Goal: Task Accomplishment & Management: Manage account settings

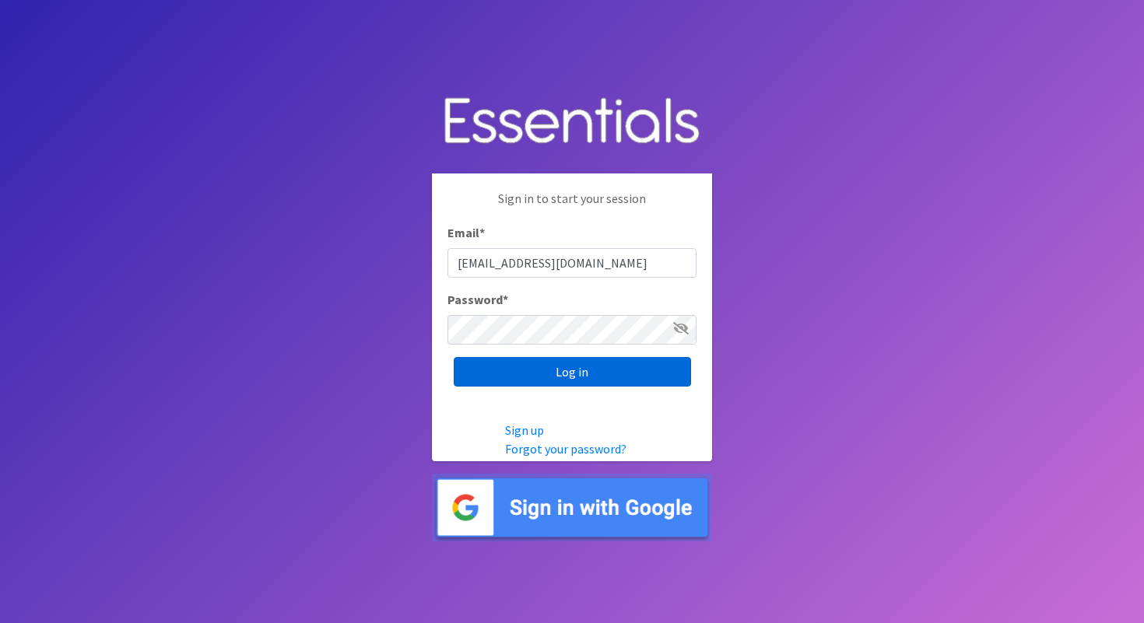
click at [482, 376] on input "Log in" at bounding box center [572, 372] width 237 height 30
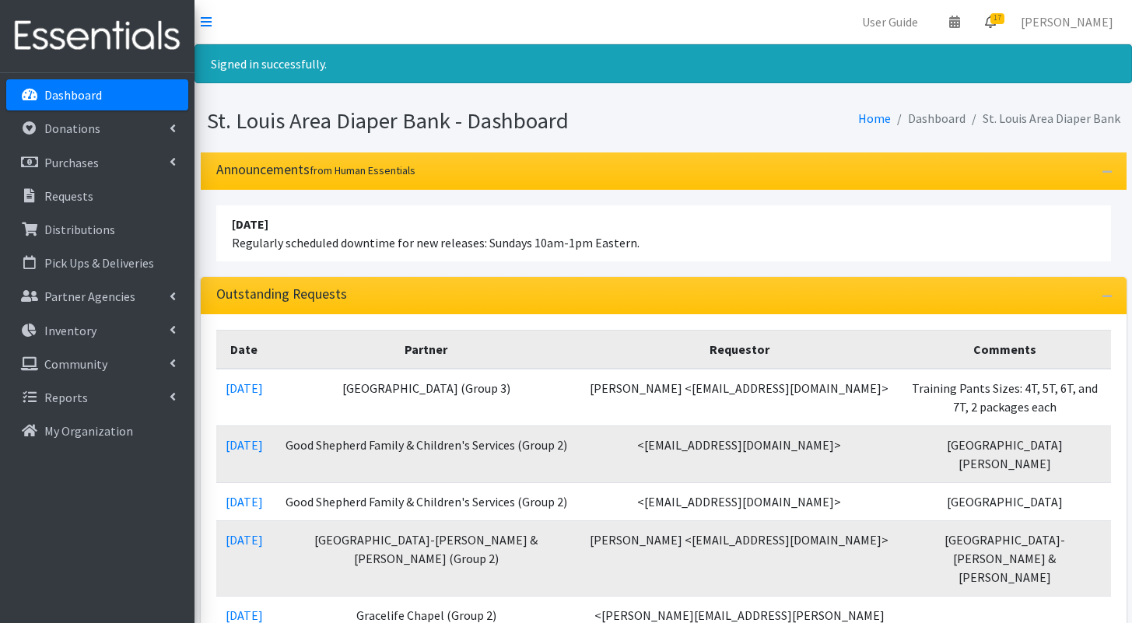
click at [1004, 22] on span "17" at bounding box center [997, 18] width 14 height 11
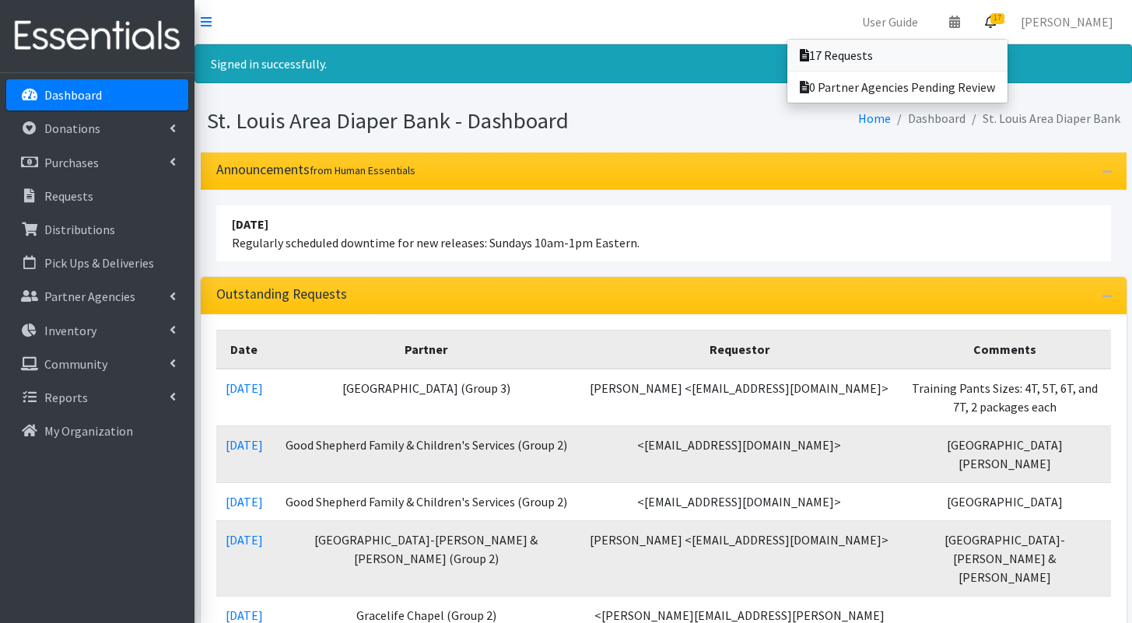
click at [989, 42] on link "17 Requests" at bounding box center [897, 55] width 220 height 31
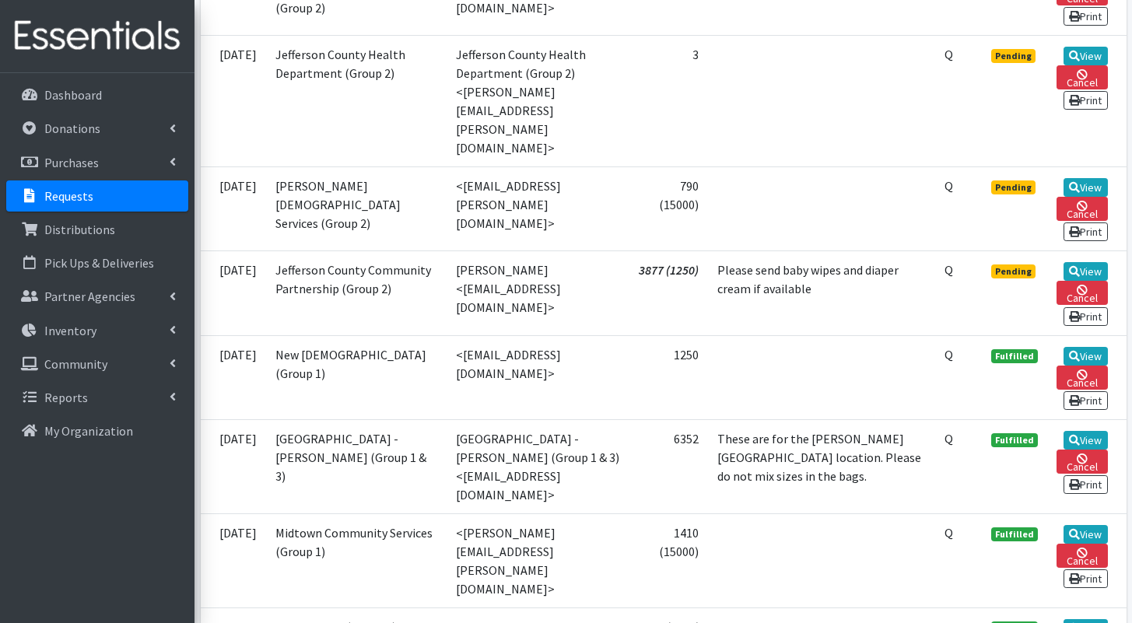
scroll to position [1640, 0]
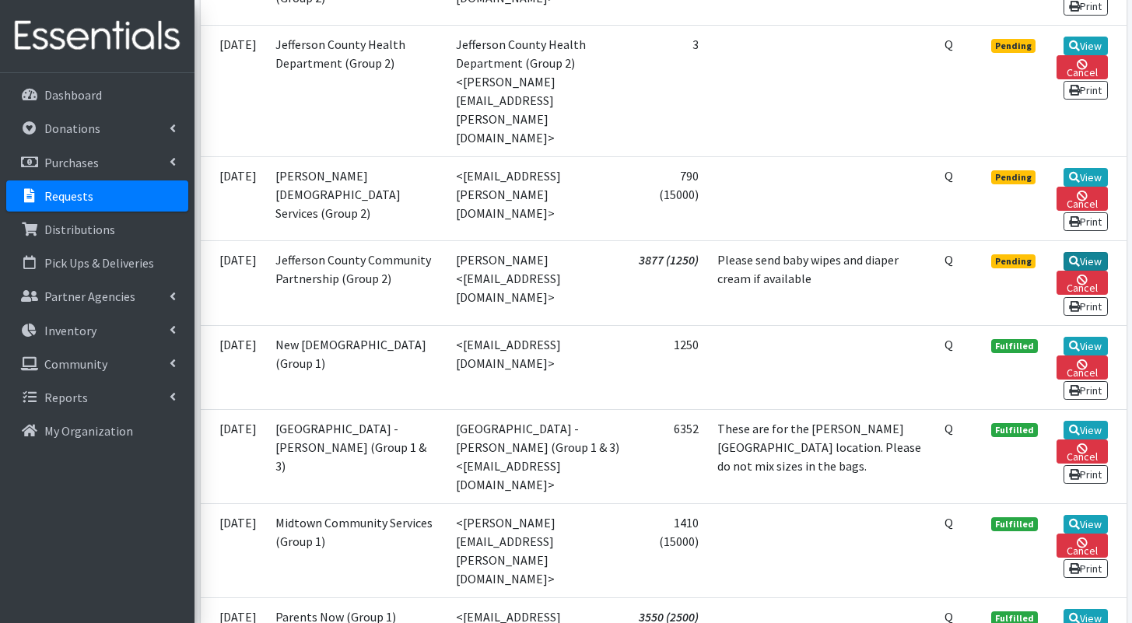
click at [1071, 267] on icon at bounding box center [1074, 261] width 11 height 11
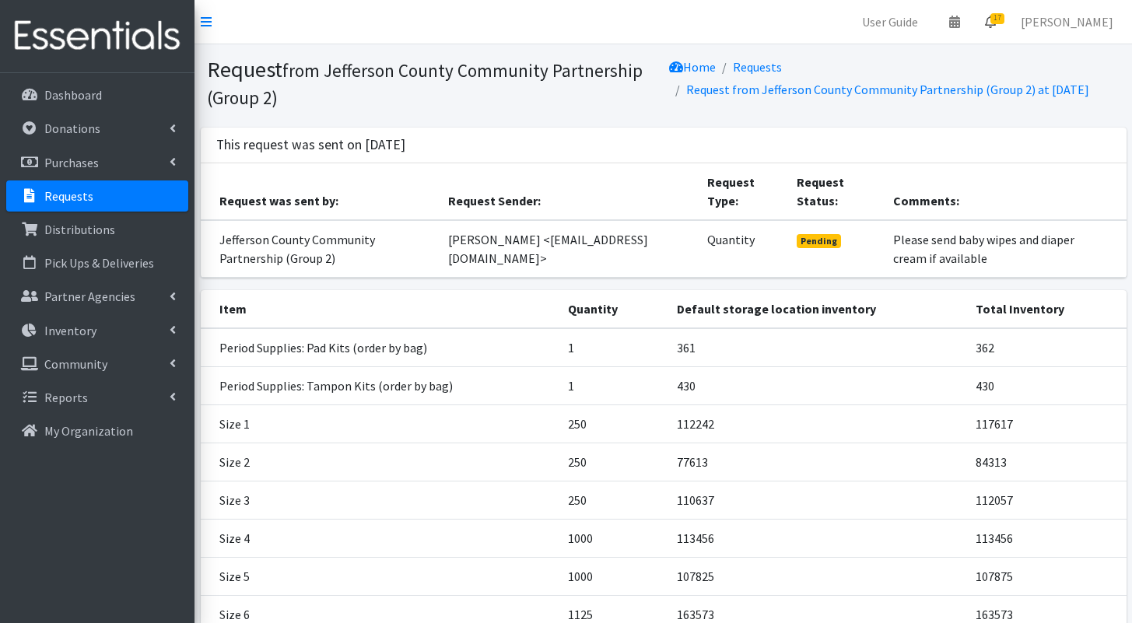
click at [996, 25] on icon at bounding box center [990, 22] width 11 height 12
click at [996, 47] on link "17 Requests" at bounding box center [897, 55] width 220 height 31
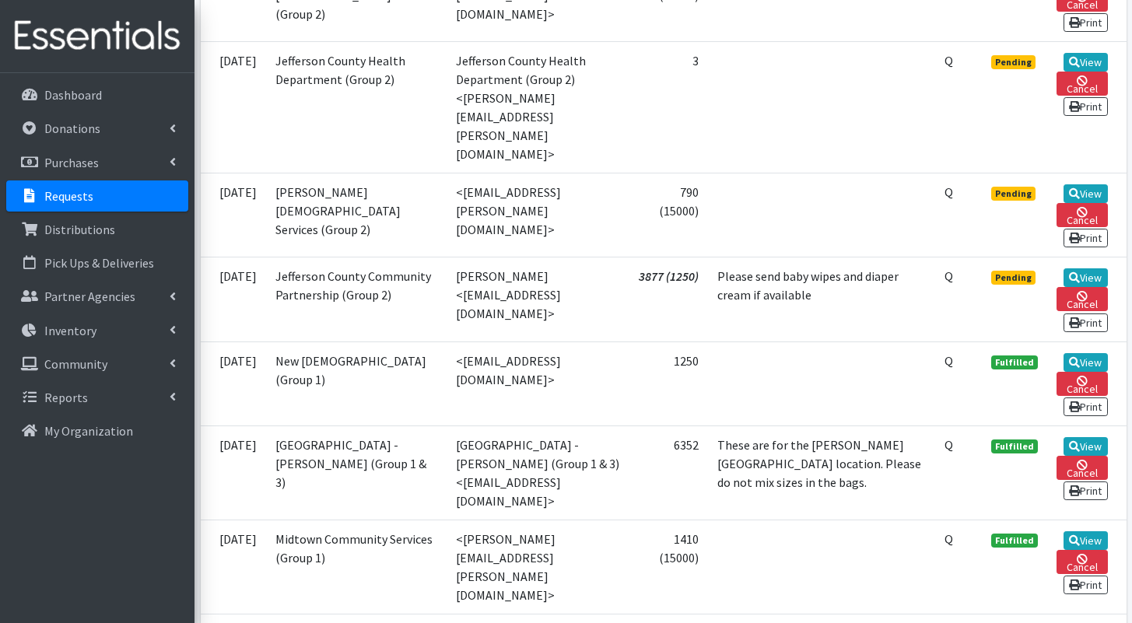
scroll to position [1621, 0]
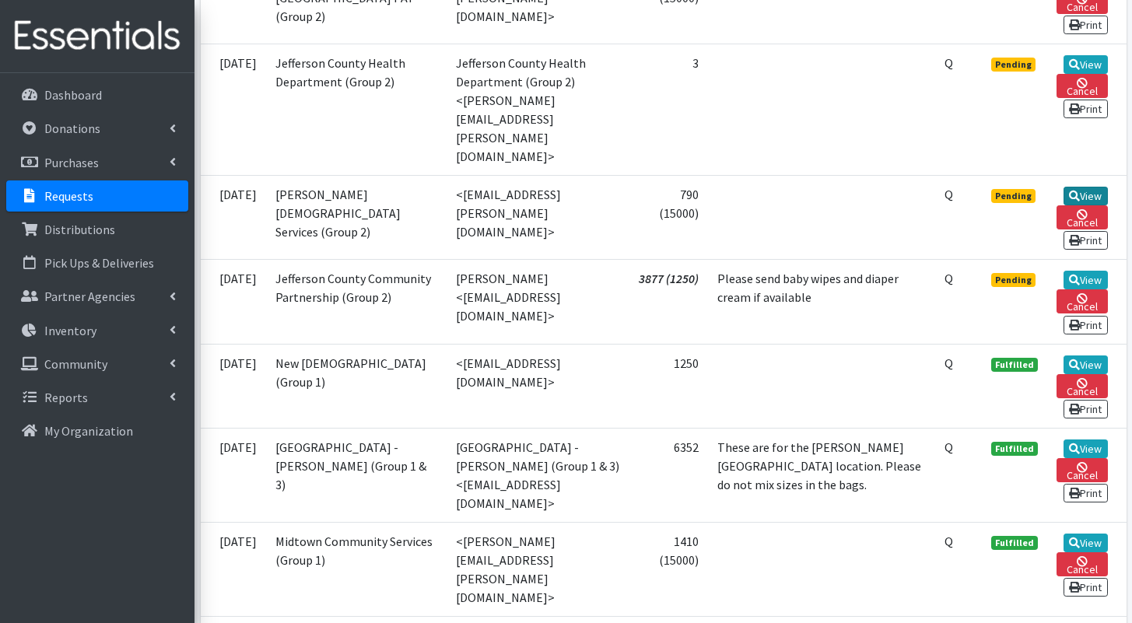
click at [1085, 205] on link "View" at bounding box center [1086, 196] width 44 height 19
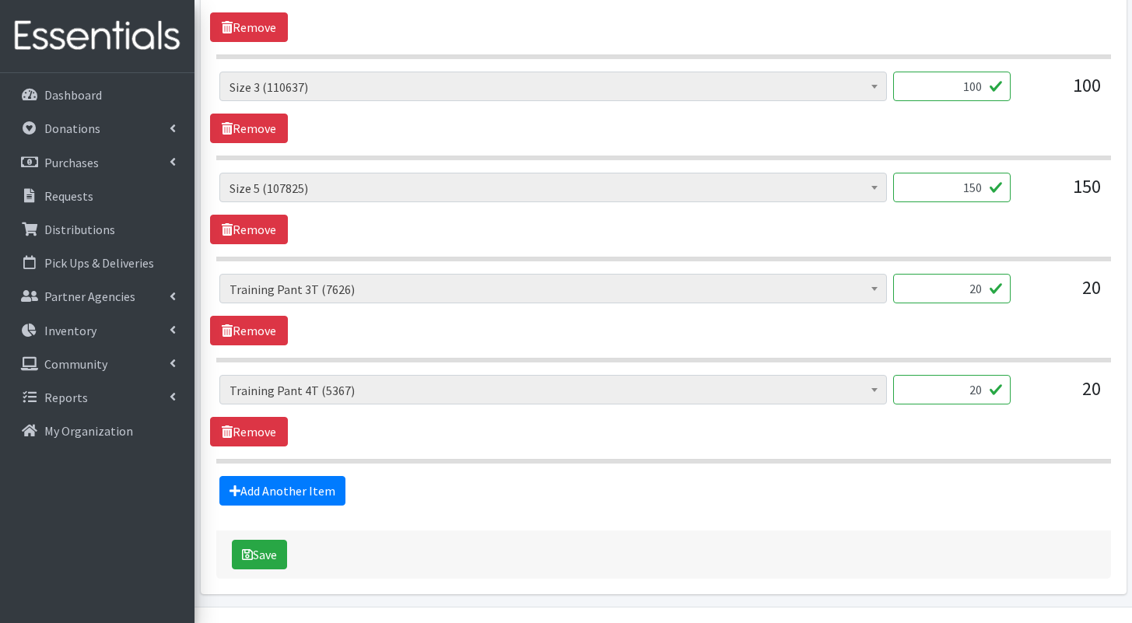
scroll to position [1027, 0]
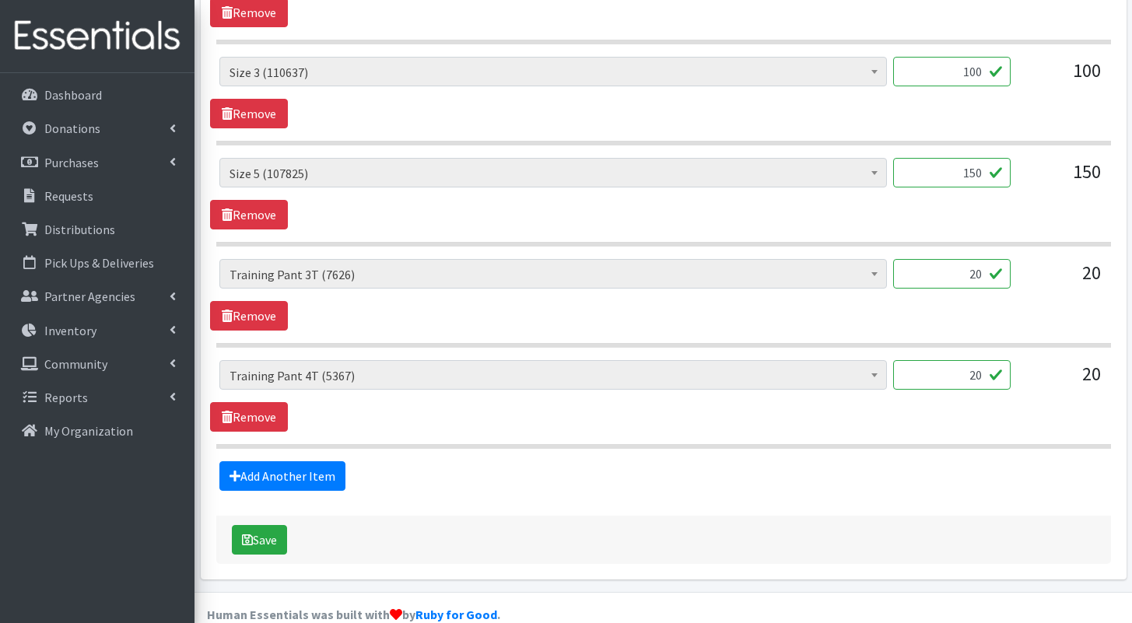
click at [263, 516] on div "Save" at bounding box center [663, 540] width 895 height 48
click at [266, 525] on button "Save" at bounding box center [259, 540] width 55 height 30
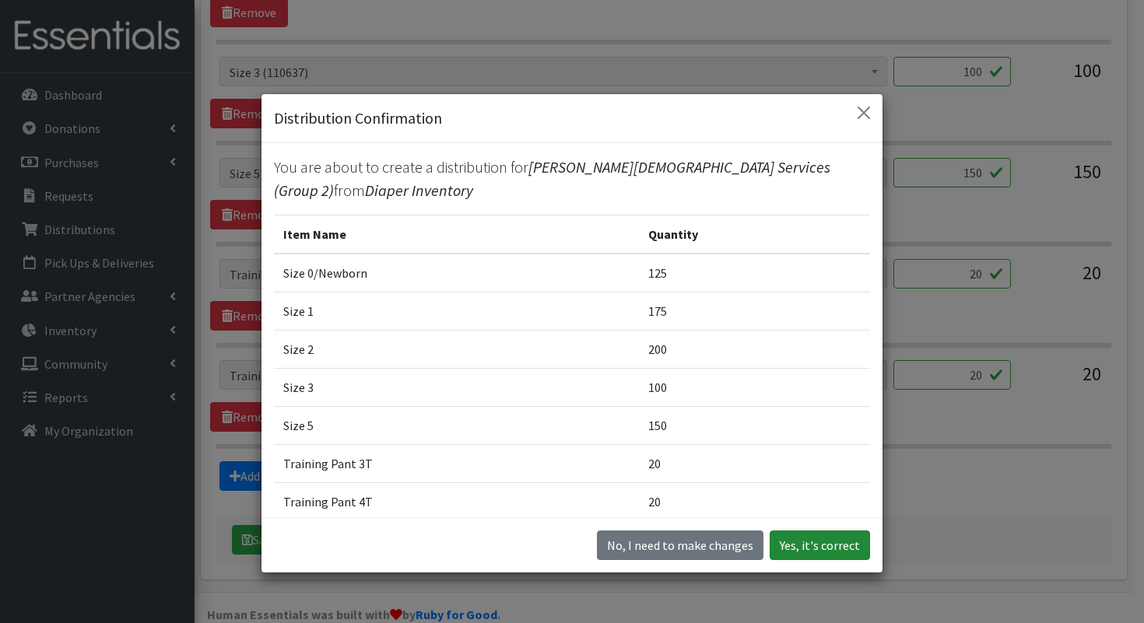
click at [829, 548] on button "Yes, it's correct" at bounding box center [819, 546] width 100 height 30
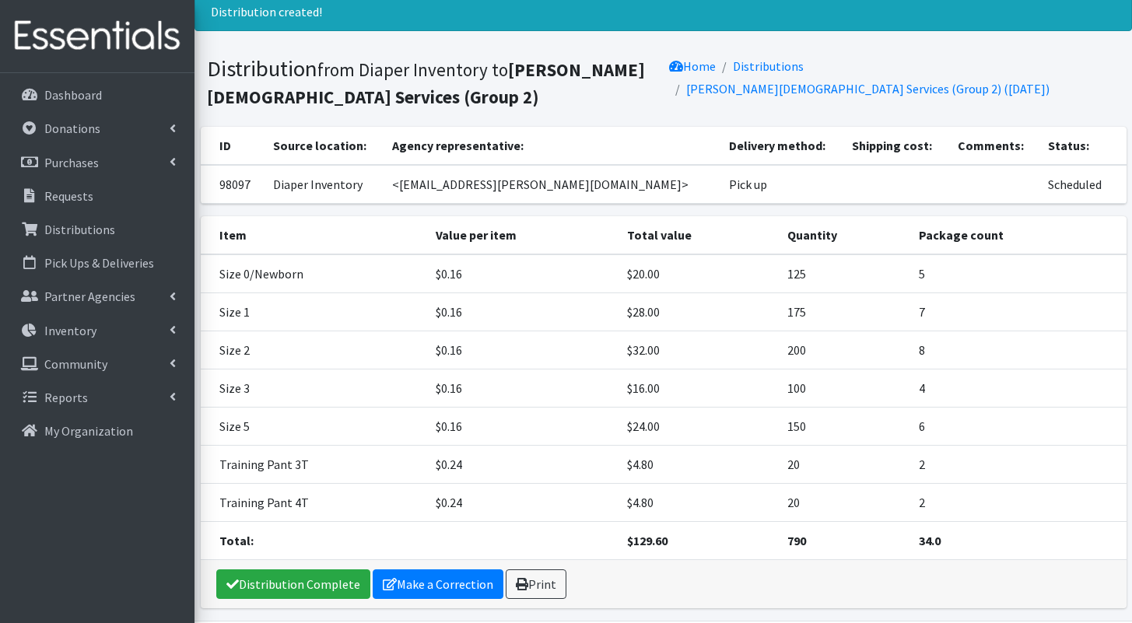
scroll to position [159, 0]
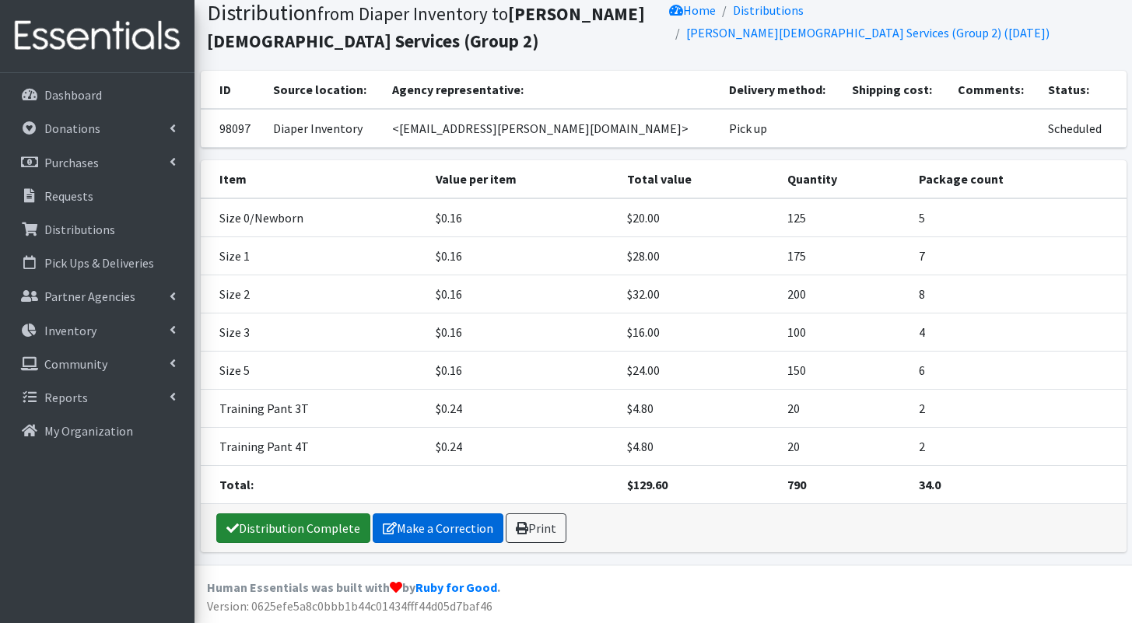
click at [311, 531] on link "Distribution Complete" at bounding box center [293, 528] width 154 height 30
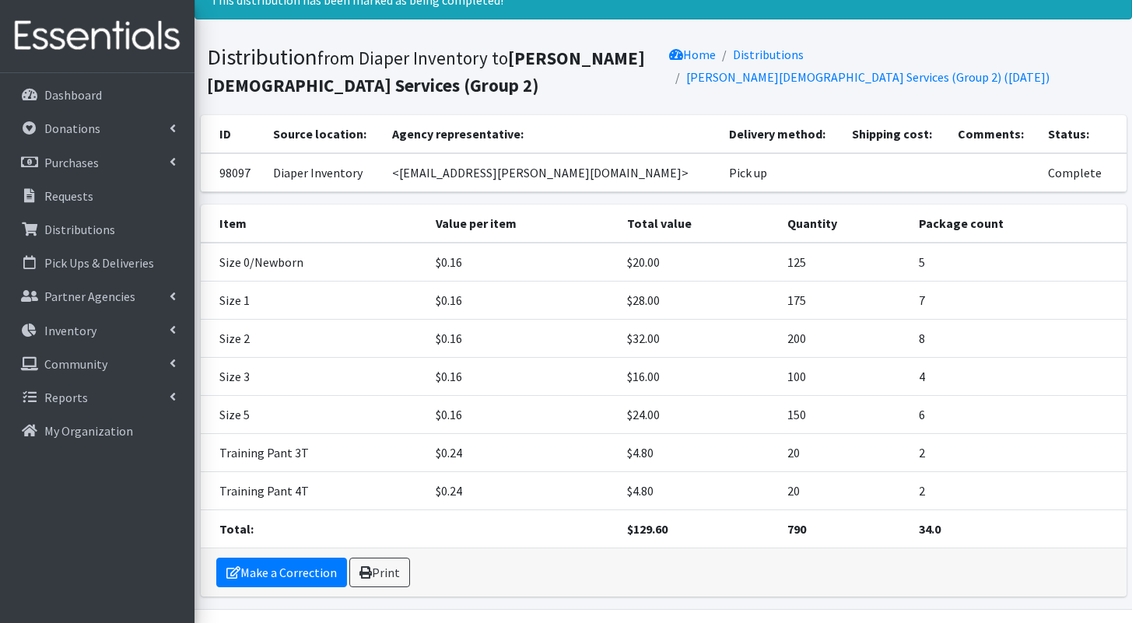
scroll to position [108, 0]
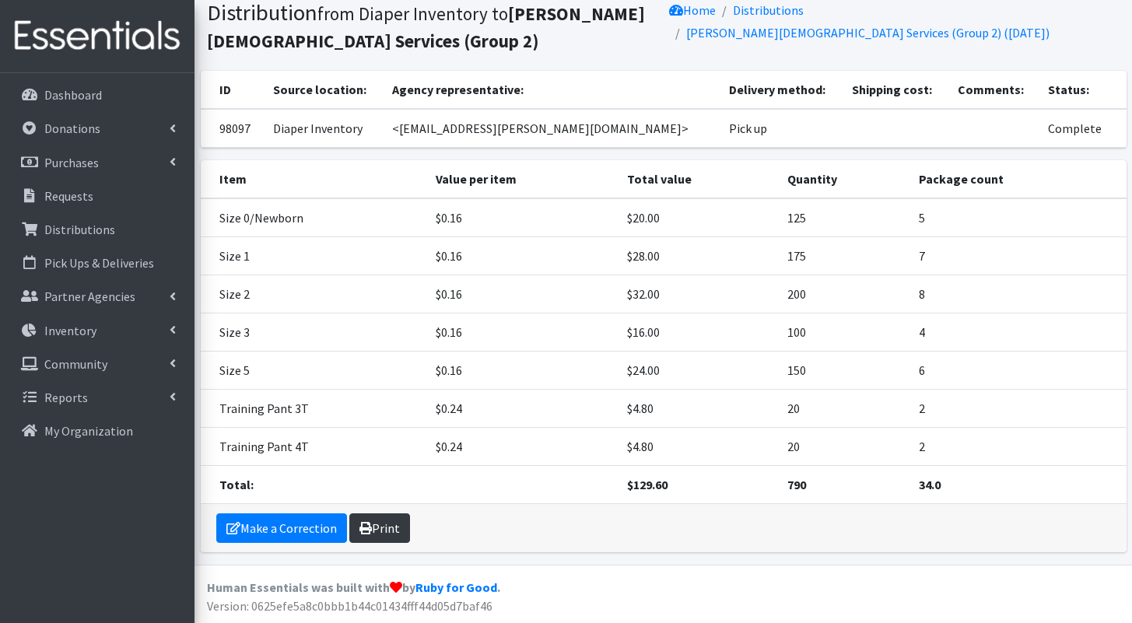
click at [363, 522] on icon at bounding box center [365, 528] width 12 height 12
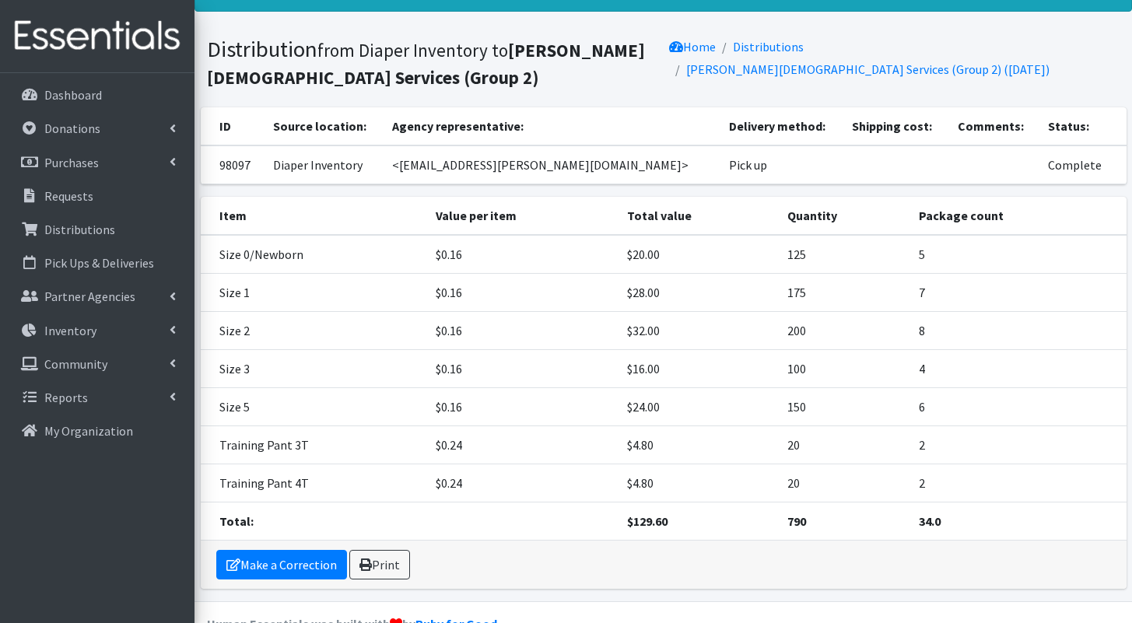
scroll to position [0, 0]
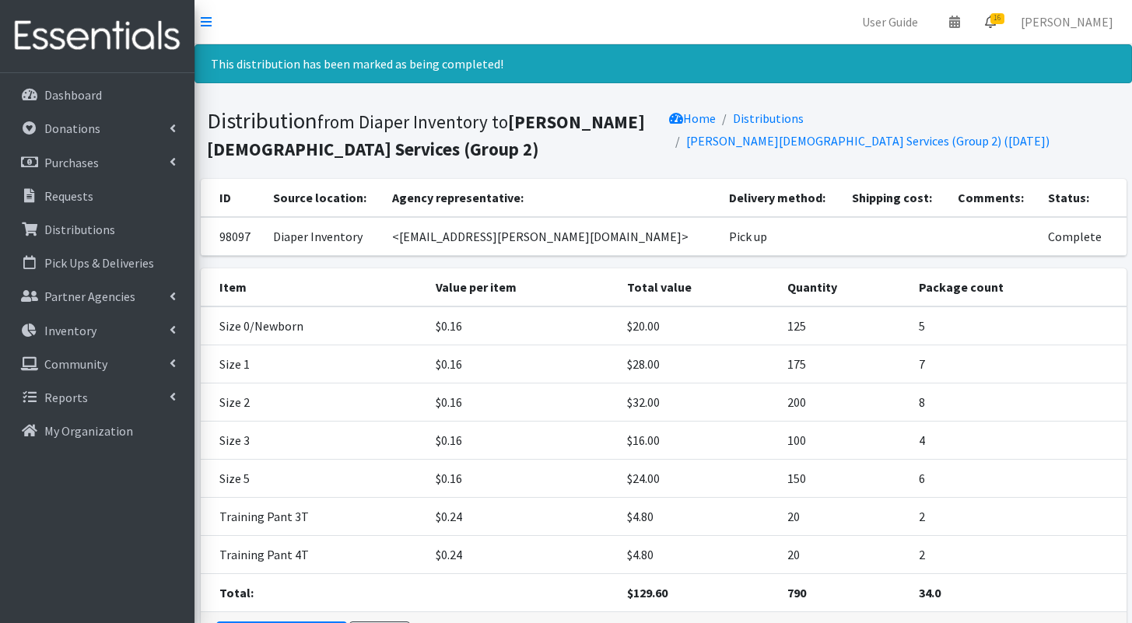
click at [996, 25] on icon at bounding box center [990, 22] width 11 height 12
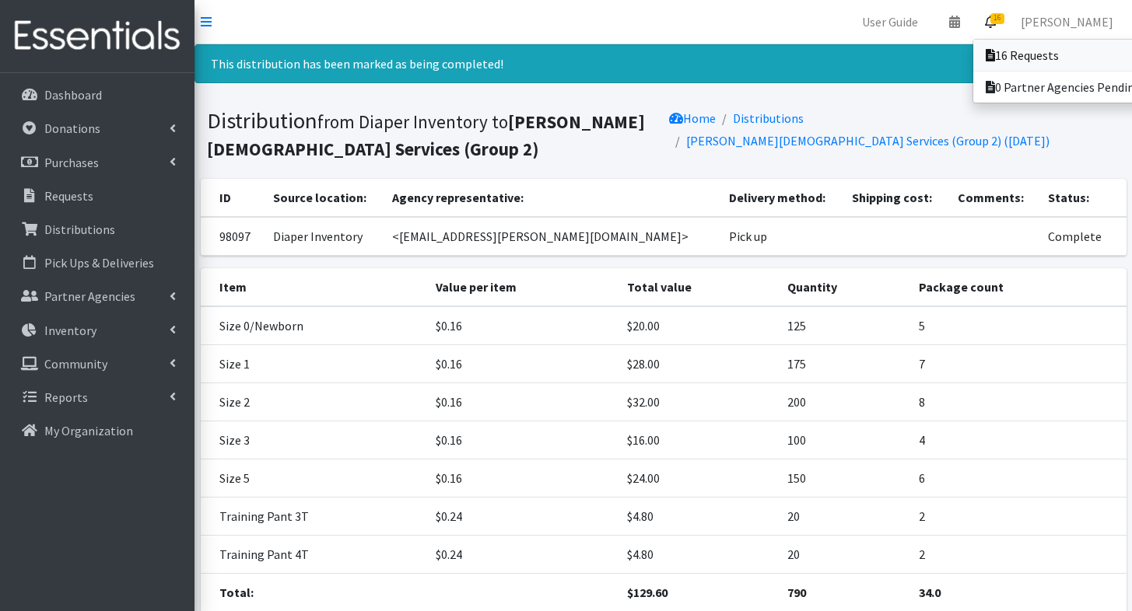
click at [1001, 63] on link "16 Requests" at bounding box center [1081, 55] width 216 height 31
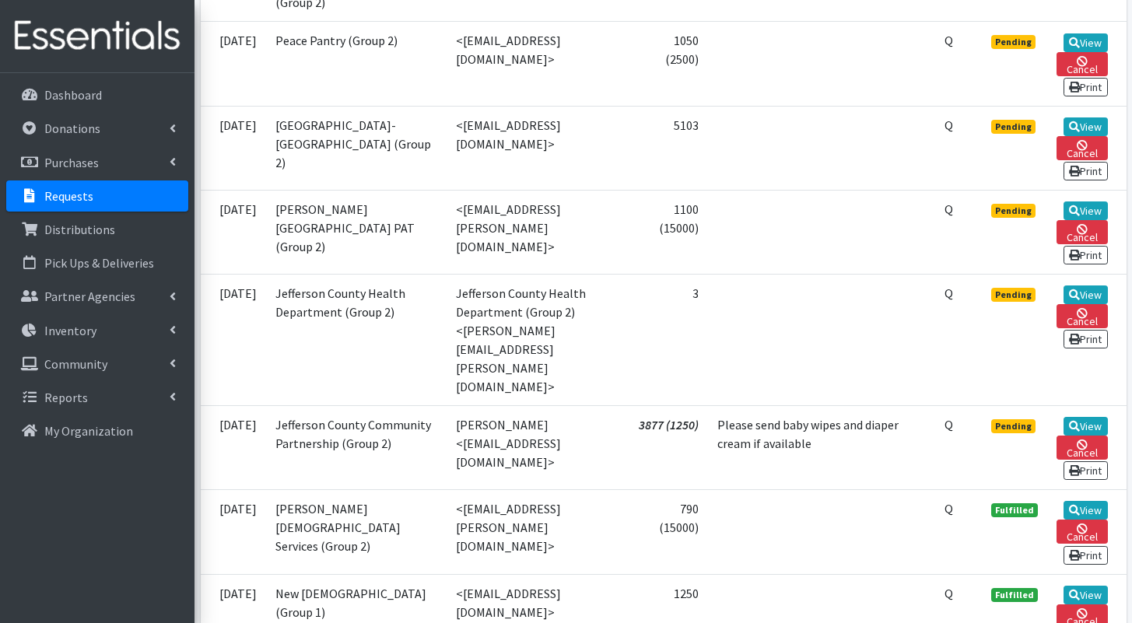
scroll to position [1389, 0]
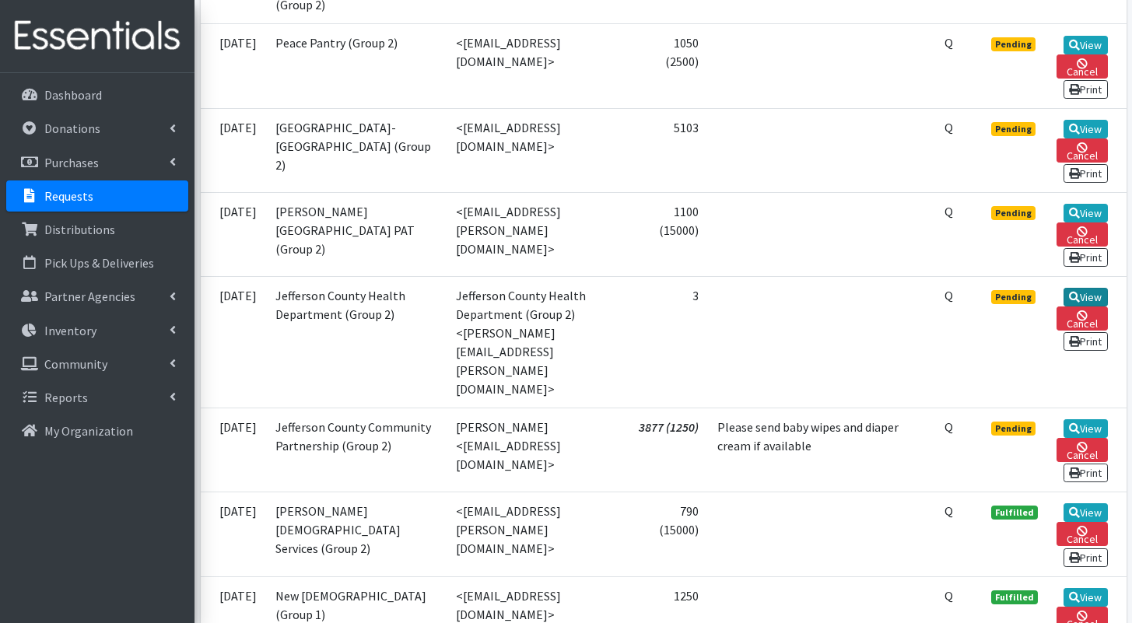
click at [1087, 307] on link "View" at bounding box center [1086, 297] width 44 height 19
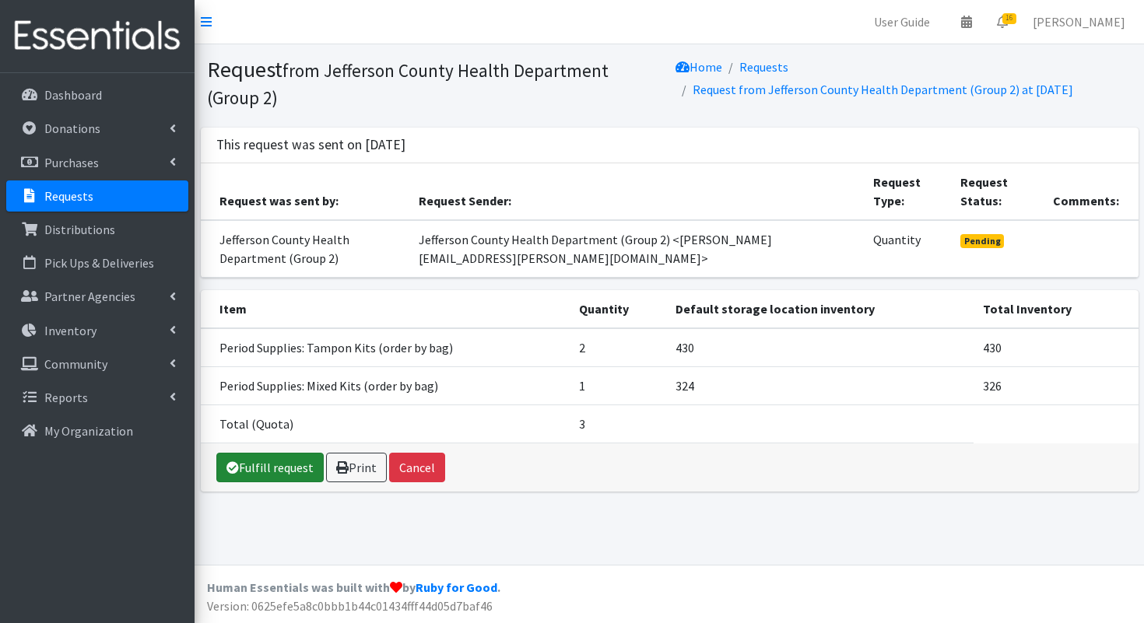
click at [279, 468] on link "Fulfill request" at bounding box center [269, 468] width 107 height 30
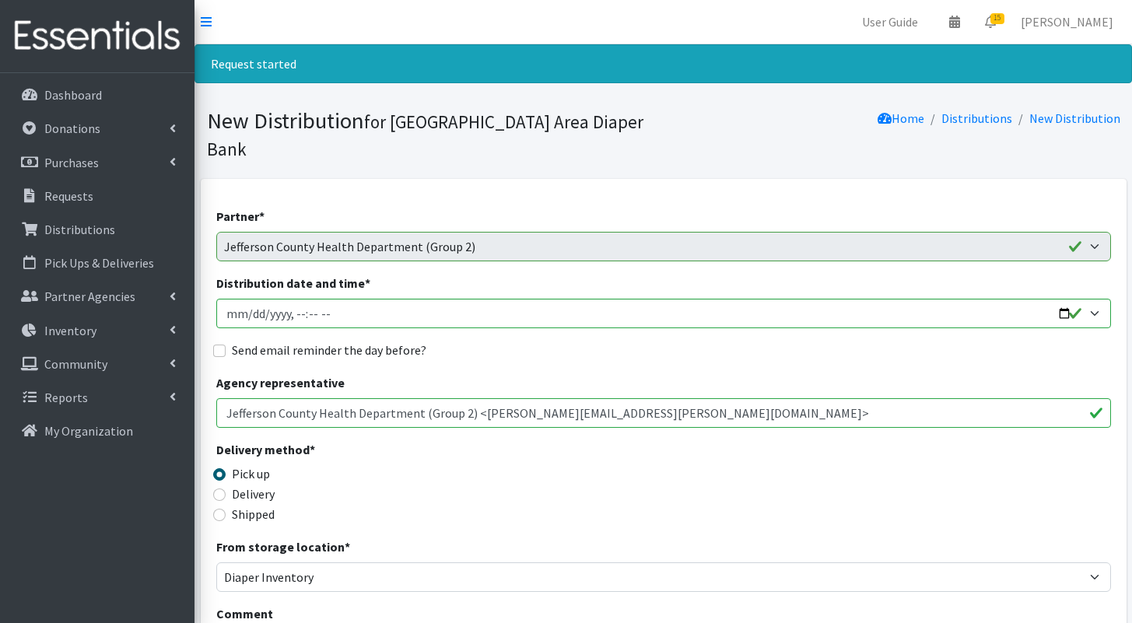
scroll to position [521, 0]
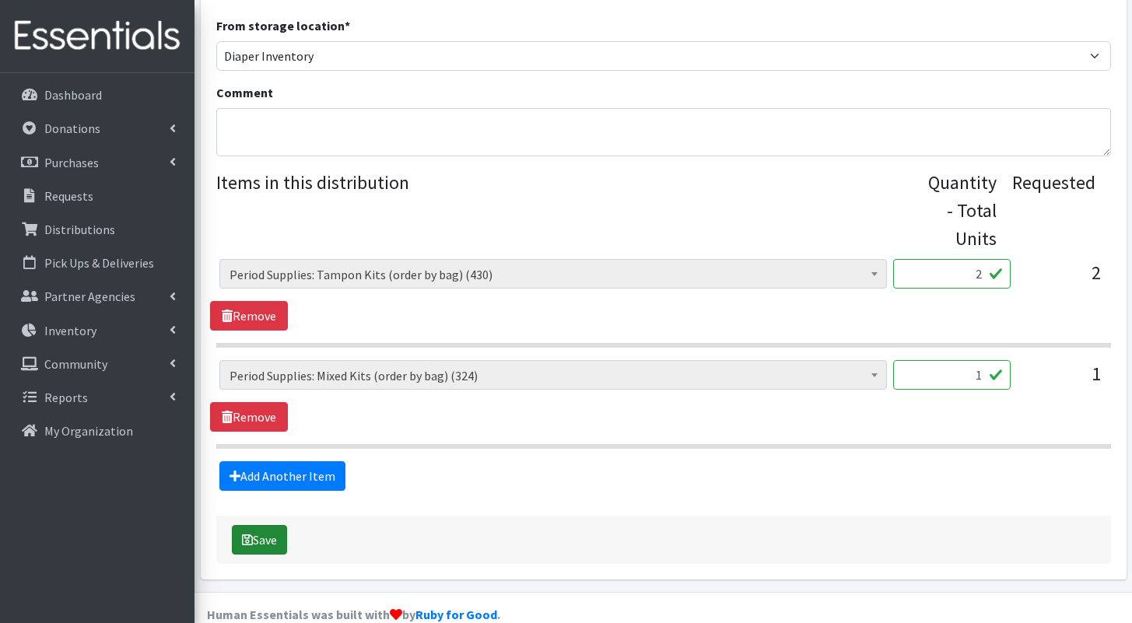
click at [263, 525] on button "Save" at bounding box center [259, 540] width 55 height 30
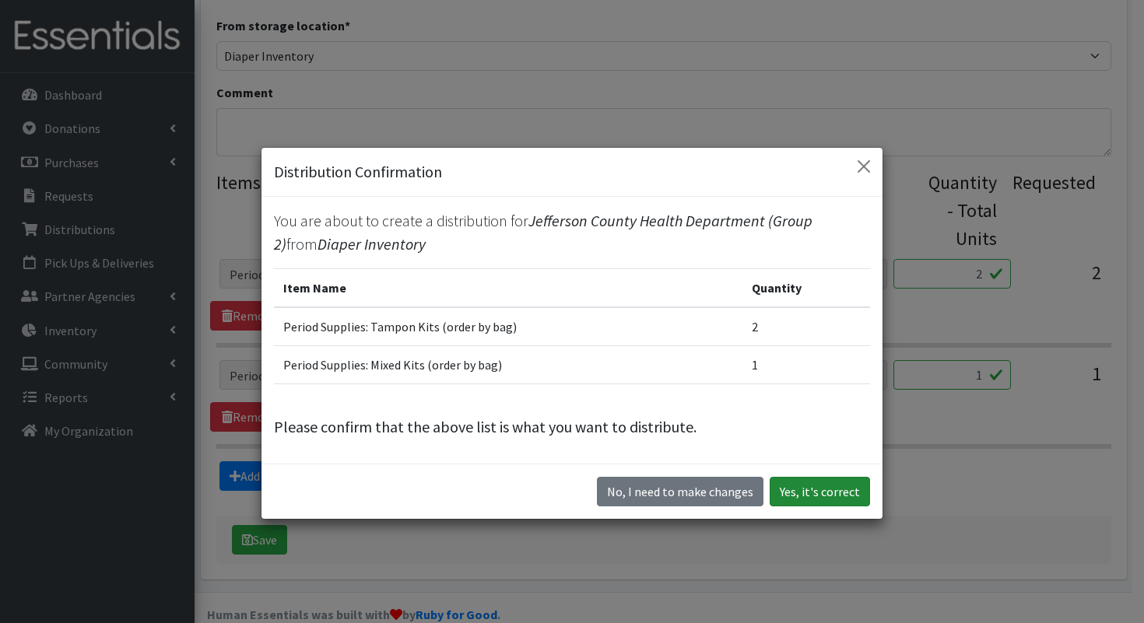
click at [809, 491] on button "Yes, it's correct" at bounding box center [819, 492] width 100 height 30
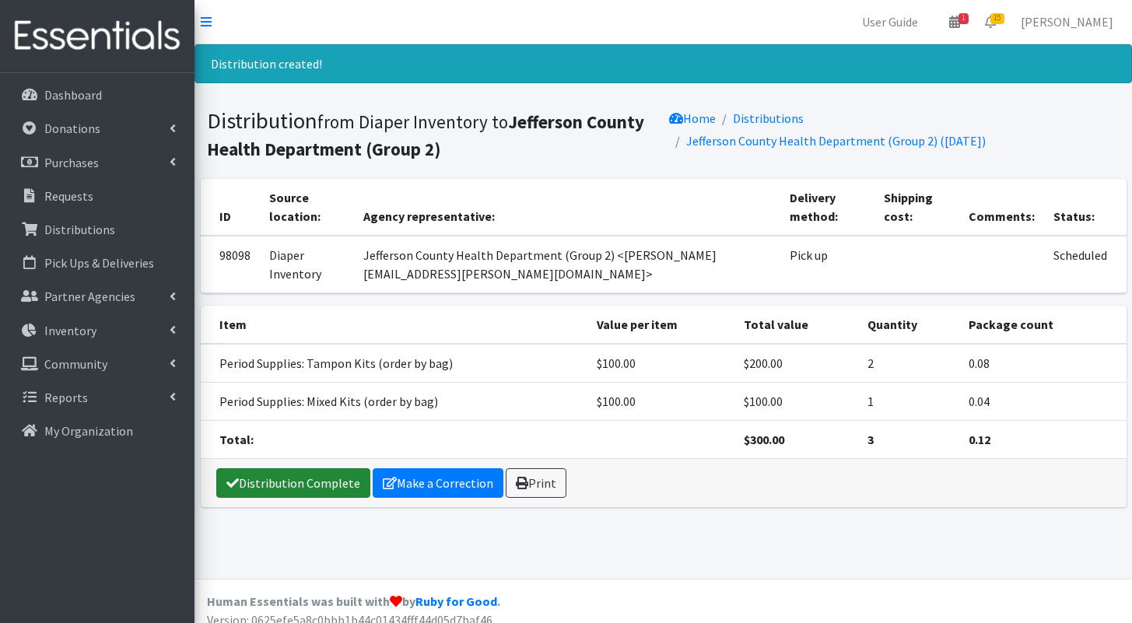
click at [265, 489] on link "Distribution Complete" at bounding box center [293, 483] width 154 height 30
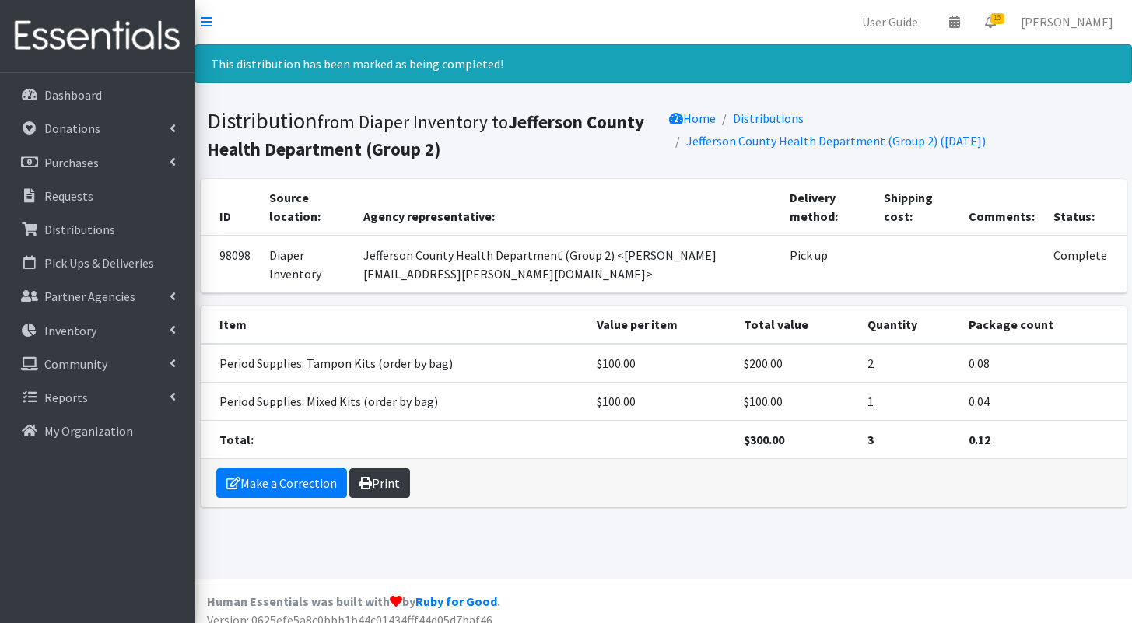
click at [373, 475] on link "Print" at bounding box center [379, 483] width 61 height 30
click at [996, 20] on icon at bounding box center [990, 22] width 11 height 12
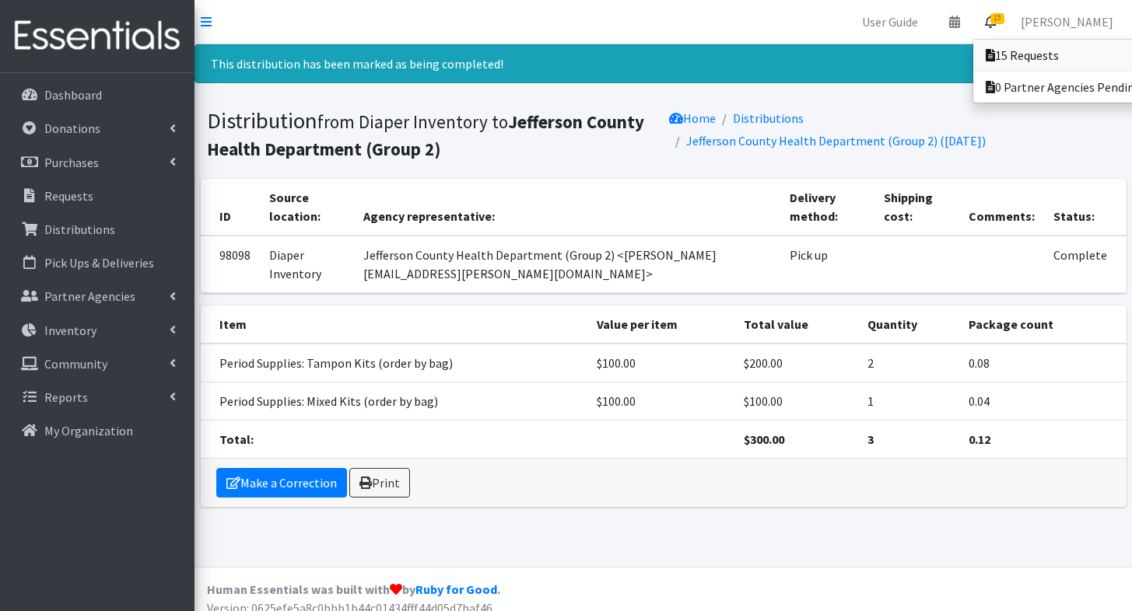
click at [1000, 47] on link "15 Requests" at bounding box center [1081, 55] width 216 height 31
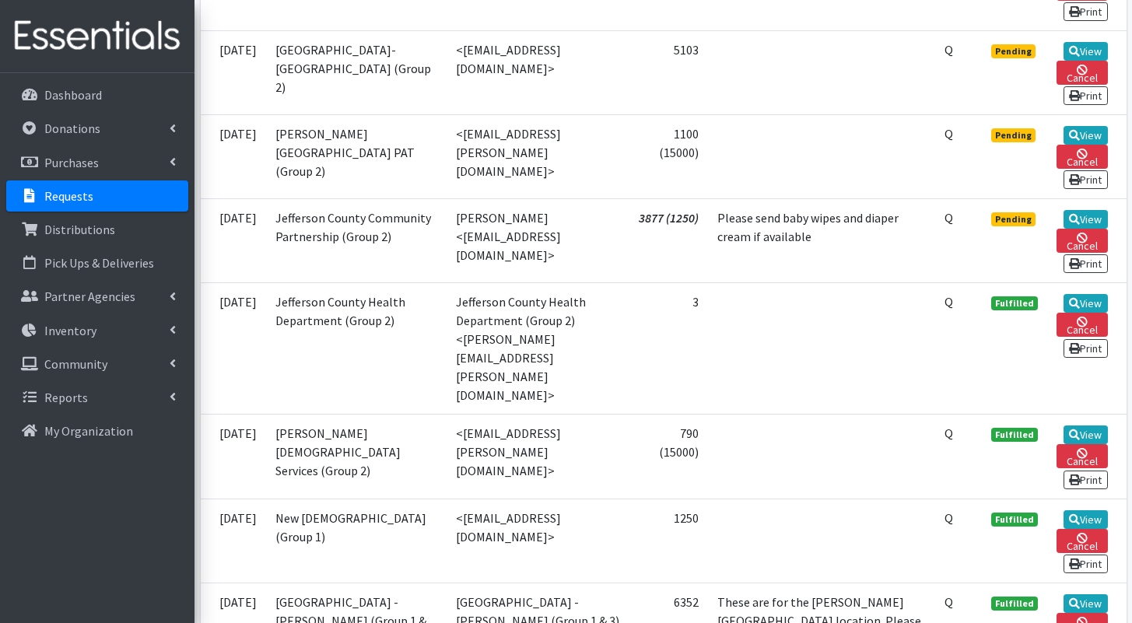
scroll to position [1466, 0]
click at [1091, 145] on link "View" at bounding box center [1086, 136] width 44 height 19
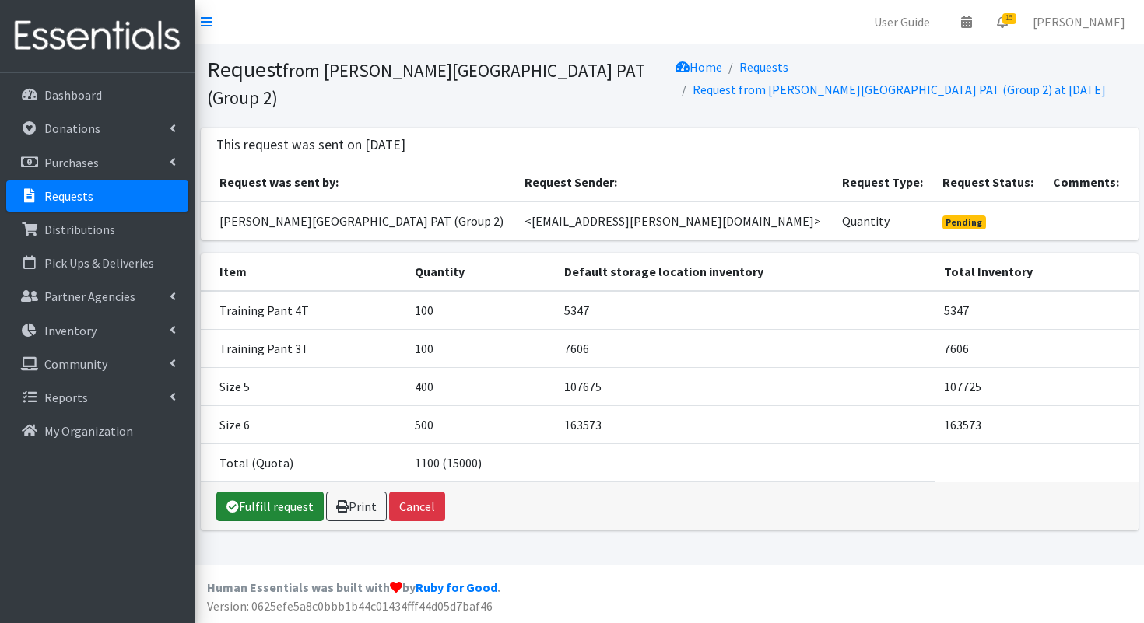
click at [284, 496] on link "Fulfill request" at bounding box center [269, 507] width 107 height 30
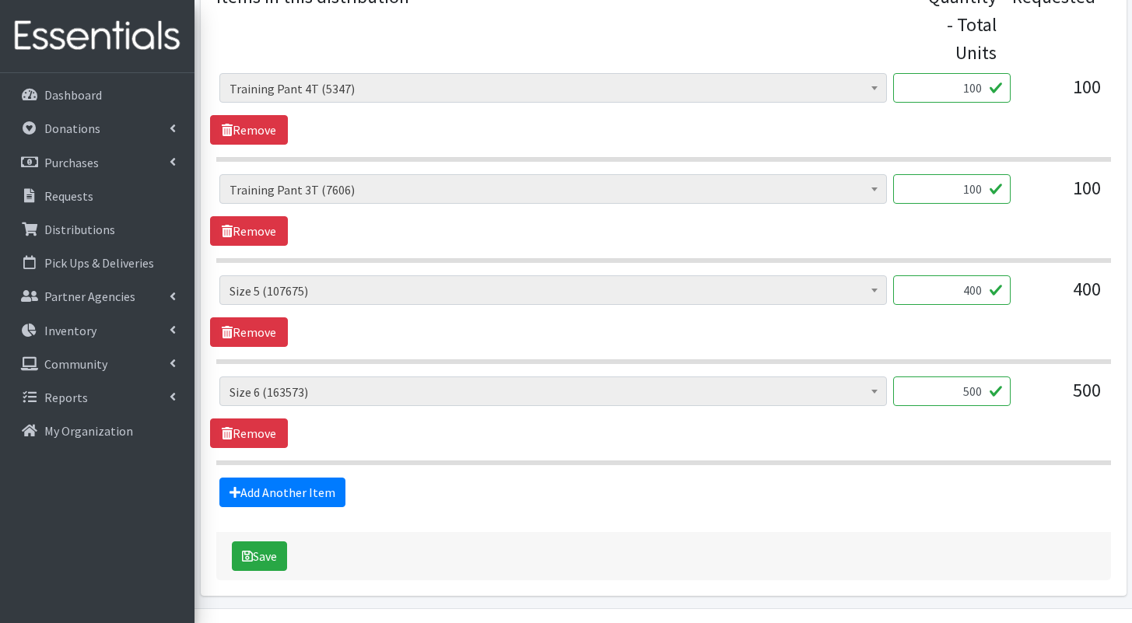
scroll to position [724, 0]
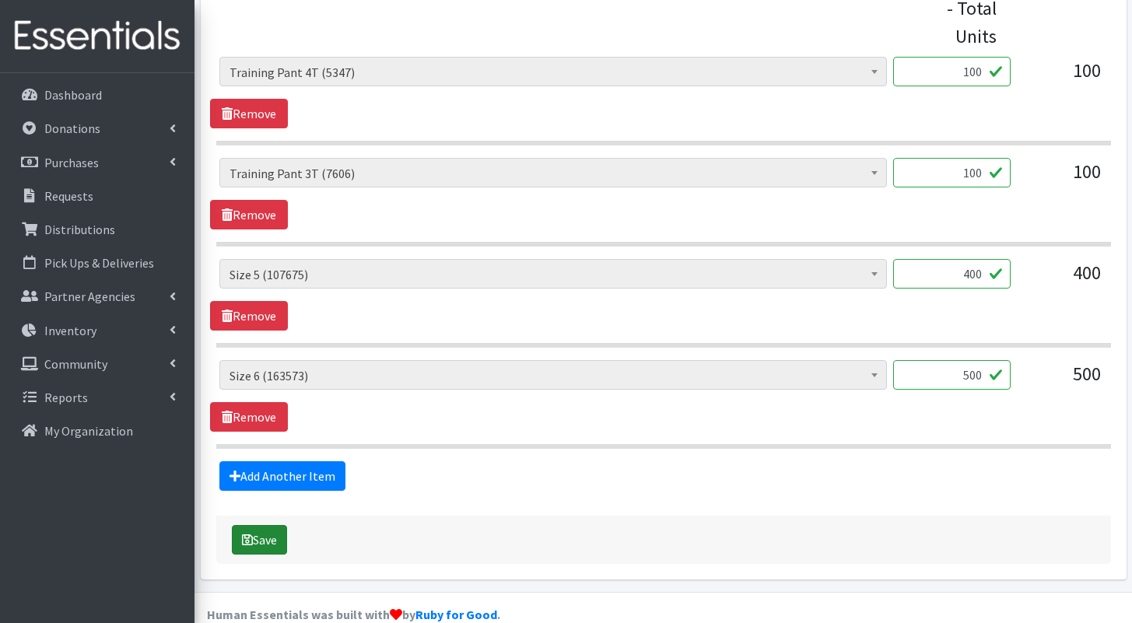
click at [272, 525] on button "Save" at bounding box center [259, 540] width 55 height 30
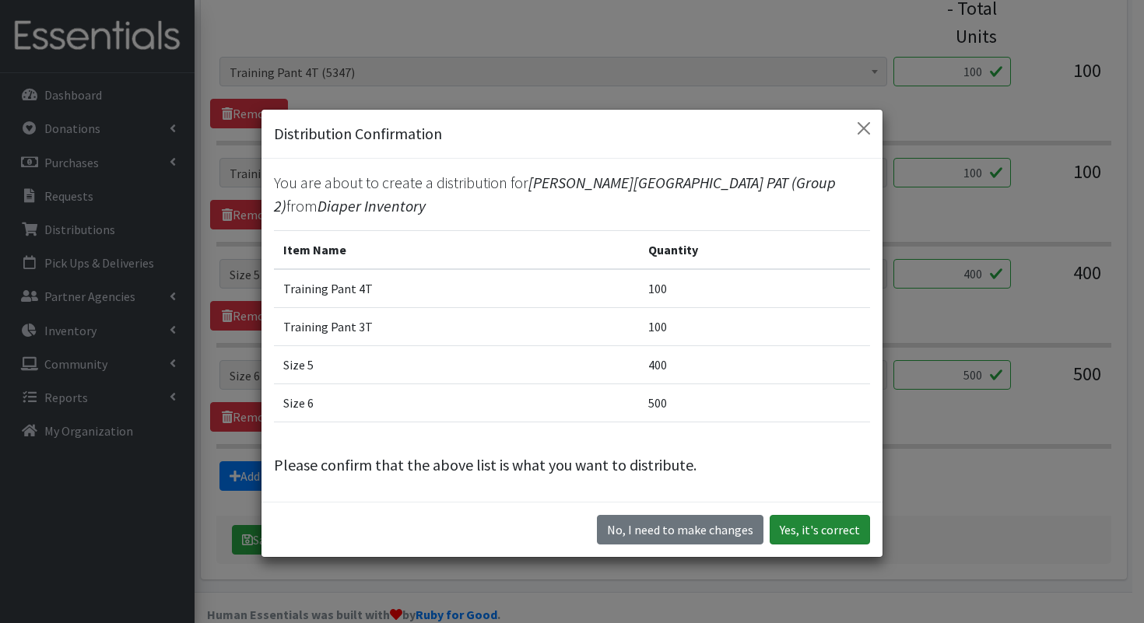
click at [780, 521] on button "Yes, it's correct" at bounding box center [819, 530] width 100 height 30
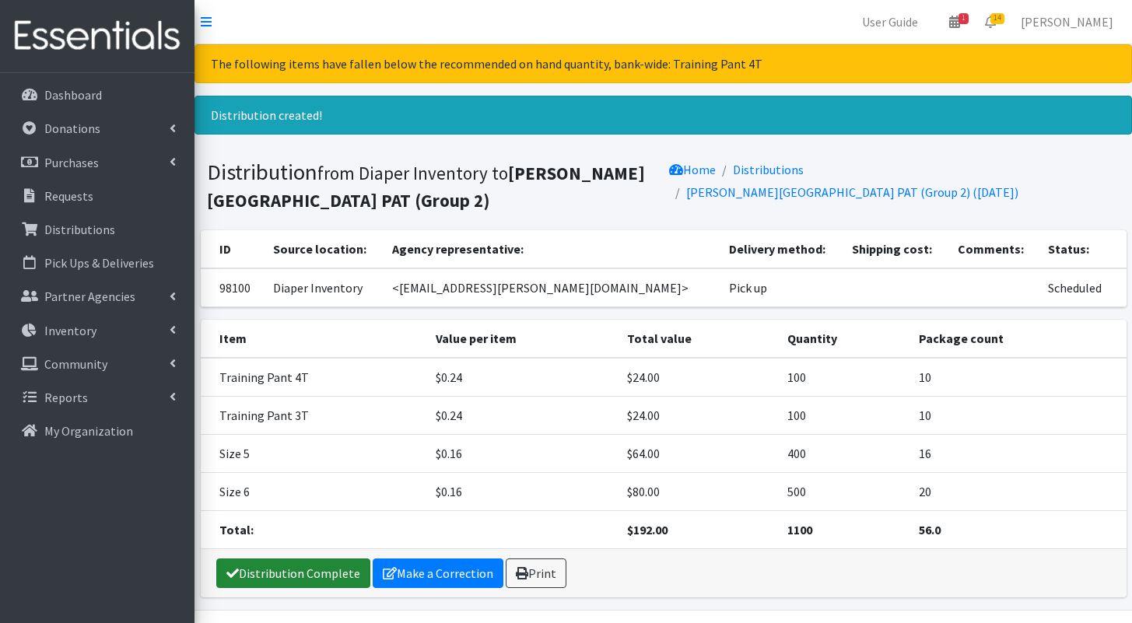
click at [335, 573] on link "Distribution Complete" at bounding box center [293, 574] width 154 height 30
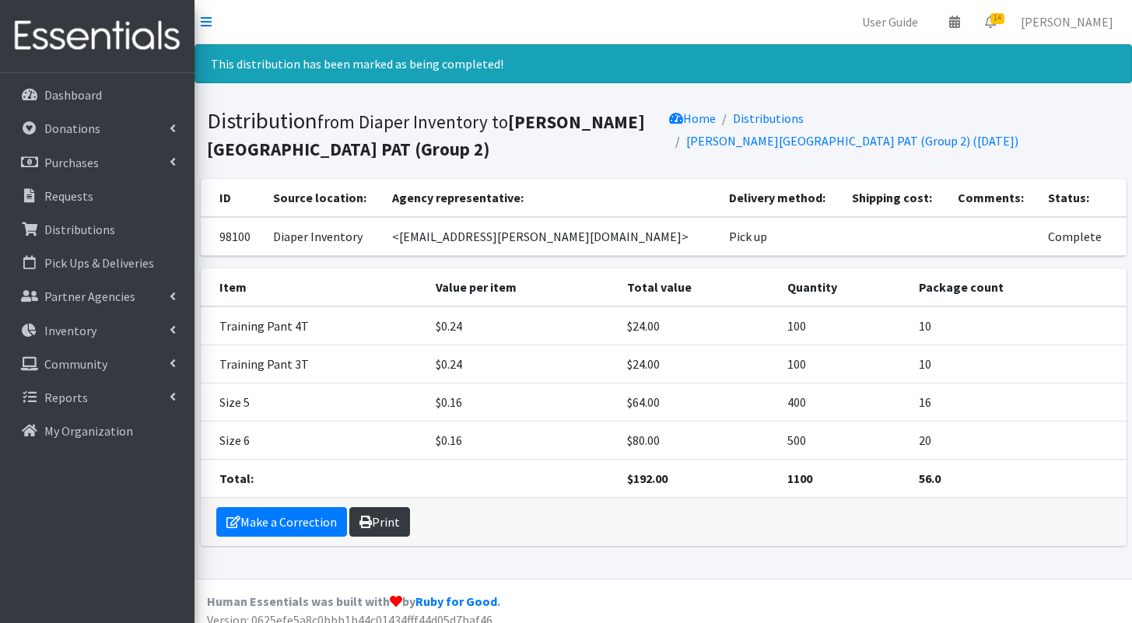
click at [390, 520] on link "Print" at bounding box center [379, 522] width 61 height 30
click at [1002, 19] on span "14" at bounding box center [997, 18] width 14 height 11
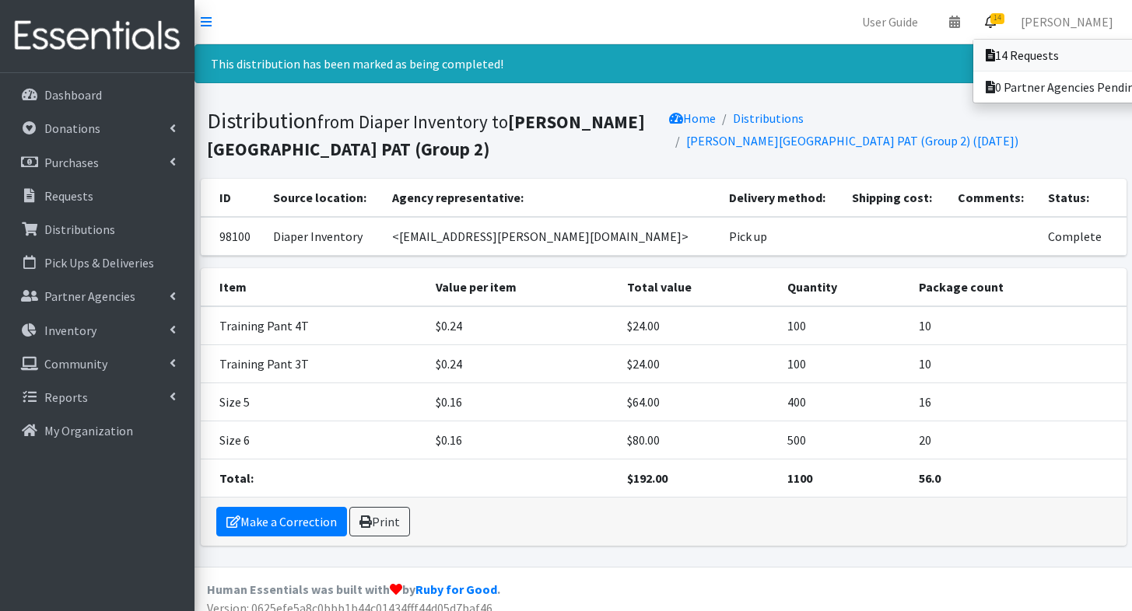
click at [995, 55] on icon at bounding box center [990, 55] width 9 height 12
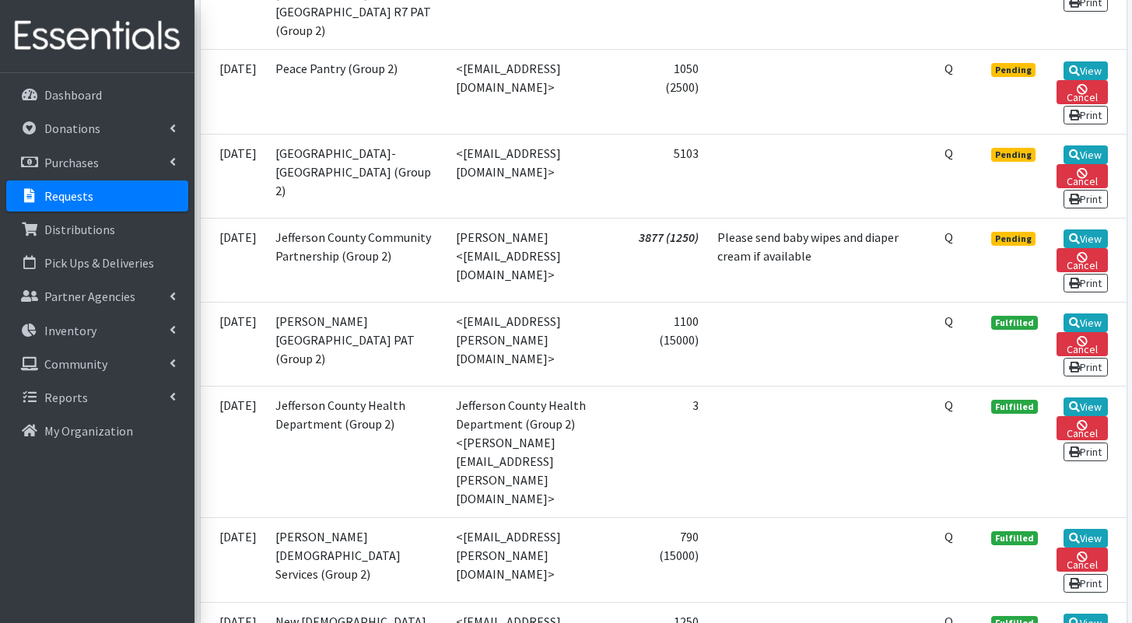
scroll to position [1364, 0]
click at [1078, 247] on link "View" at bounding box center [1086, 238] width 44 height 19
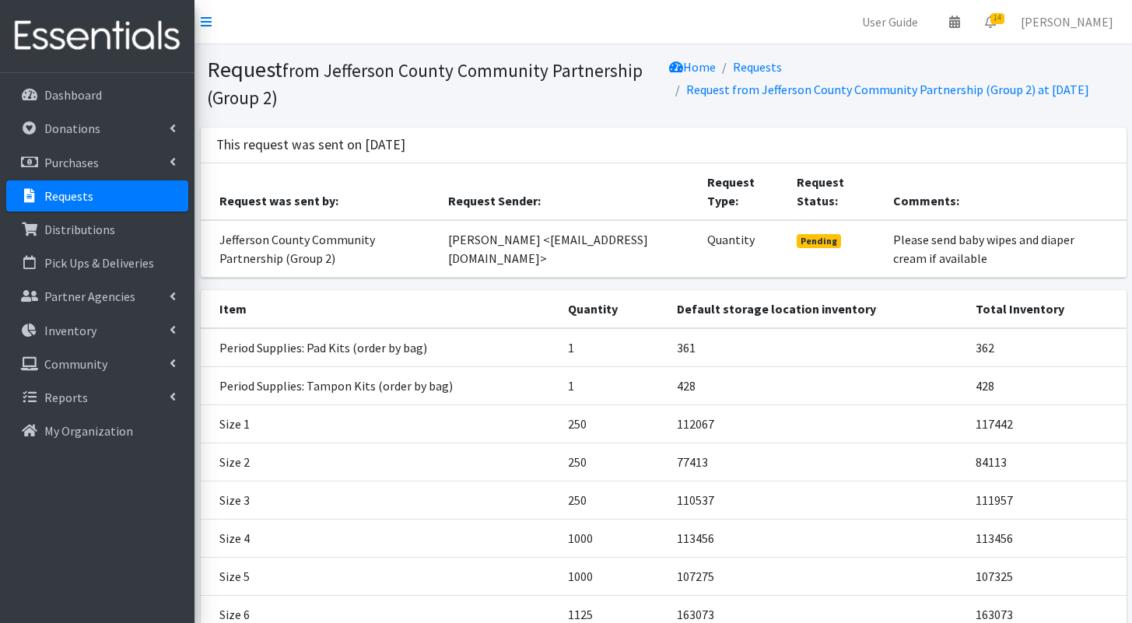
scroll to position [168, 0]
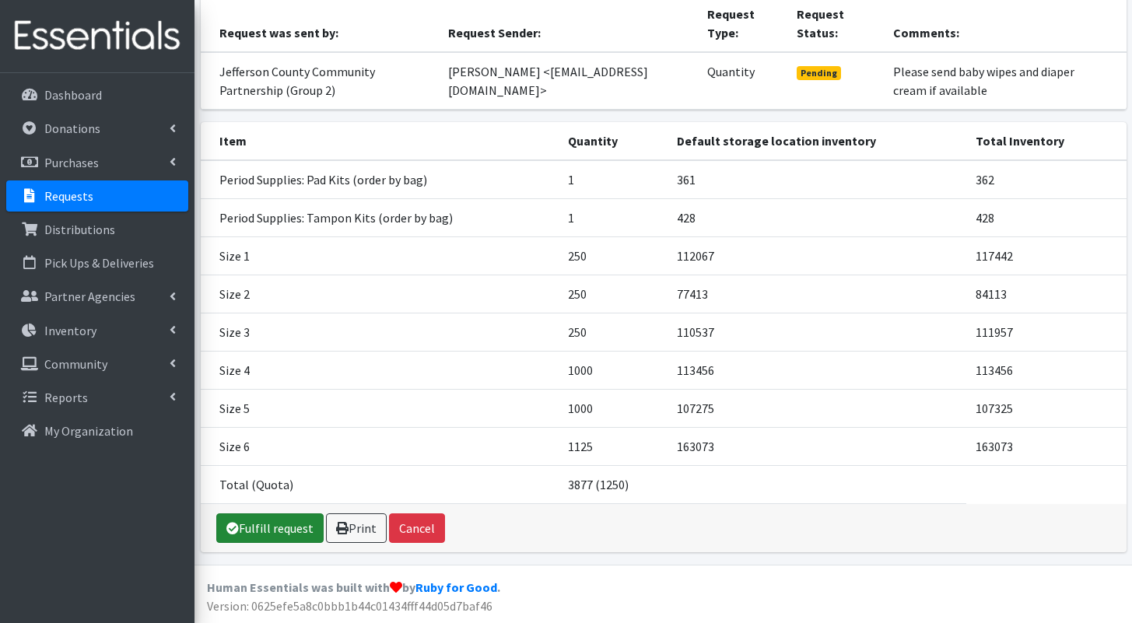
click at [295, 520] on link "Fulfill request" at bounding box center [269, 528] width 107 height 30
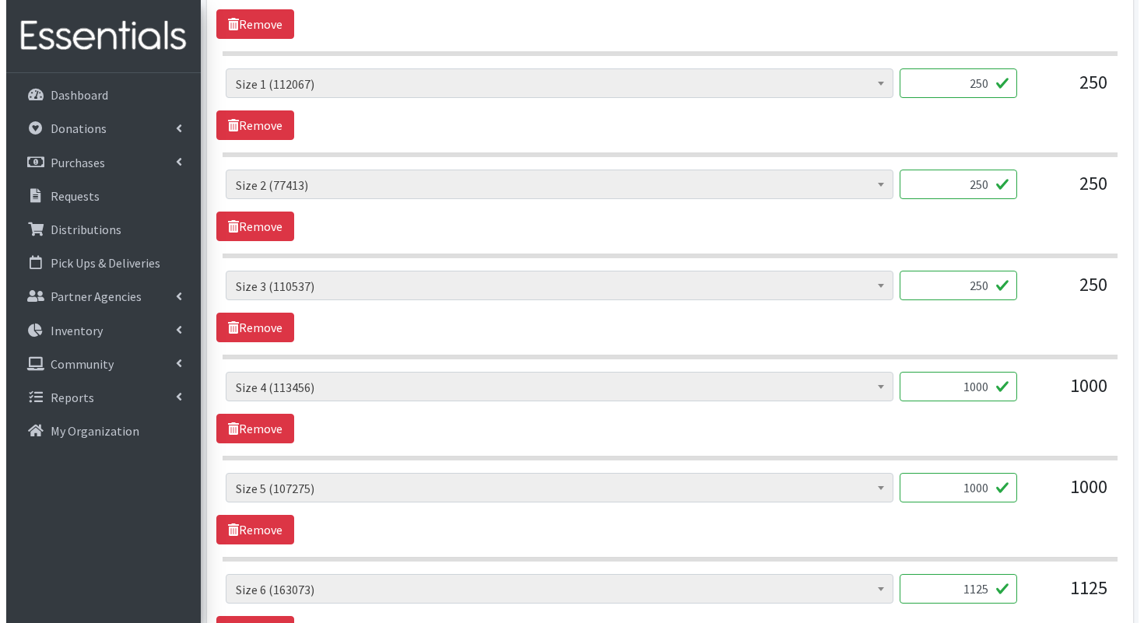
scroll to position [1128, 0]
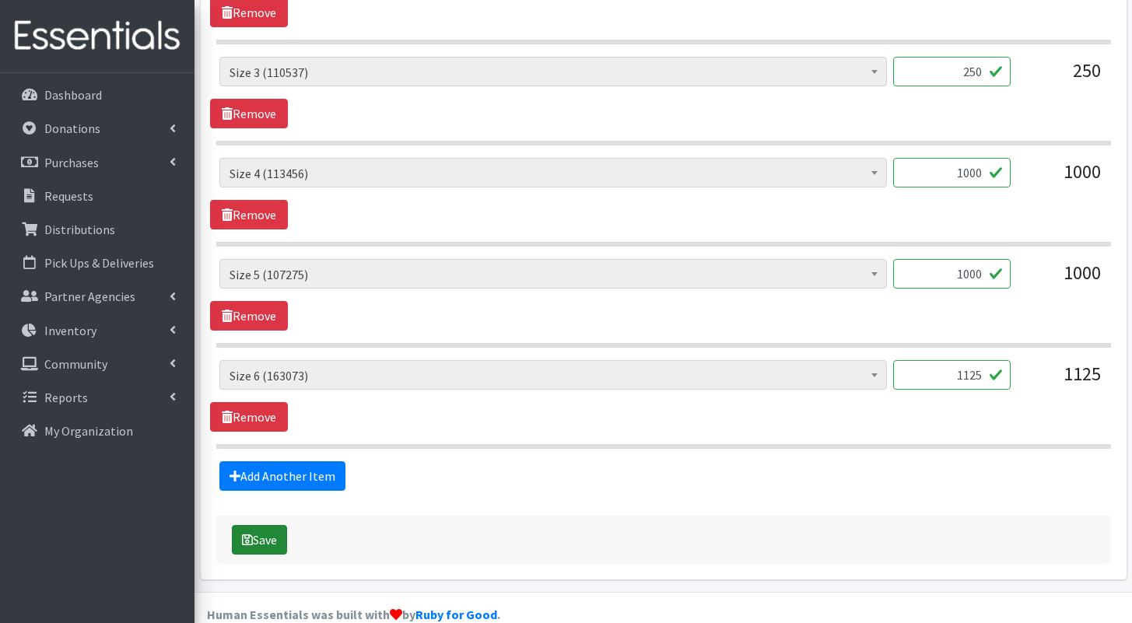
click at [250, 534] on icon "submit" at bounding box center [247, 540] width 11 height 12
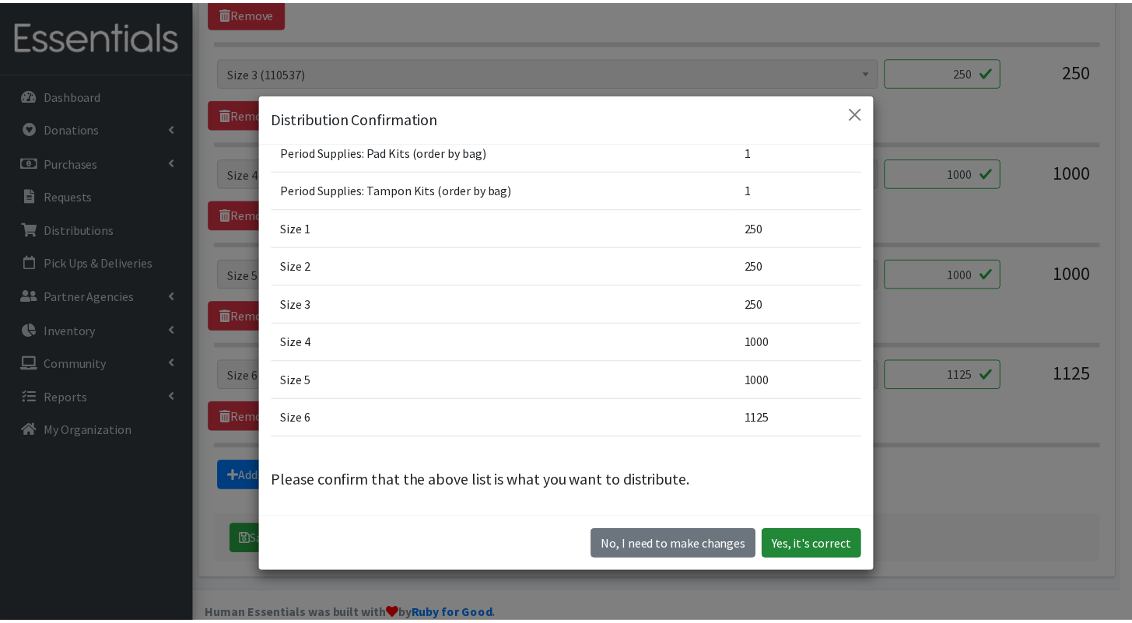
scroll to position [44, 0]
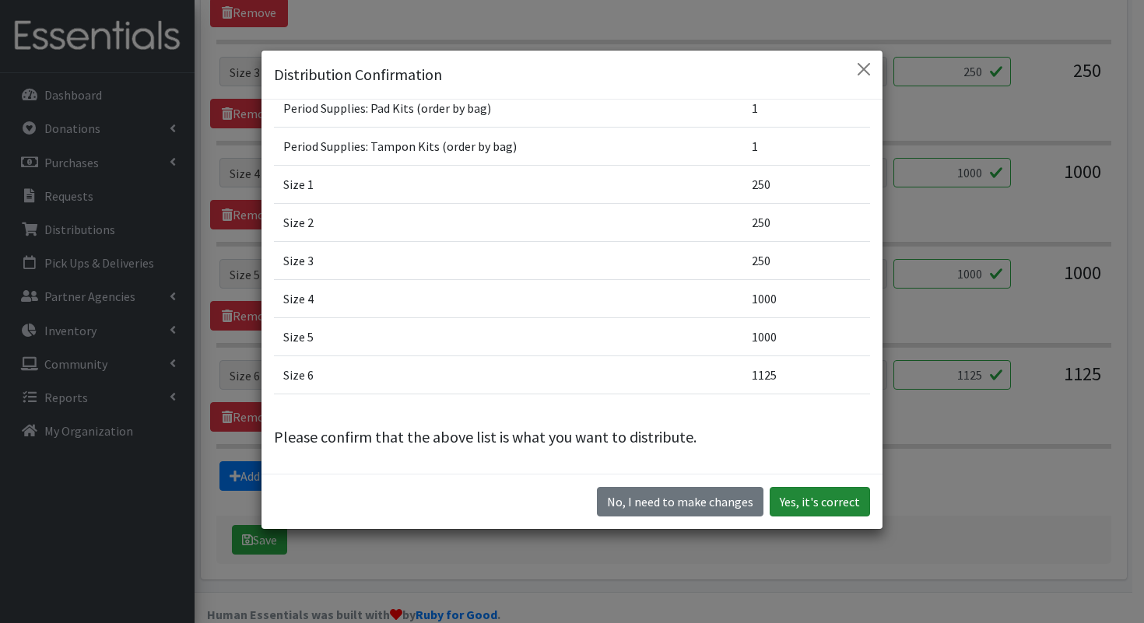
click at [827, 506] on button "Yes, it's correct" at bounding box center [819, 502] width 100 height 30
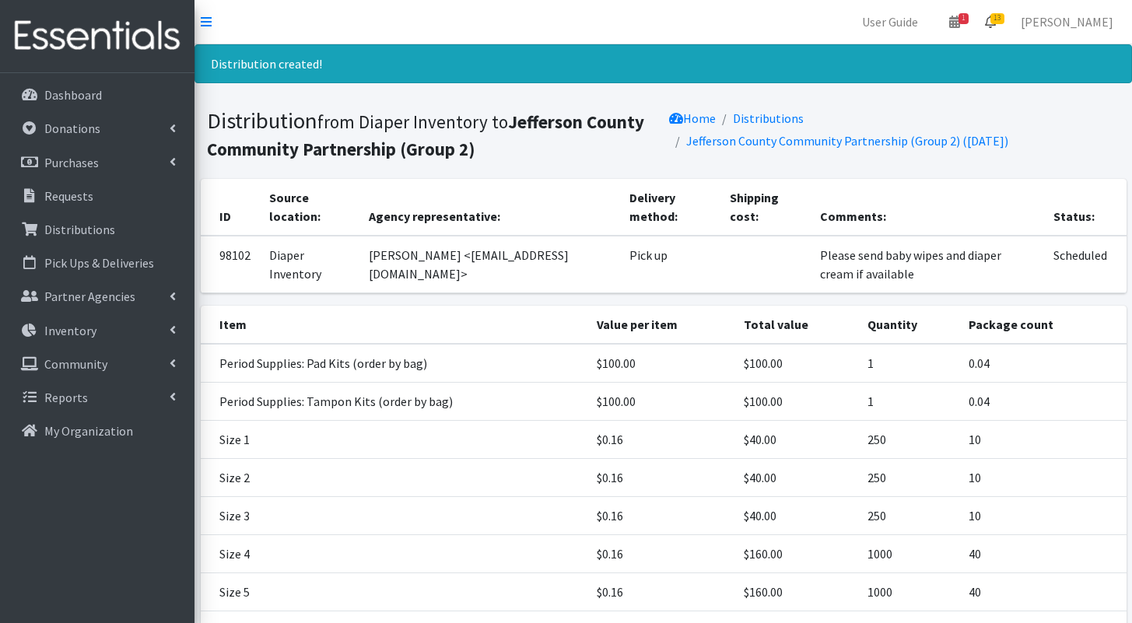
click at [996, 17] on icon at bounding box center [990, 22] width 11 height 12
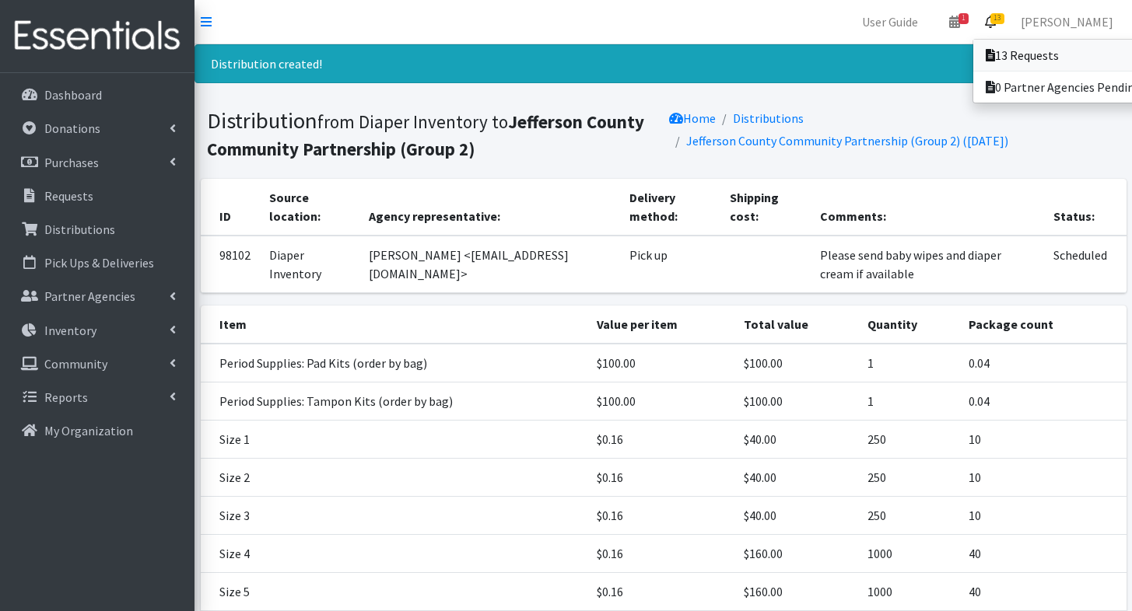
click at [1003, 47] on link "13 Requests" at bounding box center [1081, 55] width 216 height 31
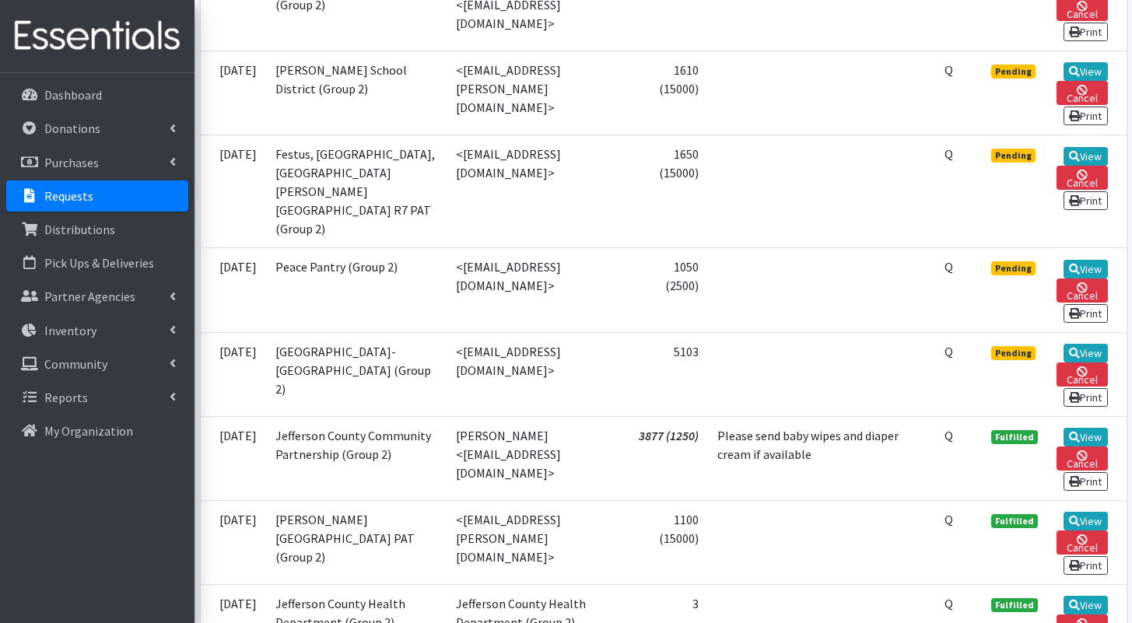
scroll to position [1119, 0]
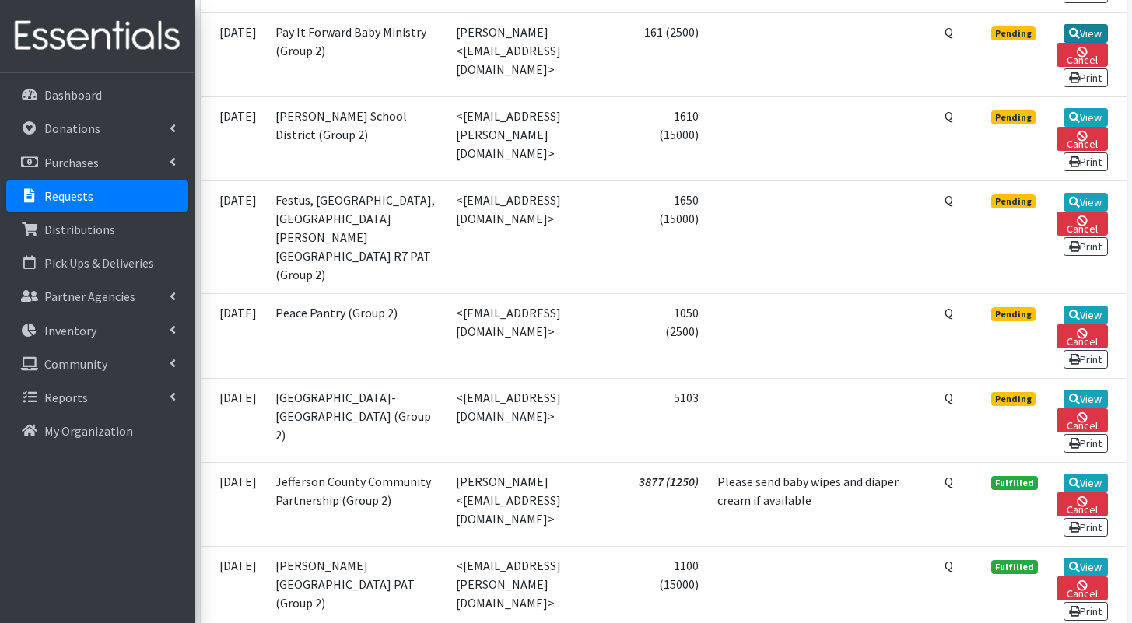
click at [1093, 43] on link "View" at bounding box center [1086, 33] width 44 height 19
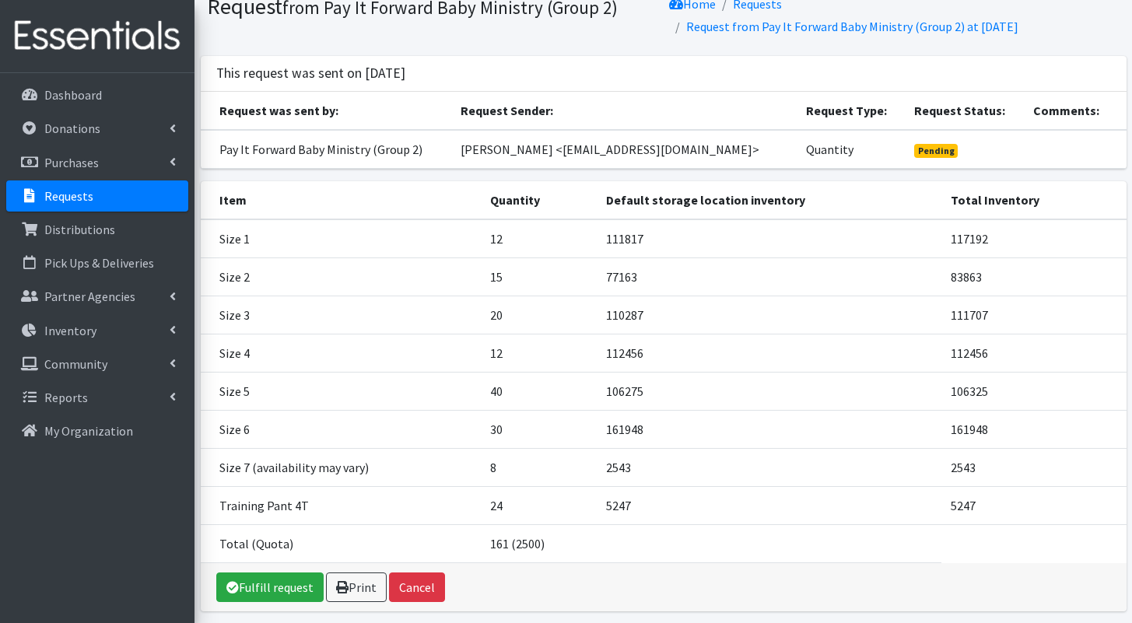
scroll to position [121, 0]
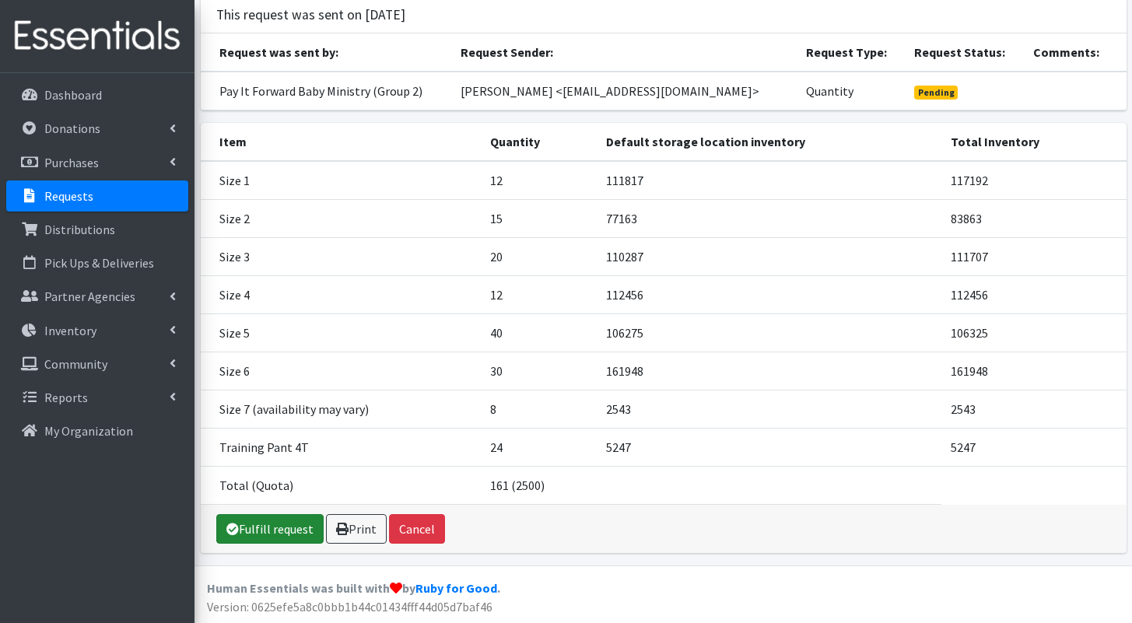
click at [276, 525] on link "Fulfill request" at bounding box center [269, 529] width 107 height 30
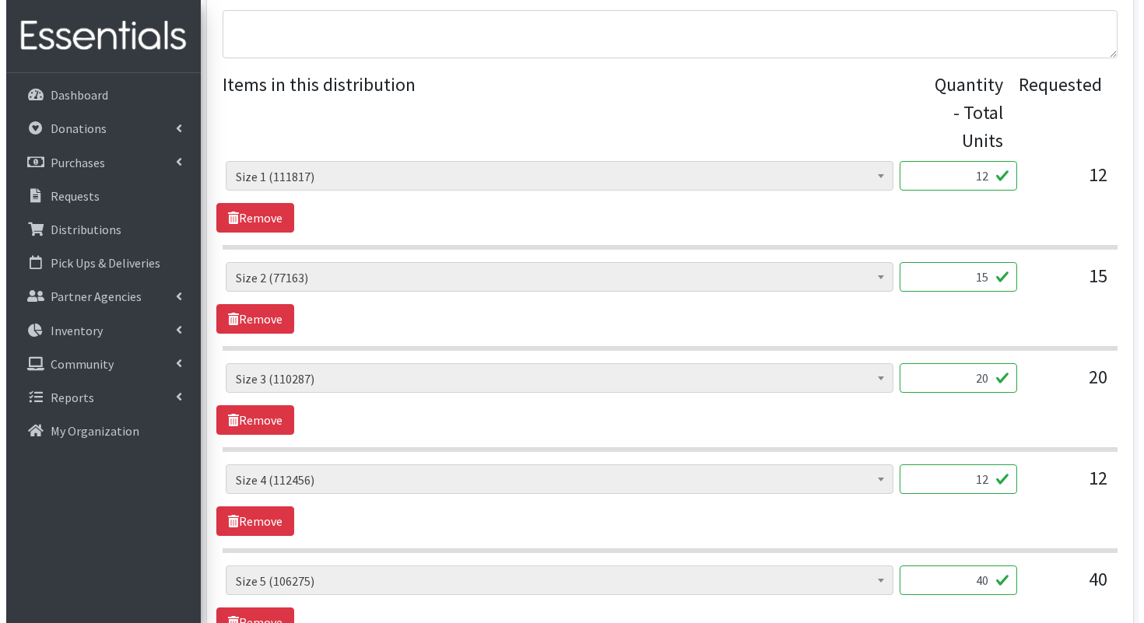
scroll to position [617, 0]
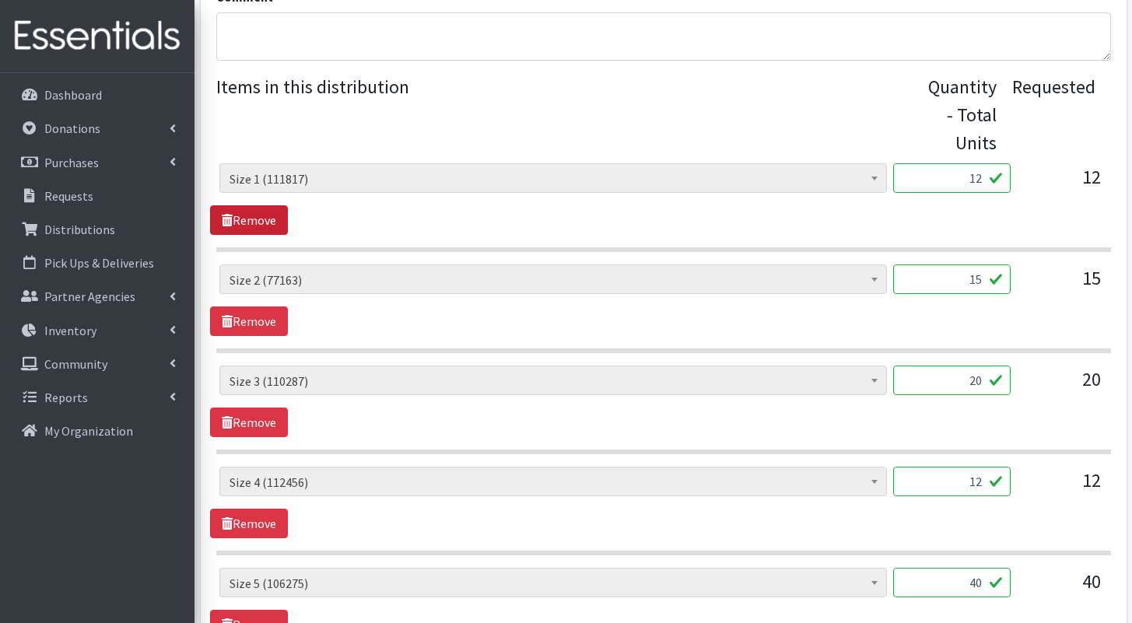
click at [284, 205] on link "Remove" at bounding box center [249, 220] width 78 height 30
click at [283, 205] on link "Remove" at bounding box center [249, 220] width 78 height 30
drag, startPoint x: 971, startPoint y: 157, endPoint x: 992, endPoint y: 160, distance: 21.2
click at [992, 163] on input "12" at bounding box center [951, 178] width 117 height 30
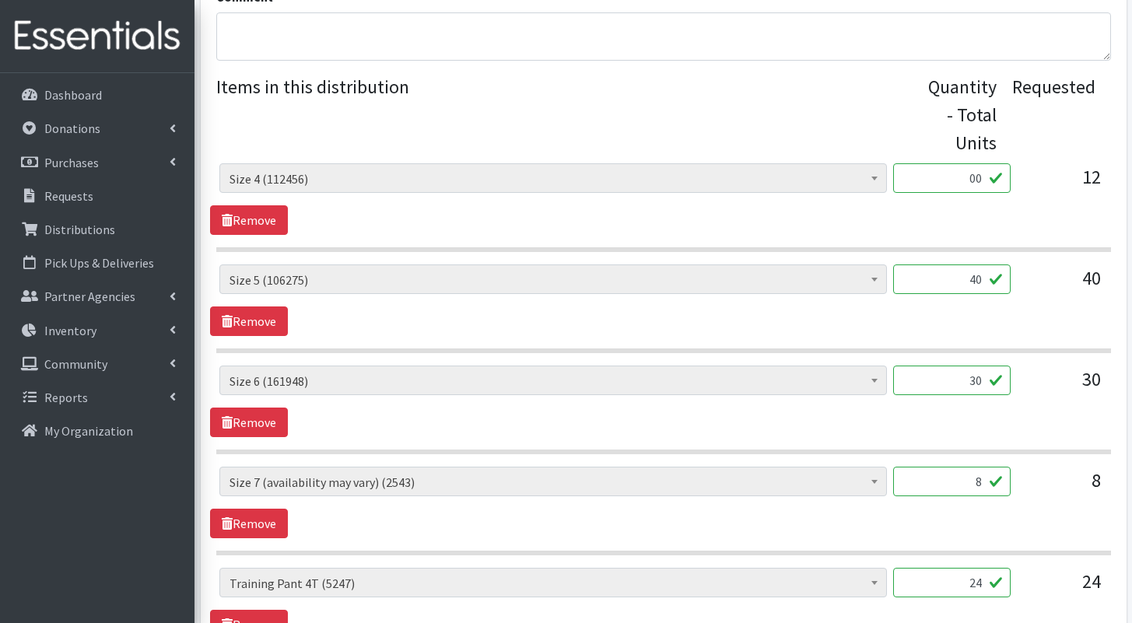
type input "0"
type input "300"
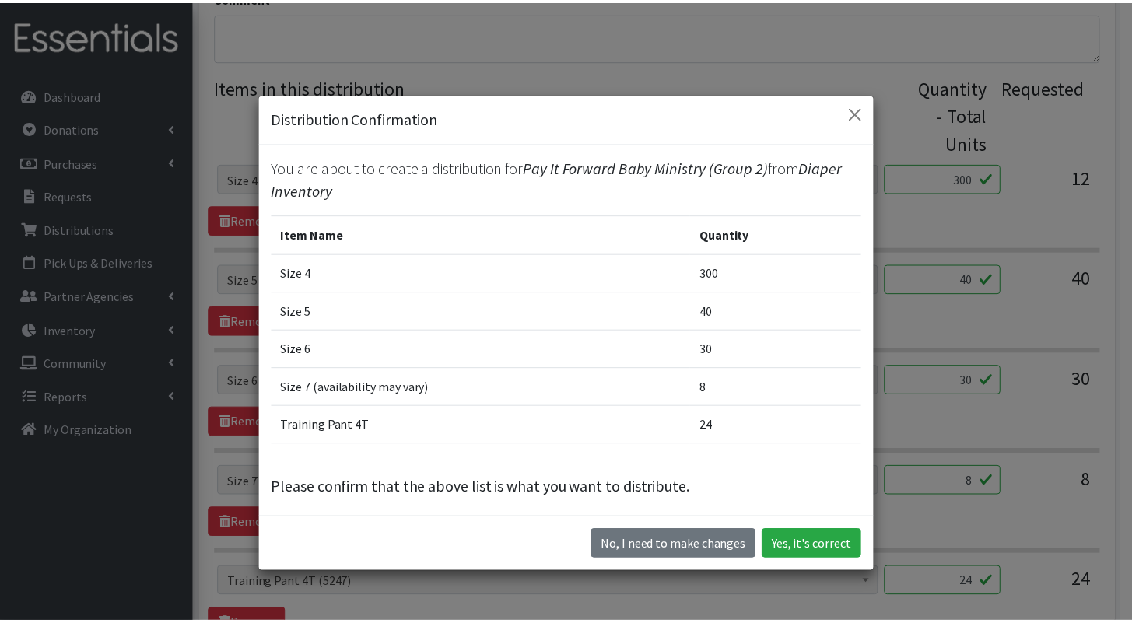
scroll to position [44, 0]
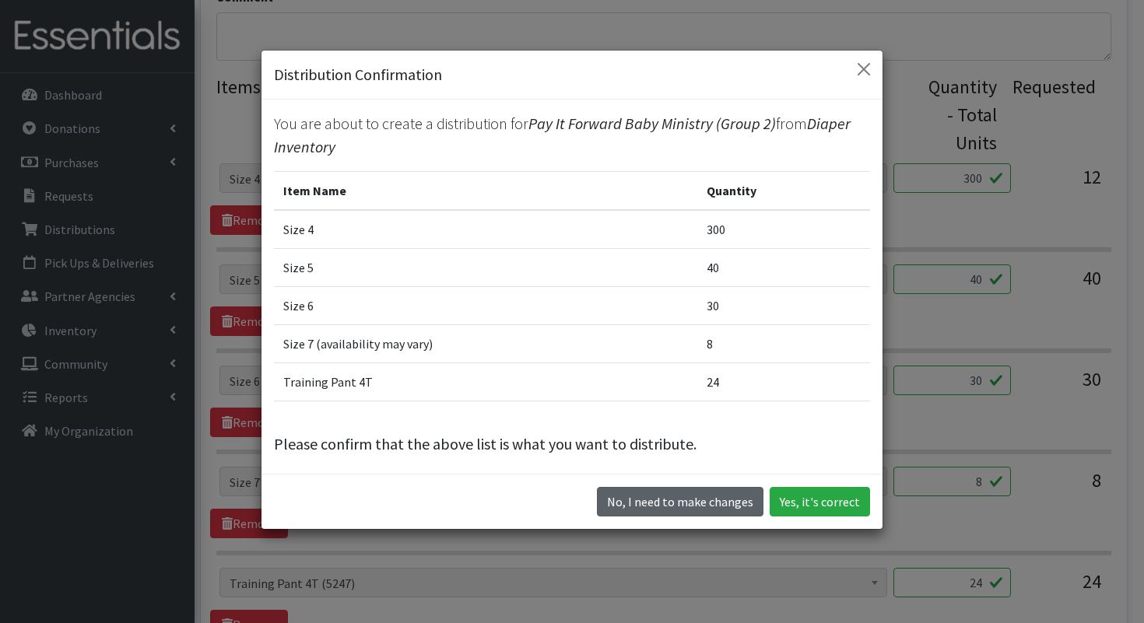
click at [735, 501] on button "No, I need to make changes" at bounding box center [680, 502] width 166 height 30
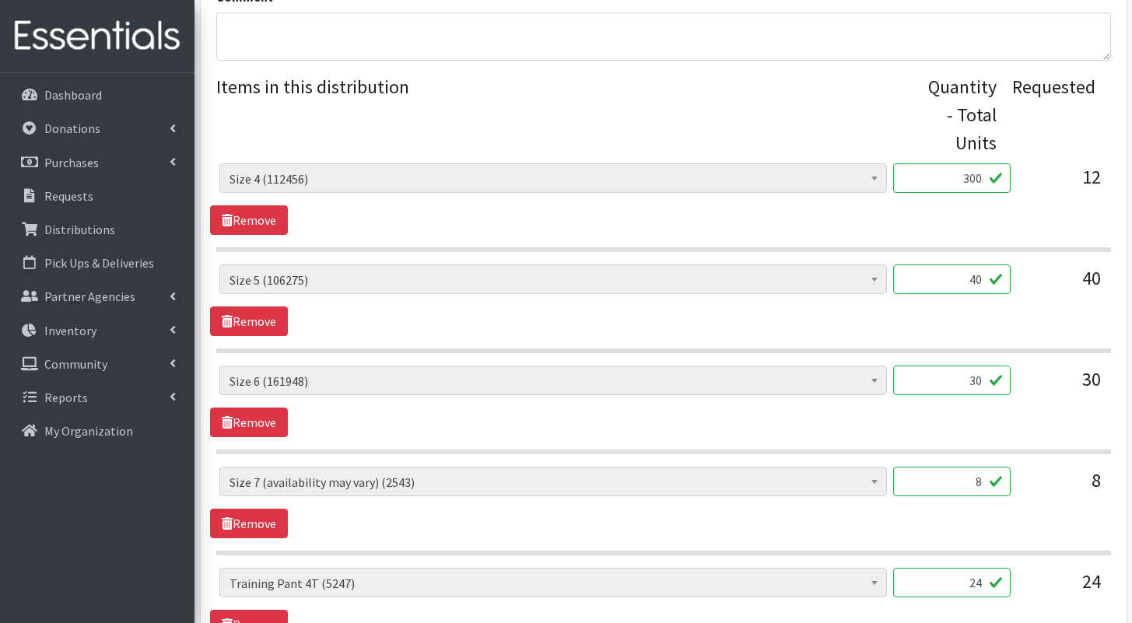
drag, startPoint x: 959, startPoint y: 256, endPoint x: 1040, endPoint y: 260, distance: 81.0
click at [1040, 265] on div "Period Supplies: Mixed Kits (order by bag) (323) Applicator-free tampon (8) BOR…" at bounding box center [663, 286] width 888 height 42
type input "1000"
drag, startPoint x: 957, startPoint y: 361, endPoint x: 1021, endPoint y: 360, distance: 64.6
click at [1021, 366] on div "Period Supplies: Mixed Kits (order by bag) (323) Applicator-free tampon (8) BOR…" at bounding box center [663, 387] width 888 height 42
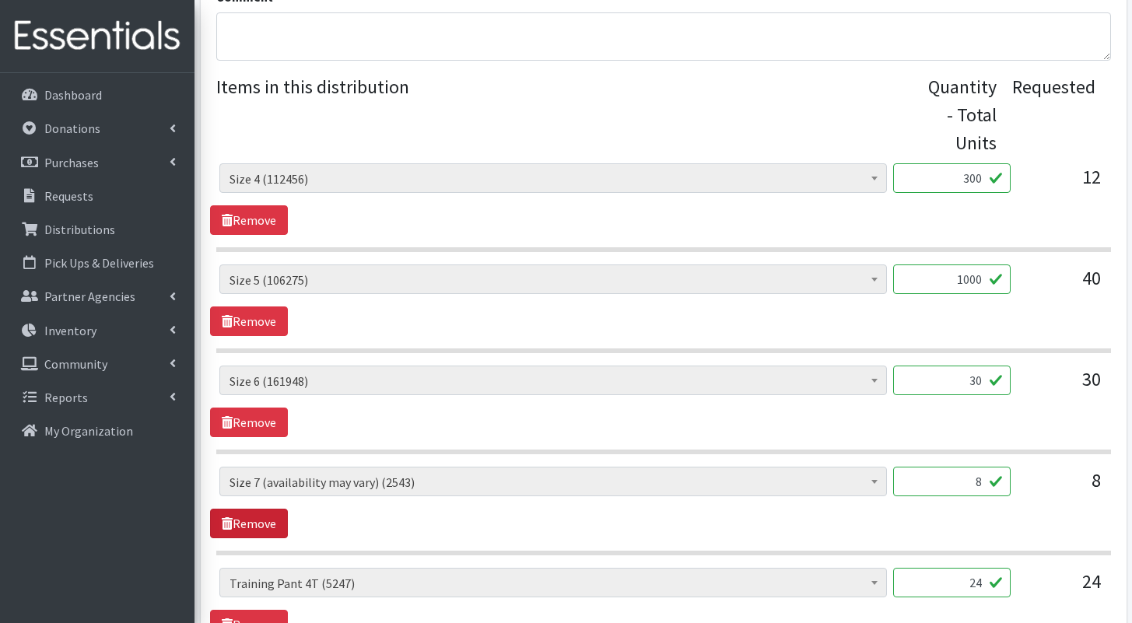
click at [256, 509] on link "Remove" at bounding box center [249, 524] width 78 height 30
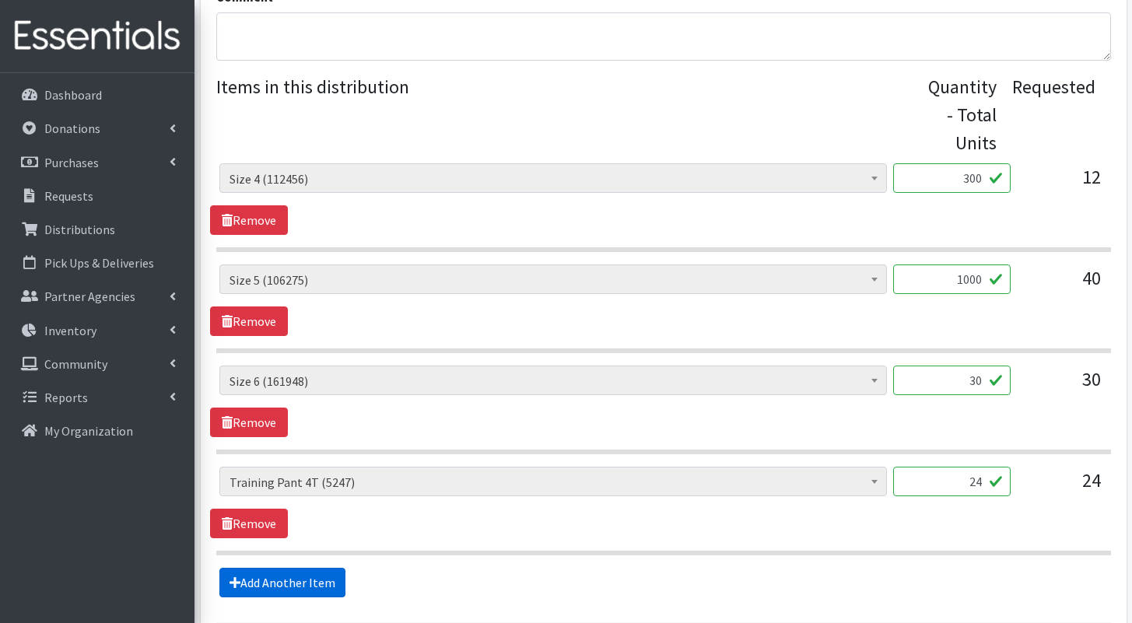
click at [325, 568] on link "Add Another Item" at bounding box center [282, 583] width 126 height 30
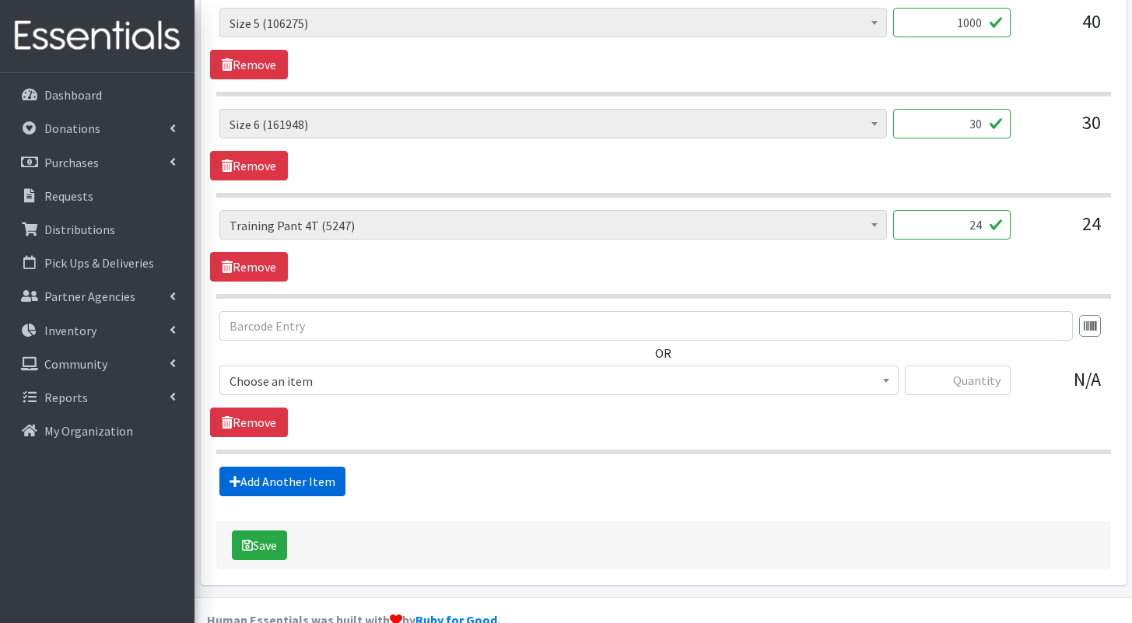
scroll to position [879, 0]
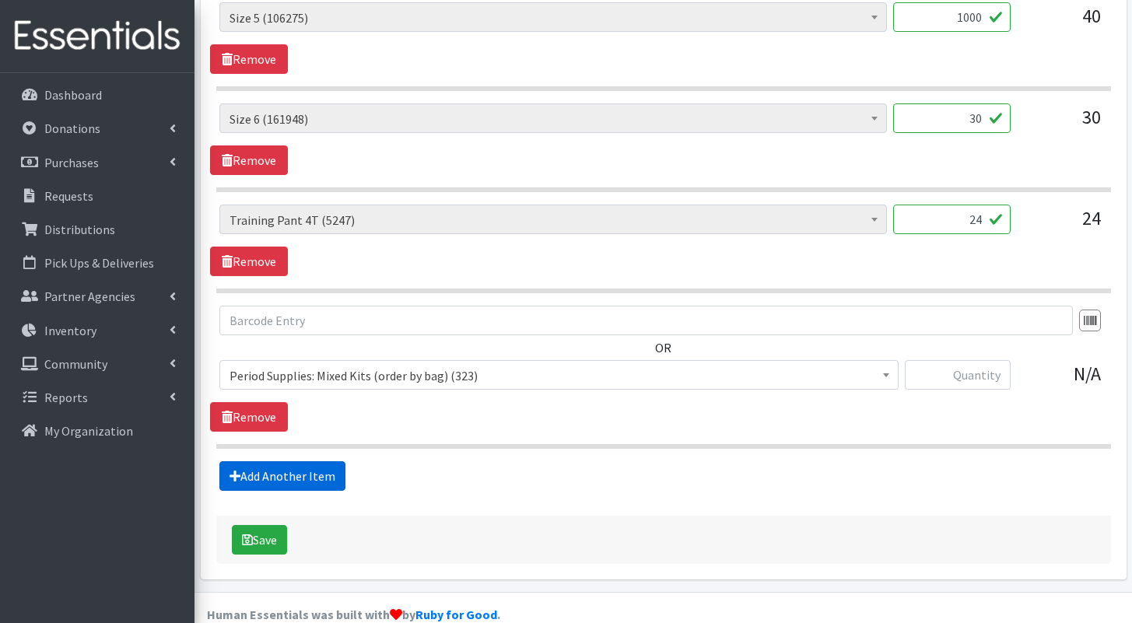
click at [330, 461] on link "Add Another Item" at bounding box center [282, 476] width 126 height 30
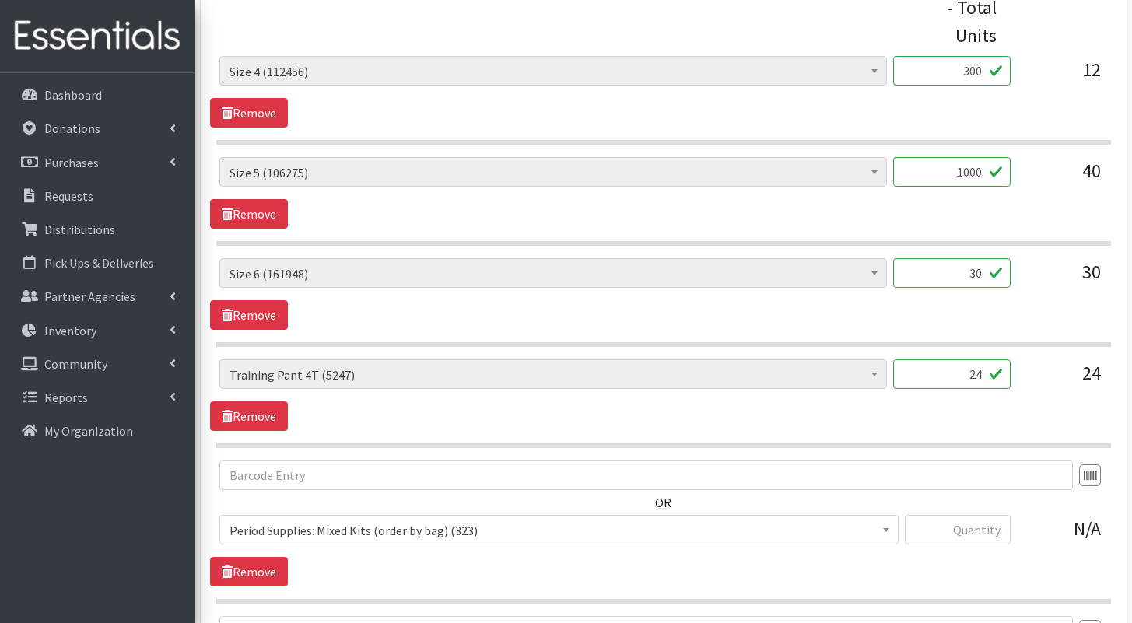
scroll to position [785, 0]
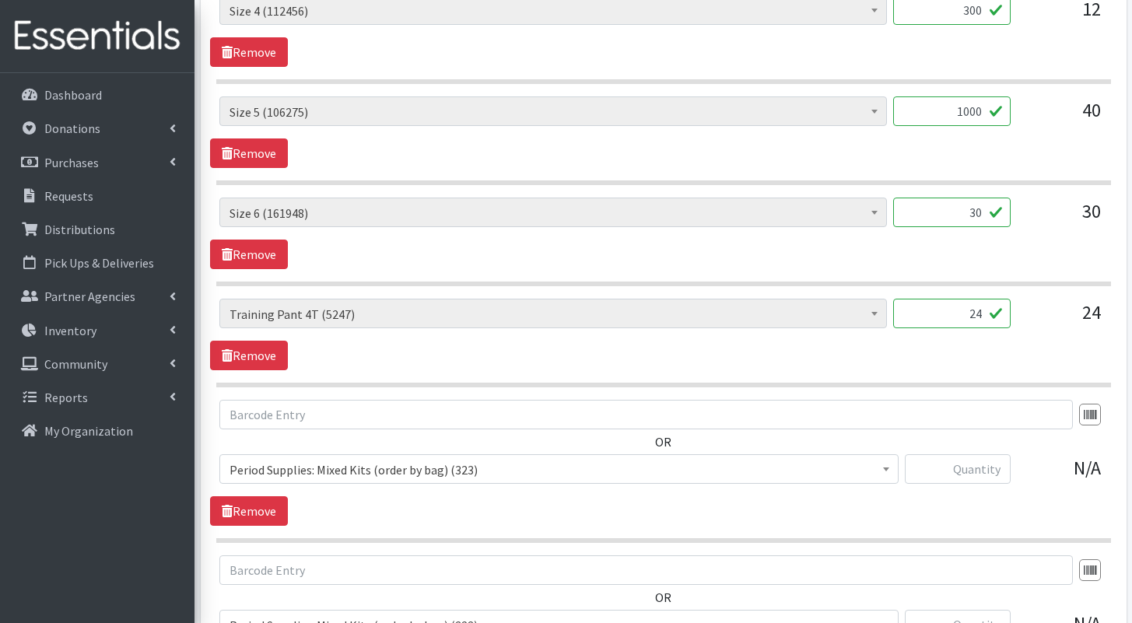
drag, startPoint x: 963, startPoint y: 180, endPoint x: 999, endPoint y: 189, distance: 36.8
click at [998, 198] on input "30" at bounding box center [951, 213] width 117 height 30
type input "5"
type input "750"
click at [982, 299] on input "24" at bounding box center [951, 314] width 117 height 30
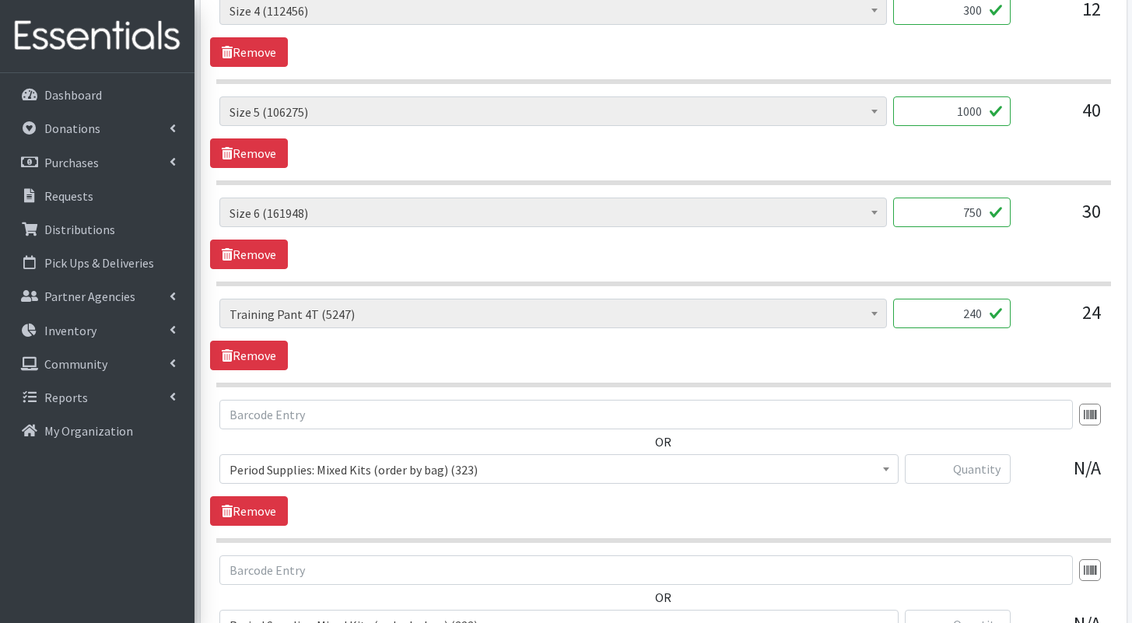
type input "240"
click at [974, 454] on input "text" at bounding box center [958, 469] width 106 height 30
click at [760, 459] on span "Period Supplies: Mixed Kits (order by bag) (323)" at bounding box center [559, 470] width 659 height 22
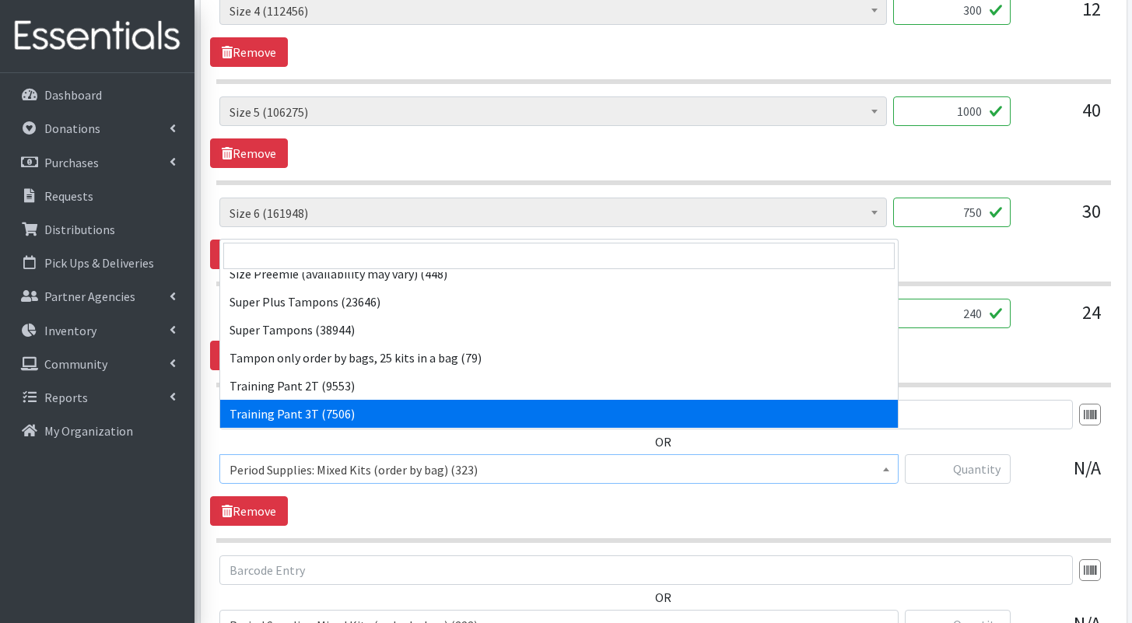
scroll to position [786, 0]
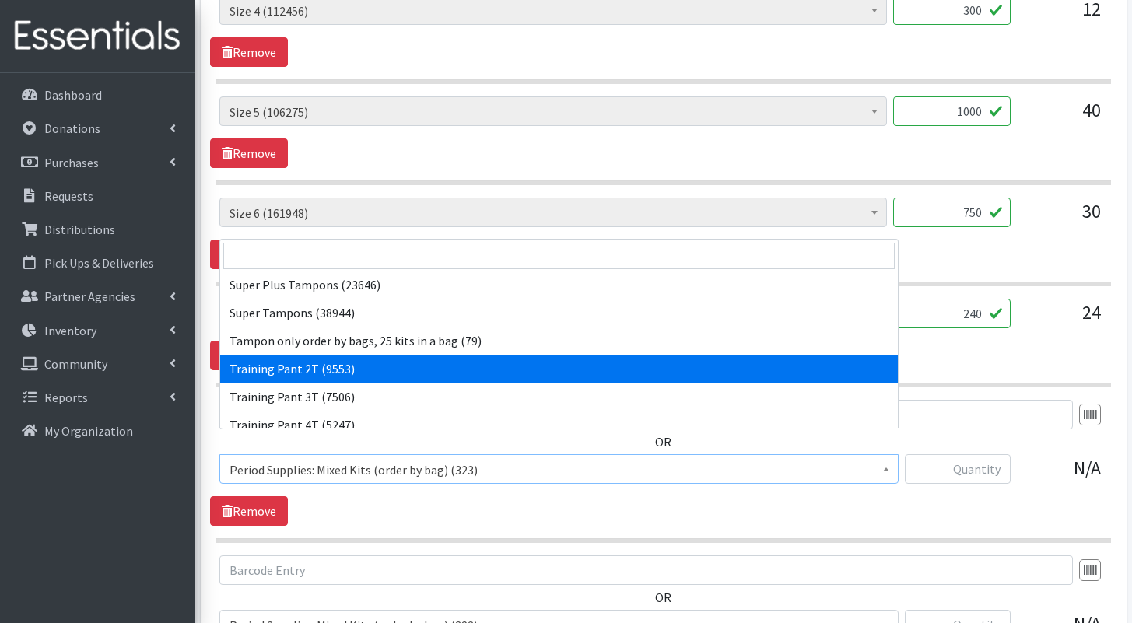
select select "1105"
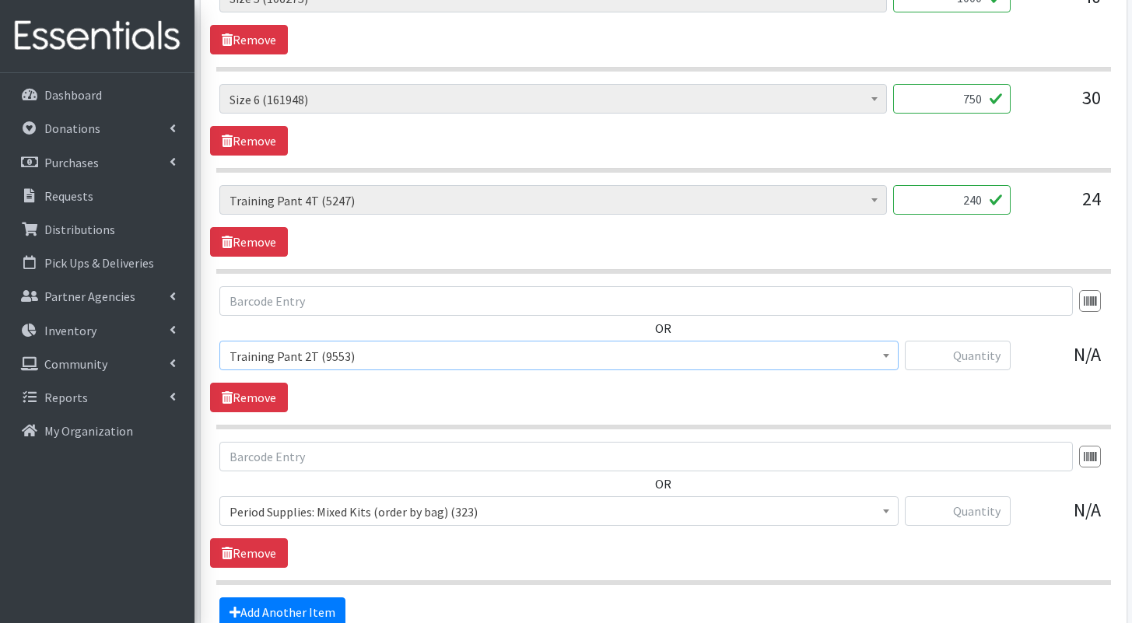
scroll to position [899, 0]
click at [566, 500] on span "Period Supplies: Mixed Kits (order by bag) (323)" at bounding box center [559, 511] width 659 height 22
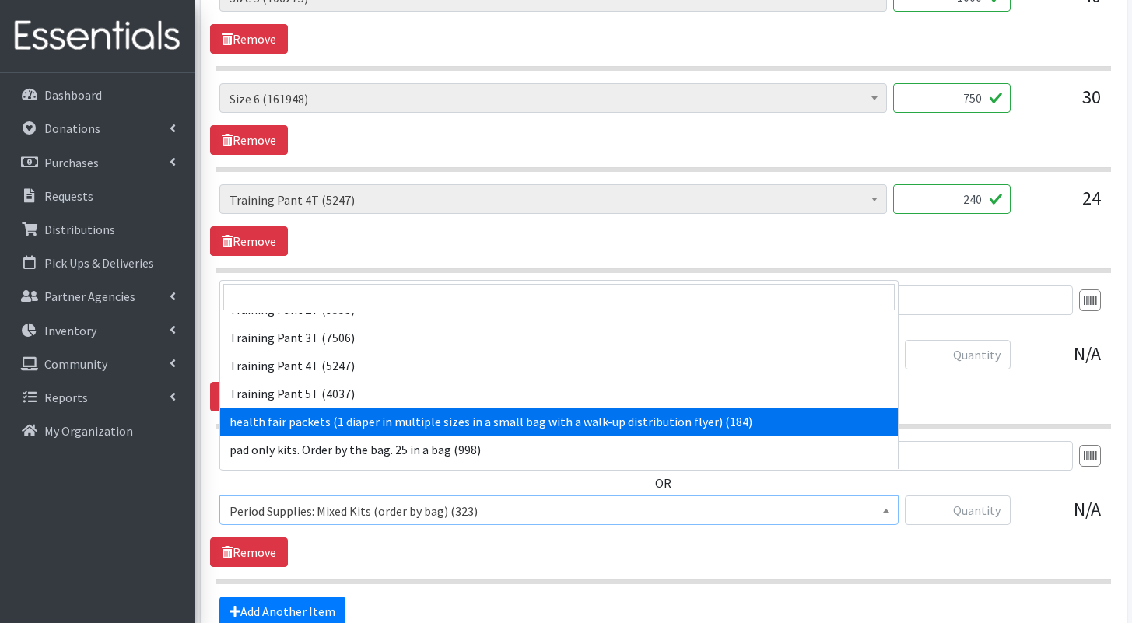
scroll to position [884, 0]
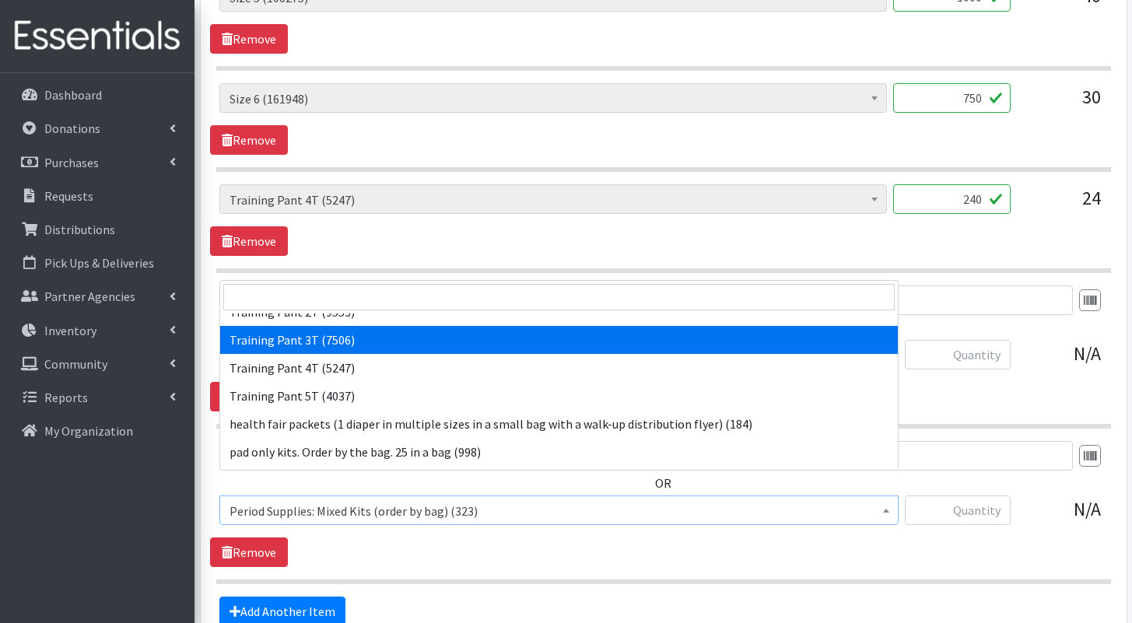
select select "1107"
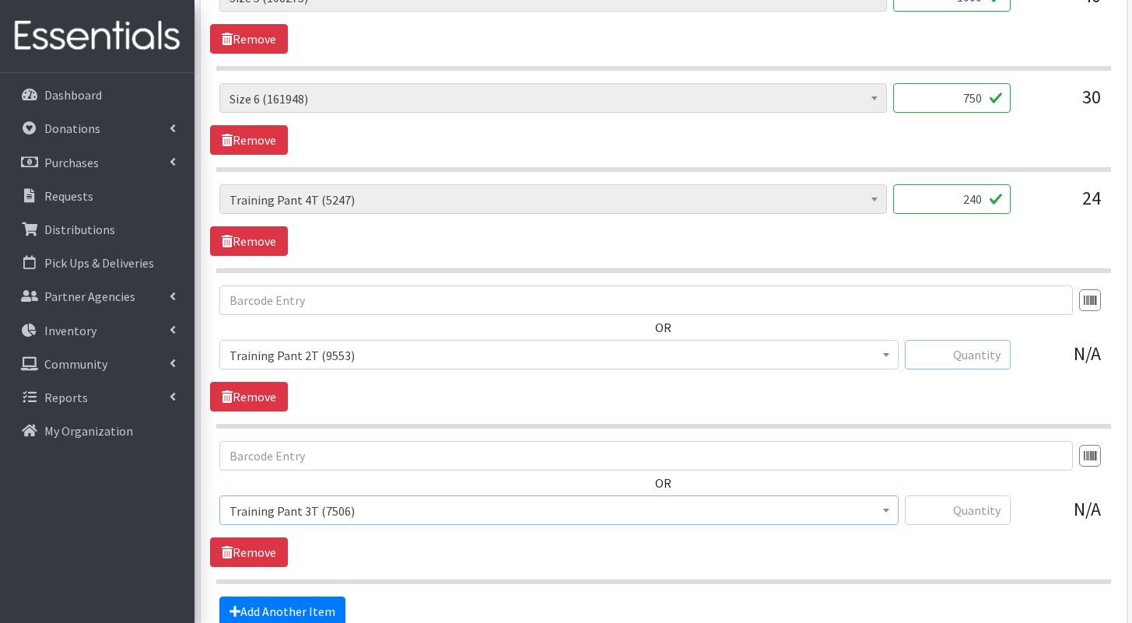
click at [968, 340] on input "text" at bounding box center [958, 355] width 106 height 30
click at [958, 184] on input "240" at bounding box center [951, 199] width 117 height 30
drag, startPoint x: 962, startPoint y: 177, endPoint x: 975, endPoint y: 180, distance: 13.4
click at [975, 184] on input "240" at bounding box center [951, 199] width 117 height 30
type input "500"
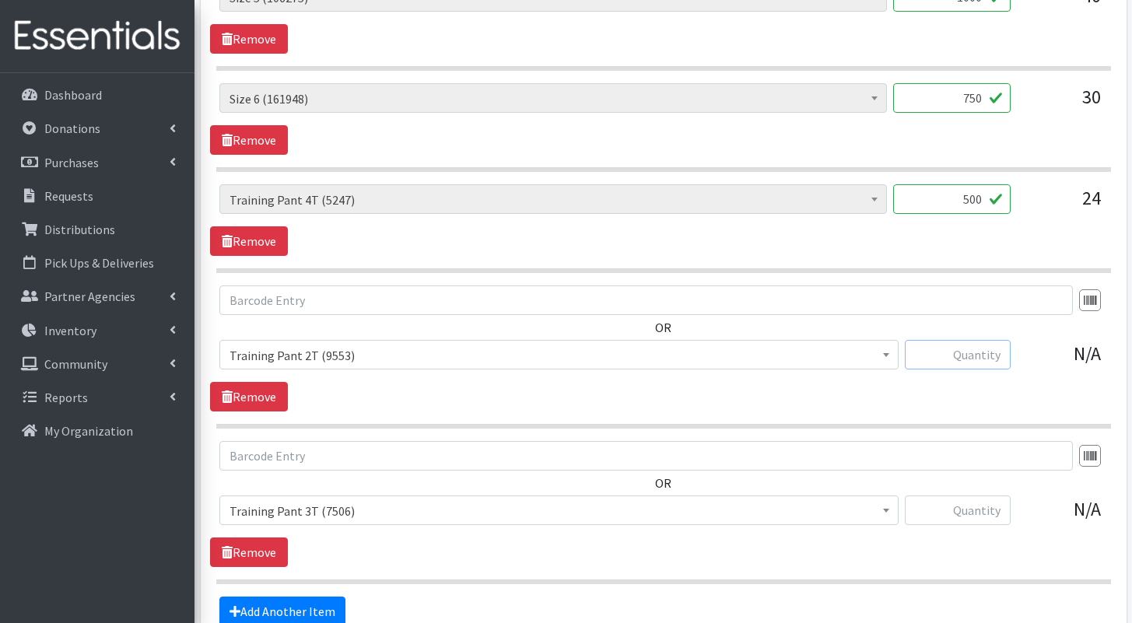
click at [976, 340] on input "text" at bounding box center [958, 355] width 106 height 30
click at [329, 597] on link "Add Another Item" at bounding box center [282, 612] width 126 height 30
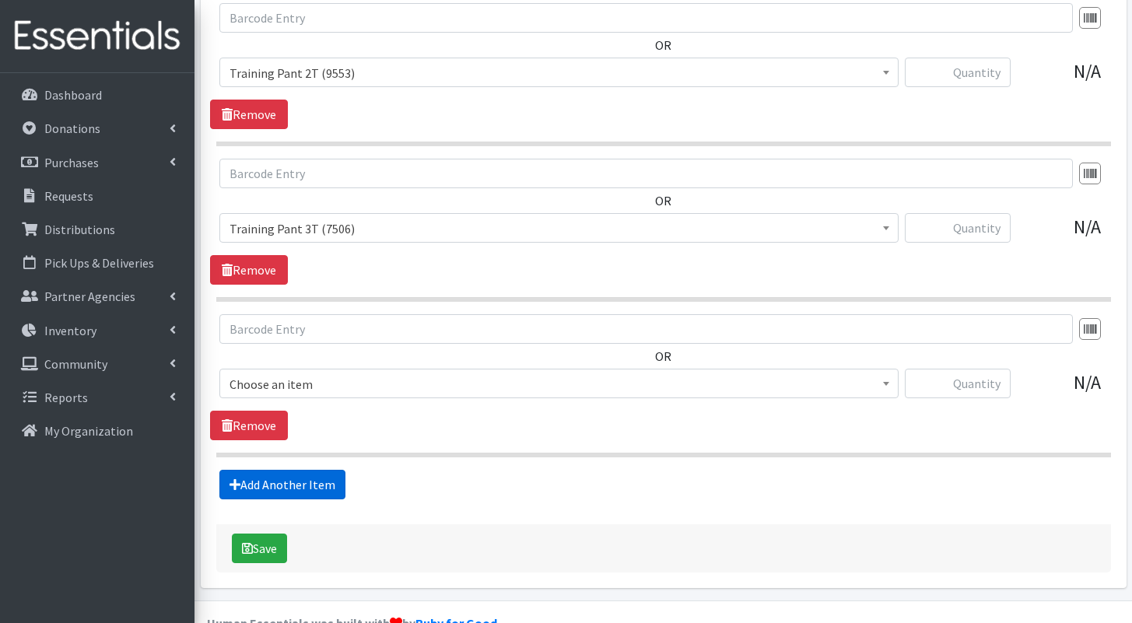
scroll to position [1190, 0]
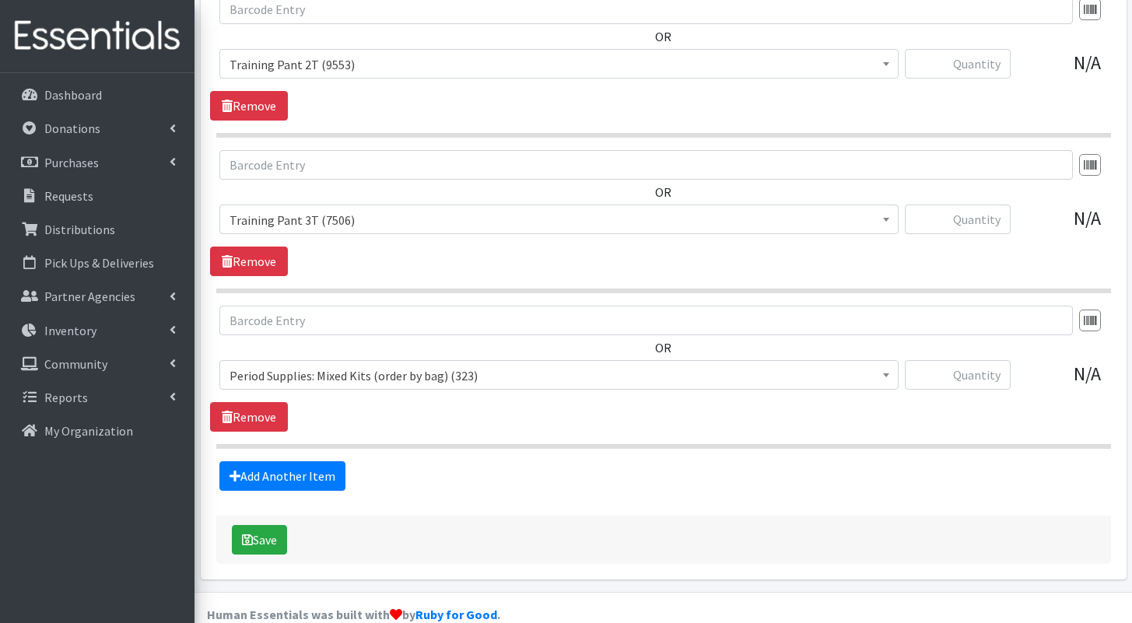
click at [641, 365] on span "Period Supplies: Mixed Kits (order by bag) (323)" at bounding box center [559, 376] width 659 height 22
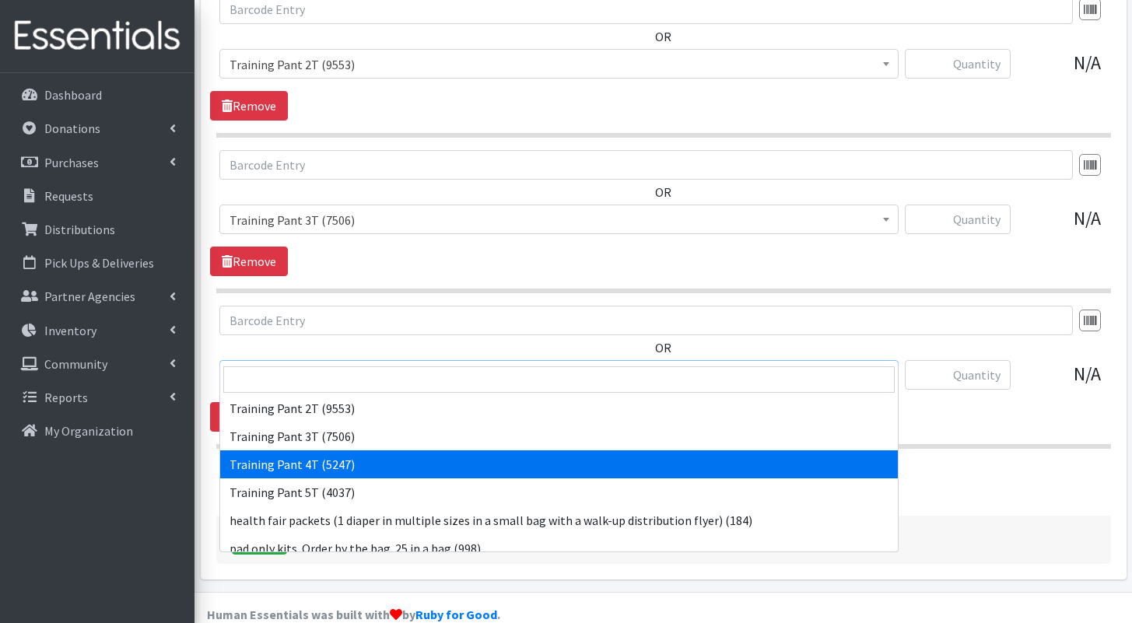
scroll to position [909, 0]
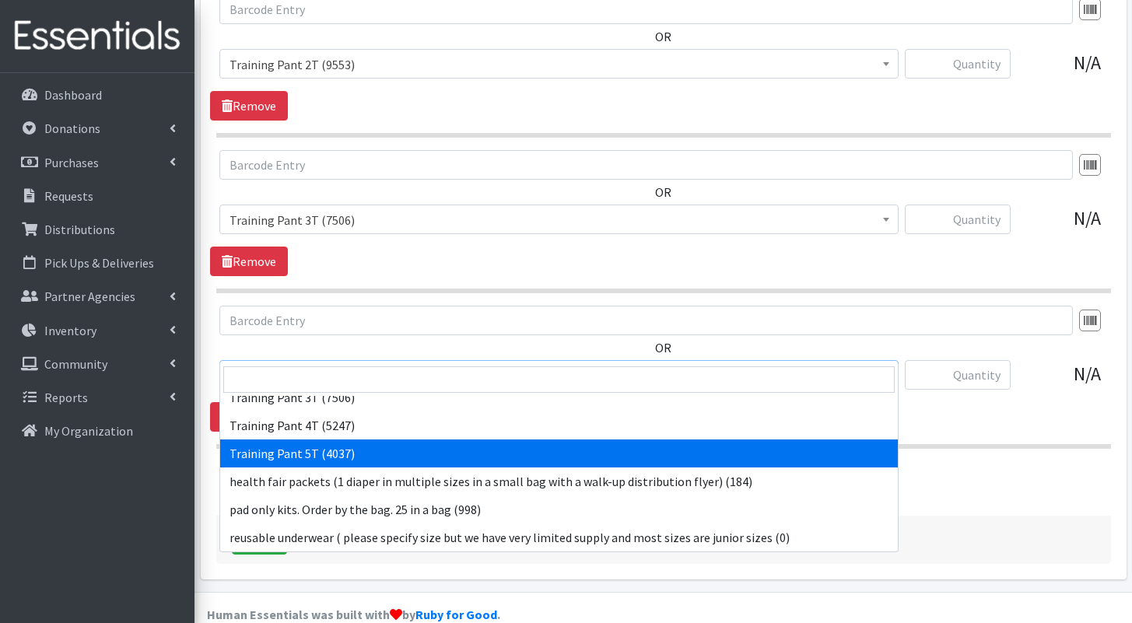
select select "15022"
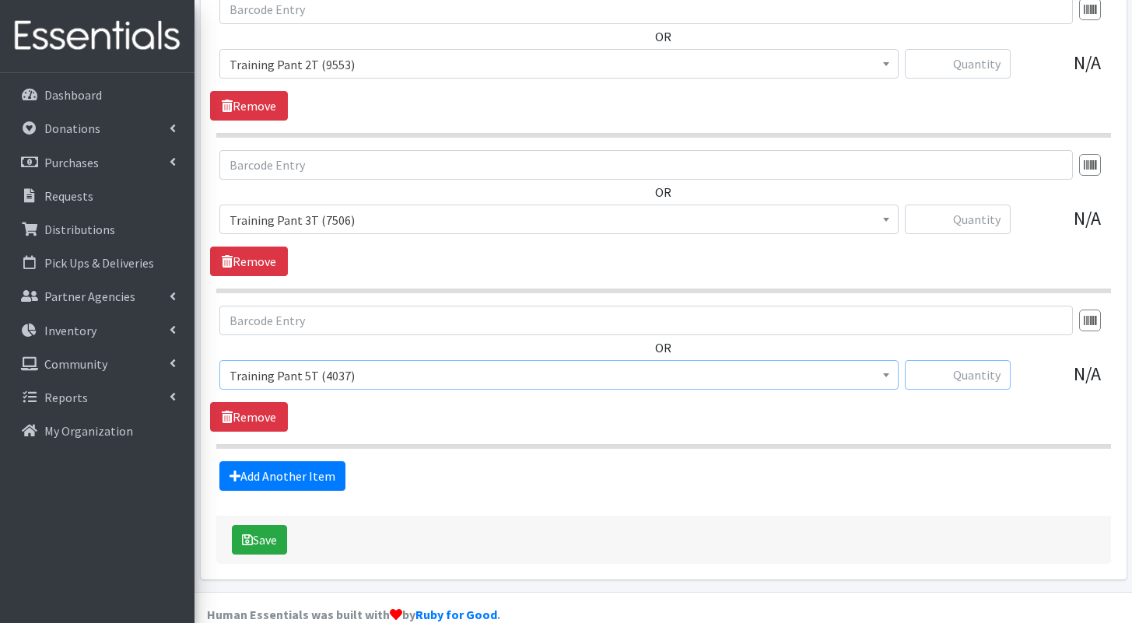
click at [984, 360] on input "text" at bounding box center [958, 375] width 106 height 30
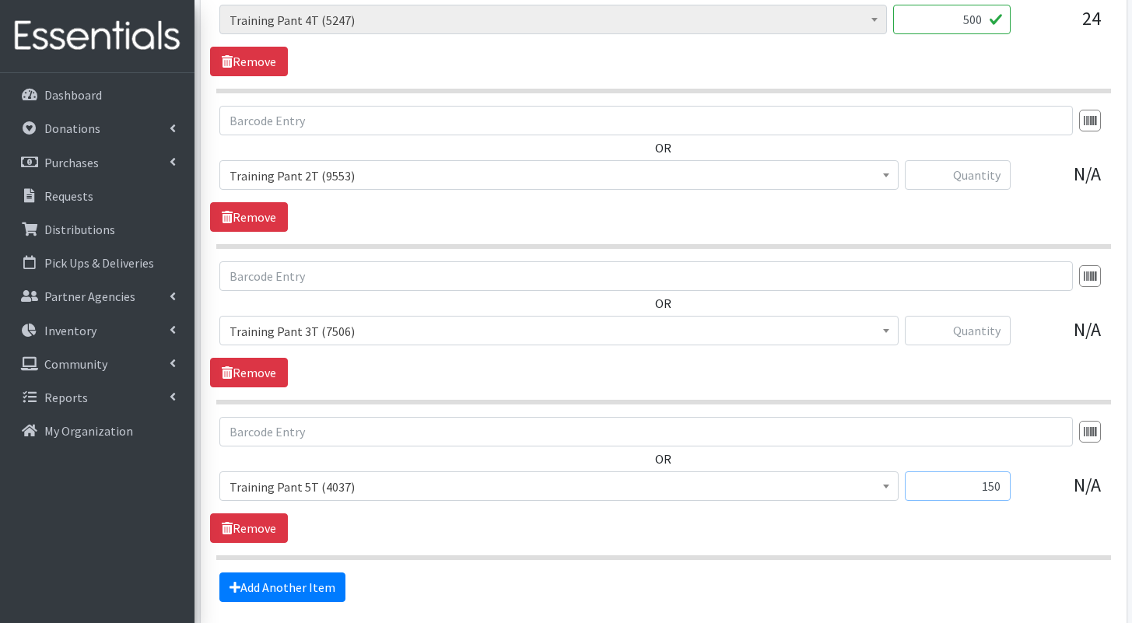
type input "150"
click at [968, 316] on input "text" at bounding box center [958, 331] width 106 height 30
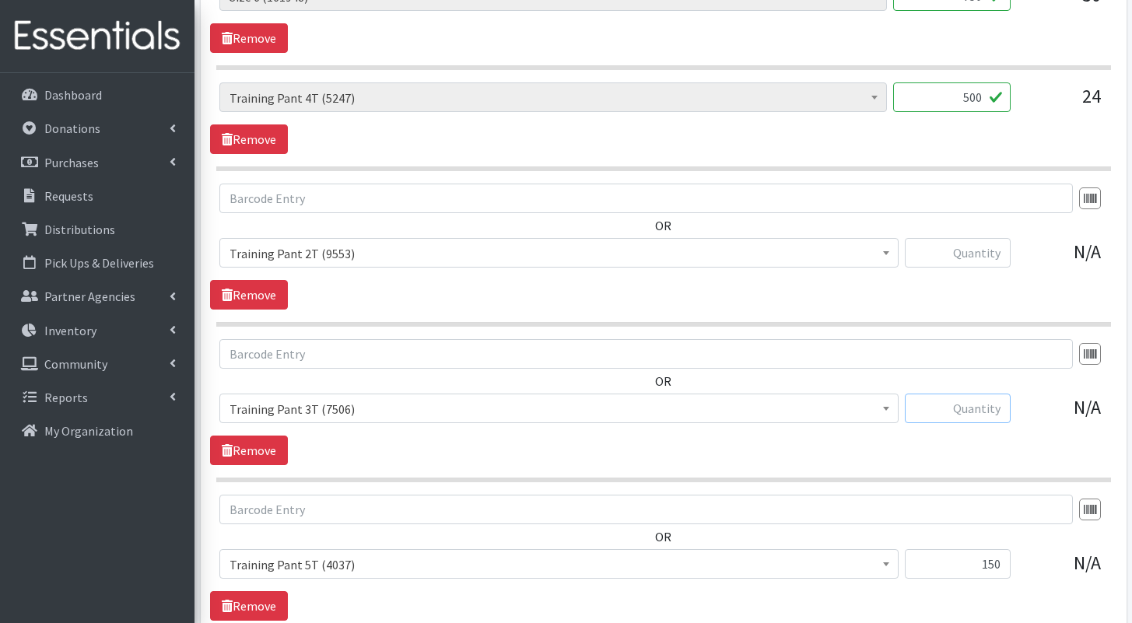
scroll to position [998, 0]
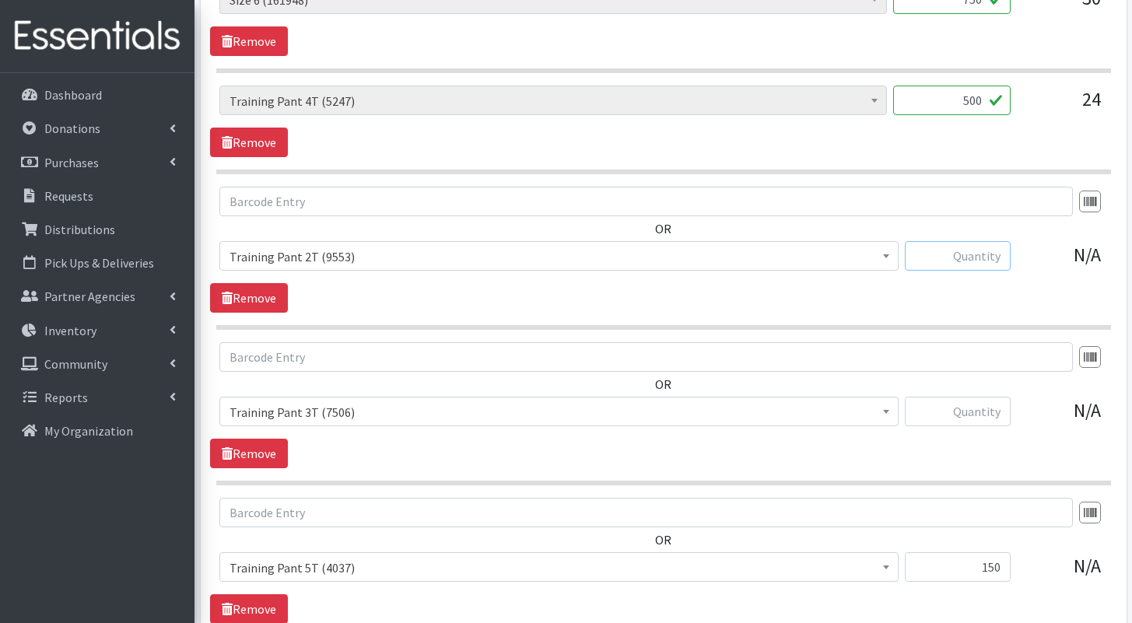
click at [963, 241] on input "text" at bounding box center [958, 256] width 106 height 30
type input "160"
click at [974, 397] on input "text" at bounding box center [958, 412] width 106 height 30
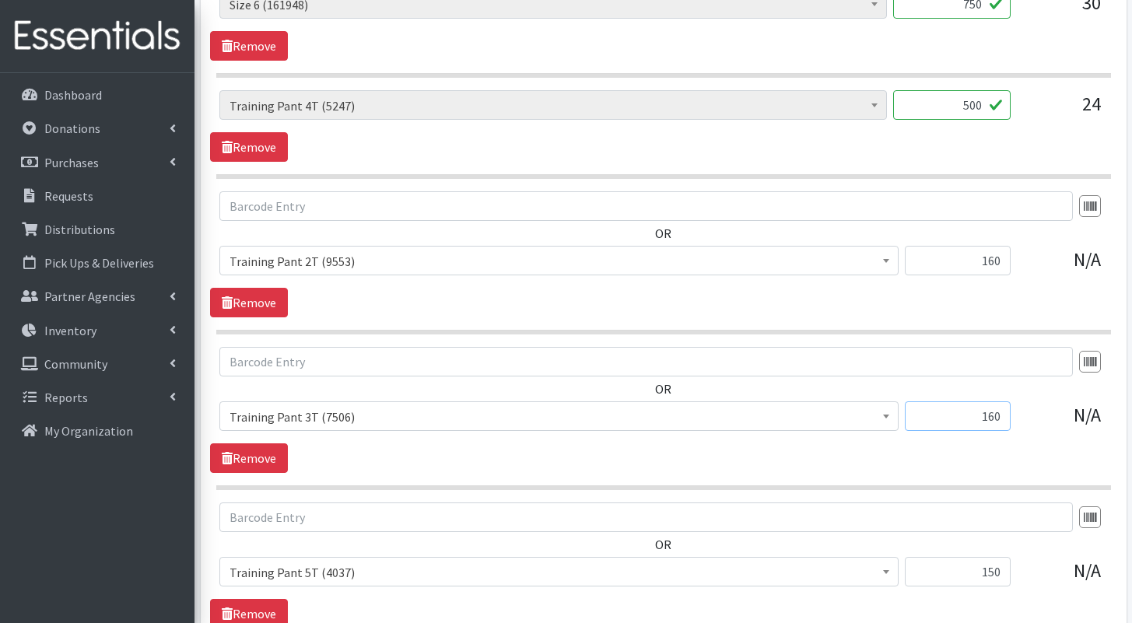
type input "160"
drag, startPoint x: 962, startPoint y: 81, endPoint x: 974, endPoint y: 84, distance: 12.1
click at [974, 90] on input "500" at bounding box center [951, 105] width 117 height 30
type input "400"
drag, startPoint x: 985, startPoint y: 233, endPoint x: 993, endPoint y: 236, distance: 9.1
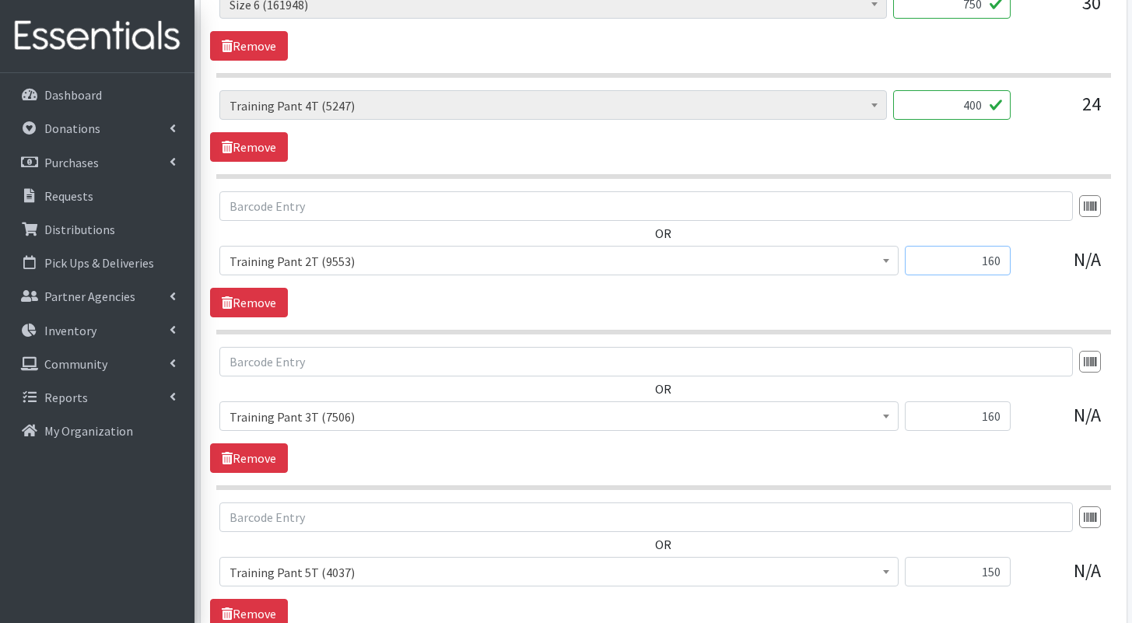
click at [993, 246] on input "160" at bounding box center [958, 261] width 106 height 30
type input "210"
drag, startPoint x: 979, startPoint y: 391, endPoint x: 999, endPoint y: 394, distance: 19.6
click at [1001, 401] on input "160" at bounding box center [958, 416] width 106 height 30
click at [978, 401] on input "160" at bounding box center [958, 416] width 106 height 30
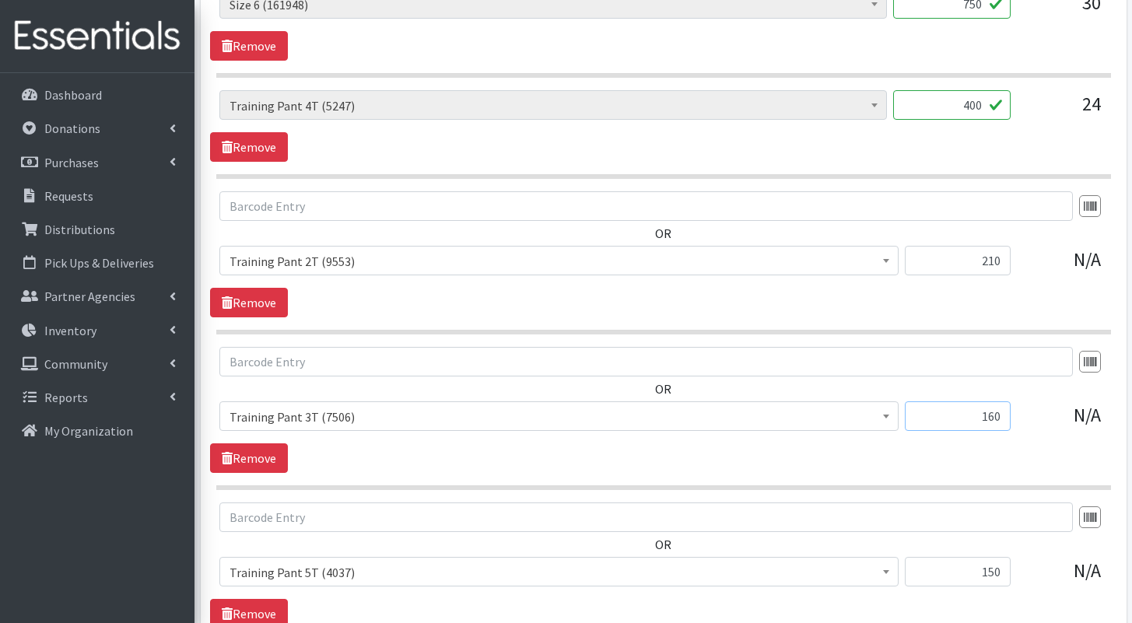
drag, startPoint x: 979, startPoint y: 390, endPoint x: 992, endPoint y: 392, distance: 13.4
click at [990, 401] on input "160" at bounding box center [958, 416] width 106 height 30
click at [996, 401] on input "160" at bounding box center [958, 416] width 106 height 30
drag, startPoint x: 995, startPoint y: 391, endPoint x: 987, endPoint y: 391, distance: 7.8
click at [987, 401] on input "160" at bounding box center [958, 416] width 106 height 30
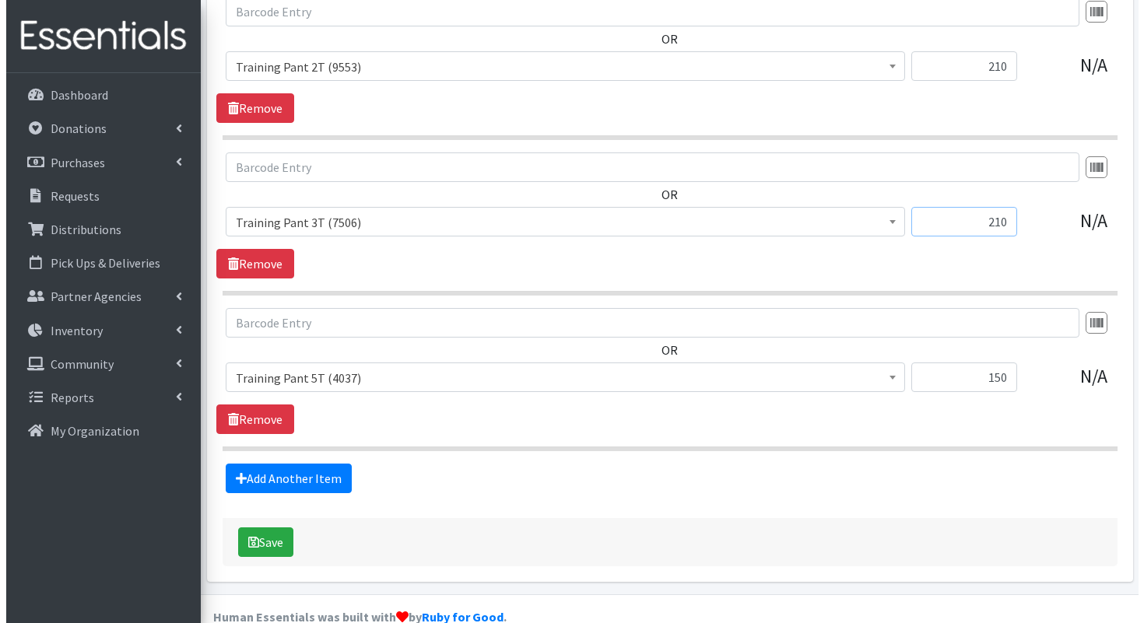
scroll to position [1190, 0]
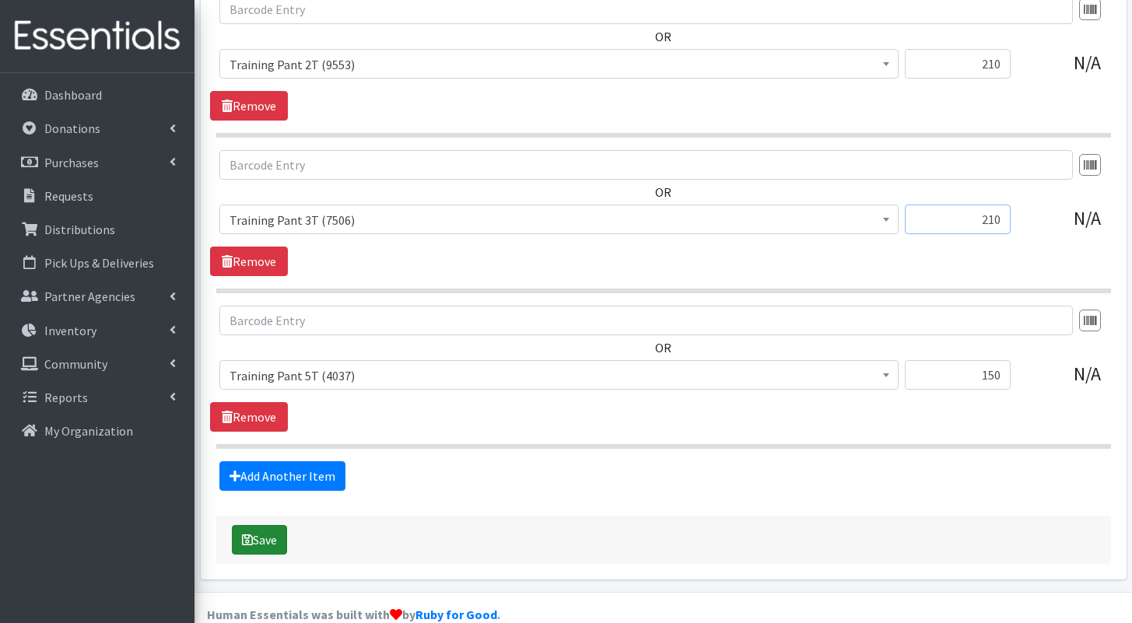
type input "210"
click at [263, 525] on button "Save" at bounding box center [259, 540] width 55 height 30
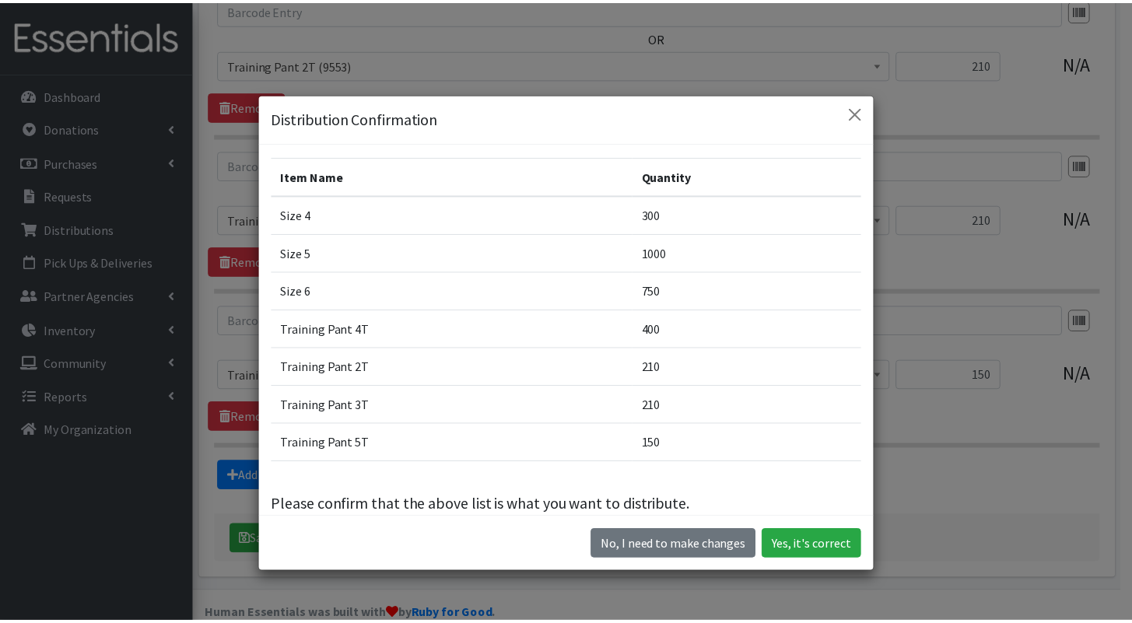
scroll to position [61, 0]
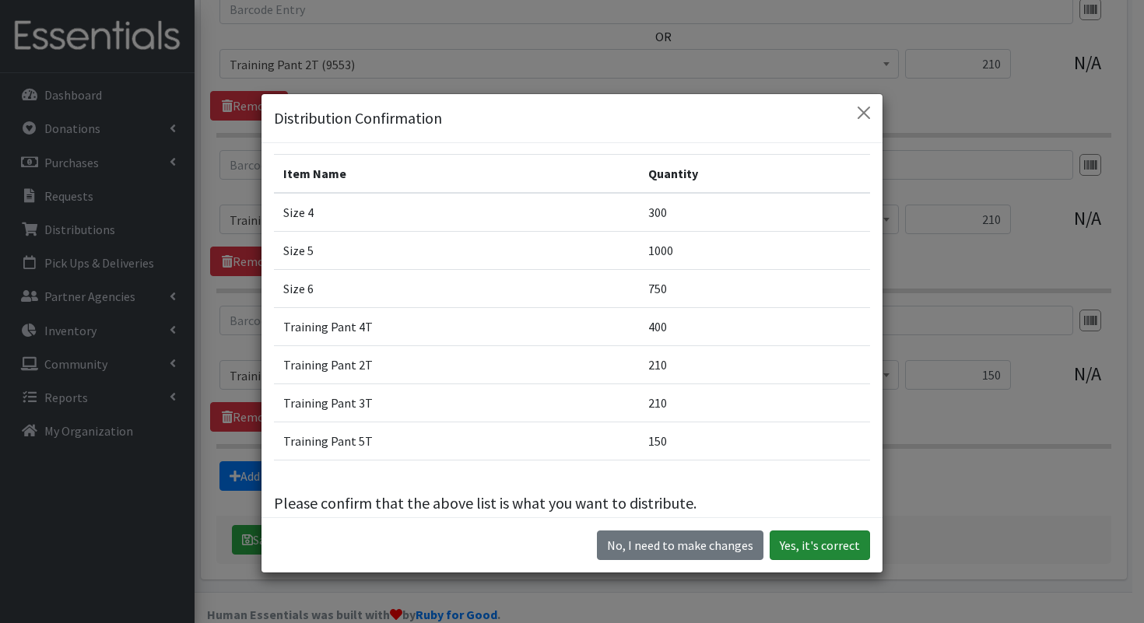
click at [817, 541] on button "Yes, it's correct" at bounding box center [819, 546] width 100 height 30
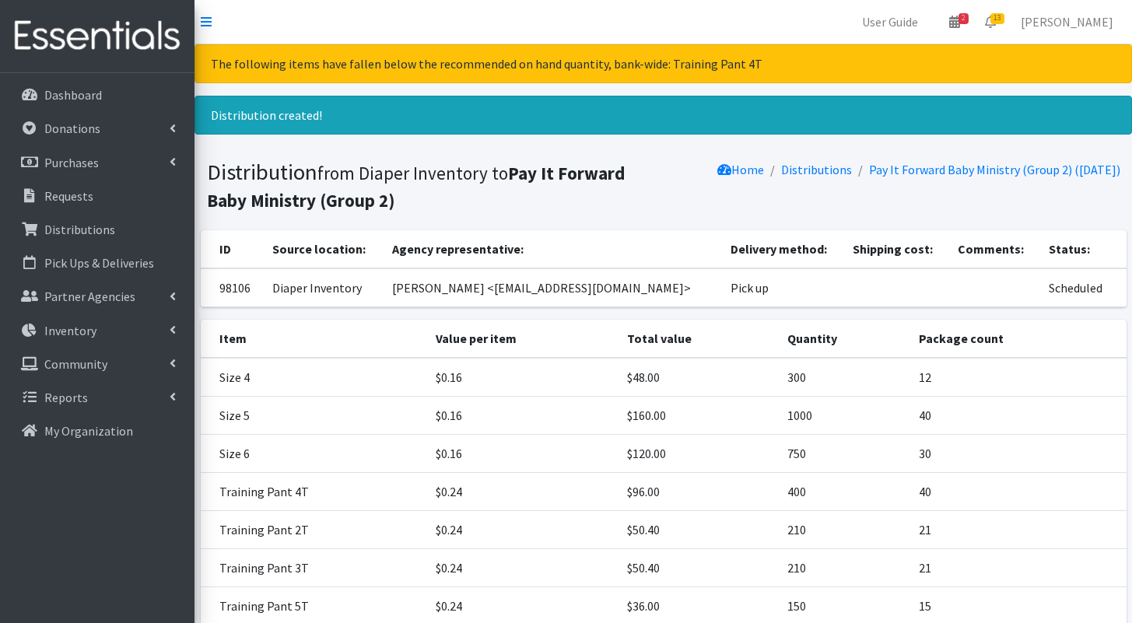
scroll to position [159, 0]
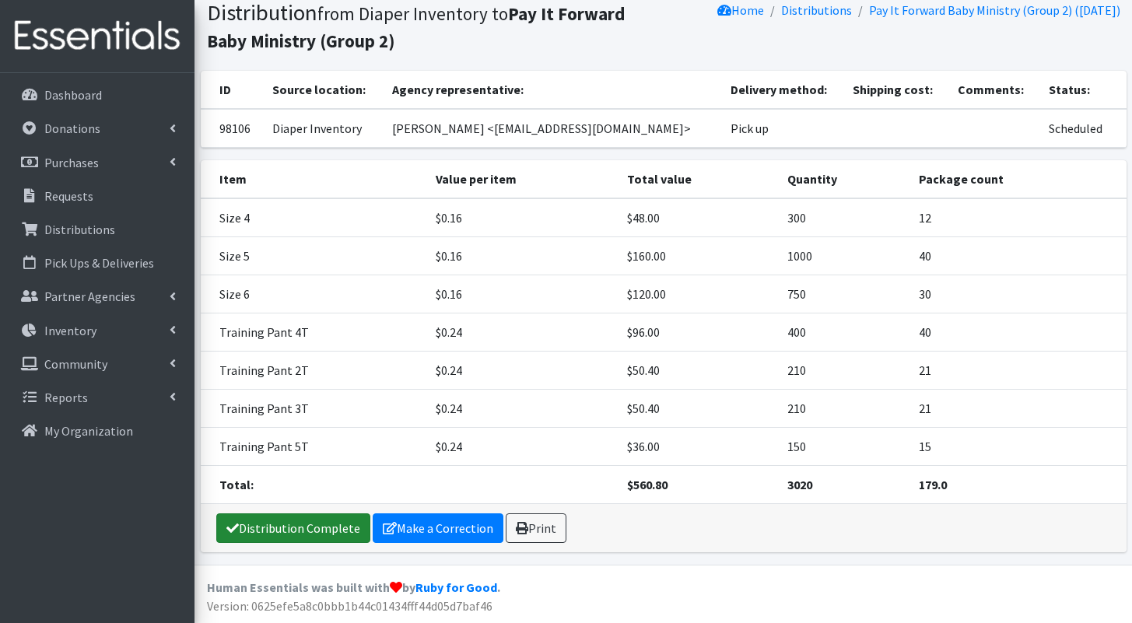
click at [281, 531] on link "Distribution Complete" at bounding box center [293, 528] width 154 height 30
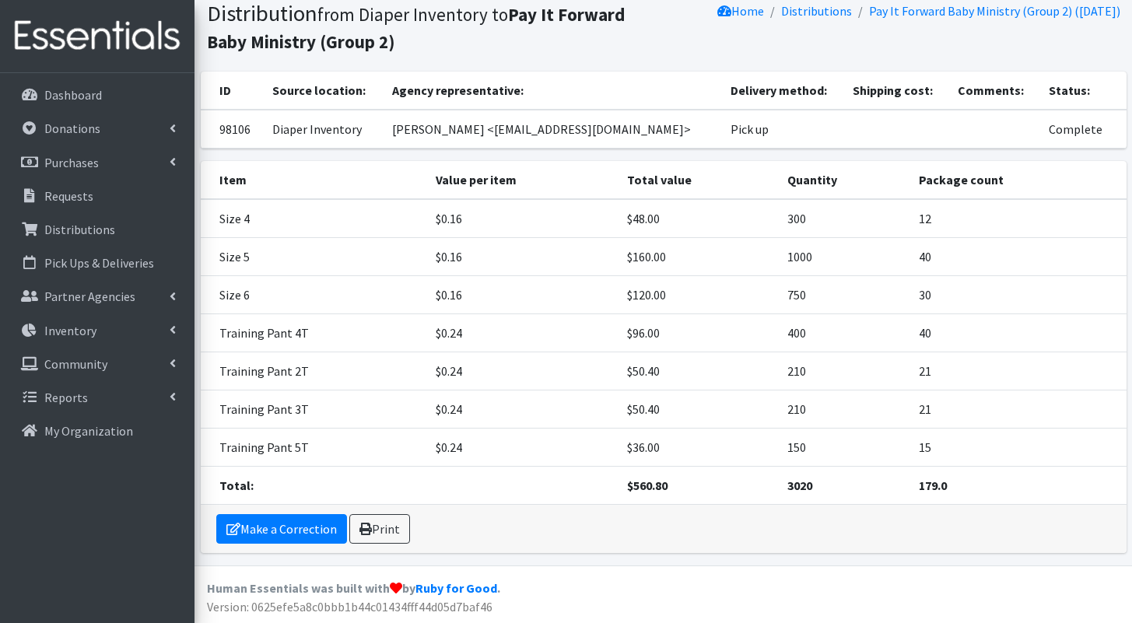
scroll to position [108, 0]
click at [395, 519] on link "Print" at bounding box center [379, 528] width 61 height 30
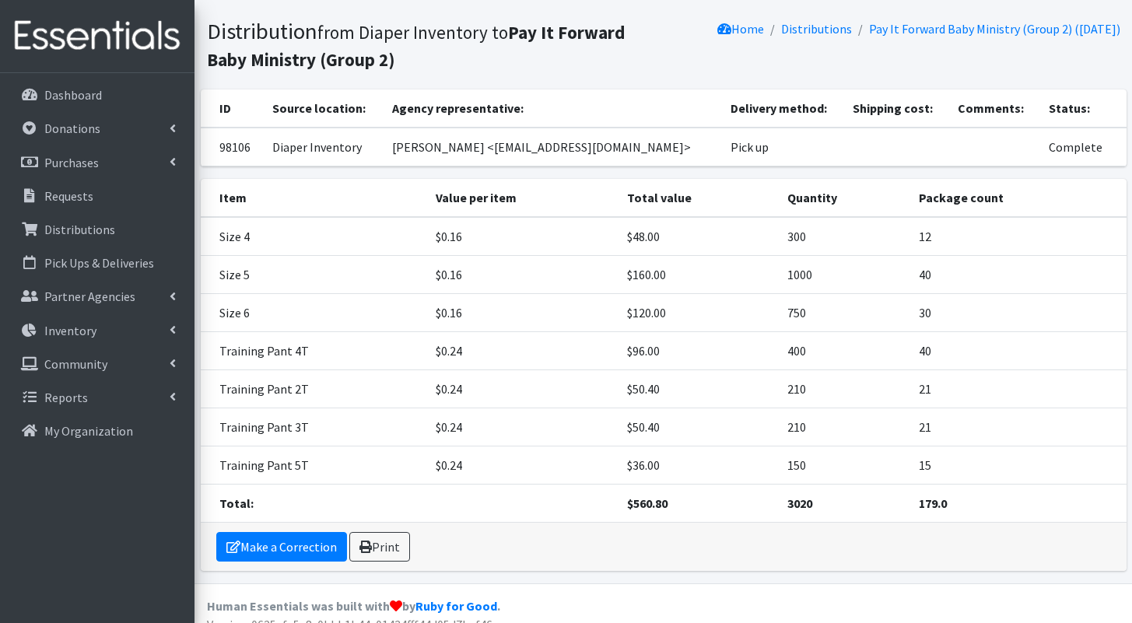
scroll to position [0, 0]
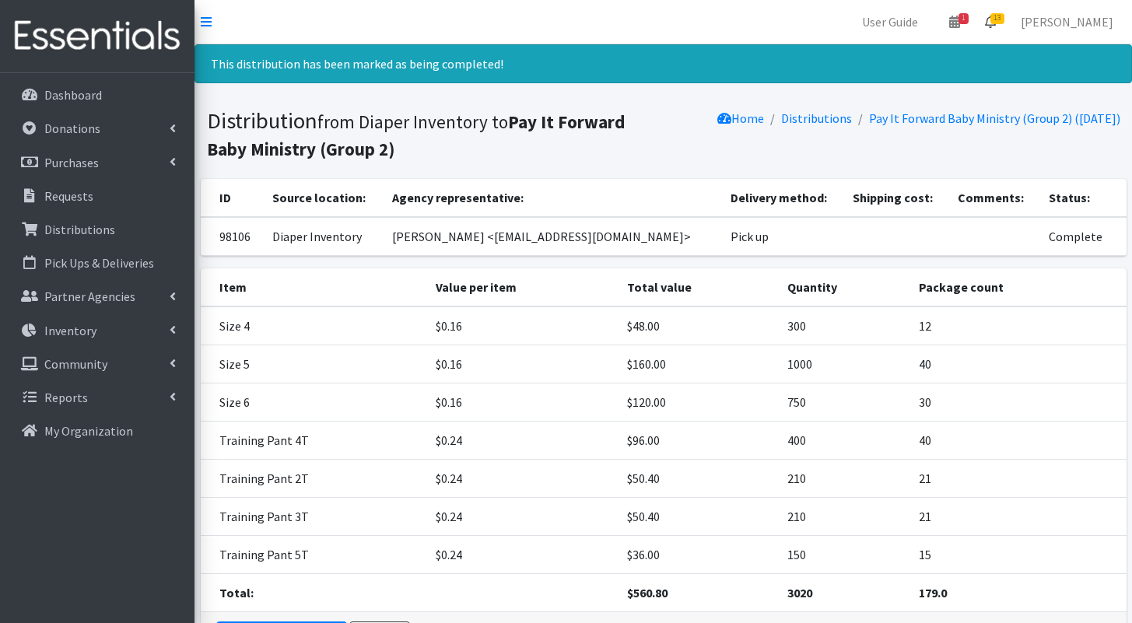
click at [995, 23] on icon at bounding box center [990, 22] width 11 height 12
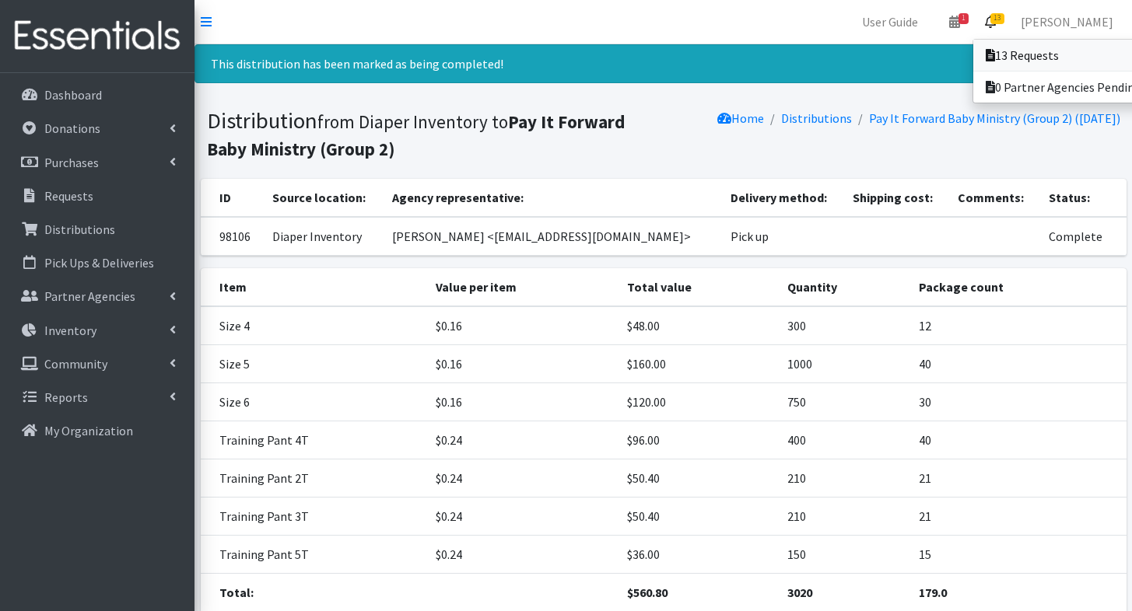
click at [993, 42] on link "13 Requests" at bounding box center [1081, 55] width 216 height 31
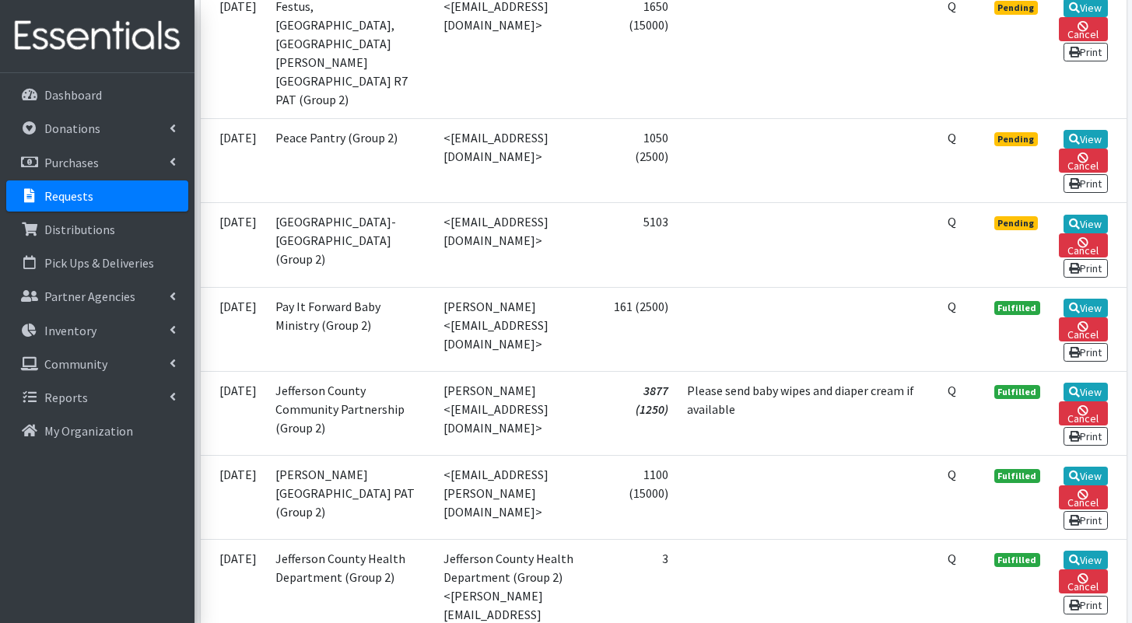
scroll to position [1445, 0]
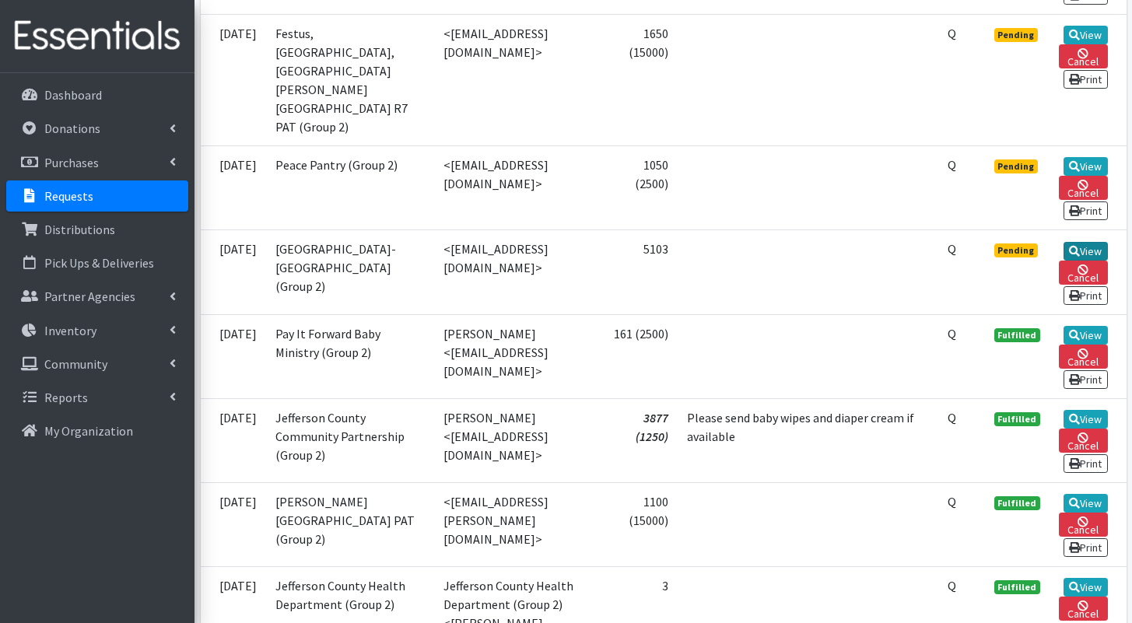
click at [1085, 261] on link "View" at bounding box center [1086, 251] width 44 height 19
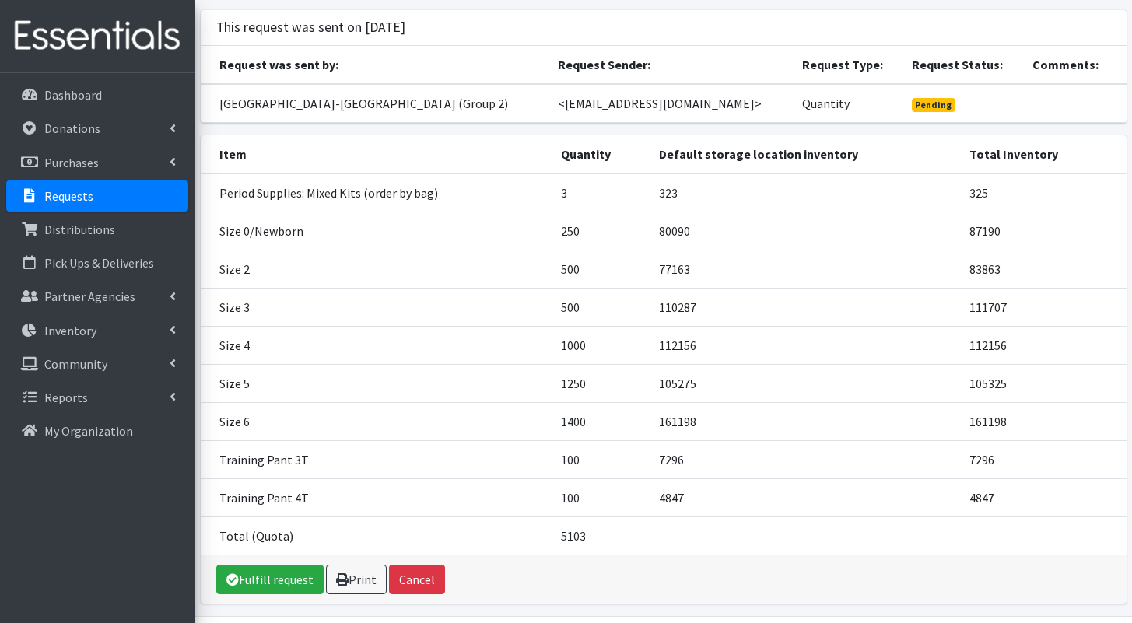
scroll to position [159, 0]
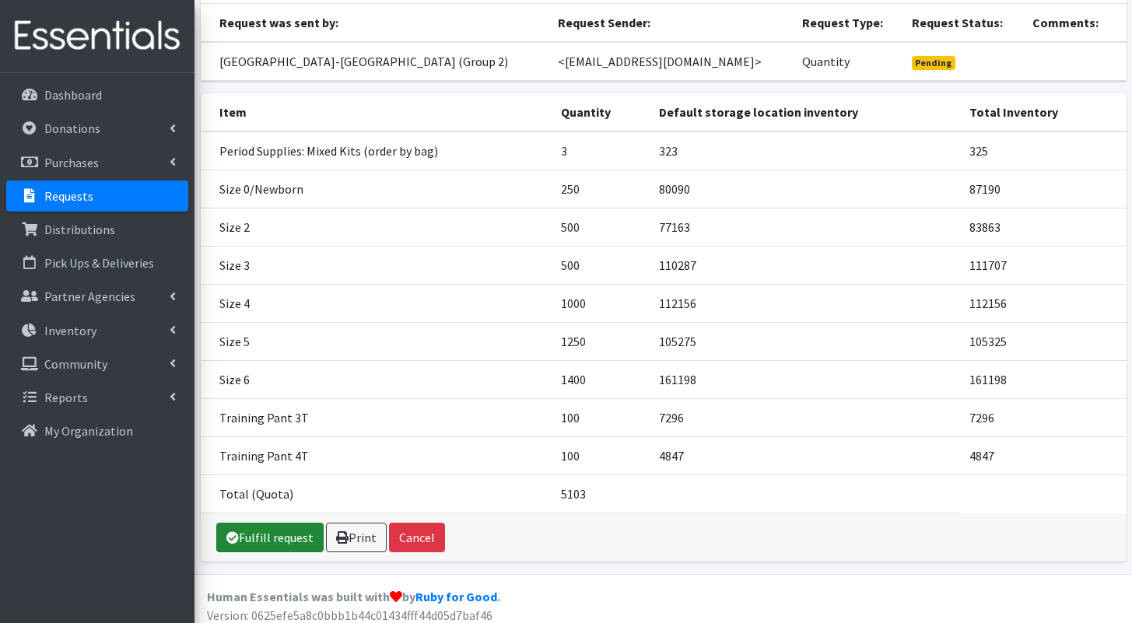
click at [258, 524] on link "Fulfill request" at bounding box center [269, 538] width 107 height 30
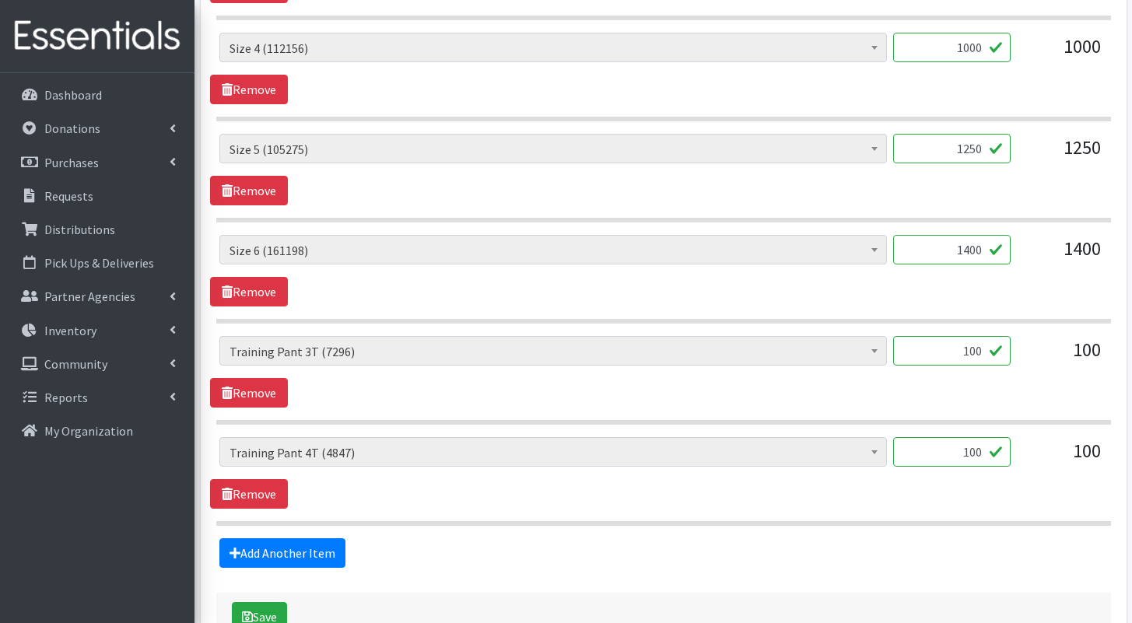
scroll to position [1229, 0]
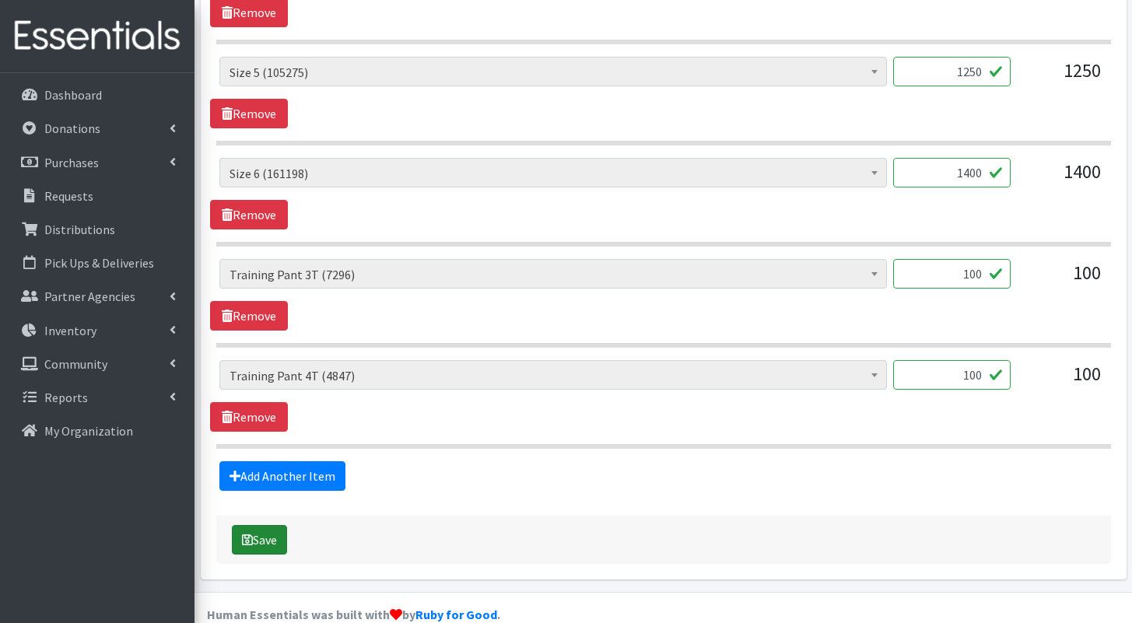
click at [280, 525] on button "Save" at bounding box center [259, 540] width 55 height 30
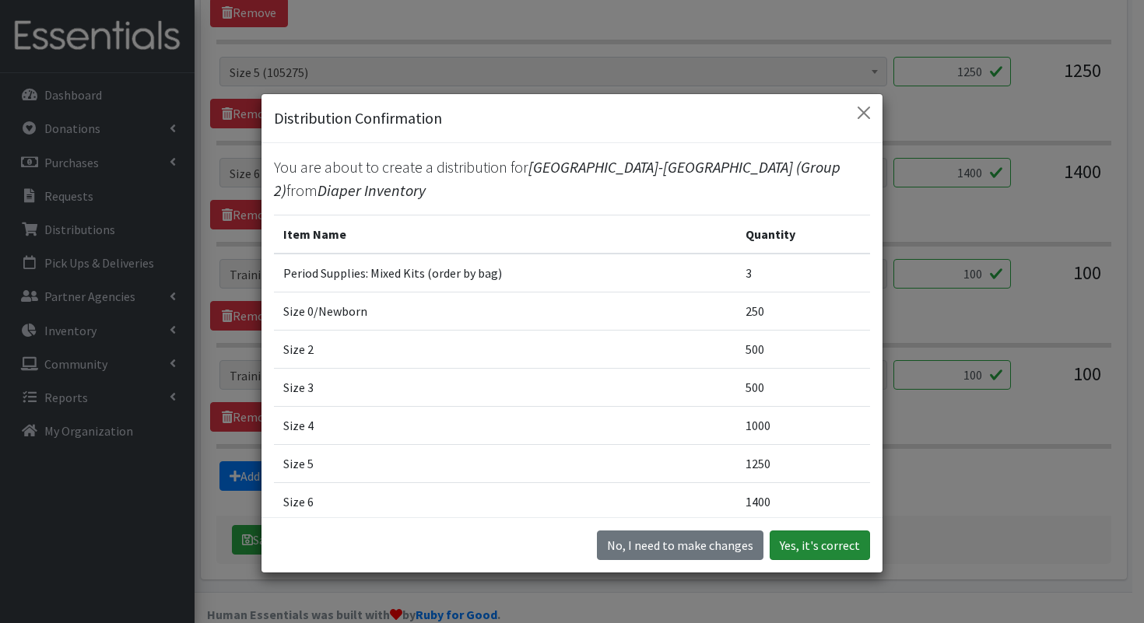
click at [804, 541] on button "Yes, it's correct" at bounding box center [819, 546] width 100 height 30
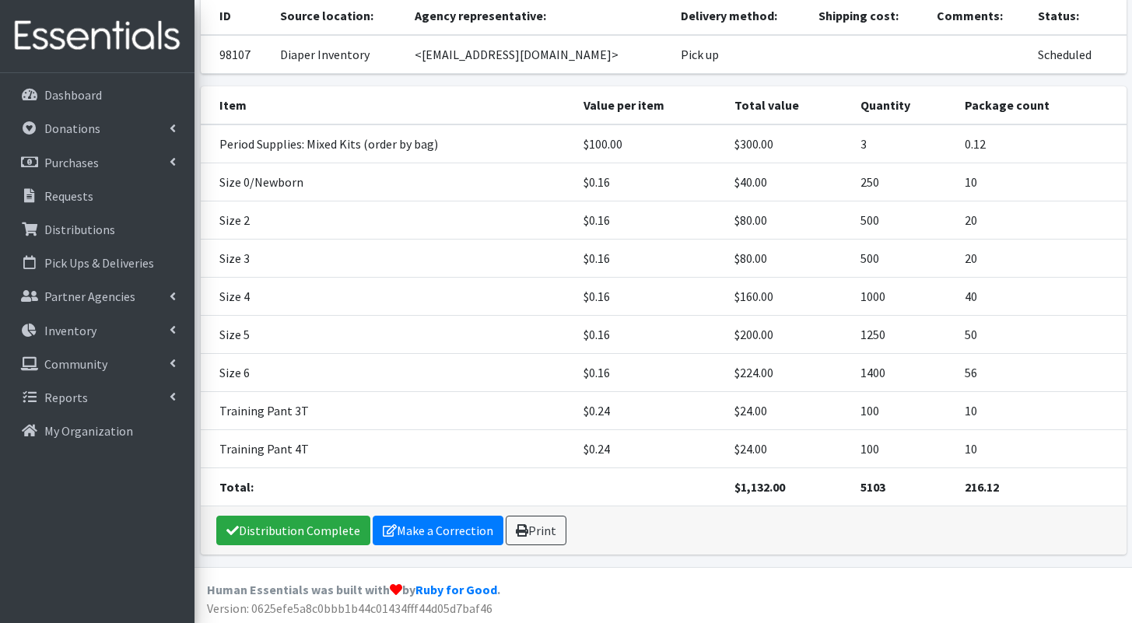
scroll to position [236, 0]
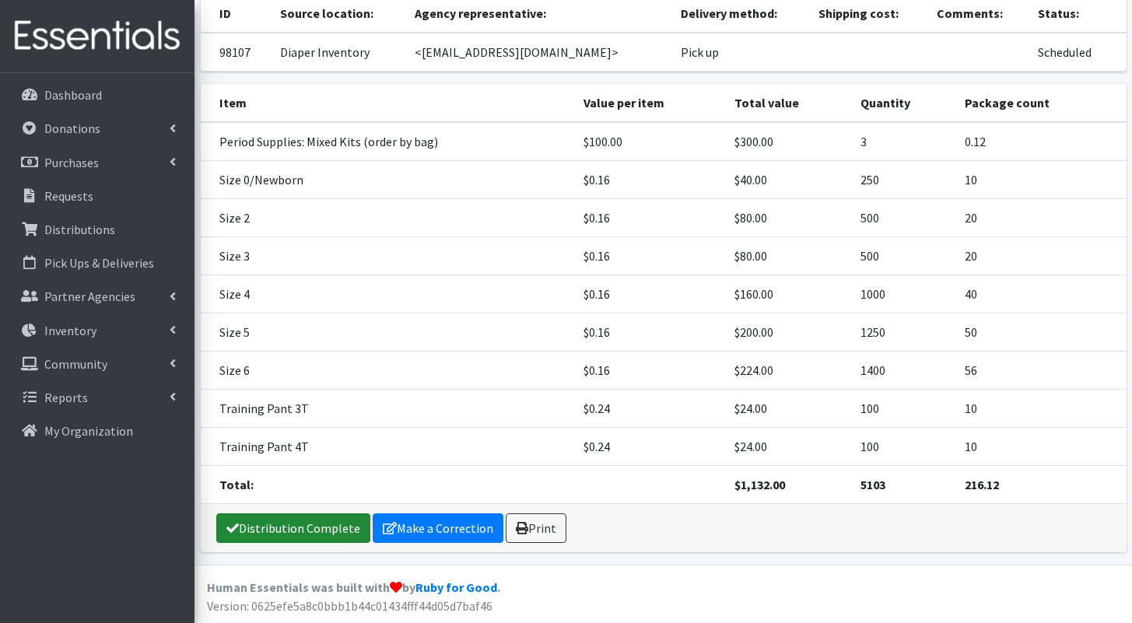
click at [322, 520] on link "Distribution Complete" at bounding box center [293, 528] width 154 height 30
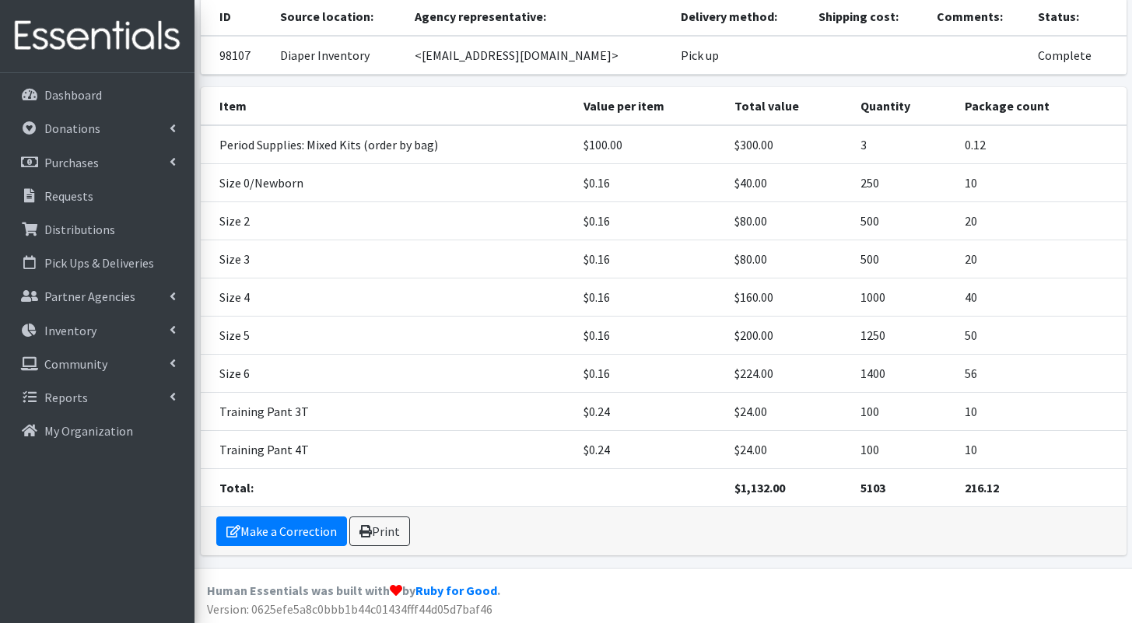
scroll to position [184, 0]
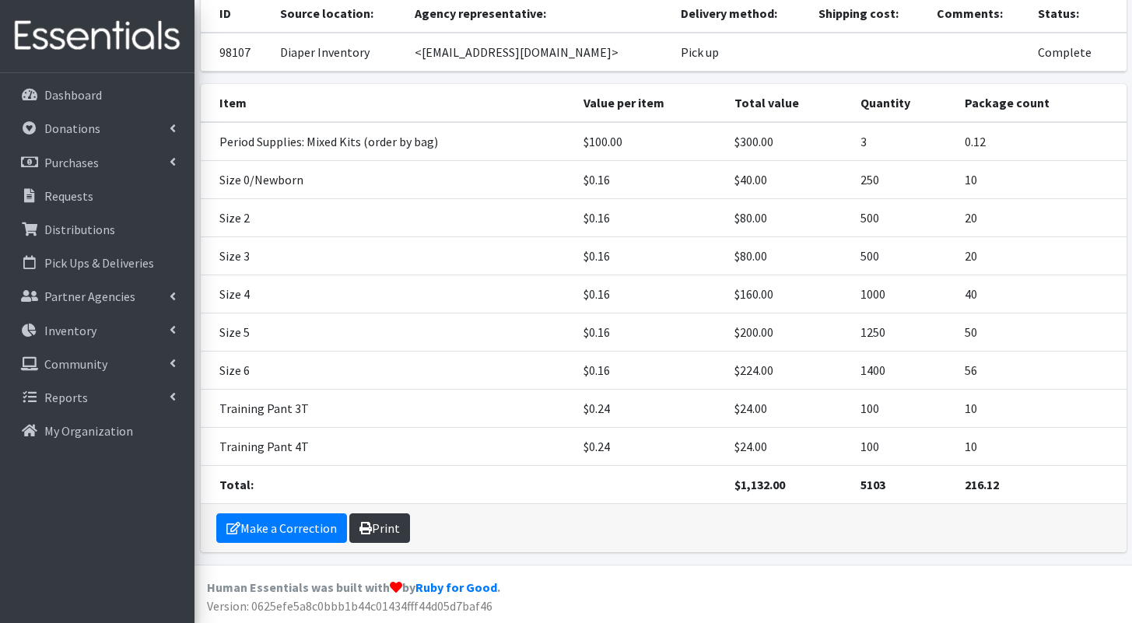
click at [401, 534] on link "Print" at bounding box center [379, 528] width 61 height 30
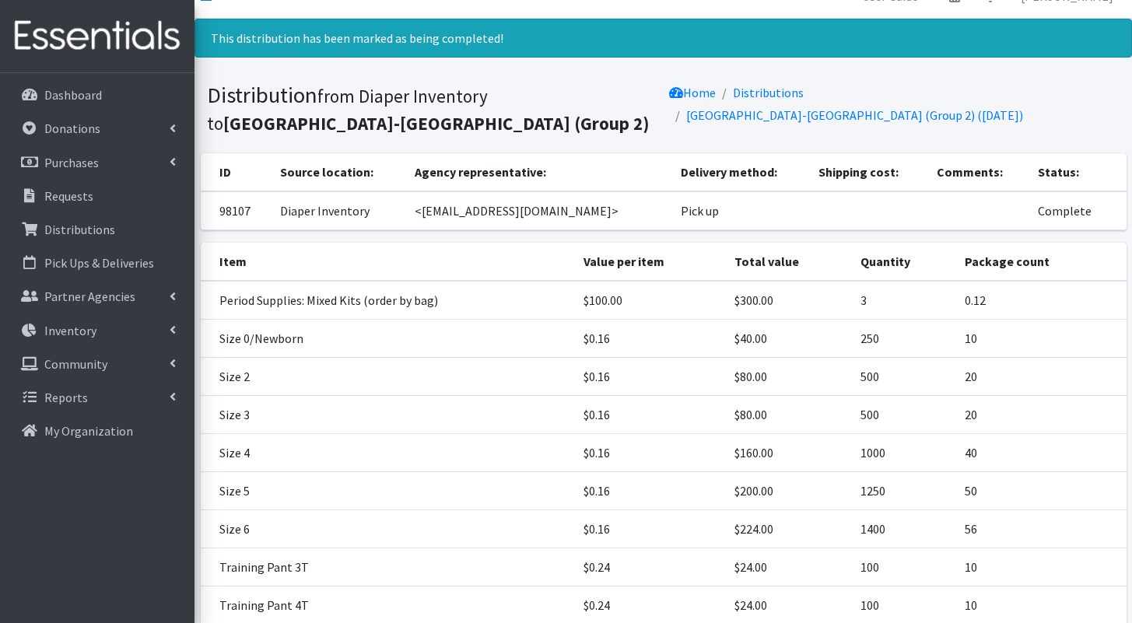
scroll to position [0, 0]
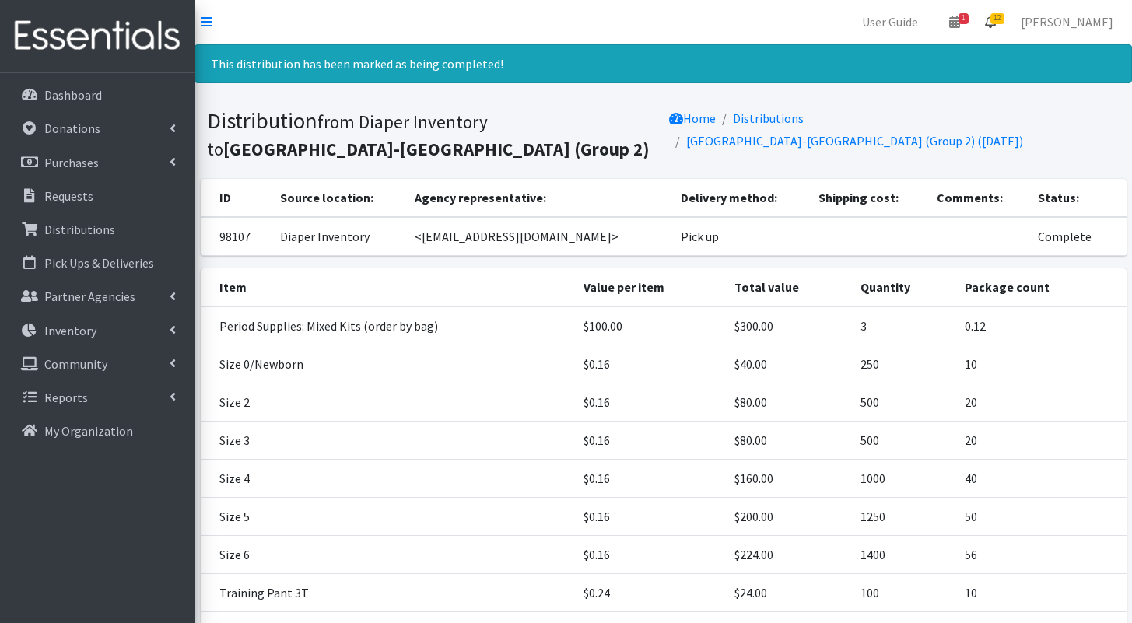
click at [996, 20] on icon at bounding box center [990, 22] width 11 height 12
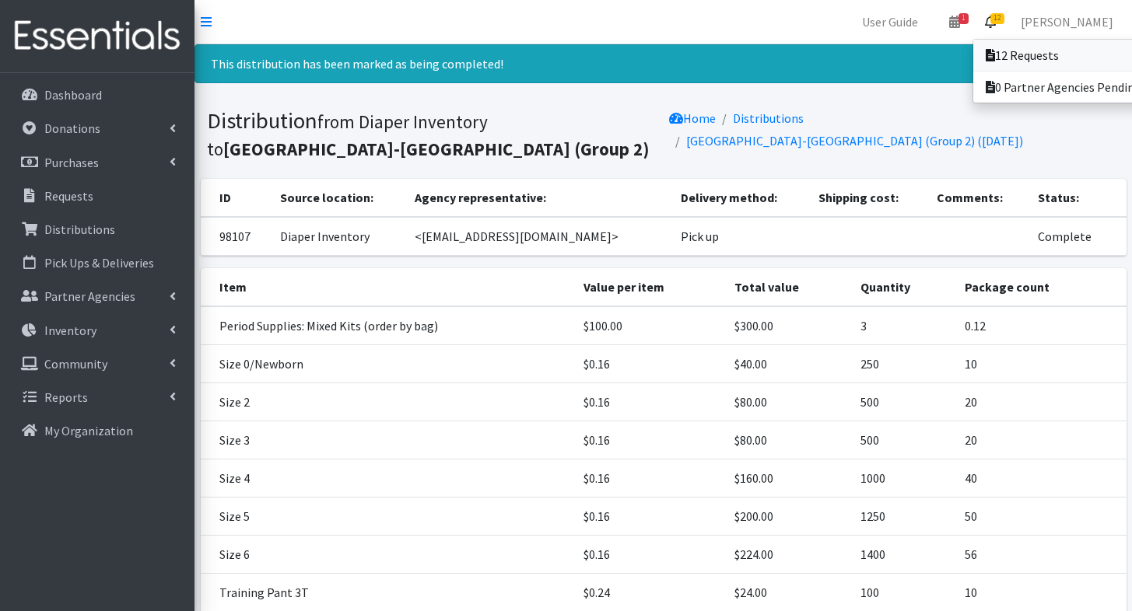
click at [998, 47] on link "12 Requests" at bounding box center [1081, 55] width 216 height 31
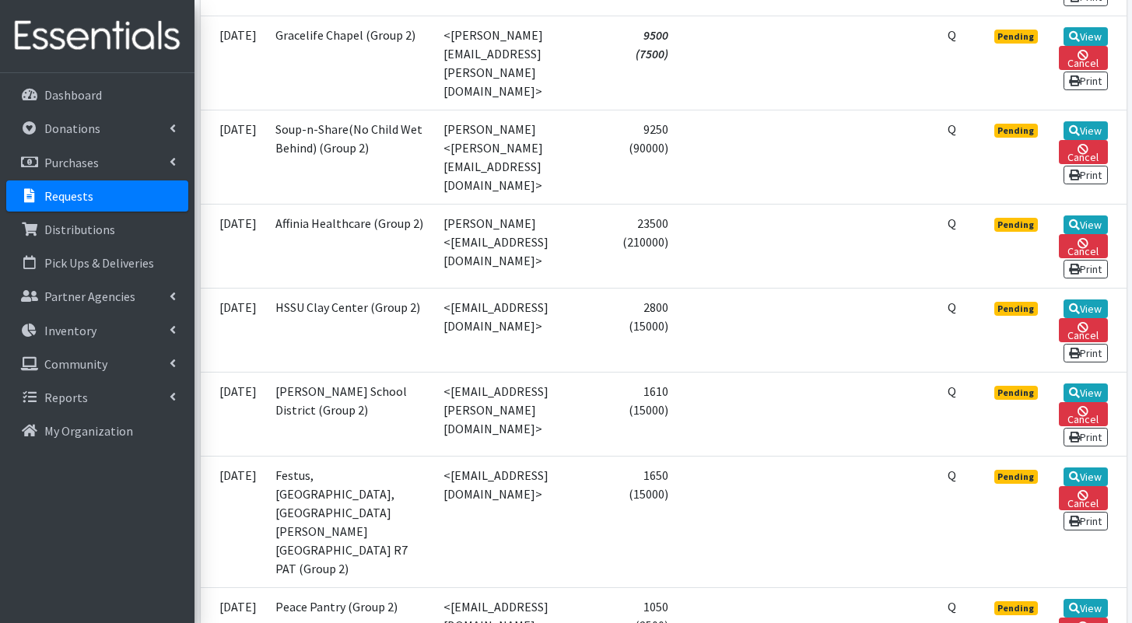
scroll to position [1337, 0]
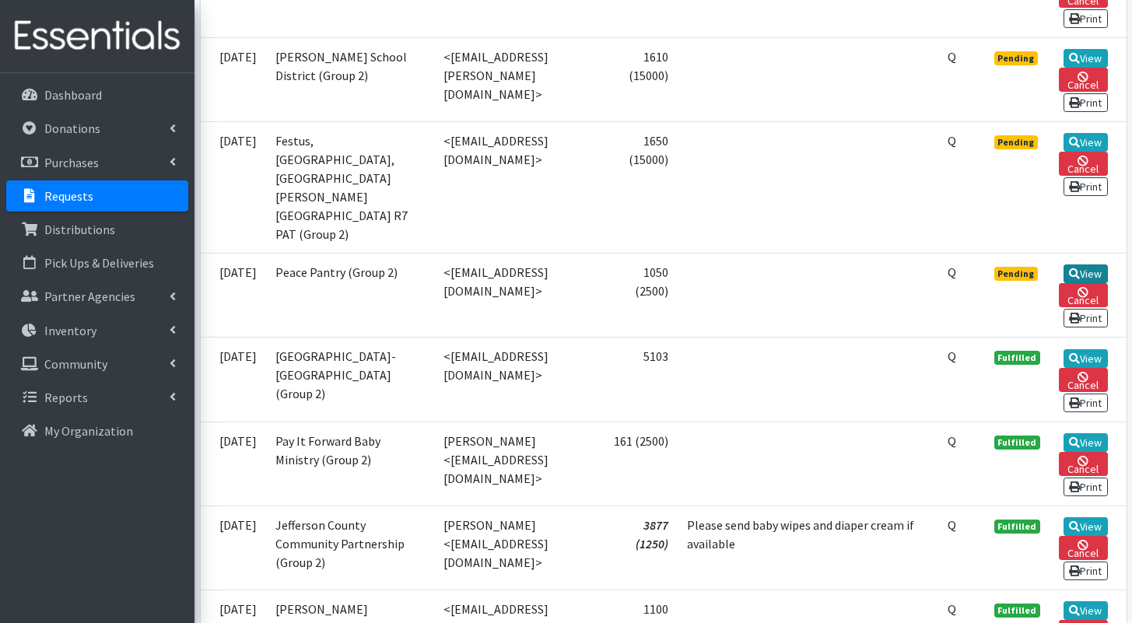
click at [1099, 283] on link "View" at bounding box center [1086, 274] width 44 height 19
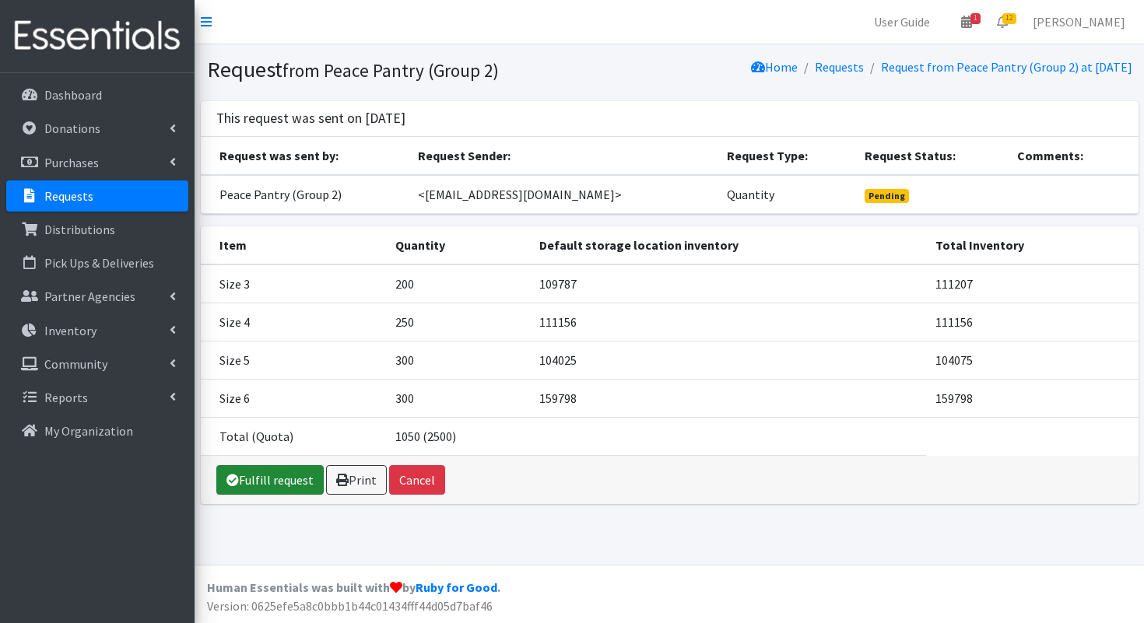
click at [282, 482] on link "Fulfill request" at bounding box center [269, 480] width 107 height 30
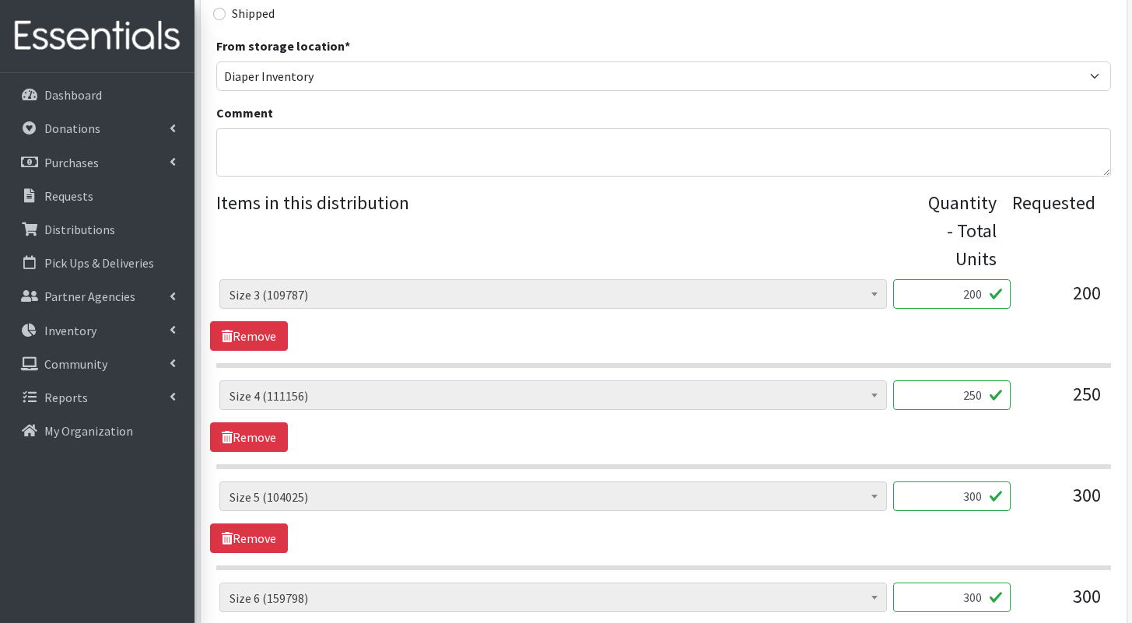
scroll to position [724, 0]
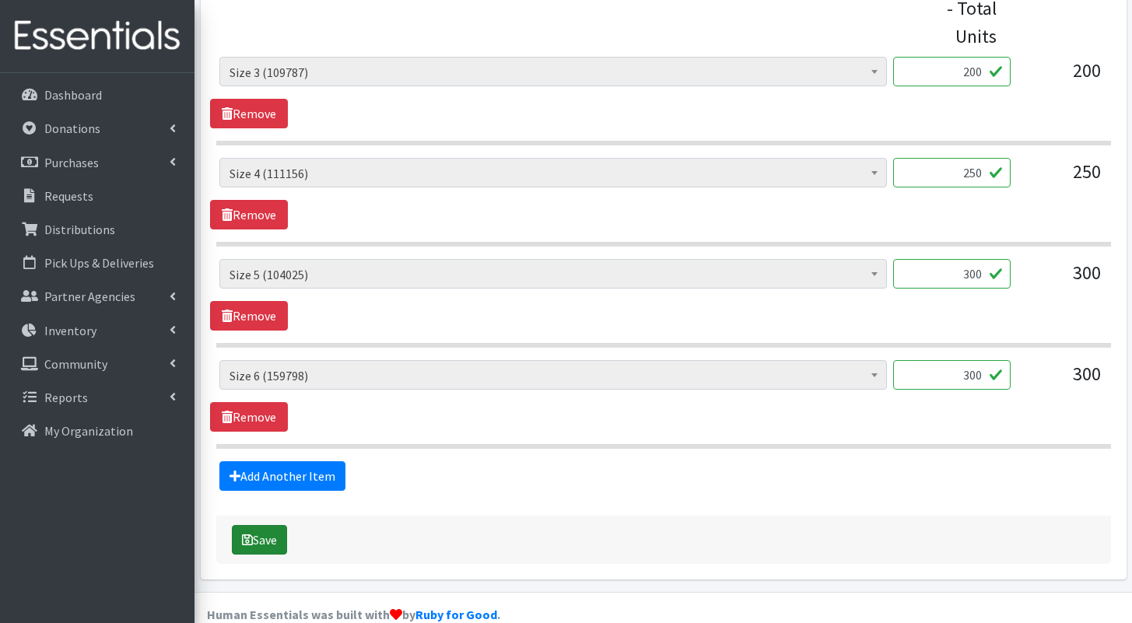
click at [268, 525] on button "Save" at bounding box center [259, 540] width 55 height 30
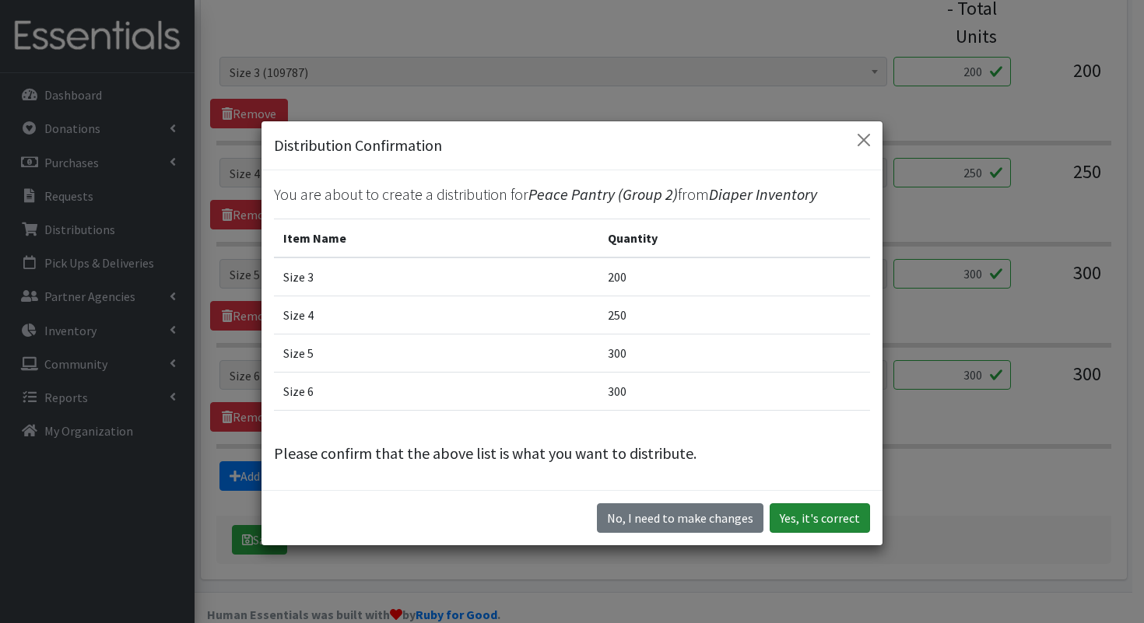
click at [804, 526] on button "Yes, it's correct" at bounding box center [819, 518] width 100 height 30
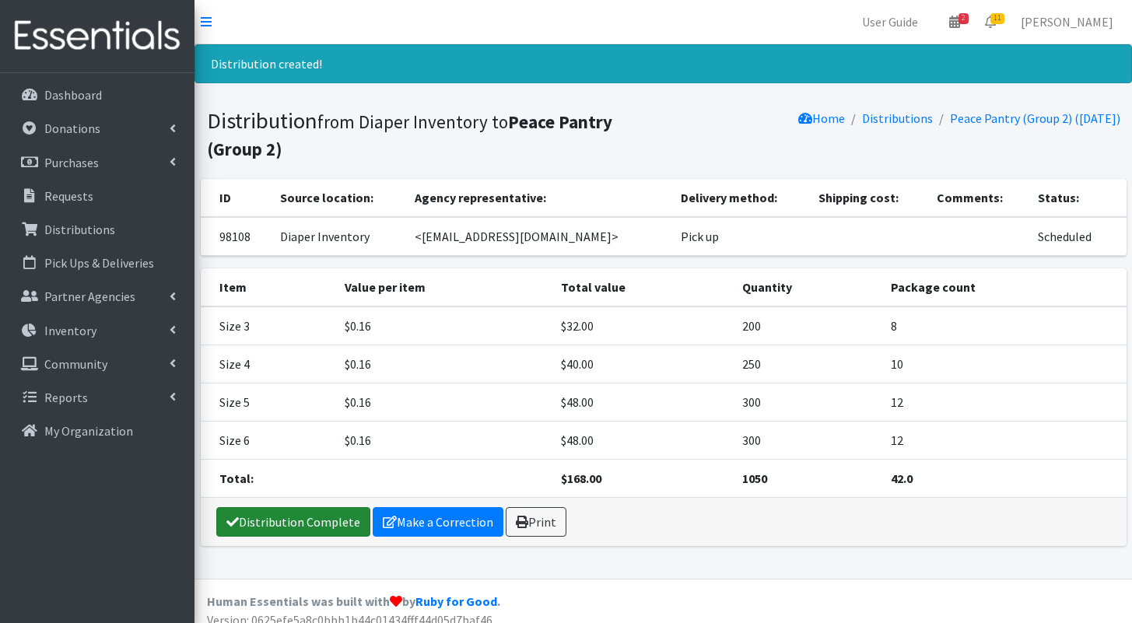
click at [317, 517] on link "Distribution Complete" at bounding box center [293, 522] width 154 height 30
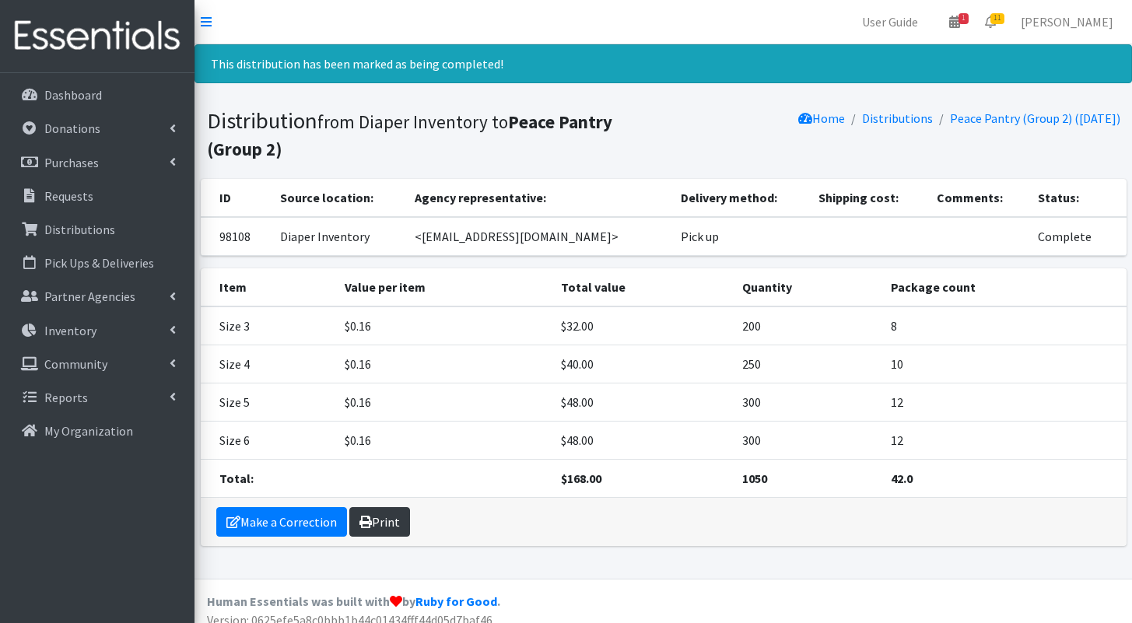
click at [387, 520] on link "Print" at bounding box center [379, 522] width 61 height 30
click at [1004, 19] on span "11" at bounding box center [997, 18] width 14 height 11
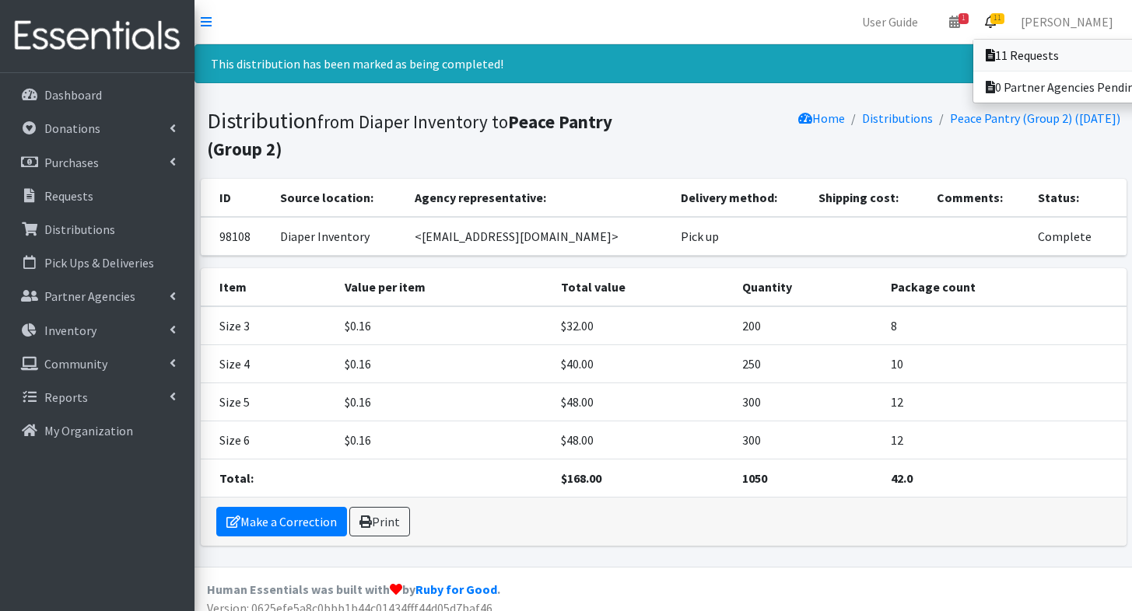
click at [995, 58] on icon at bounding box center [990, 55] width 9 height 12
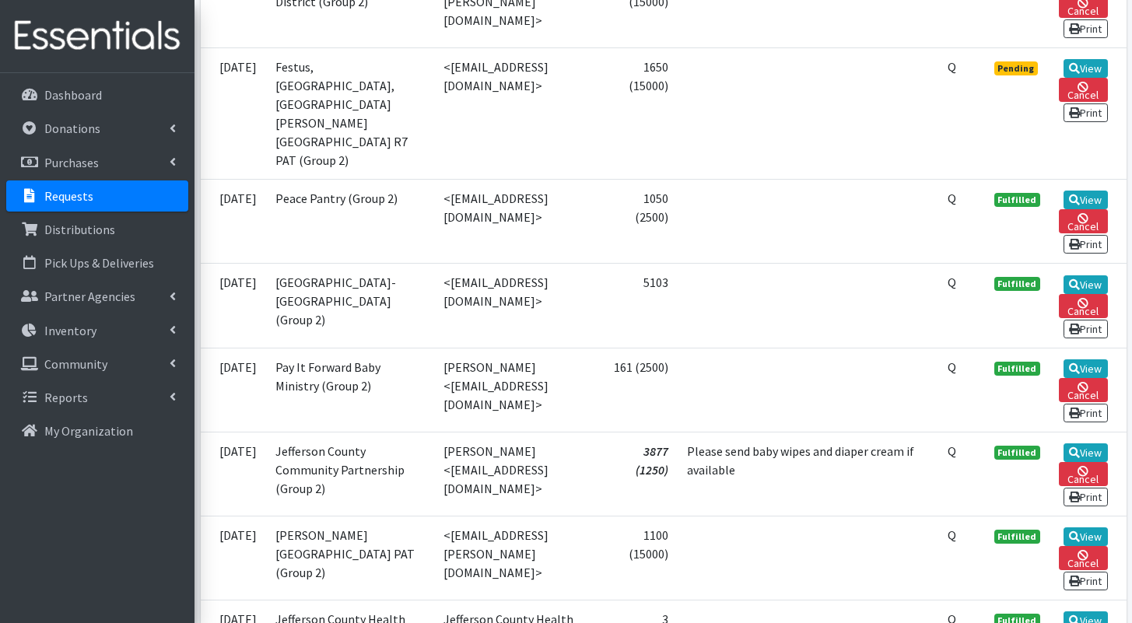
scroll to position [1387, 0]
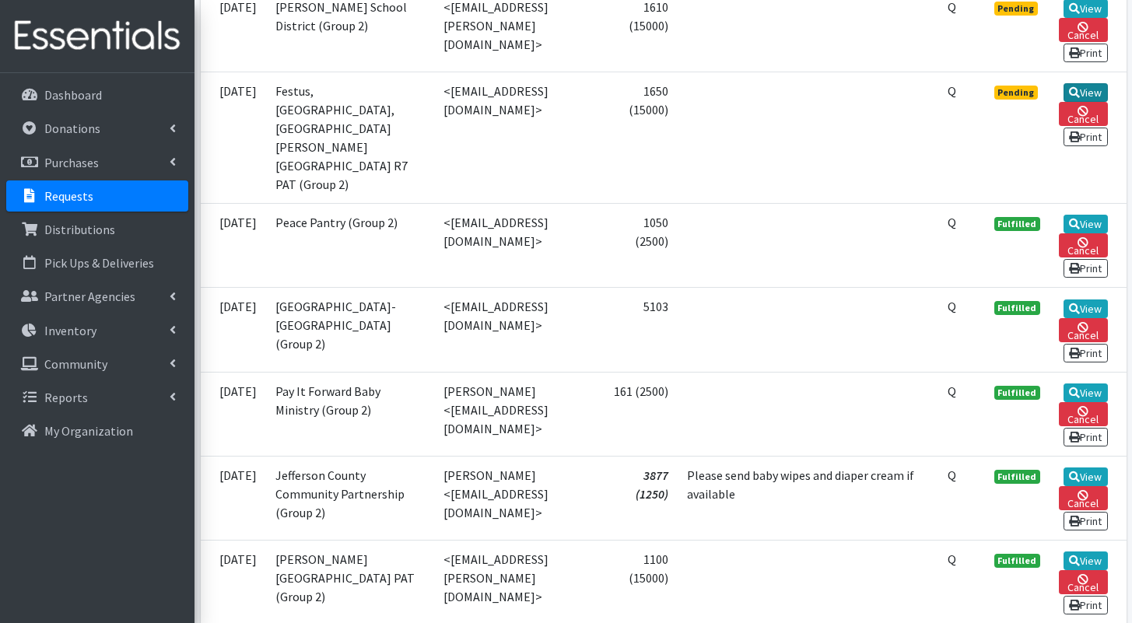
click at [1084, 102] on link "View" at bounding box center [1086, 92] width 44 height 19
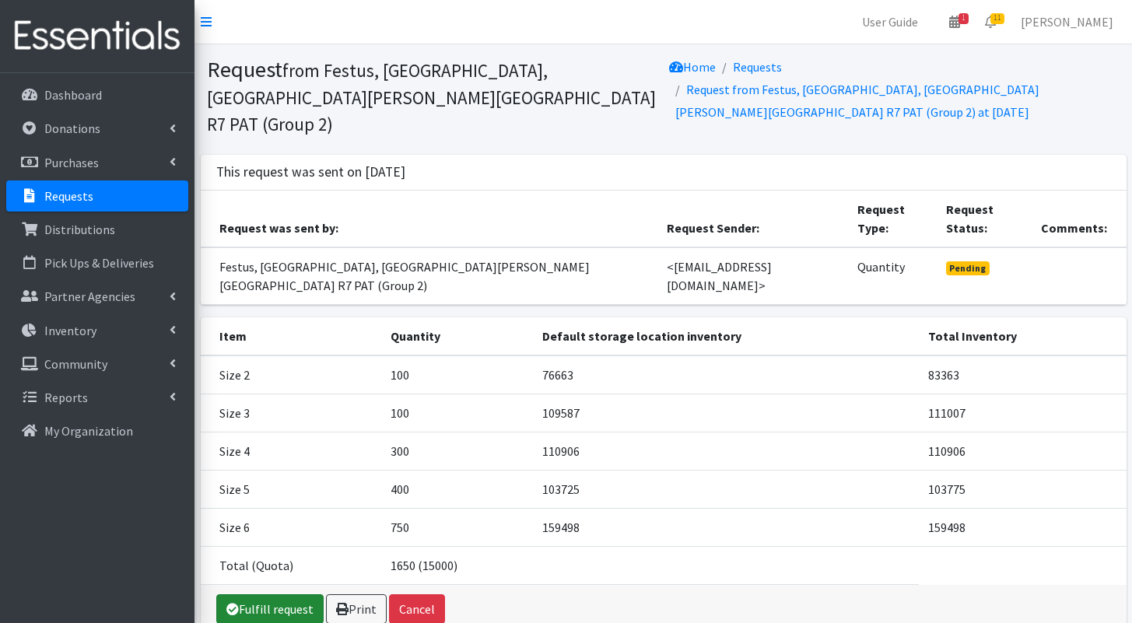
click at [234, 603] on icon at bounding box center [232, 609] width 12 height 12
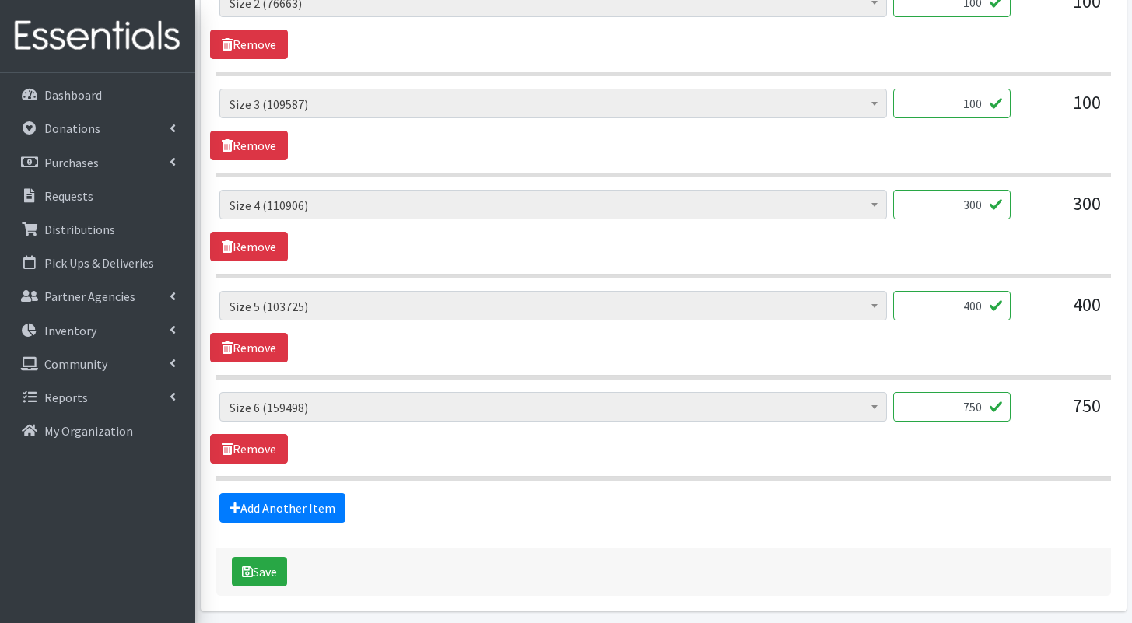
scroll to position [825, 0]
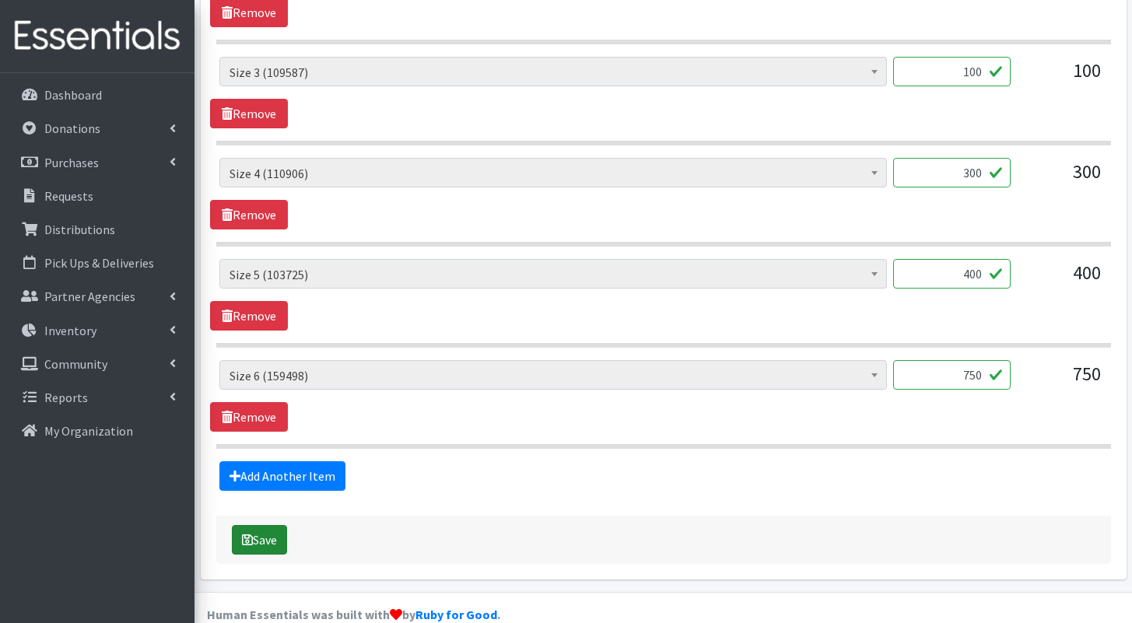
click at [254, 525] on button "Save" at bounding box center [259, 540] width 55 height 30
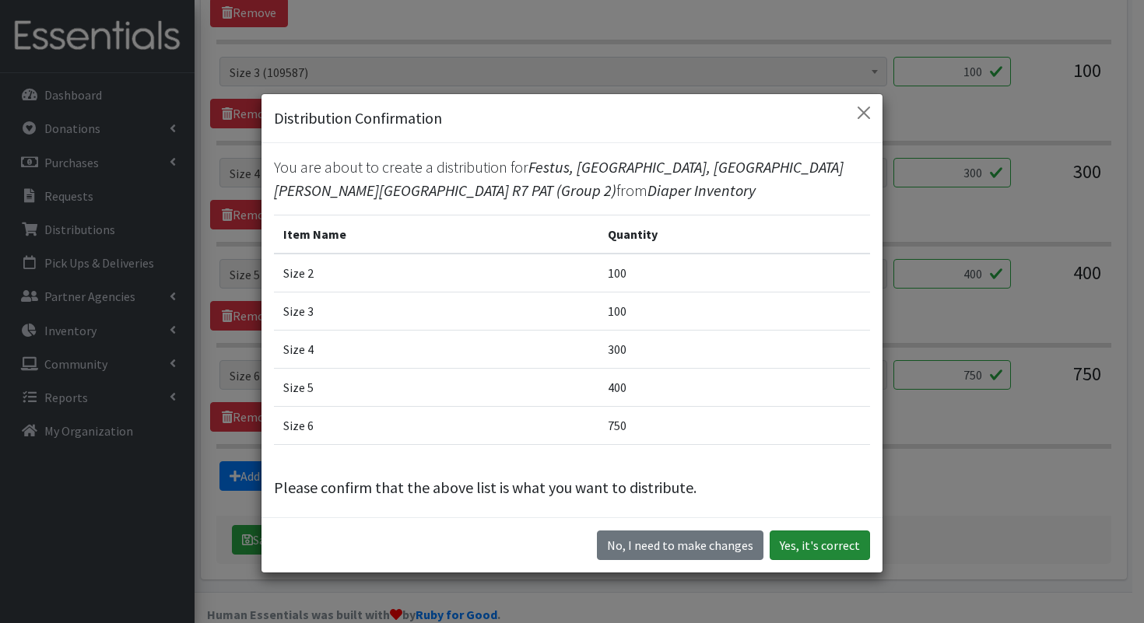
click at [816, 543] on button "Yes, it's correct" at bounding box center [819, 546] width 100 height 30
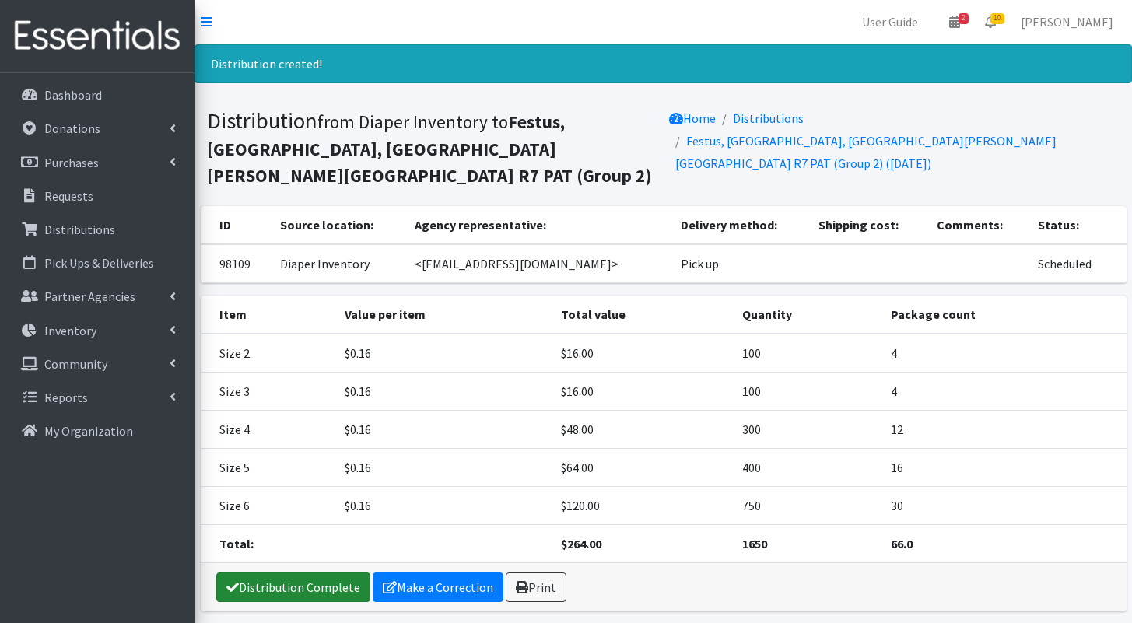
click at [316, 573] on link "Distribution Complete" at bounding box center [293, 588] width 154 height 30
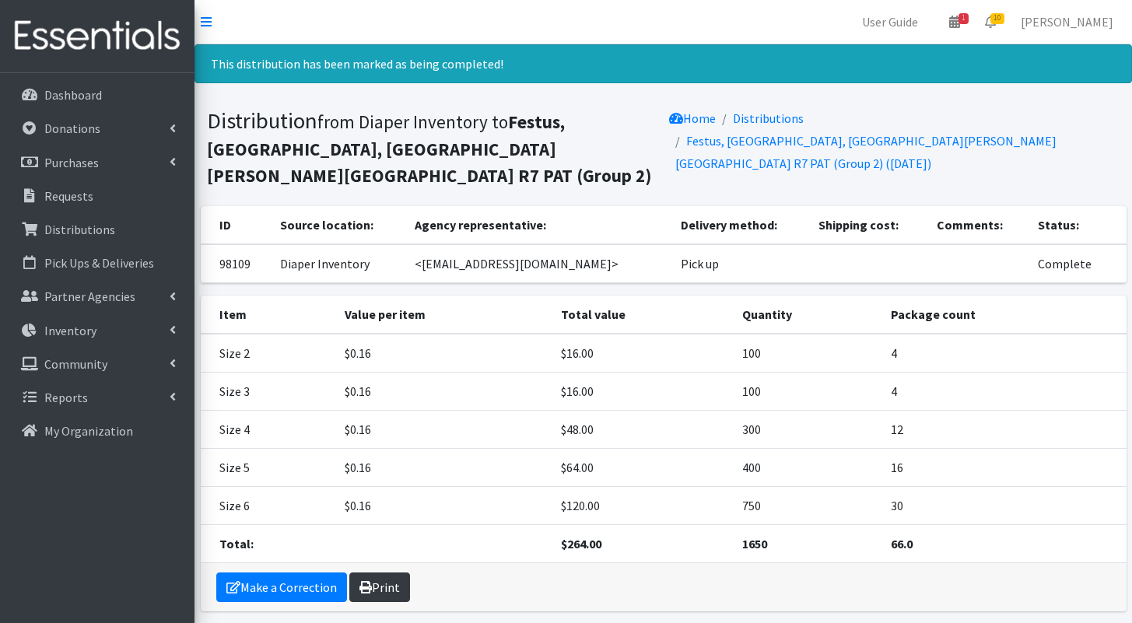
click at [387, 573] on link "Print" at bounding box center [379, 588] width 61 height 30
click at [1004, 21] on span "10" at bounding box center [997, 18] width 14 height 11
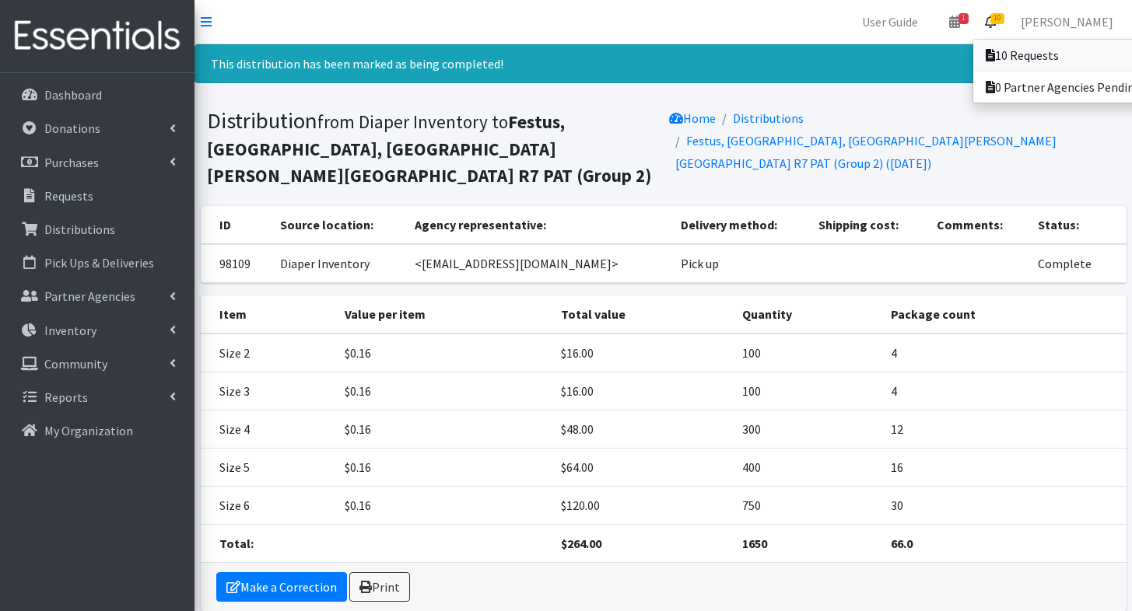
click at [1000, 47] on link "10 Requests" at bounding box center [1081, 55] width 216 height 31
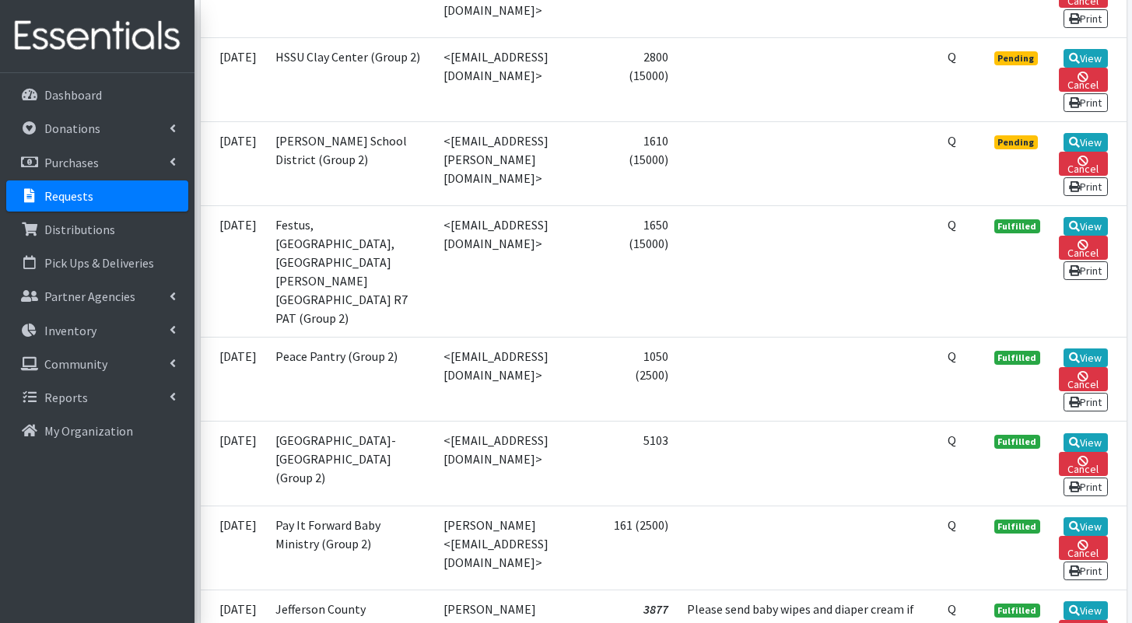
scroll to position [1288, 0]
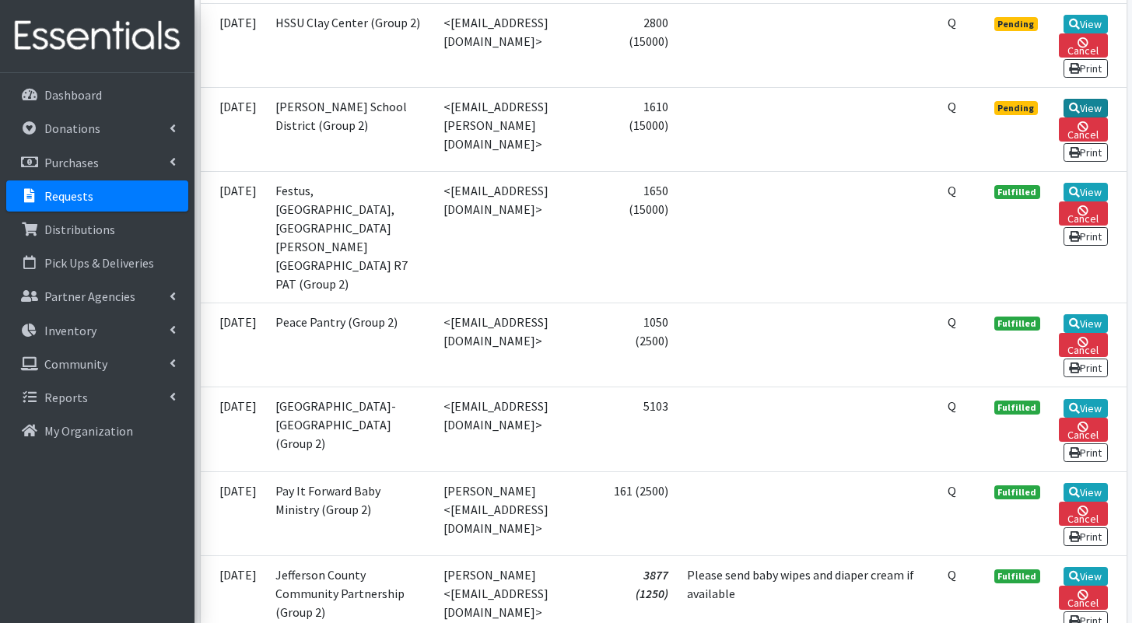
click at [1076, 114] on icon at bounding box center [1074, 108] width 11 height 11
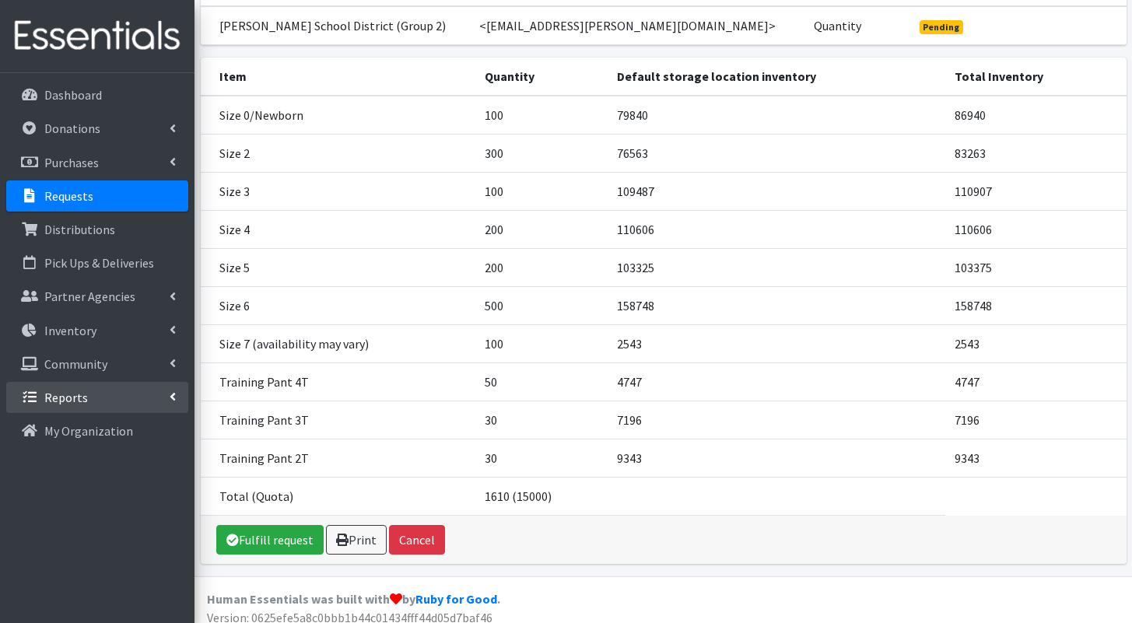
scroll to position [198, 0]
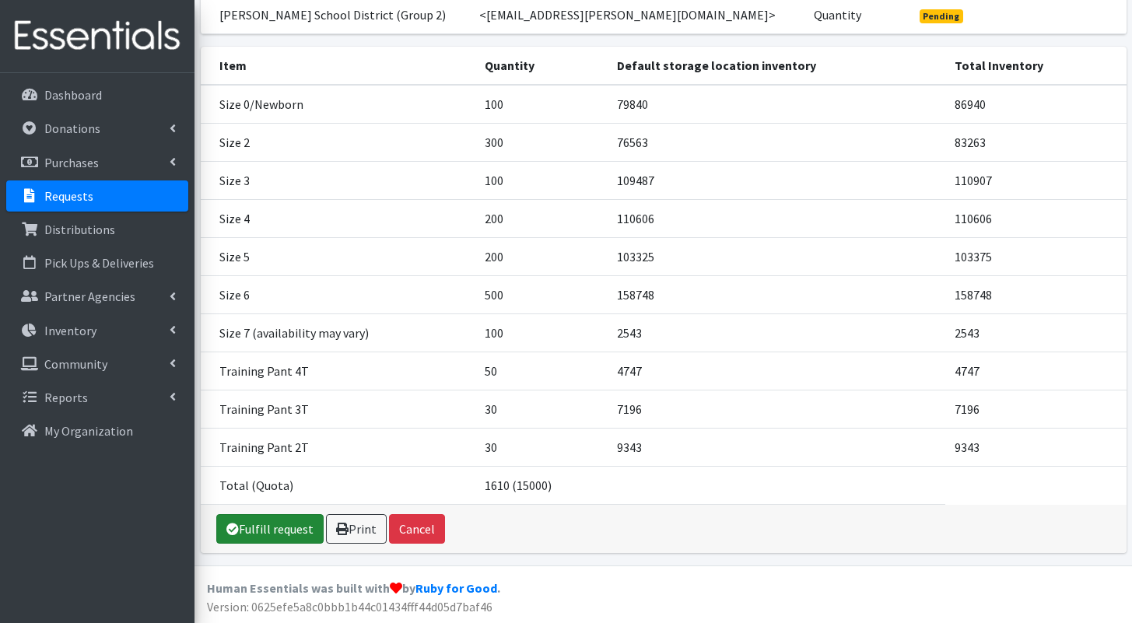
click at [268, 531] on link "Fulfill request" at bounding box center [269, 529] width 107 height 30
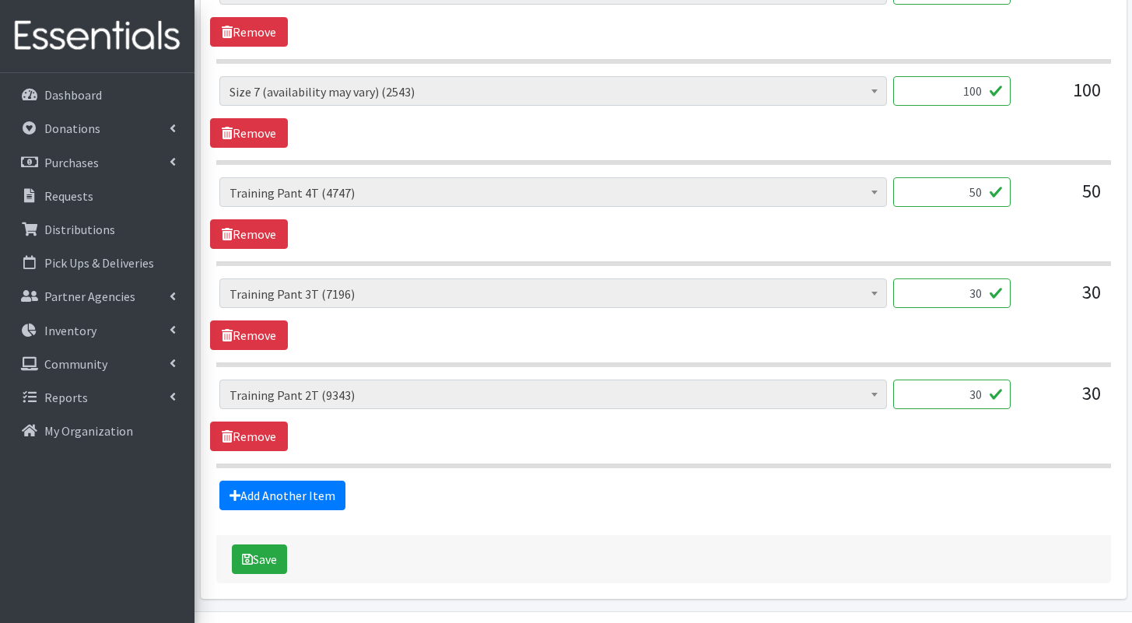
scroll to position [1330, 0]
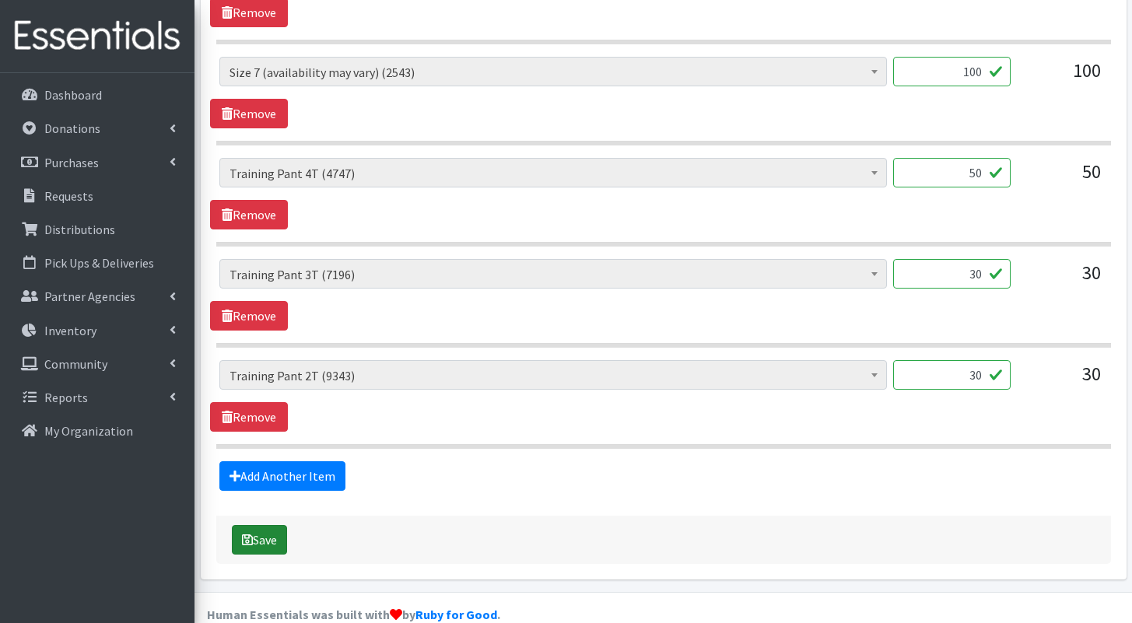
click at [279, 525] on button "Save" at bounding box center [259, 540] width 55 height 30
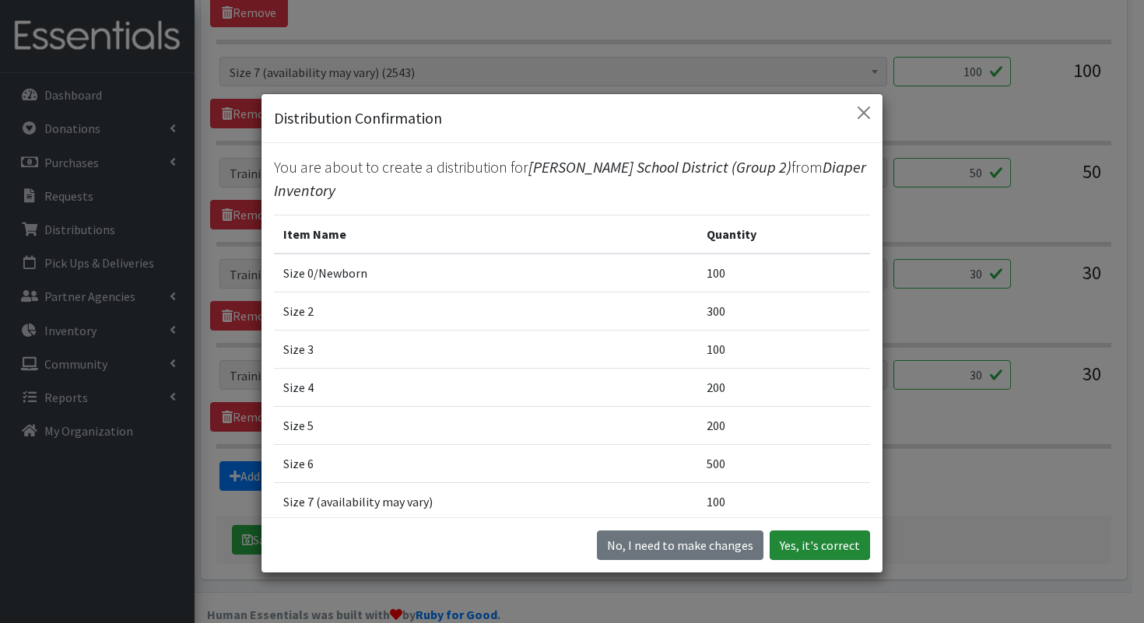
click at [804, 543] on button "Yes, it's correct" at bounding box center [819, 546] width 100 height 30
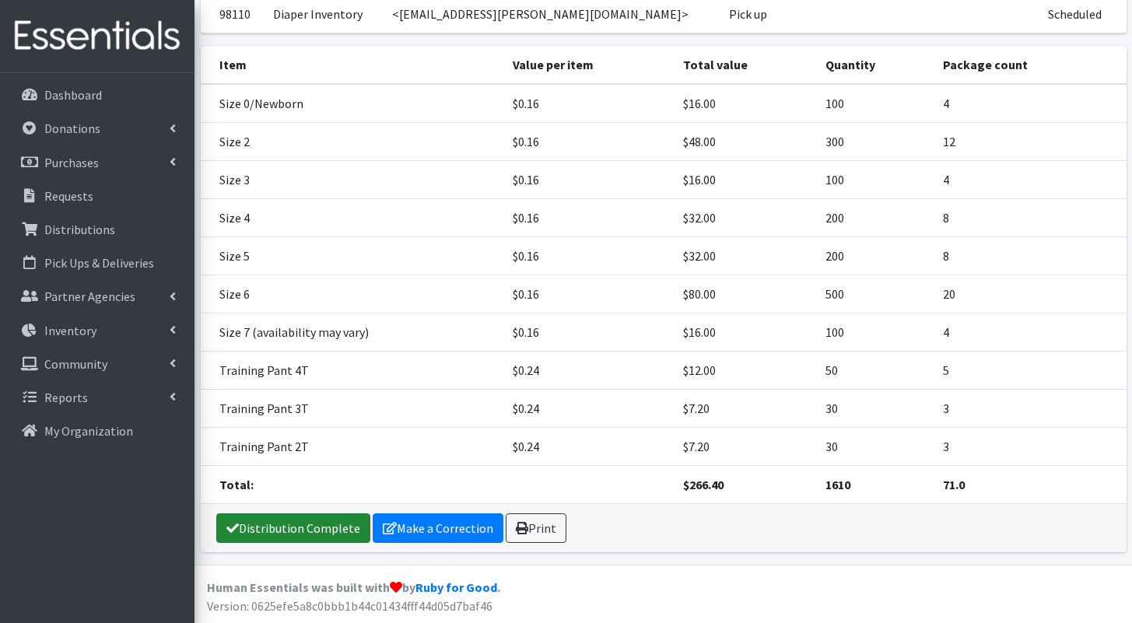
click at [340, 522] on link "Distribution Complete" at bounding box center [293, 528] width 154 height 30
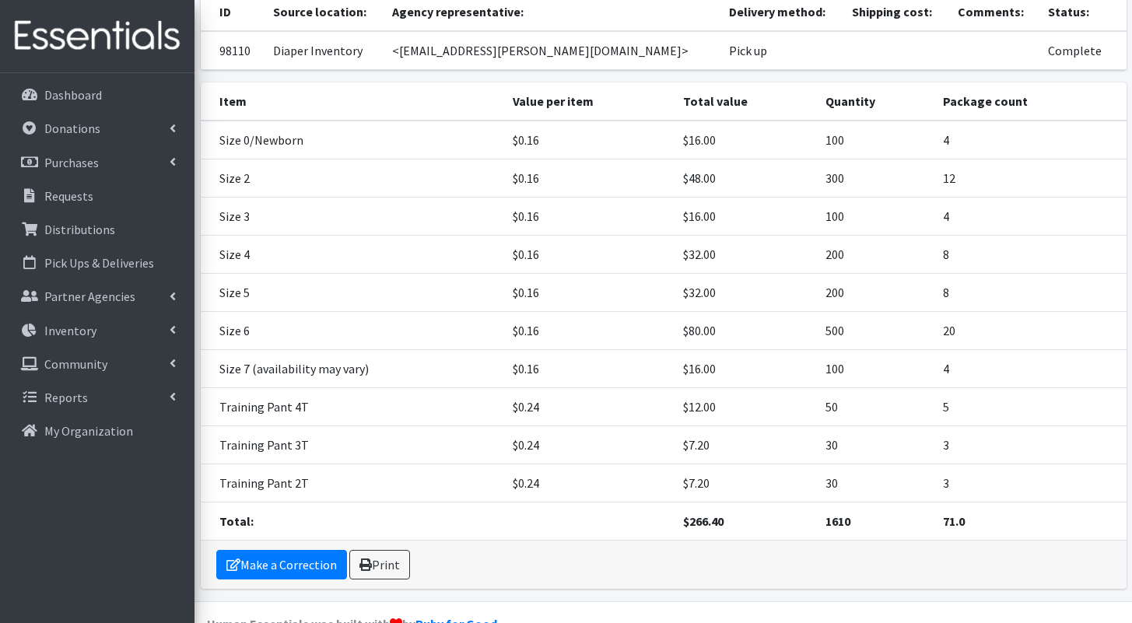
scroll to position [223, 0]
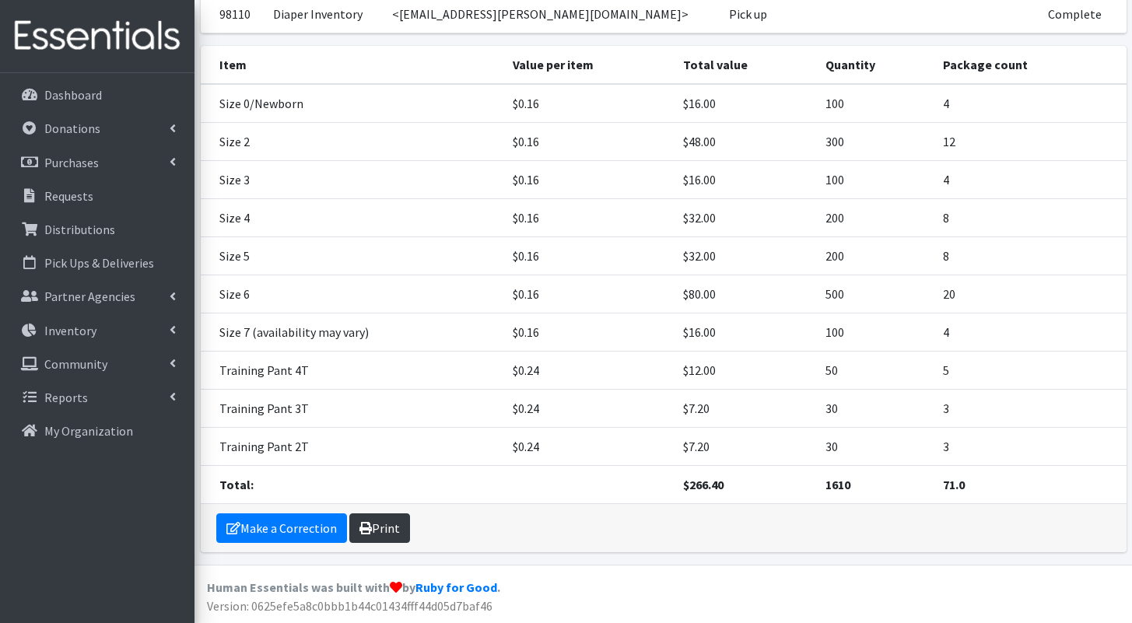
click at [361, 534] on link "Print" at bounding box center [379, 528] width 61 height 30
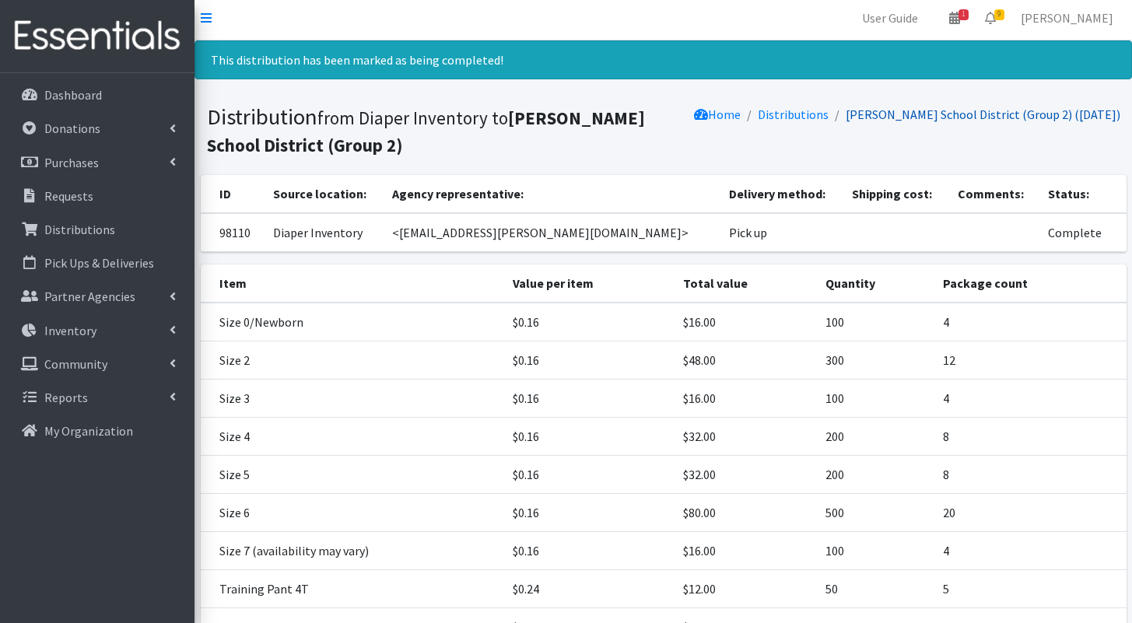
scroll to position [0, 0]
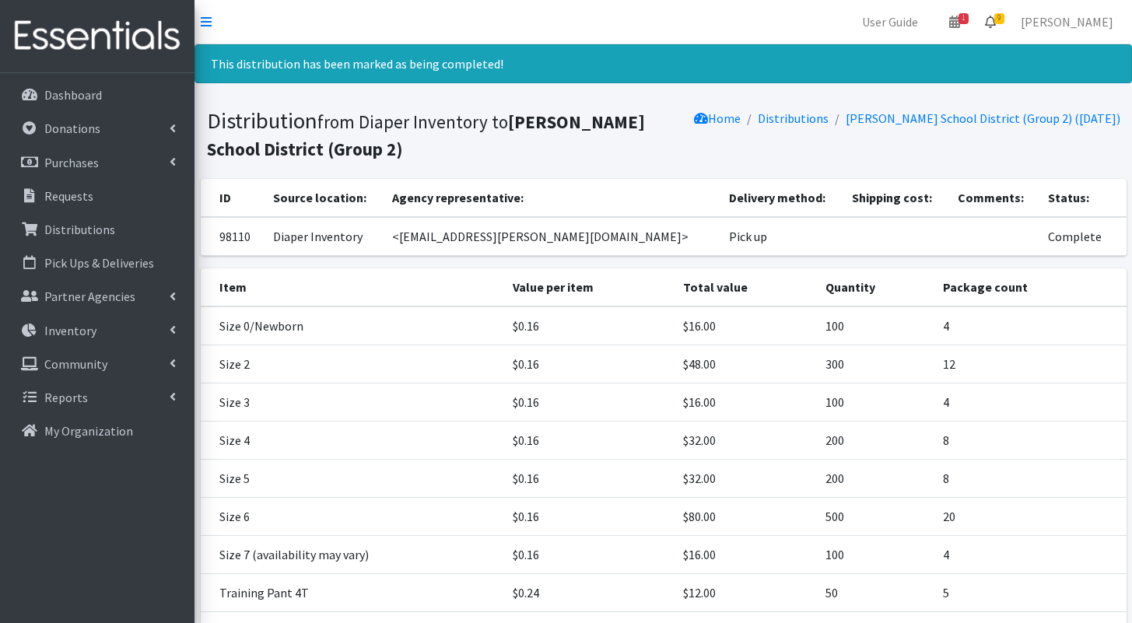
click at [996, 27] on icon at bounding box center [990, 22] width 11 height 12
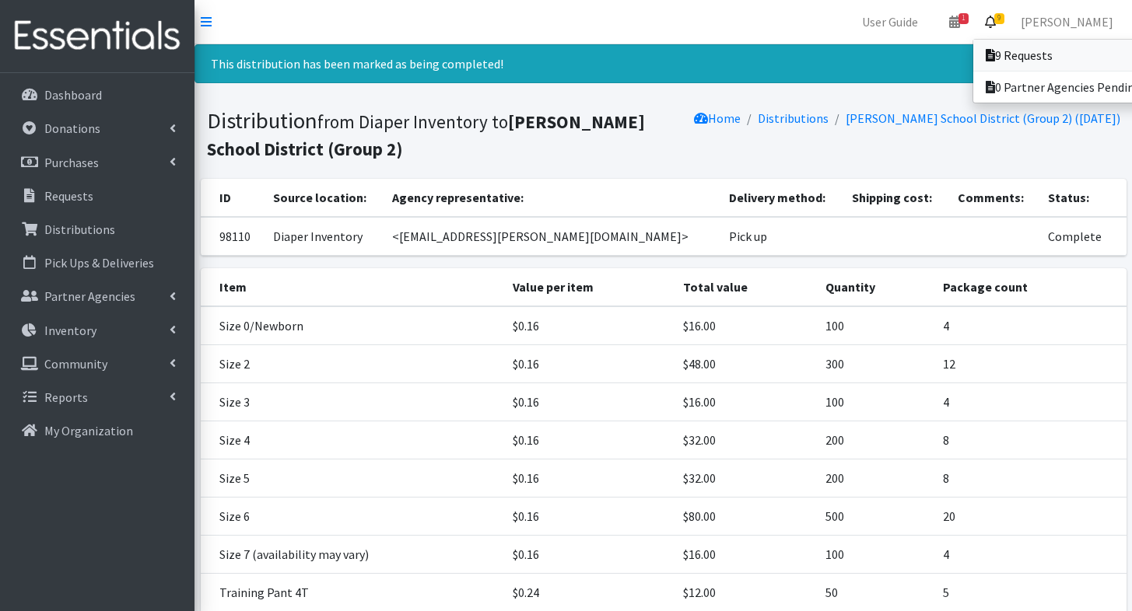
click at [995, 59] on icon at bounding box center [990, 55] width 9 height 12
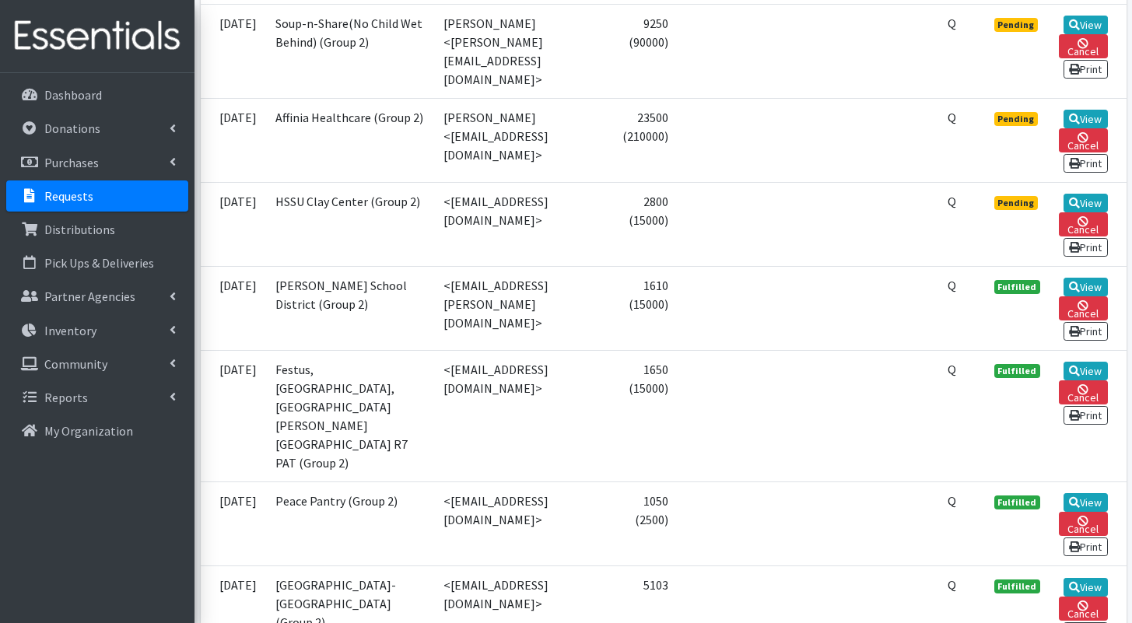
scroll to position [1144, 0]
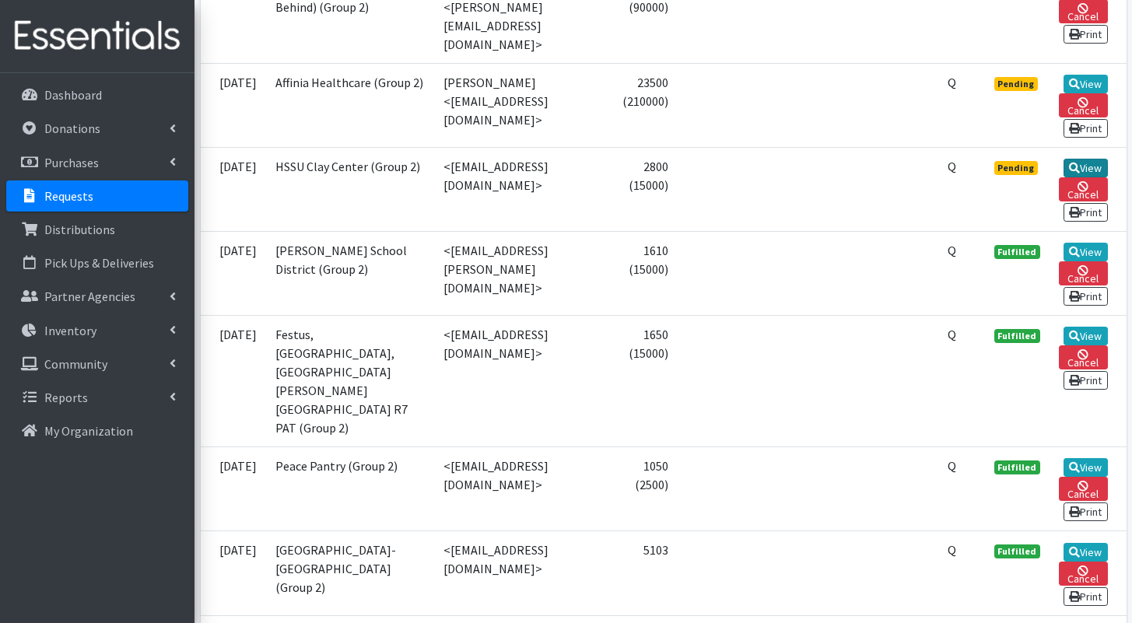
click at [1083, 177] on link "View" at bounding box center [1086, 168] width 44 height 19
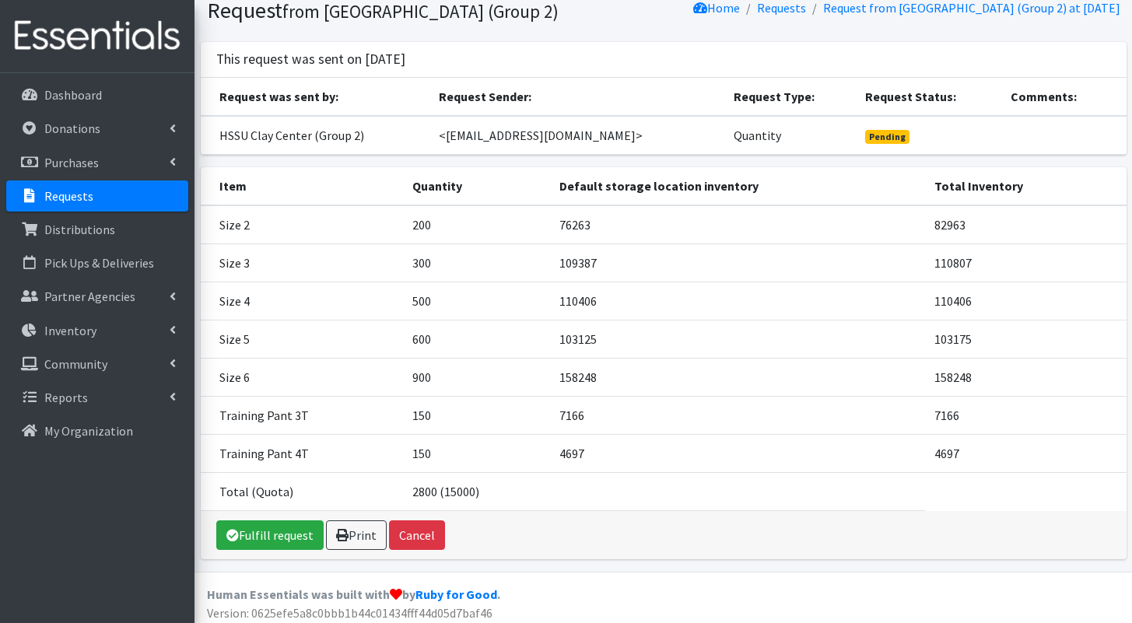
scroll to position [65, 0]
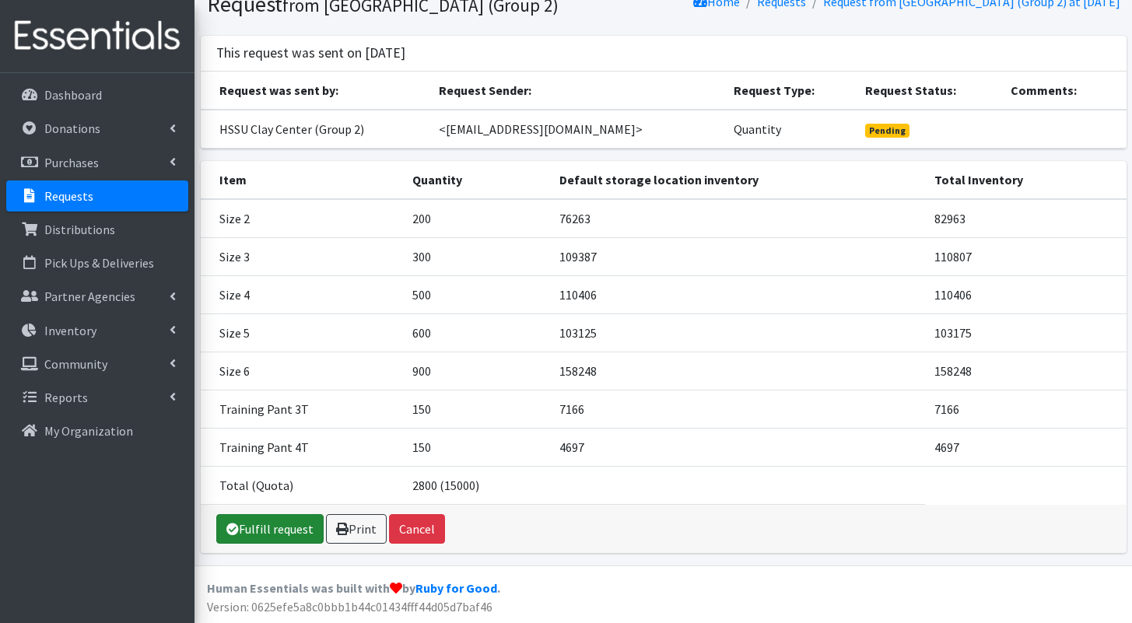
click at [275, 527] on link "Fulfill request" at bounding box center [269, 529] width 107 height 30
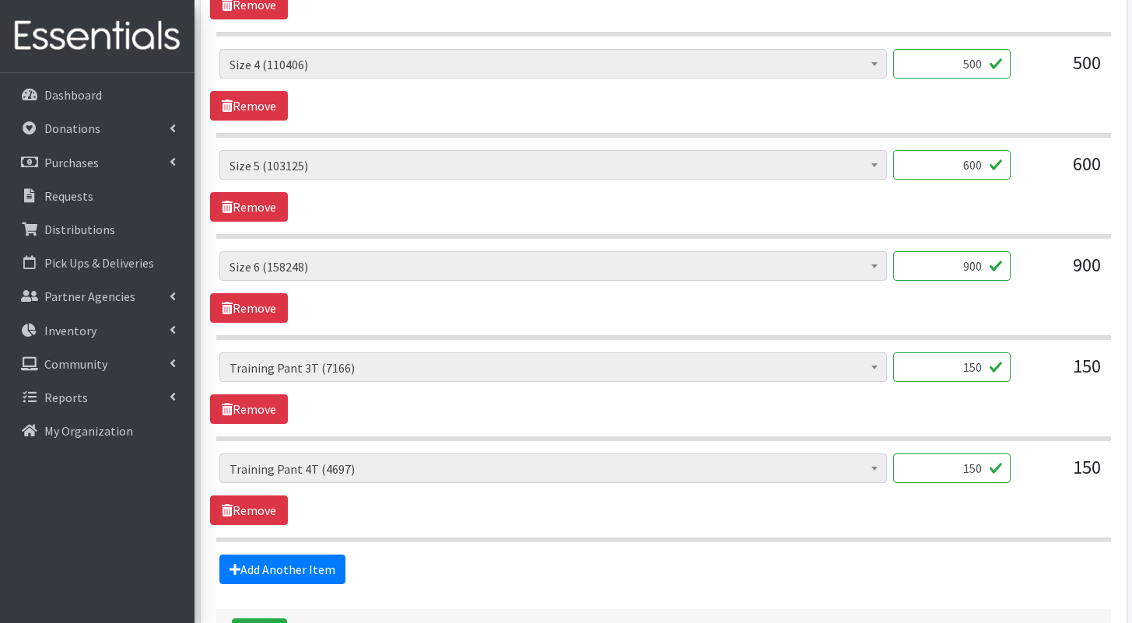
scroll to position [1027, 0]
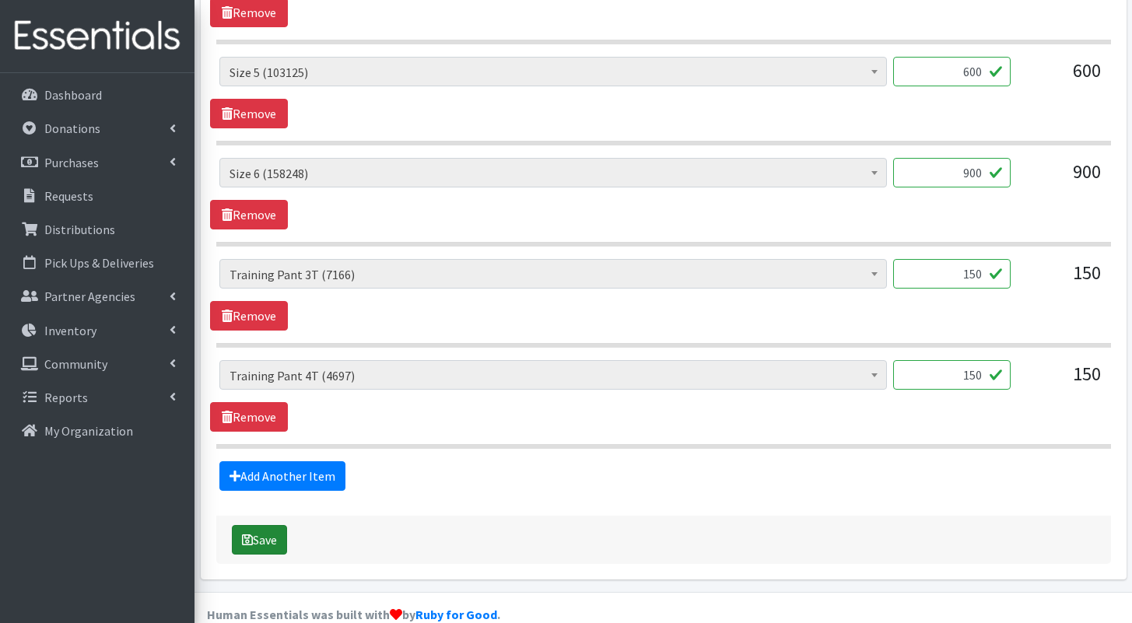
click at [274, 525] on button "Save" at bounding box center [259, 540] width 55 height 30
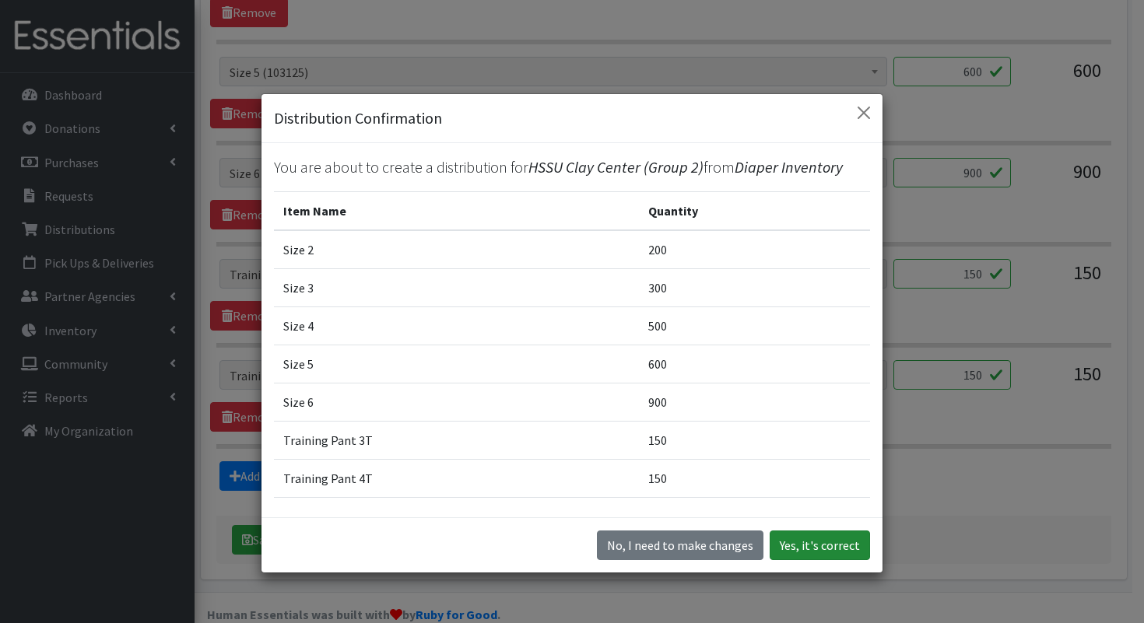
click at [830, 544] on button "Yes, it's correct" at bounding box center [819, 546] width 100 height 30
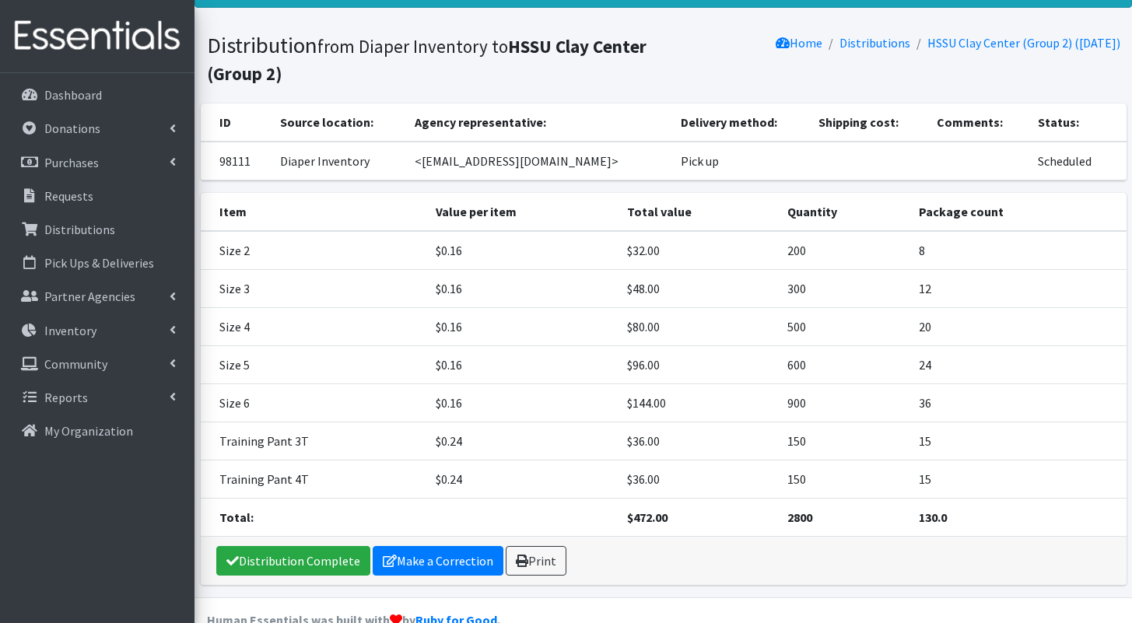
scroll to position [159, 0]
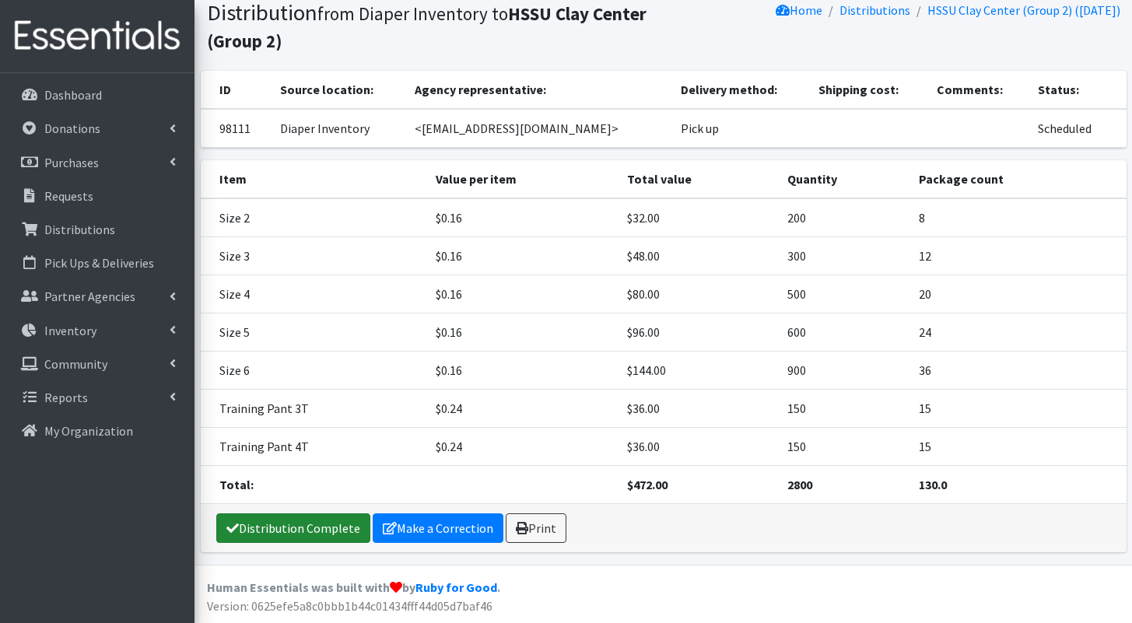
click at [289, 530] on link "Distribution Complete" at bounding box center [293, 528] width 154 height 30
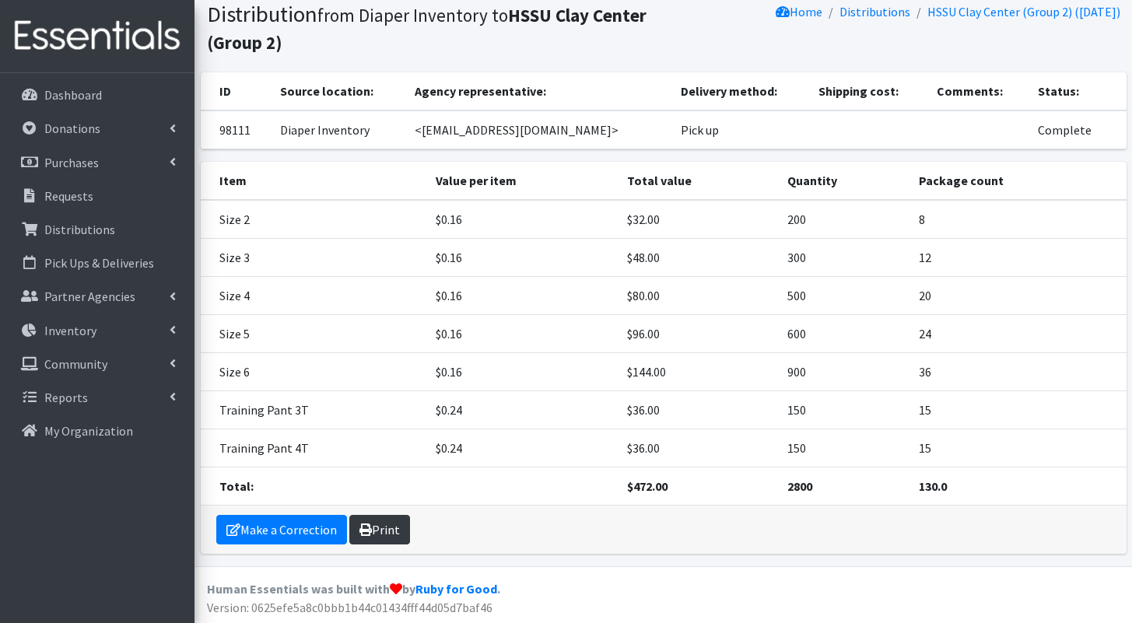
scroll to position [108, 0]
click at [378, 528] on link "Print" at bounding box center [379, 528] width 61 height 30
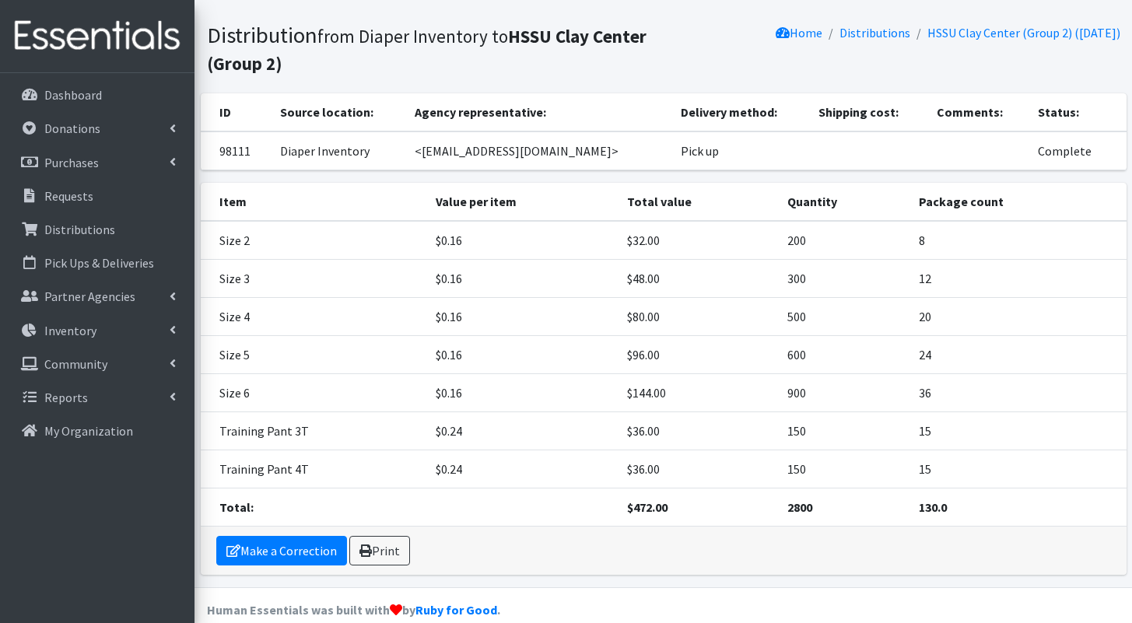
scroll to position [0, 0]
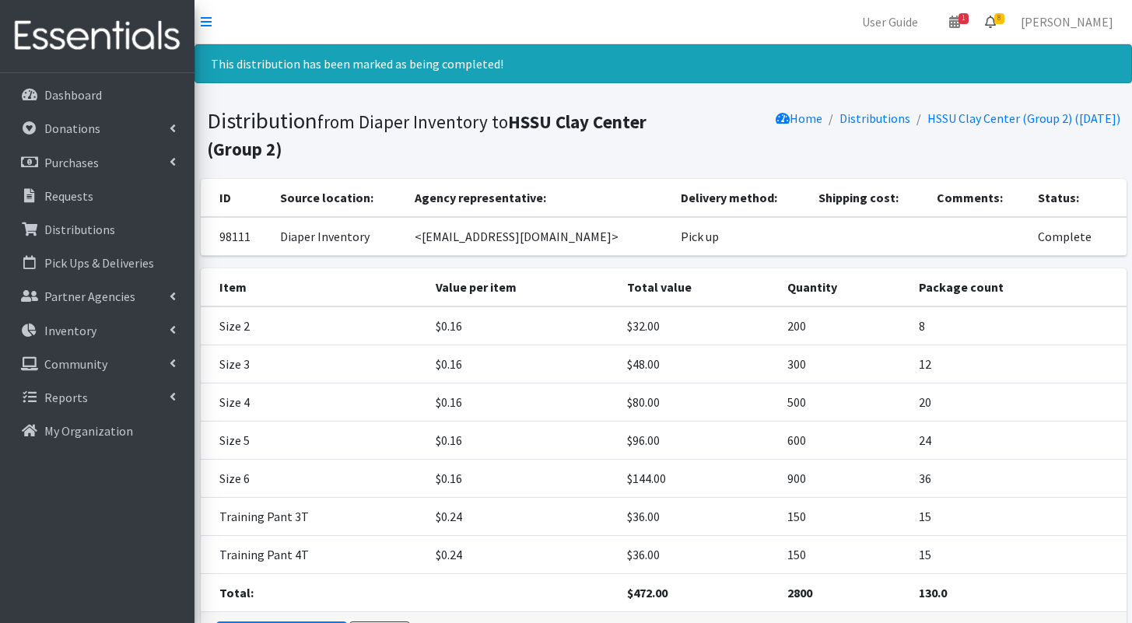
click at [1004, 20] on span "8" at bounding box center [999, 18] width 10 height 11
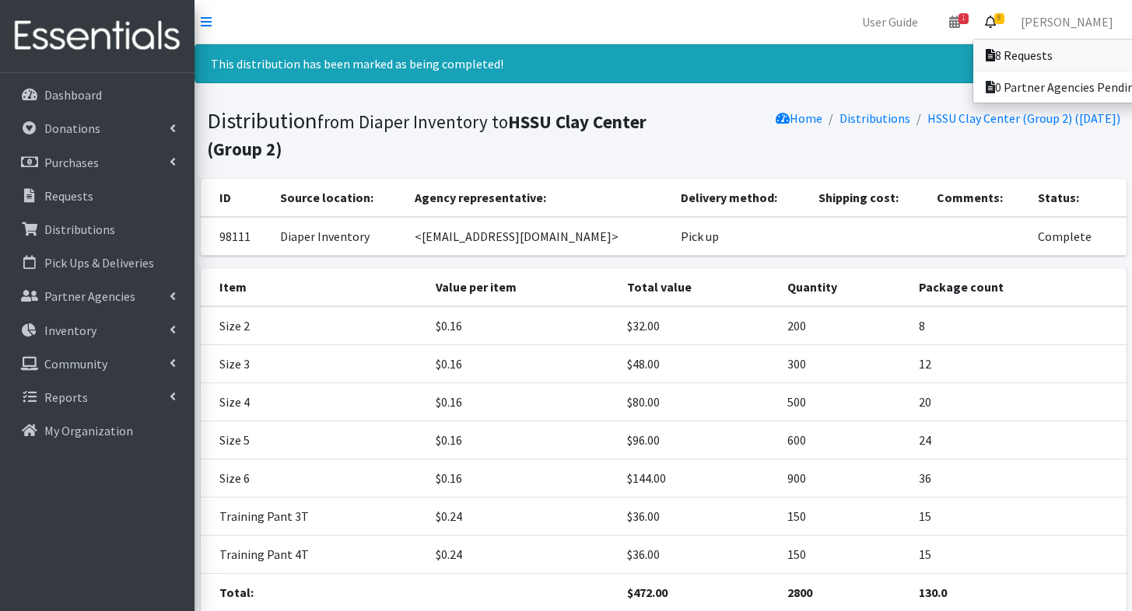
click at [993, 47] on link "8 Requests" at bounding box center [1081, 55] width 216 height 31
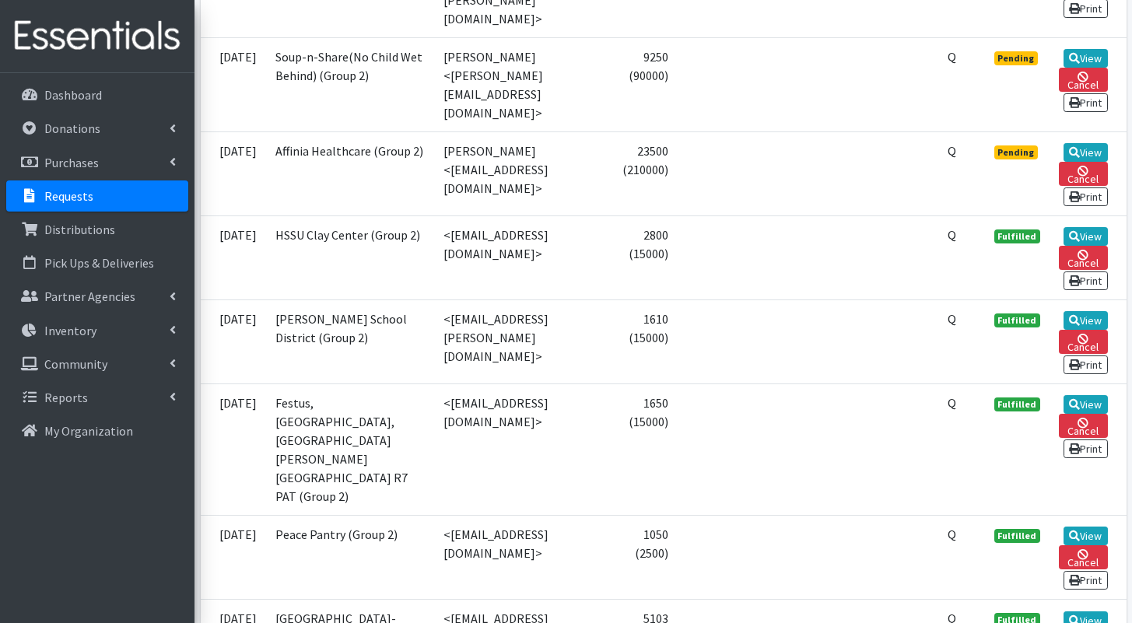
scroll to position [1074, 0]
click at [1084, 163] on link "View" at bounding box center [1086, 153] width 44 height 19
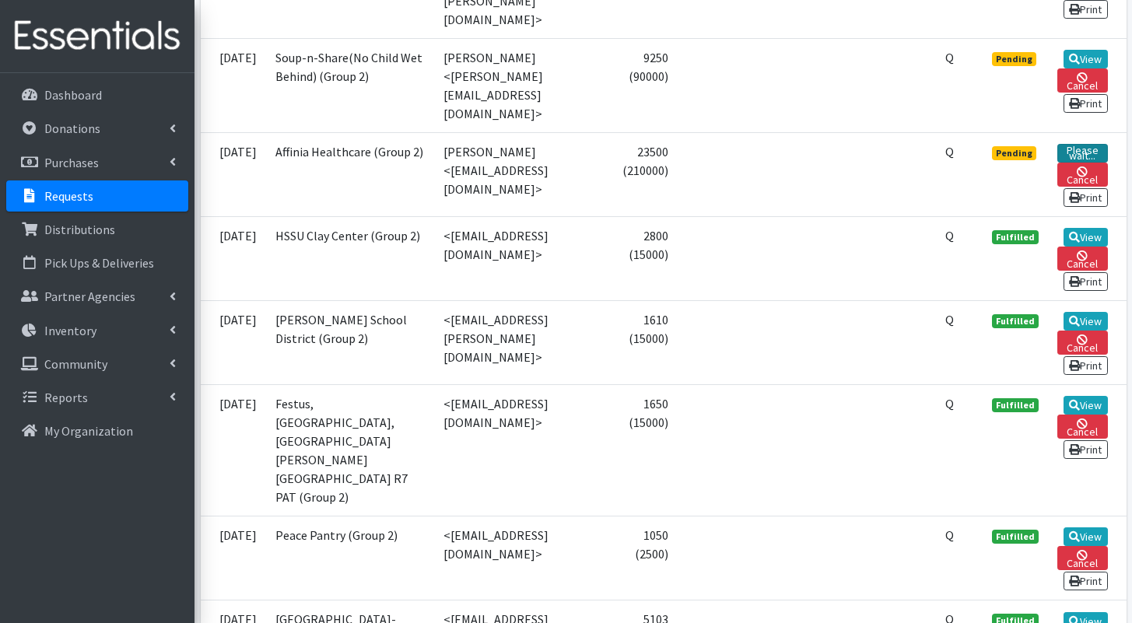
scroll to position [1093, 0]
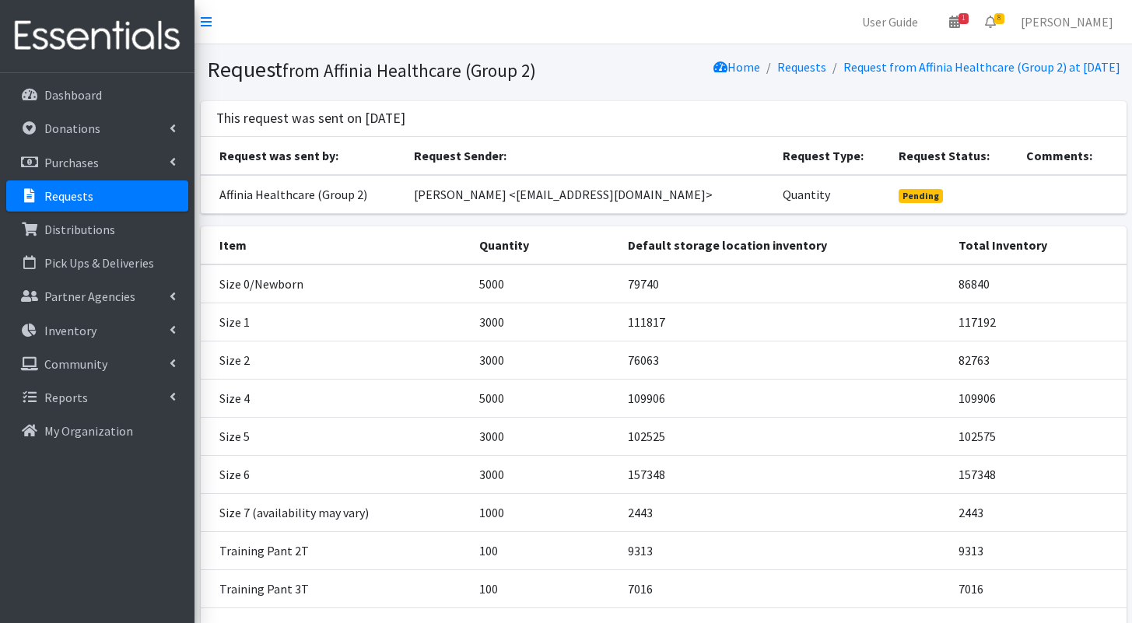
scroll to position [180, 0]
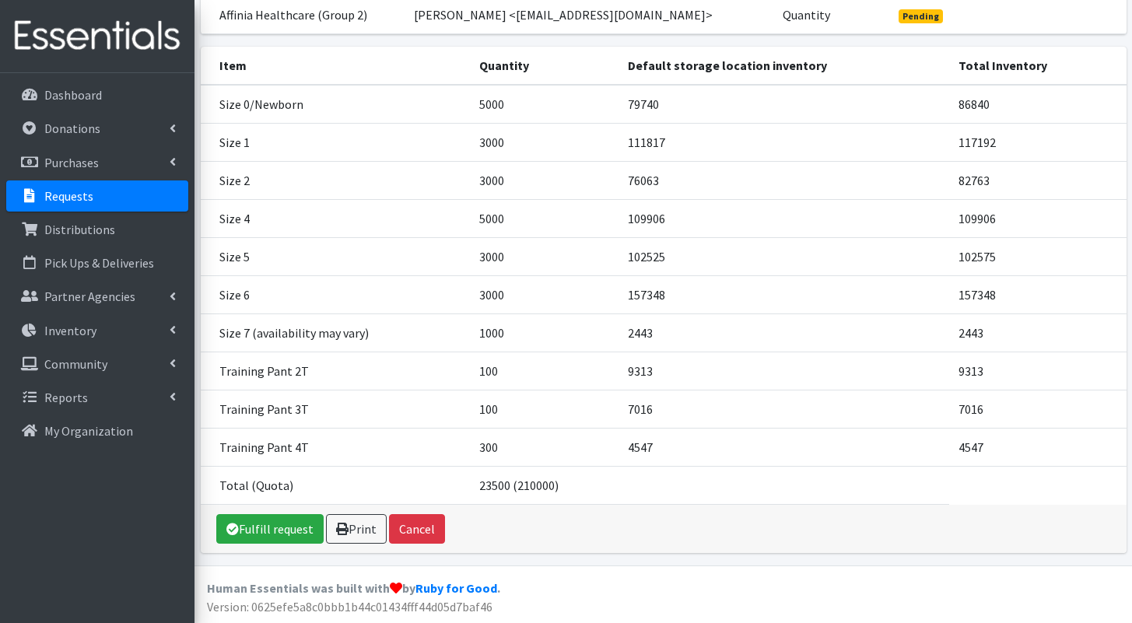
click at [272, 512] on div "Fulfill request Print Cancel" at bounding box center [664, 529] width 926 height 48
click at [278, 520] on link "Fulfill request" at bounding box center [269, 529] width 107 height 30
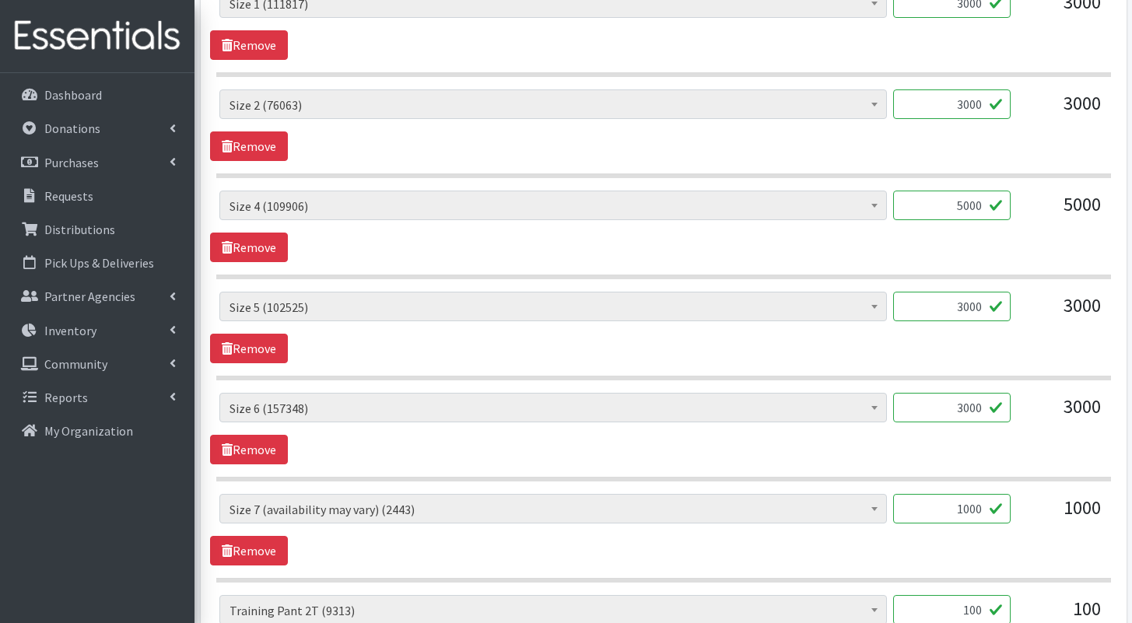
scroll to position [1330, 0]
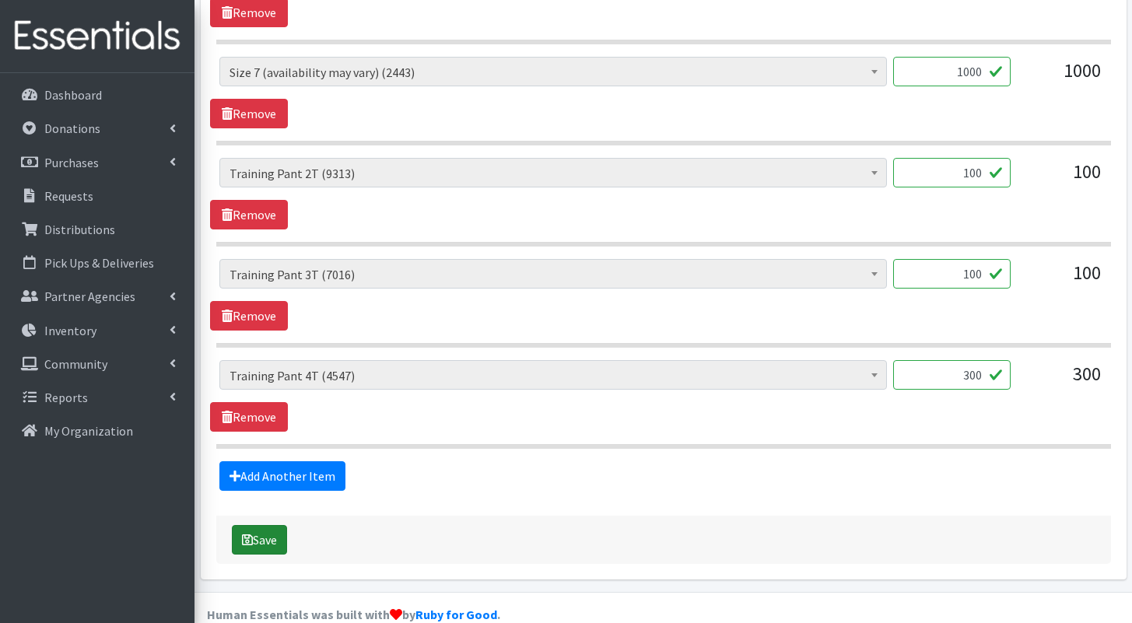
click at [285, 525] on button "Save" at bounding box center [259, 540] width 55 height 30
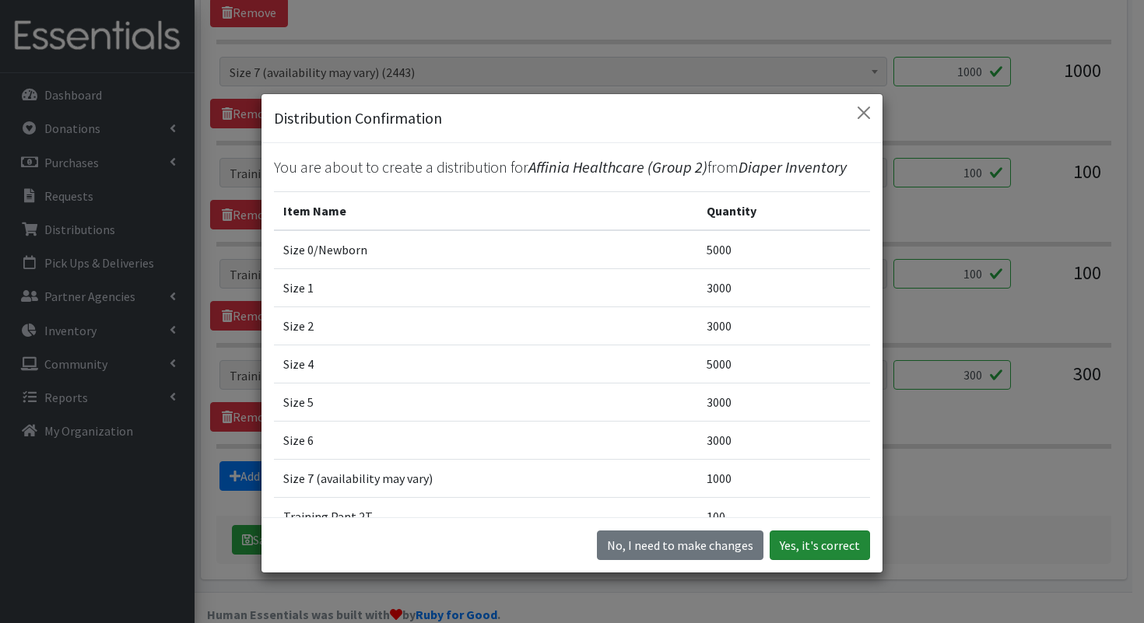
click at [800, 527] on div "No, I need to make changes Yes, it's correct" at bounding box center [571, 544] width 621 height 55
click at [804, 537] on button "Yes, it's correct" at bounding box center [819, 546] width 100 height 30
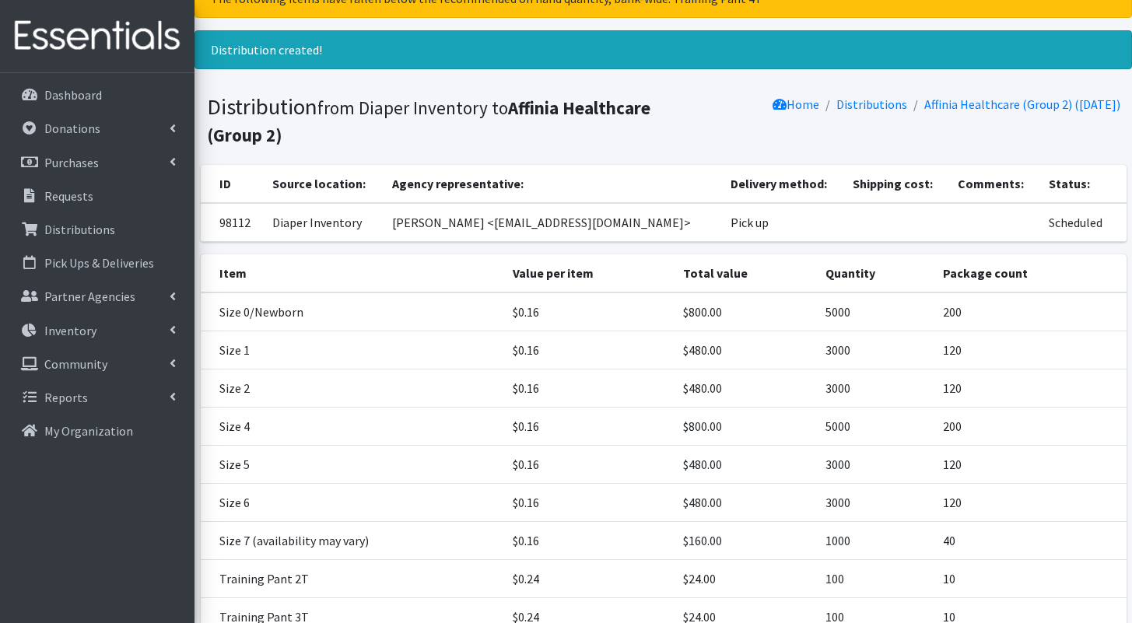
scroll to position [274, 0]
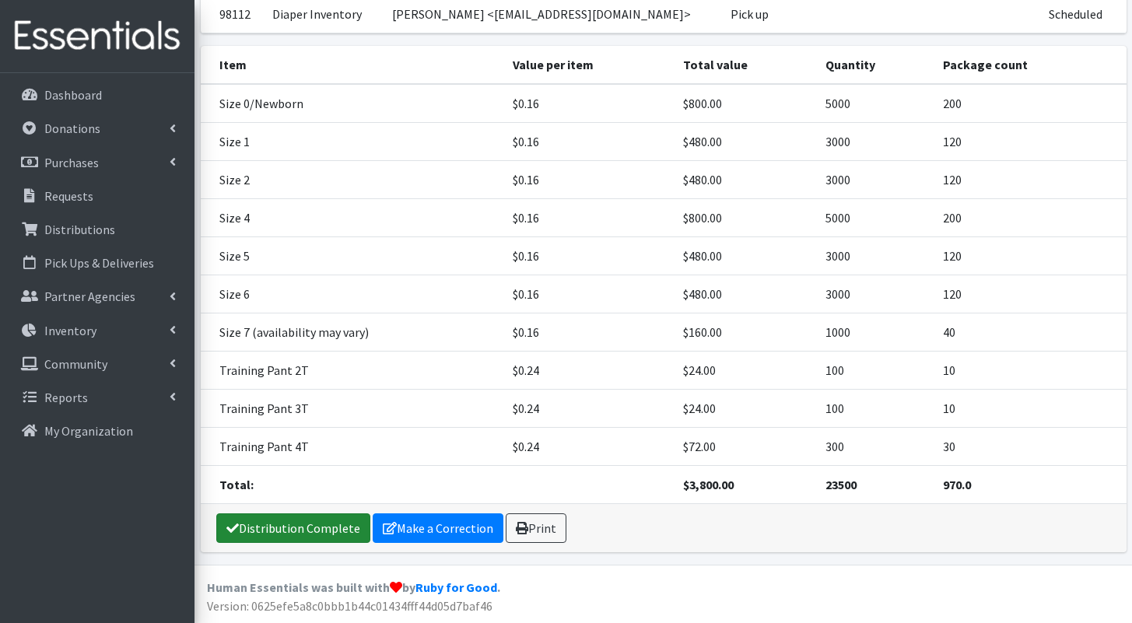
click at [305, 532] on link "Distribution Complete" at bounding box center [293, 528] width 154 height 30
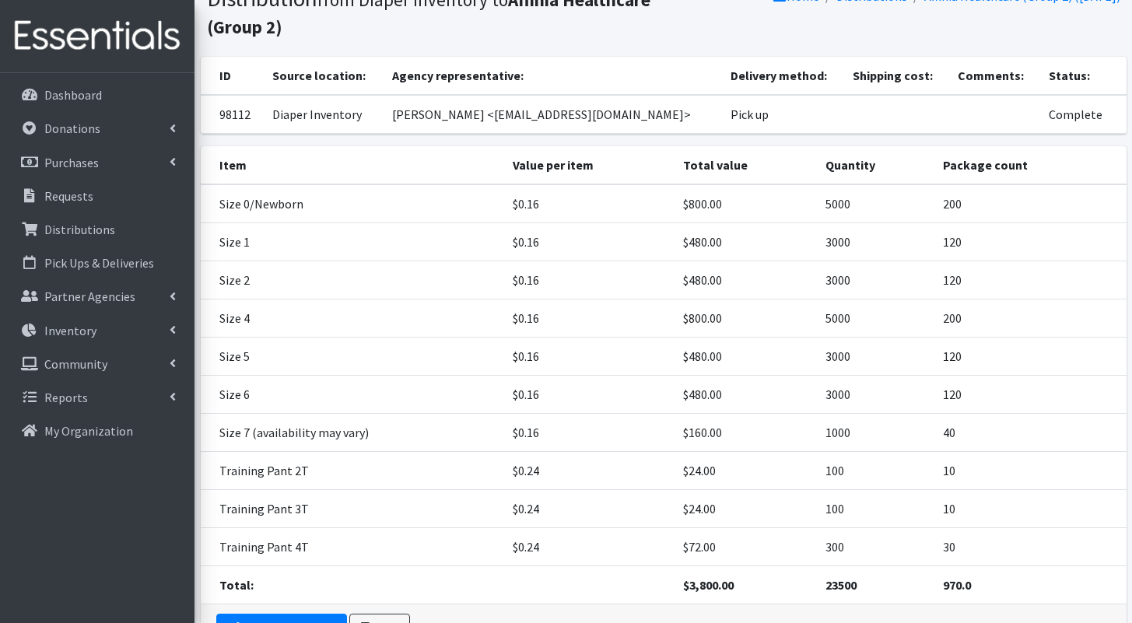
scroll to position [223, 0]
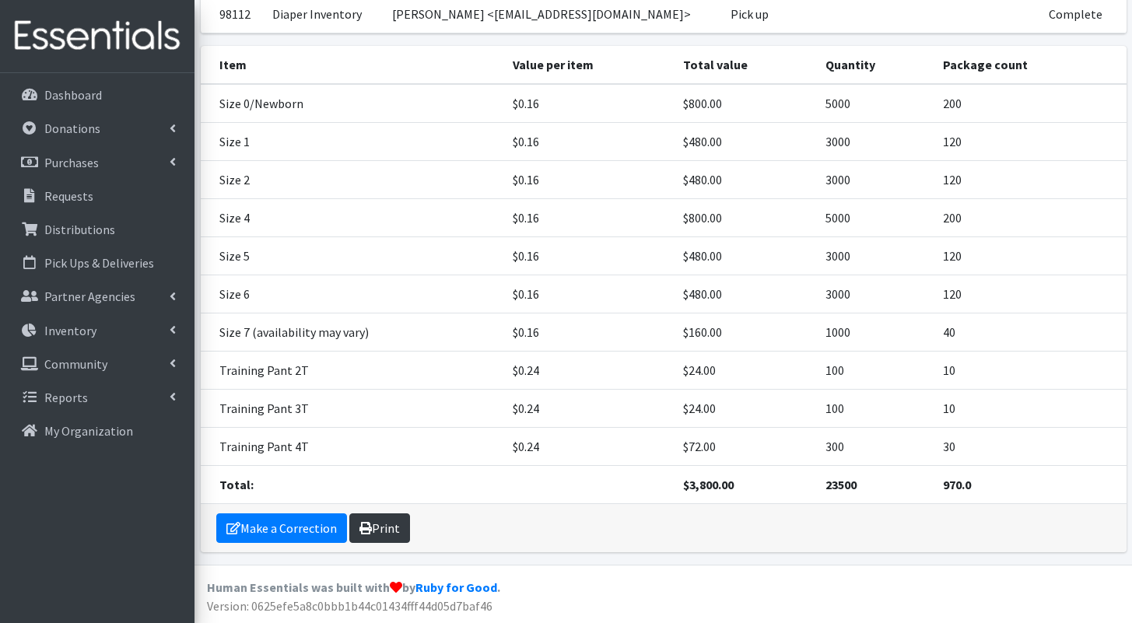
click at [365, 531] on icon at bounding box center [365, 528] width 12 height 12
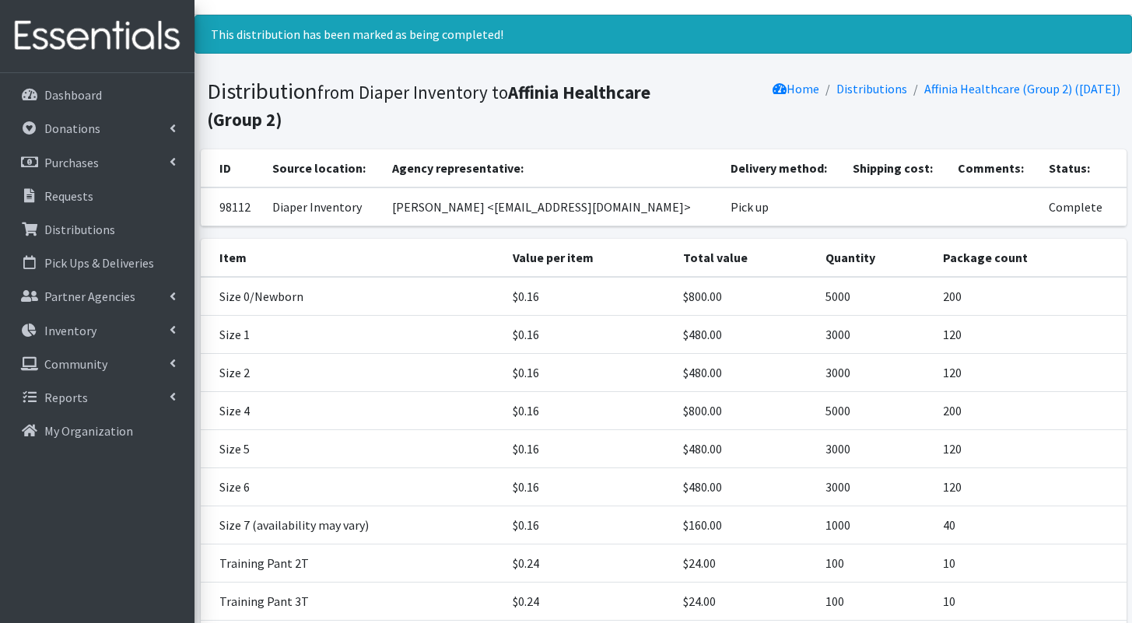
scroll to position [0, 0]
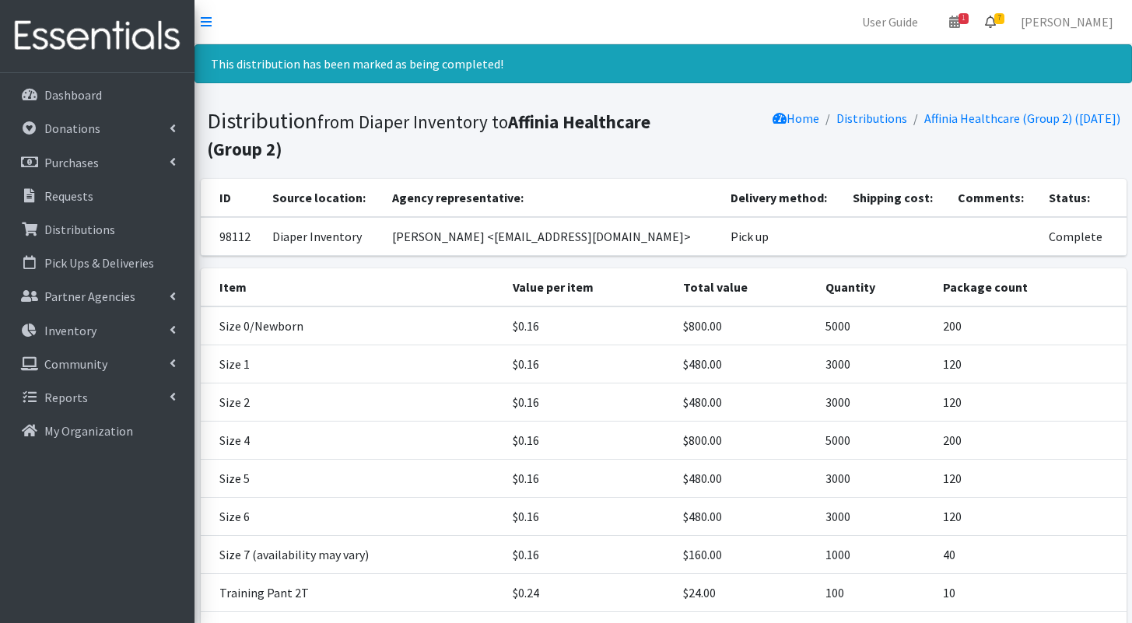
click at [996, 26] on icon at bounding box center [990, 22] width 11 height 12
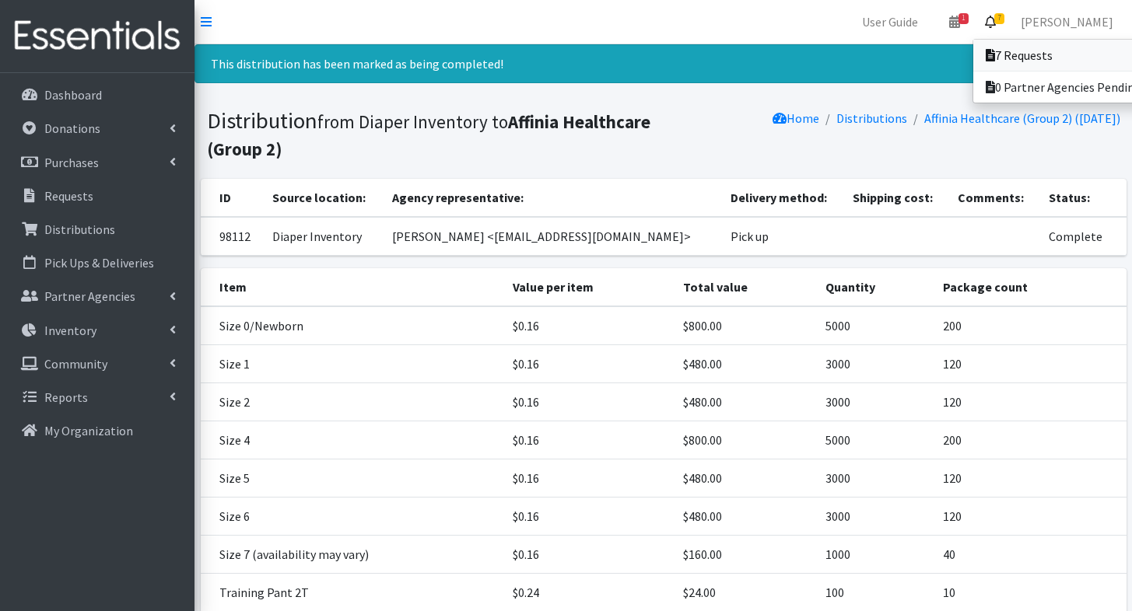
click at [997, 46] on link "7 Requests" at bounding box center [1081, 55] width 216 height 31
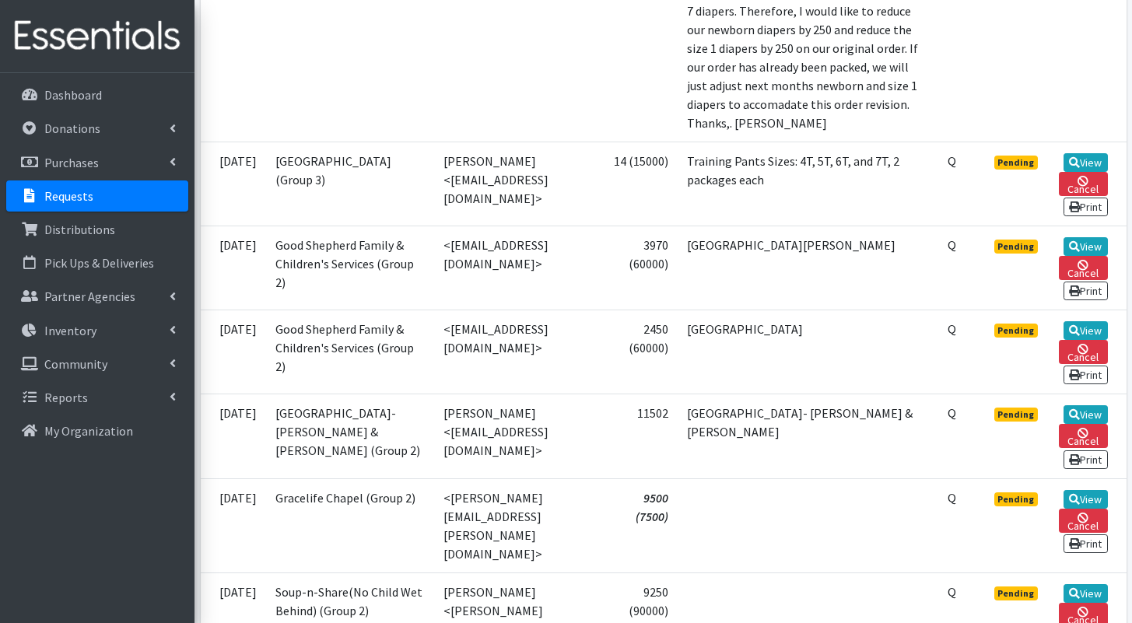
scroll to position [856, 0]
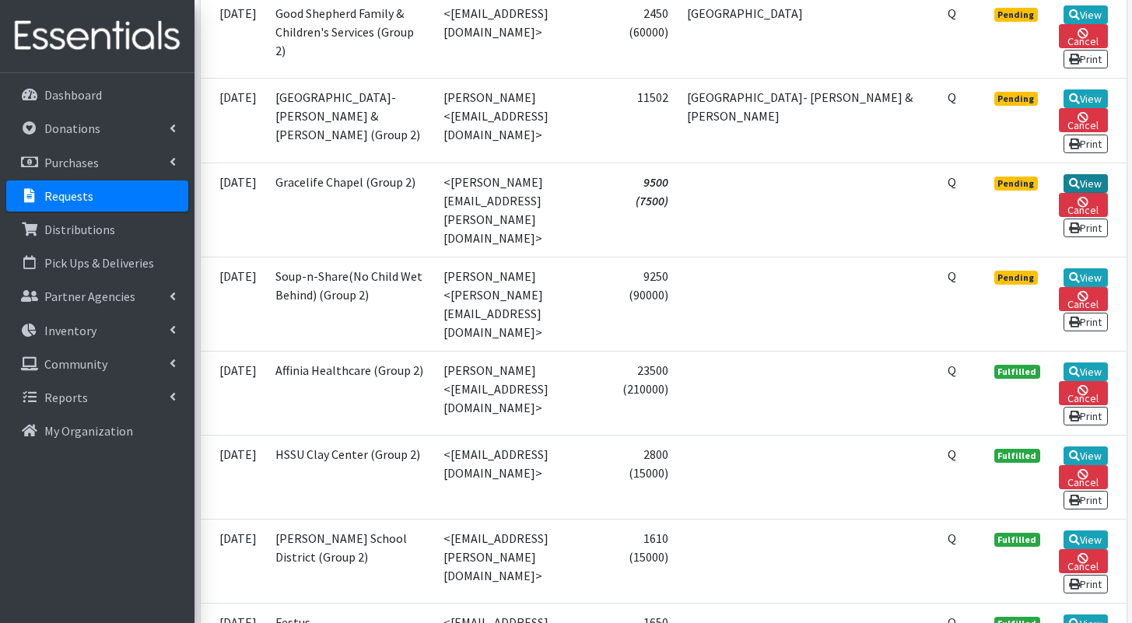
click at [1087, 193] on link "View" at bounding box center [1086, 183] width 44 height 19
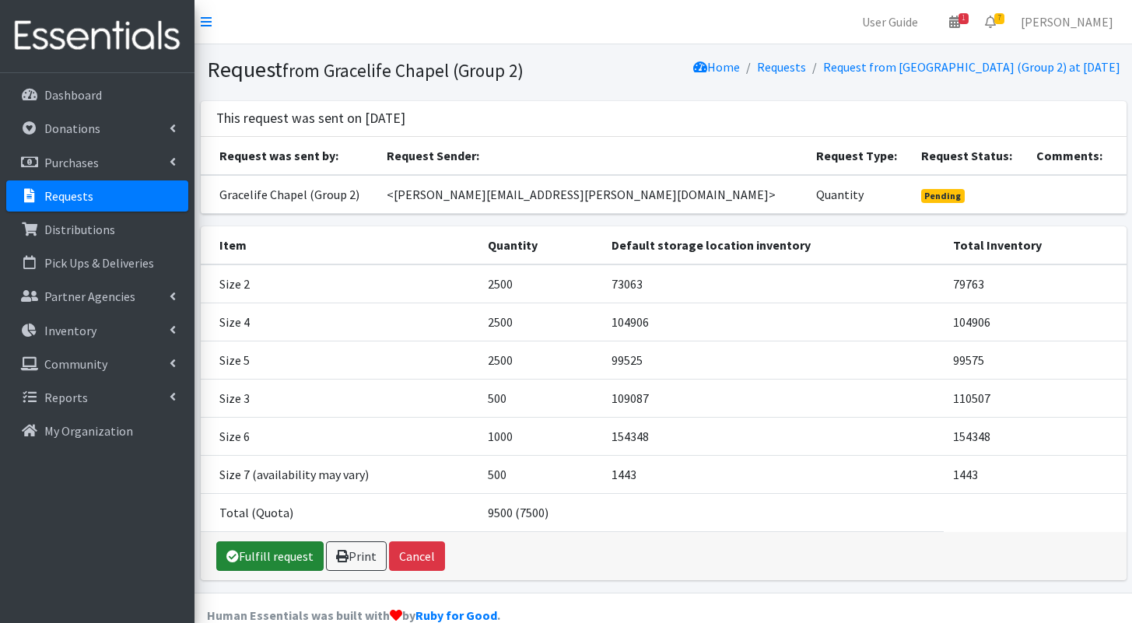
click at [237, 555] on icon at bounding box center [232, 556] width 12 height 12
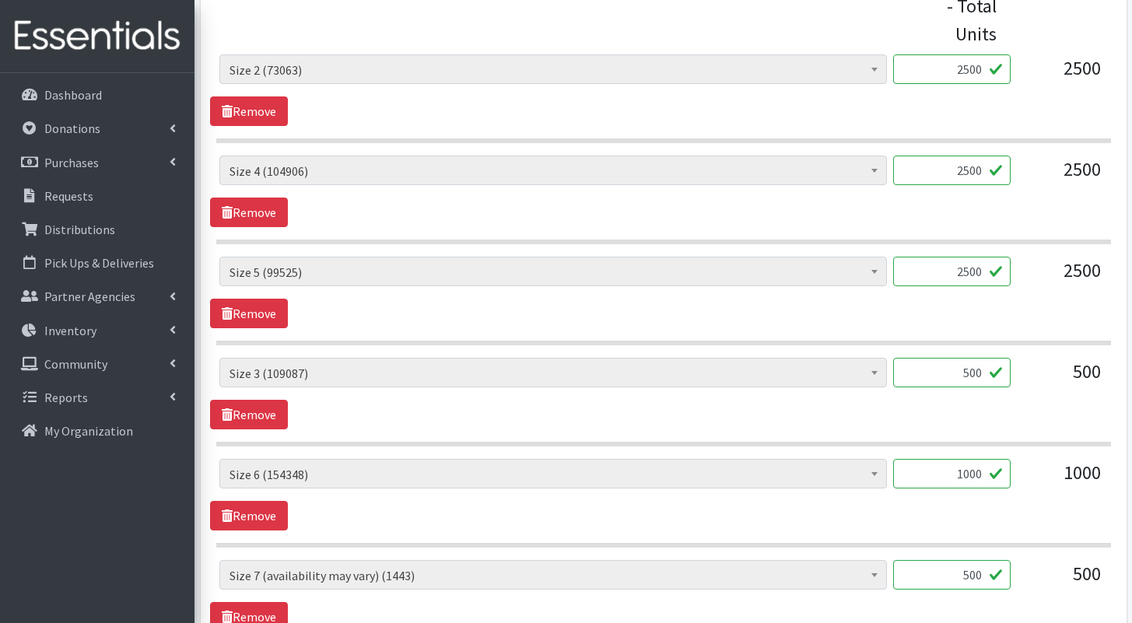
scroll to position [926, 0]
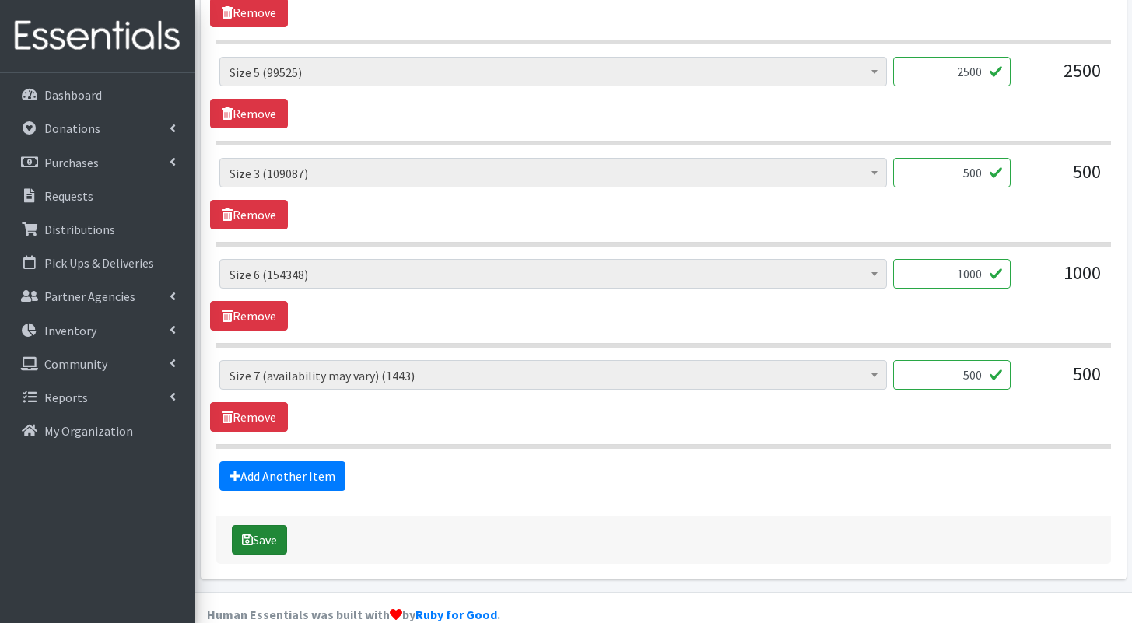
click at [261, 525] on button "Save" at bounding box center [259, 540] width 55 height 30
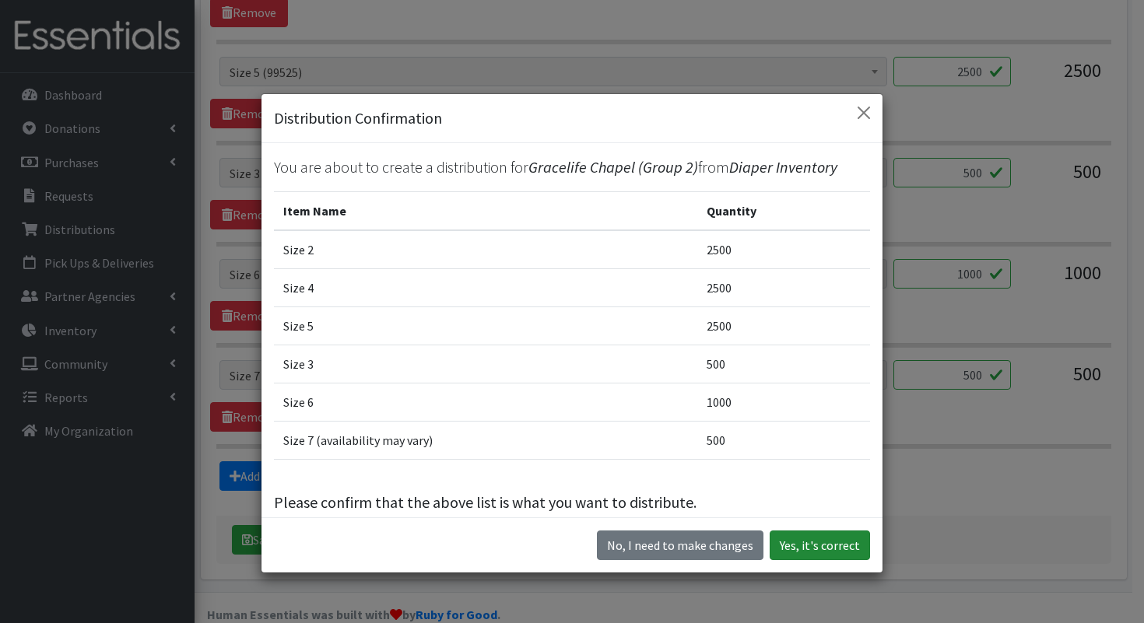
click at [786, 539] on button "Yes, it's correct" at bounding box center [819, 546] width 100 height 30
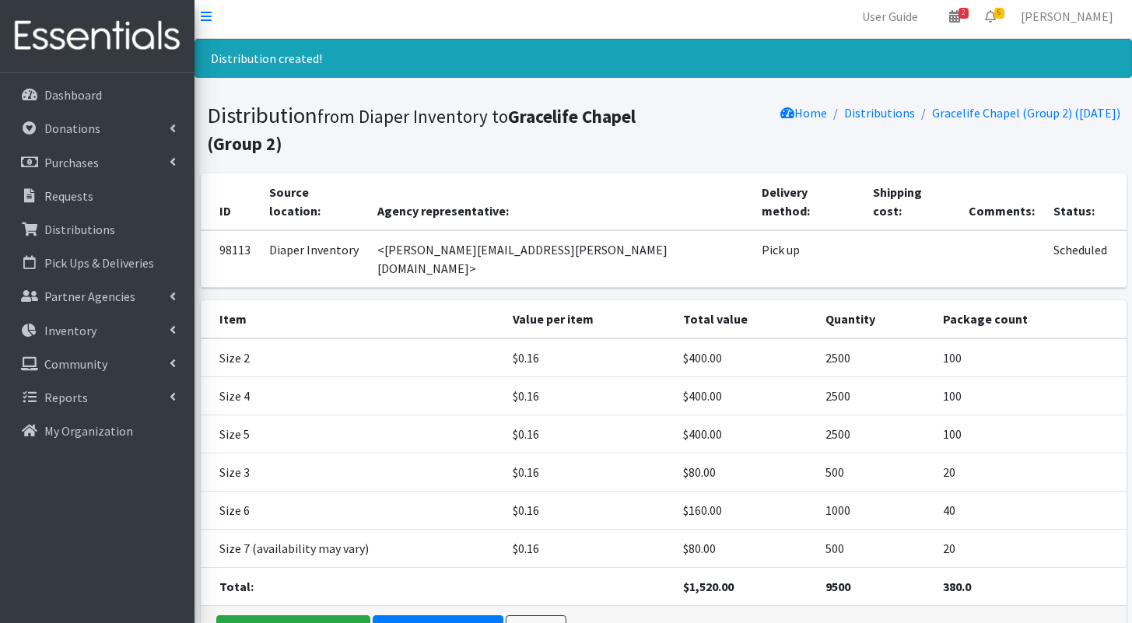
scroll to position [70, 0]
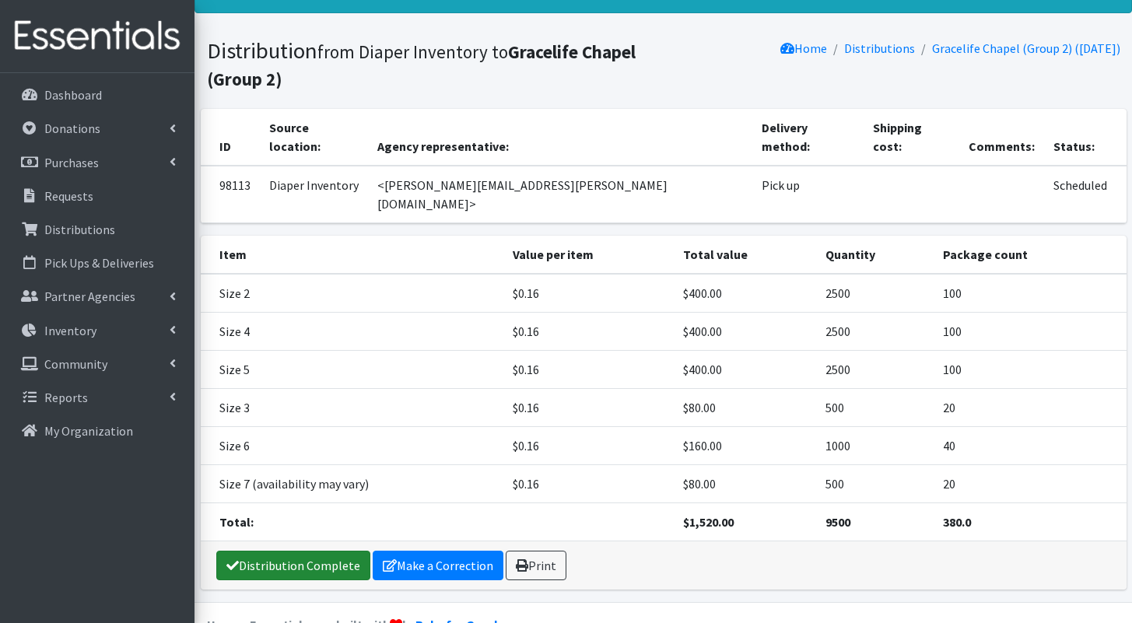
click at [342, 551] on link "Distribution Complete" at bounding box center [293, 566] width 154 height 30
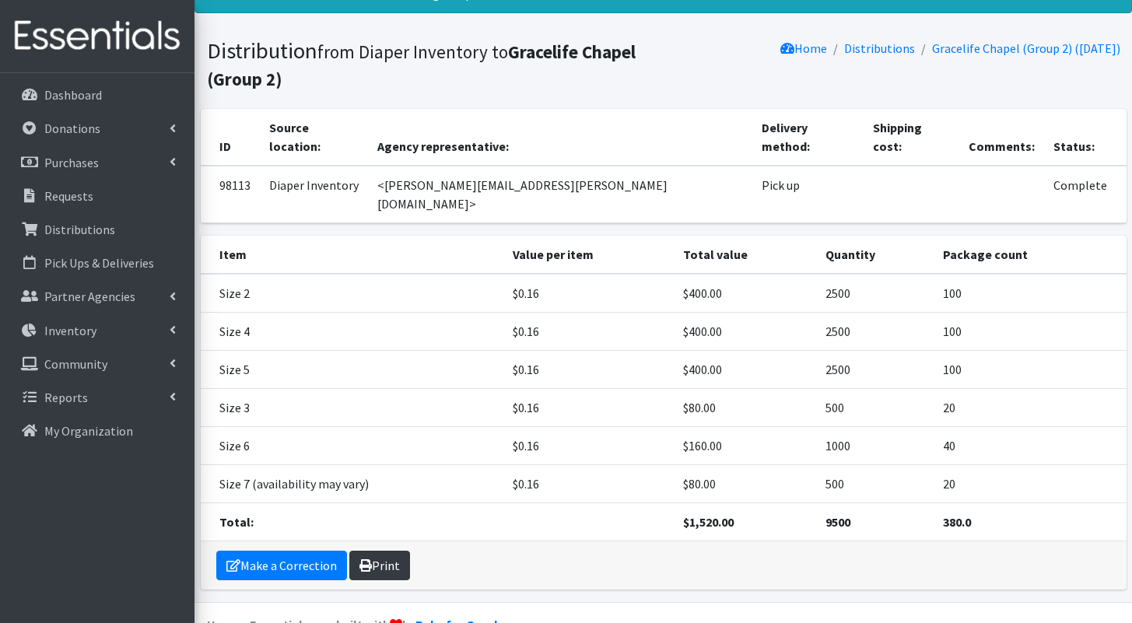
click at [405, 551] on link "Print" at bounding box center [379, 566] width 61 height 30
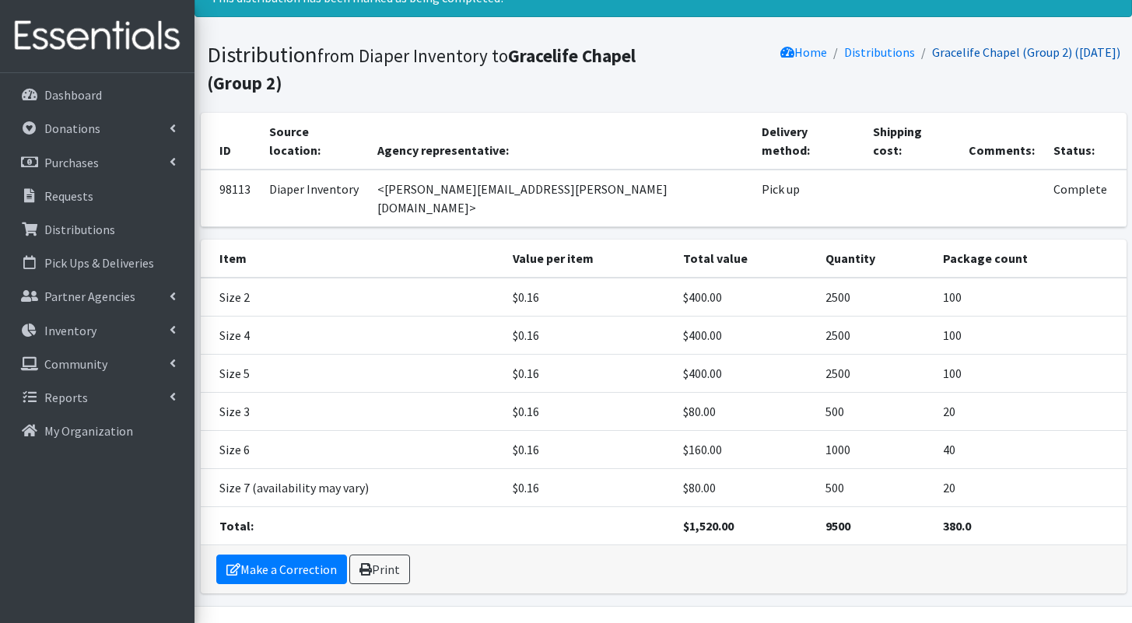
scroll to position [0, 0]
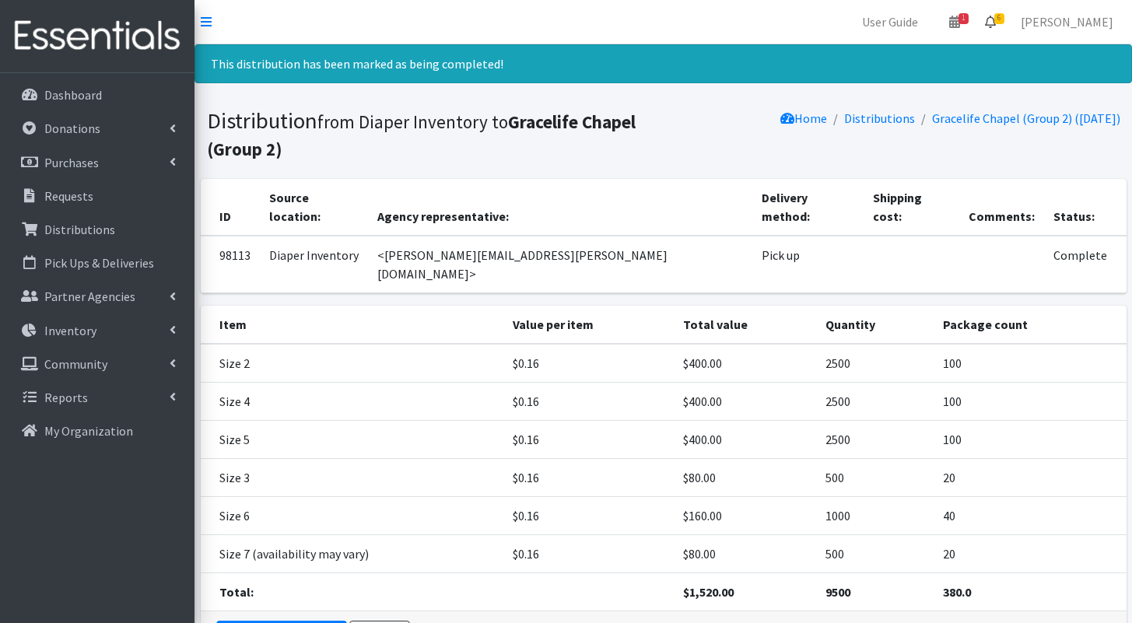
click at [996, 20] on icon at bounding box center [990, 22] width 11 height 12
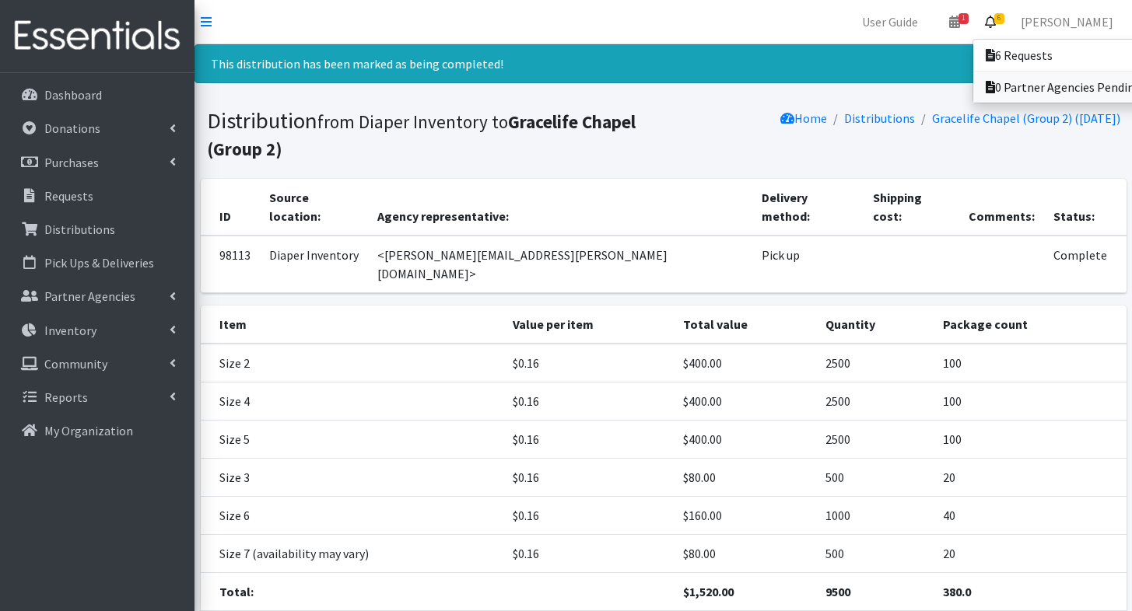
click at [1004, 72] on link "0 Partner Agencies Pending Review" at bounding box center [1081, 87] width 216 height 31
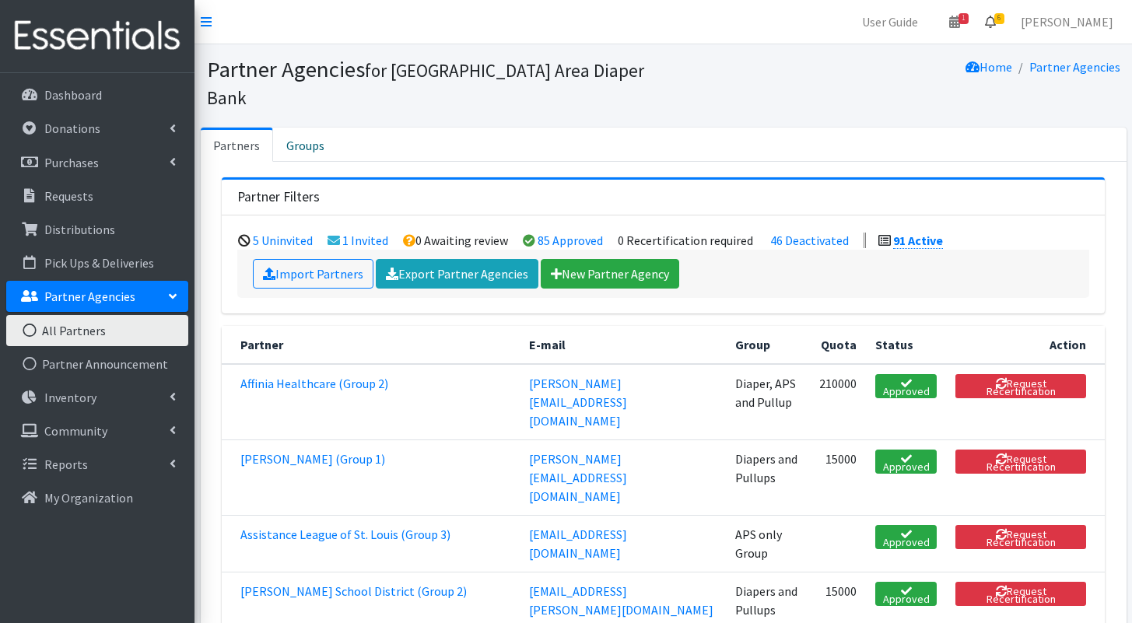
click at [1007, 24] on link "6" at bounding box center [990, 21] width 36 height 31
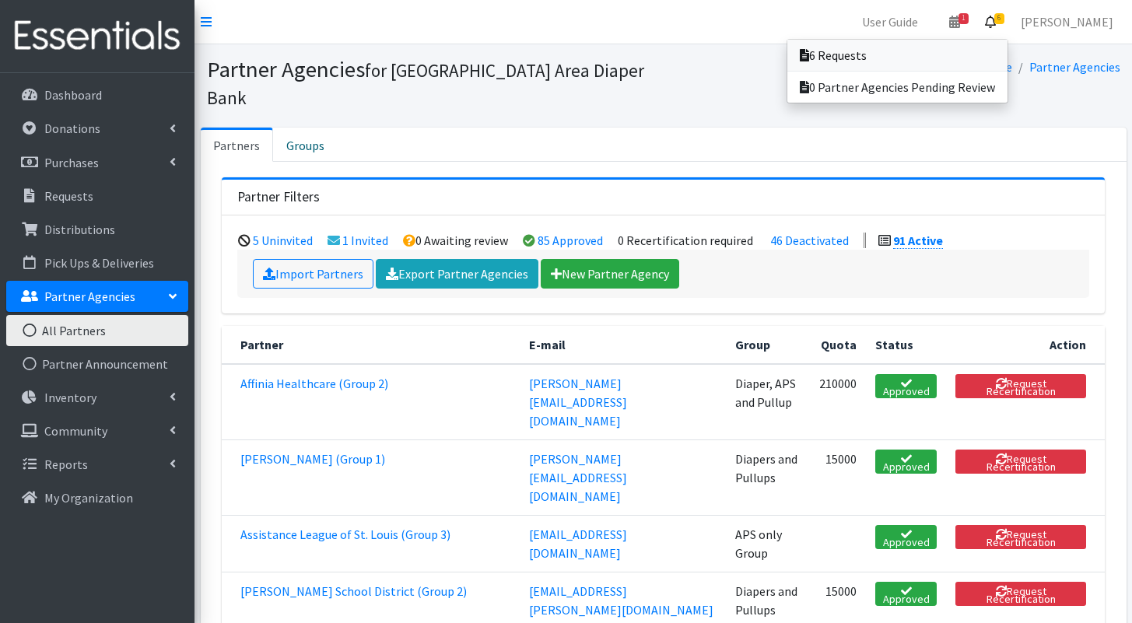
click at [984, 51] on link "6 Requests" at bounding box center [897, 55] width 220 height 31
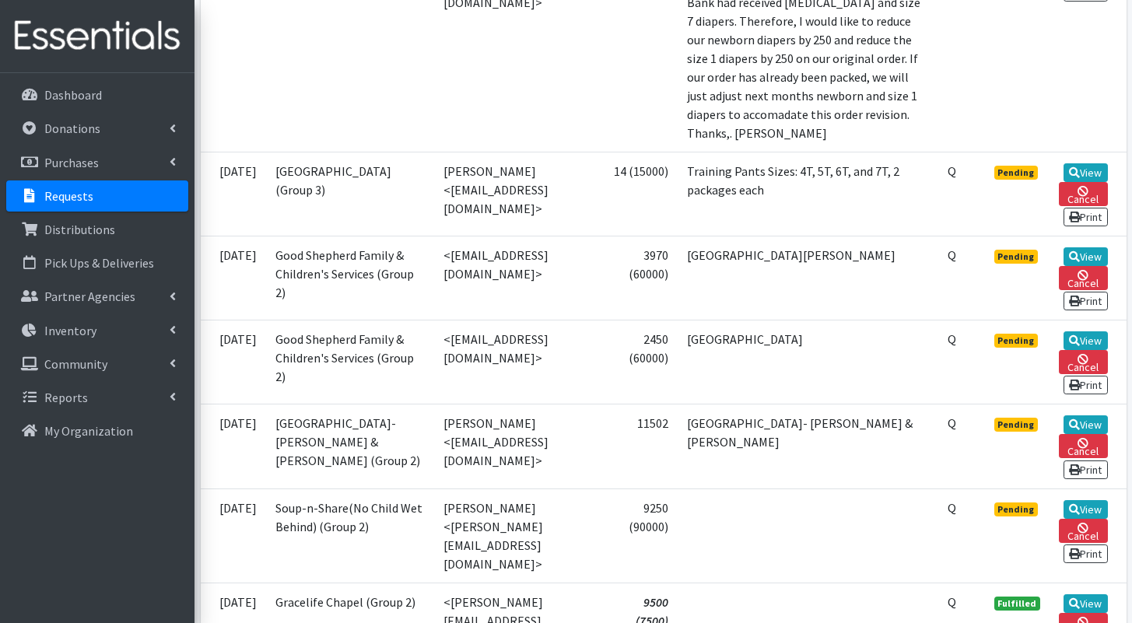
scroll to position [855, 0]
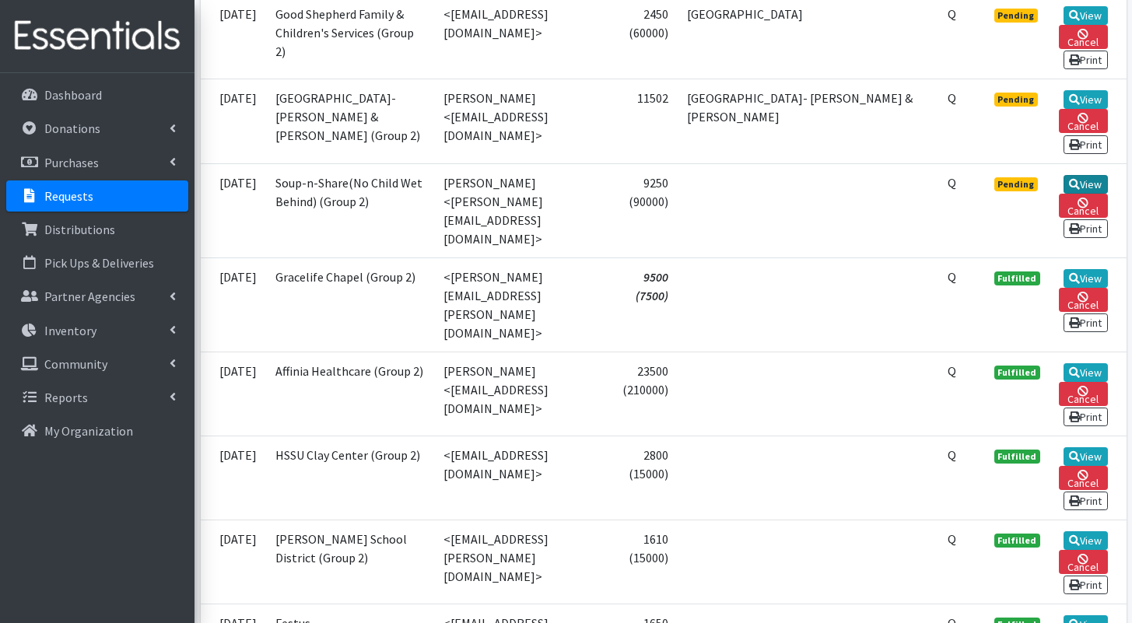
click at [1085, 194] on link "View" at bounding box center [1086, 184] width 44 height 19
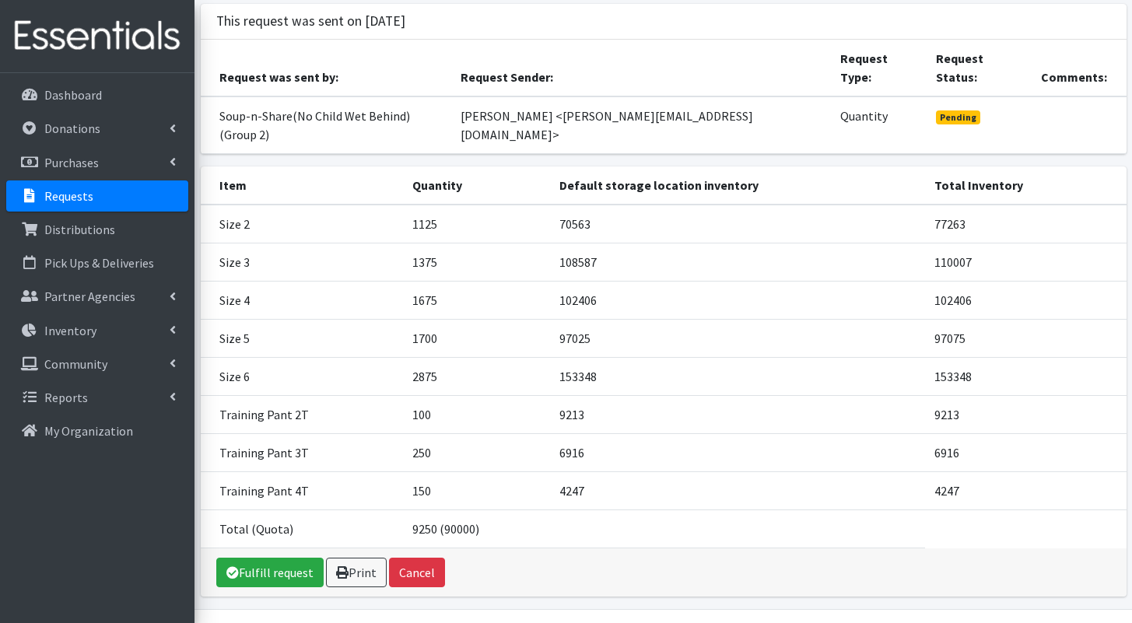
scroll to position [131, 0]
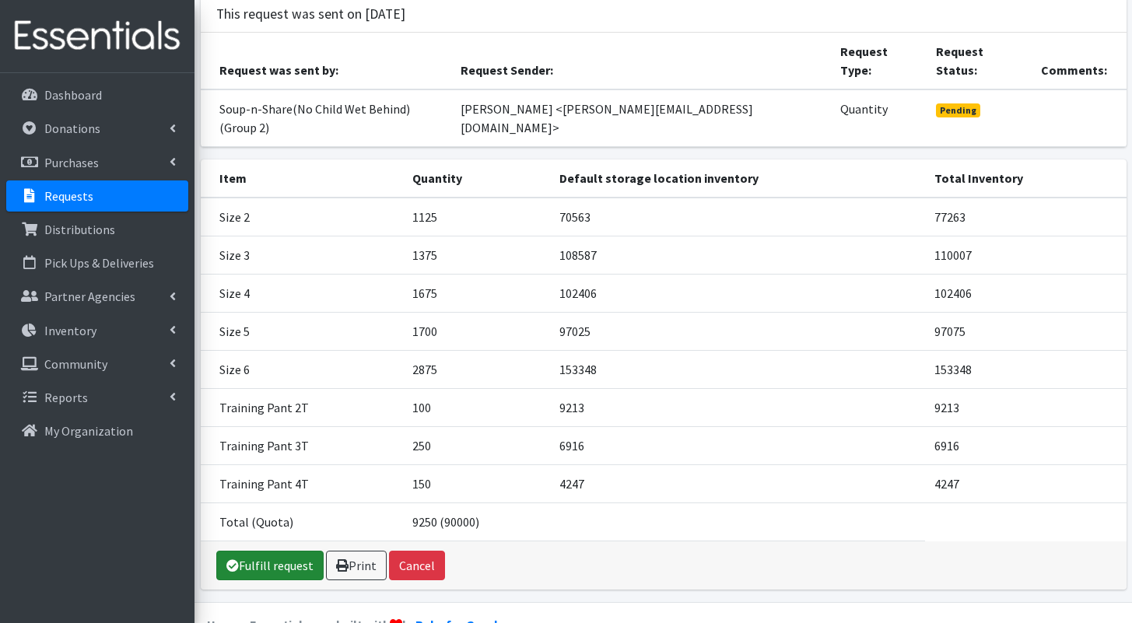
click at [275, 551] on link "Fulfill request" at bounding box center [269, 566] width 107 height 30
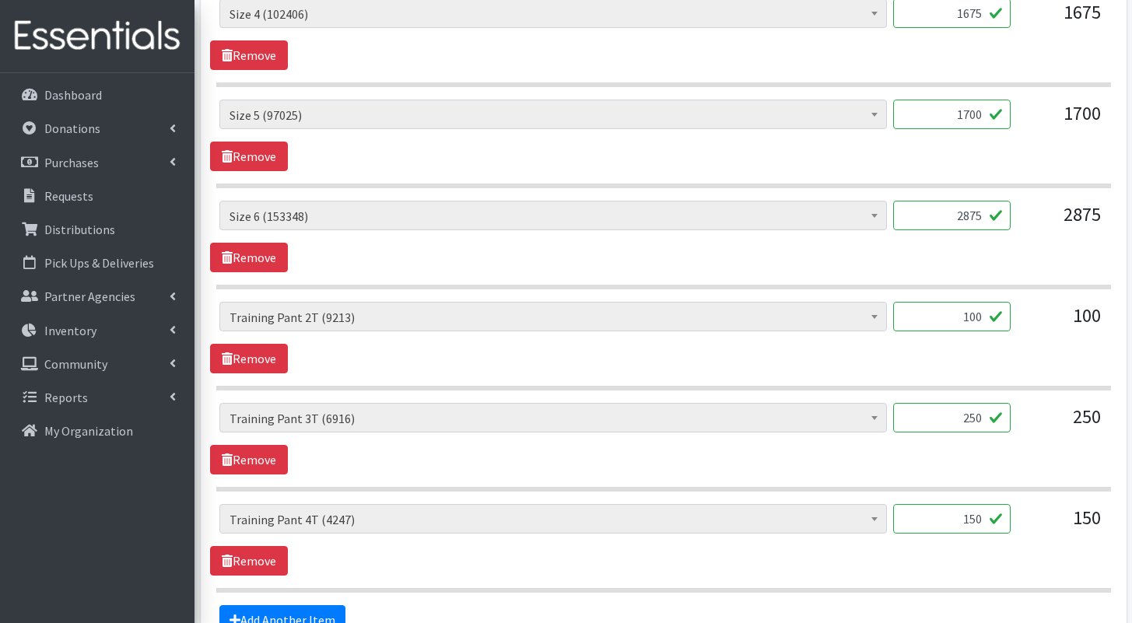
scroll to position [1128, 0]
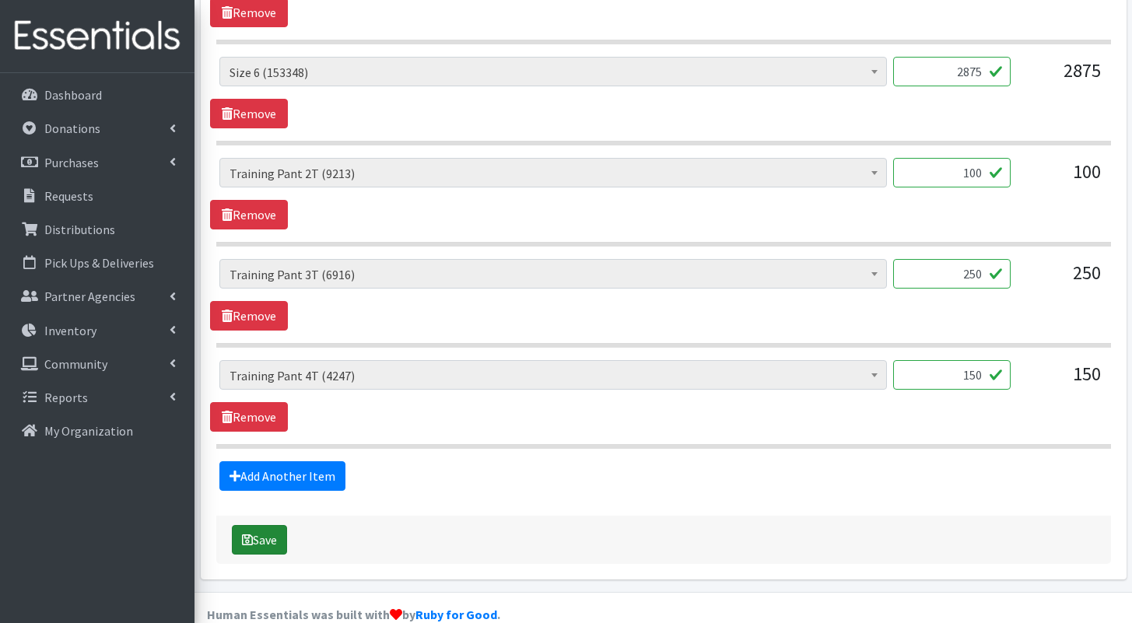
click at [275, 525] on button "Save" at bounding box center [259, 540] width 55 height 30
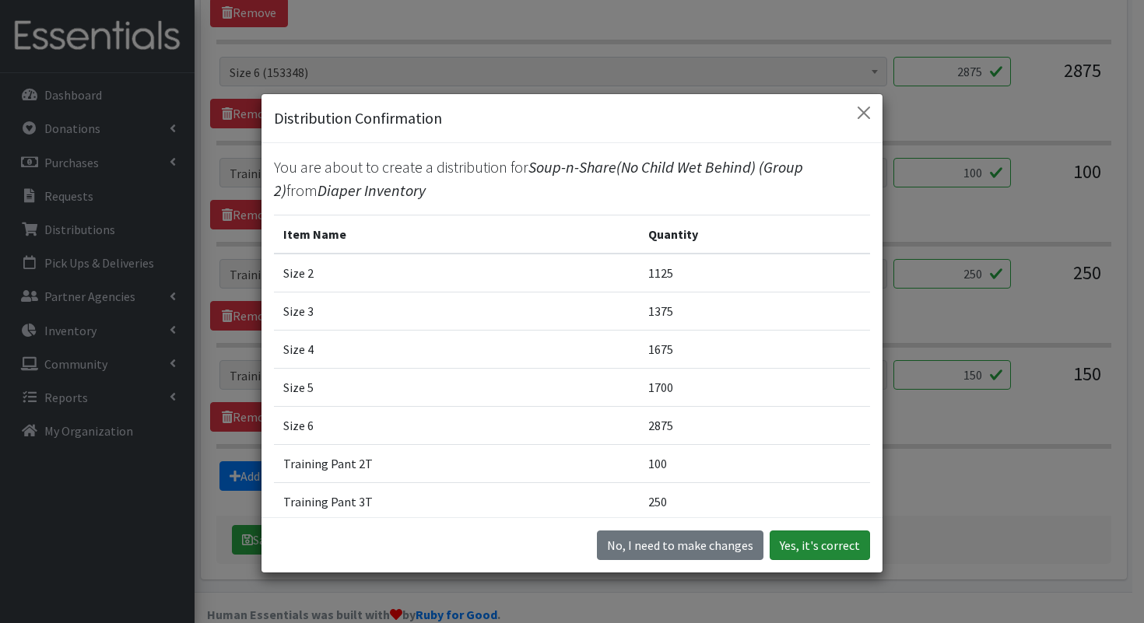
click at [820, 555] on button "Yes, it's correct" at bounding box center [819, 546] width 100 height 30
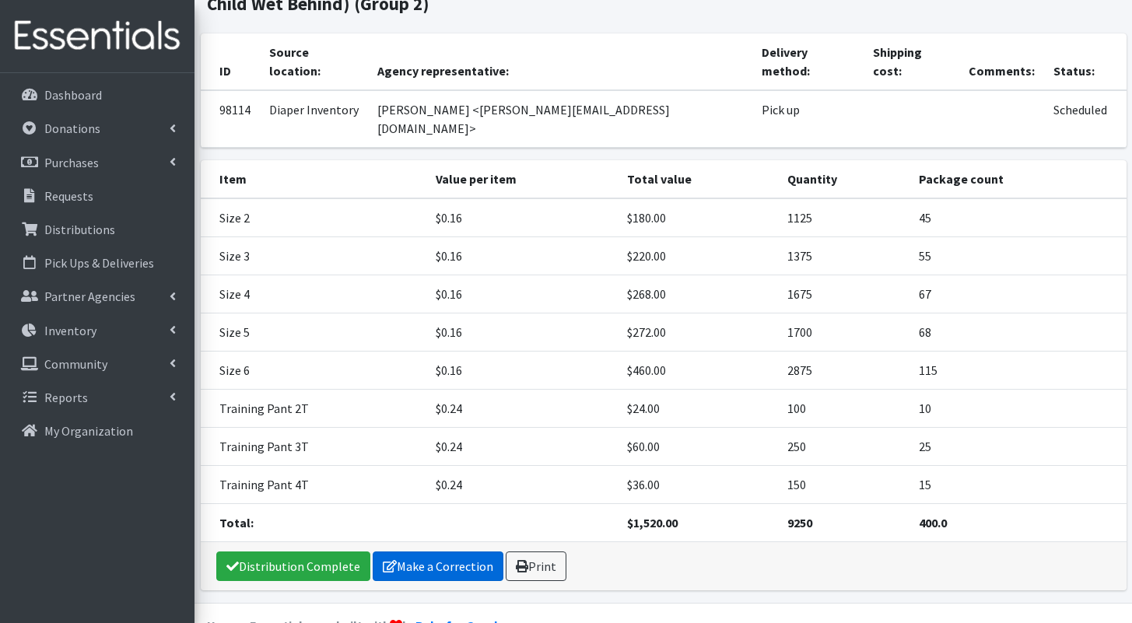
scroll to position [198, 0]
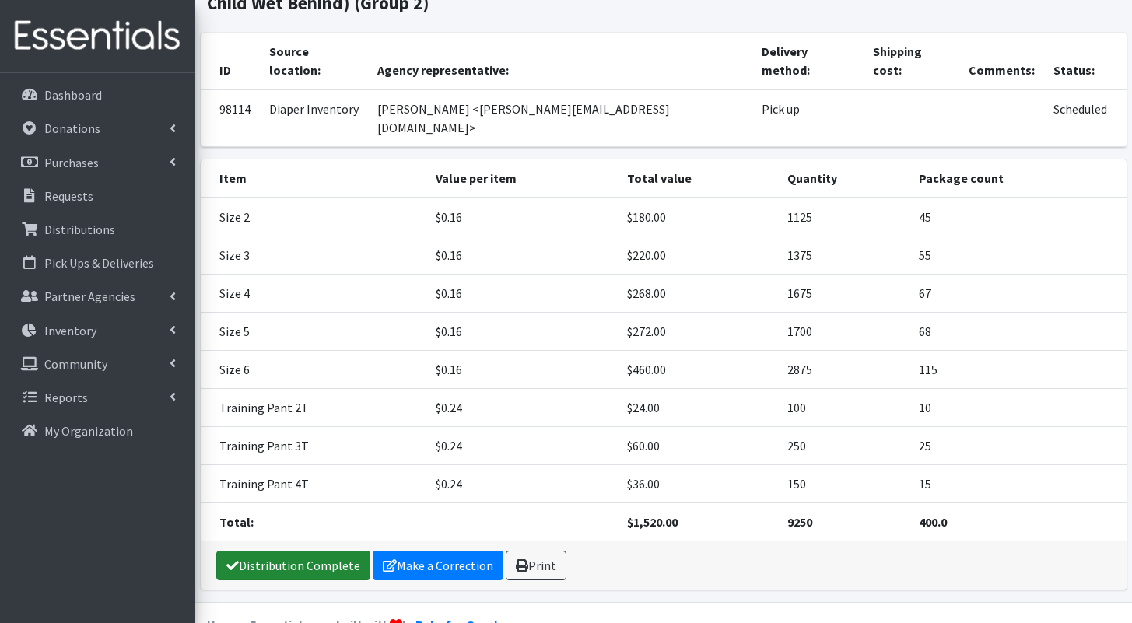
click at [271, 551] on link "Distribution Complete" at bounding box center [293, 566] width 154 height 30
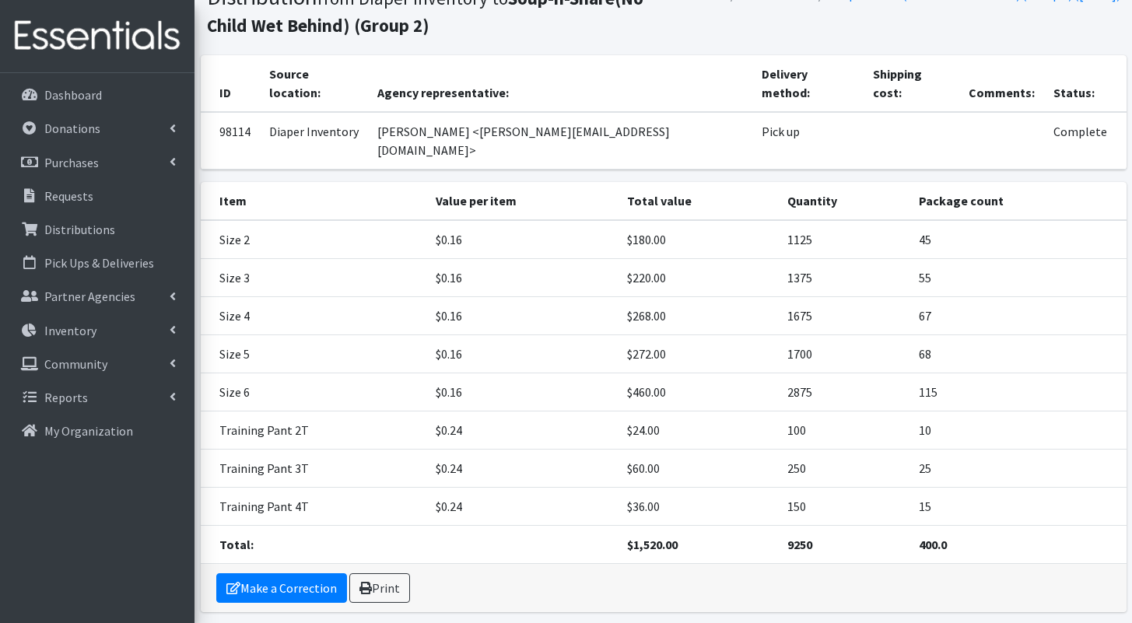
scroll to position [146, 0]
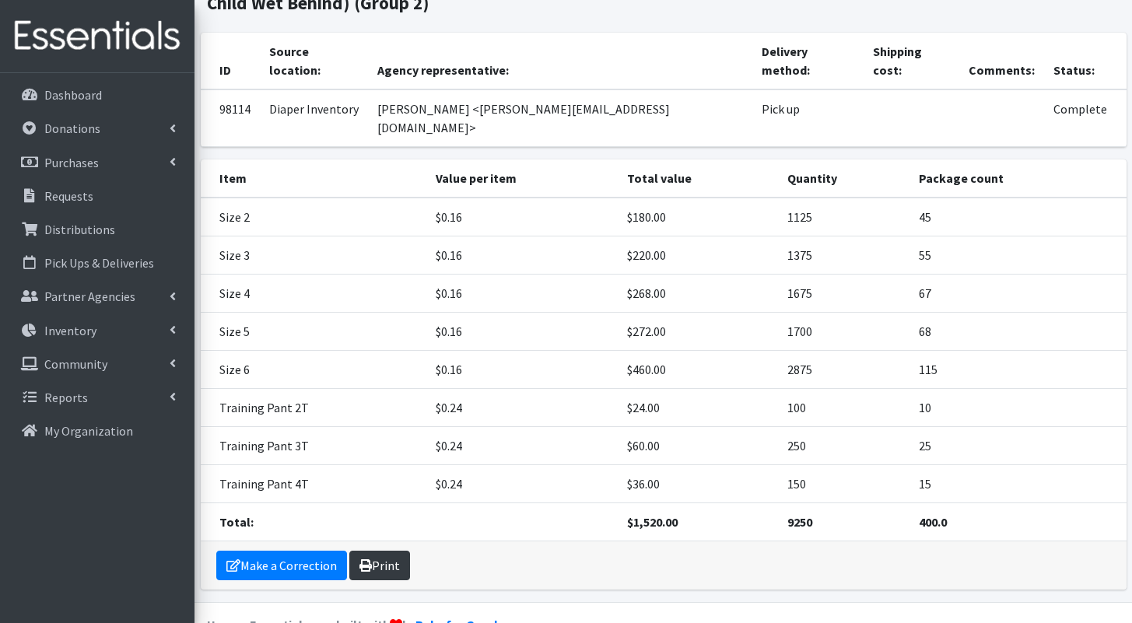
click at [391, 551] on link "Print" at bounding box center [379, 566] width 61 height 30
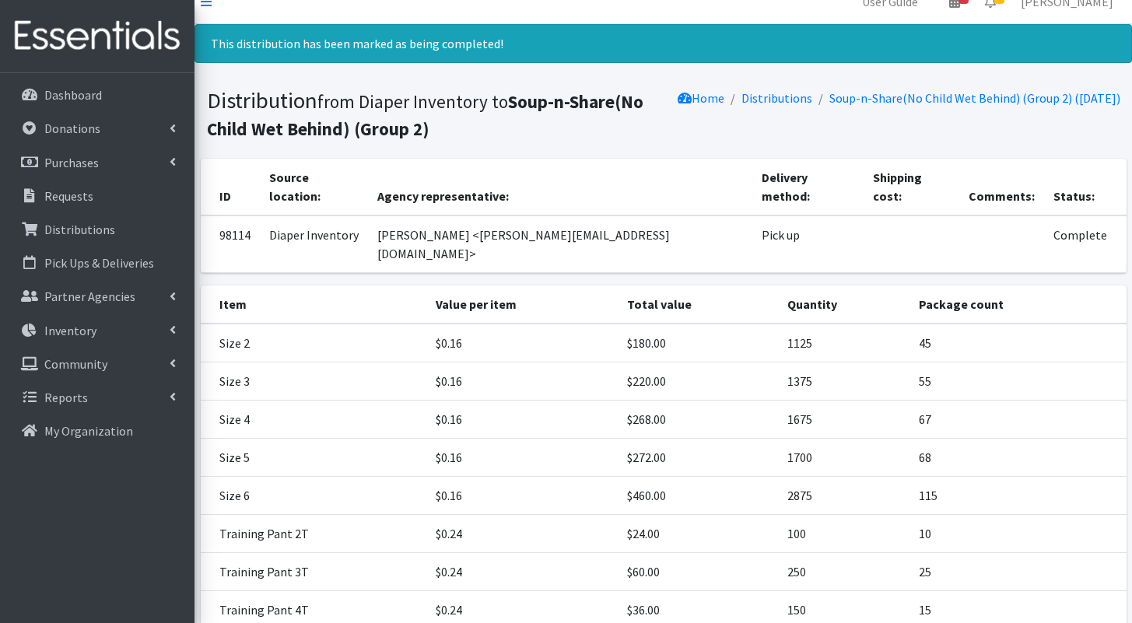
scroll to position [0, 0]
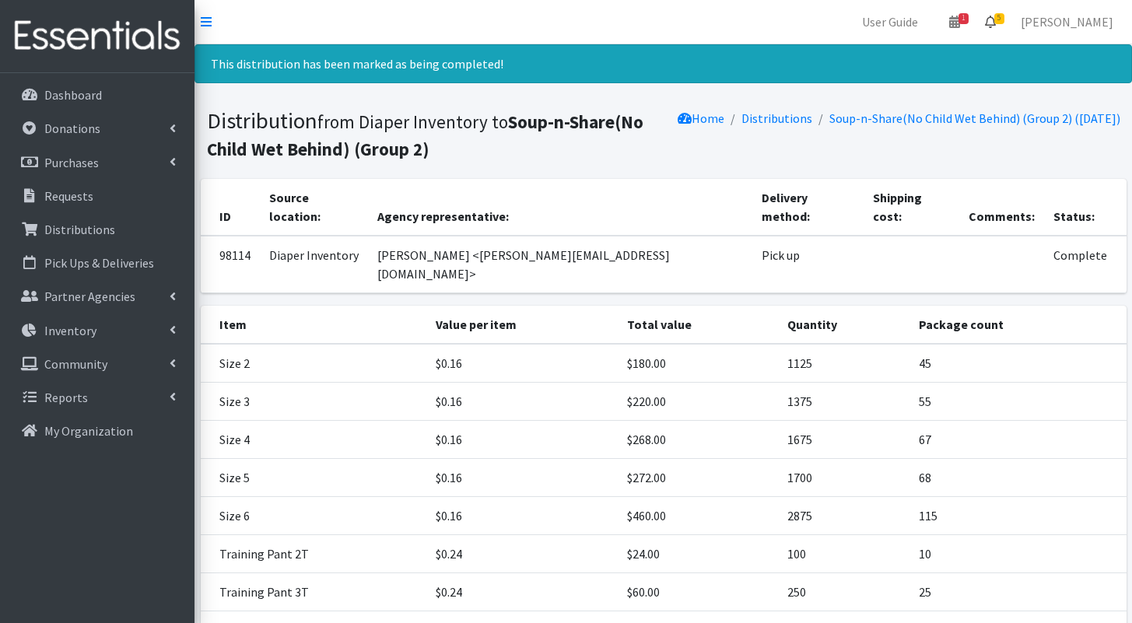
click at [1004, 20] on span "5" at bounding box center [999, 18] width 10 height 11
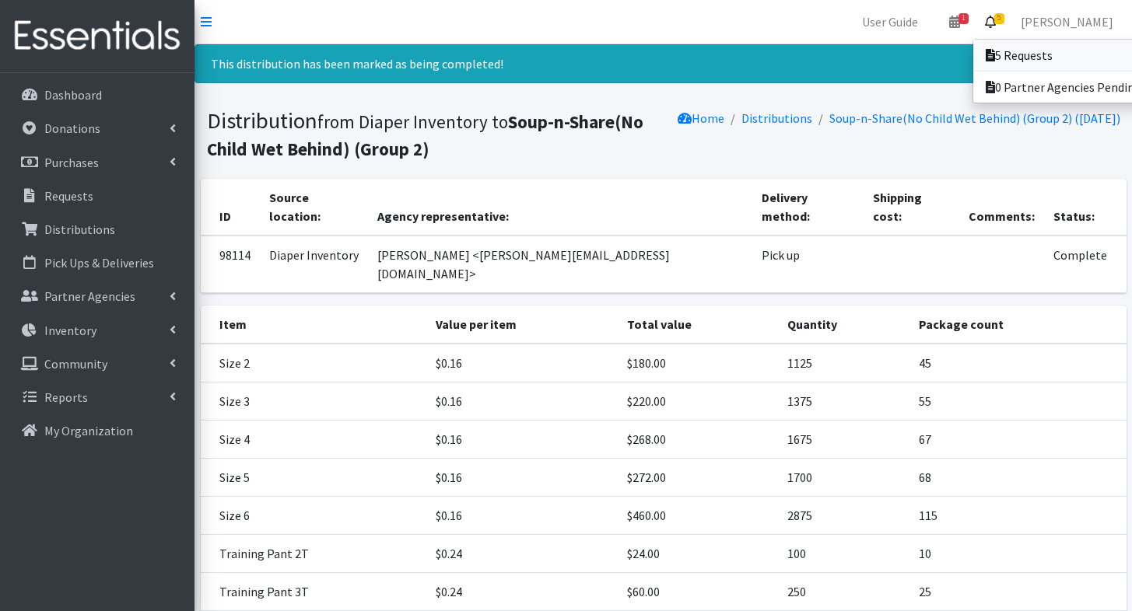
click at [994, 58] on link "5 Requests" at bounding box center [1081, 55] width 216 height 31
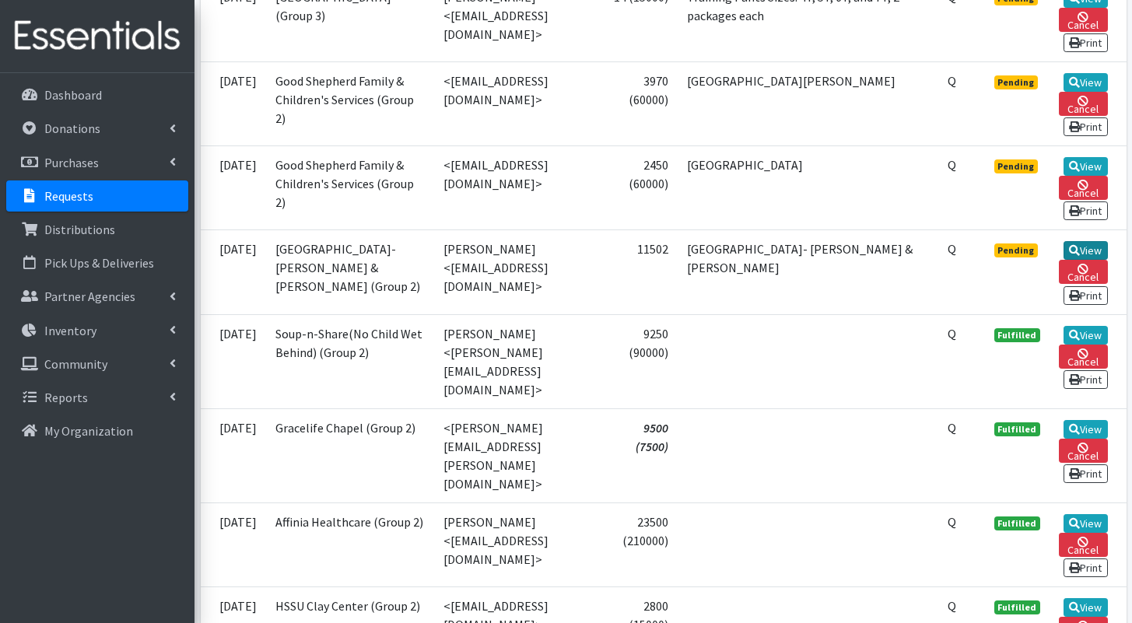
click at [1083, 260] on link "View" at bounding box center [1086, 250] width 44 height 19
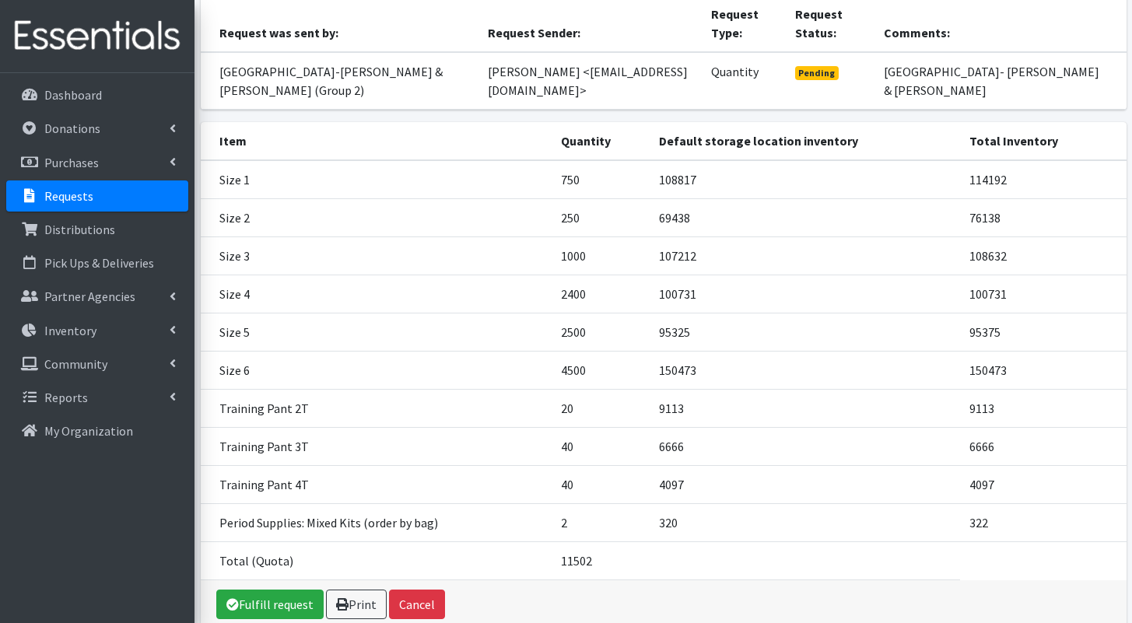
scroll to position [207, 0]
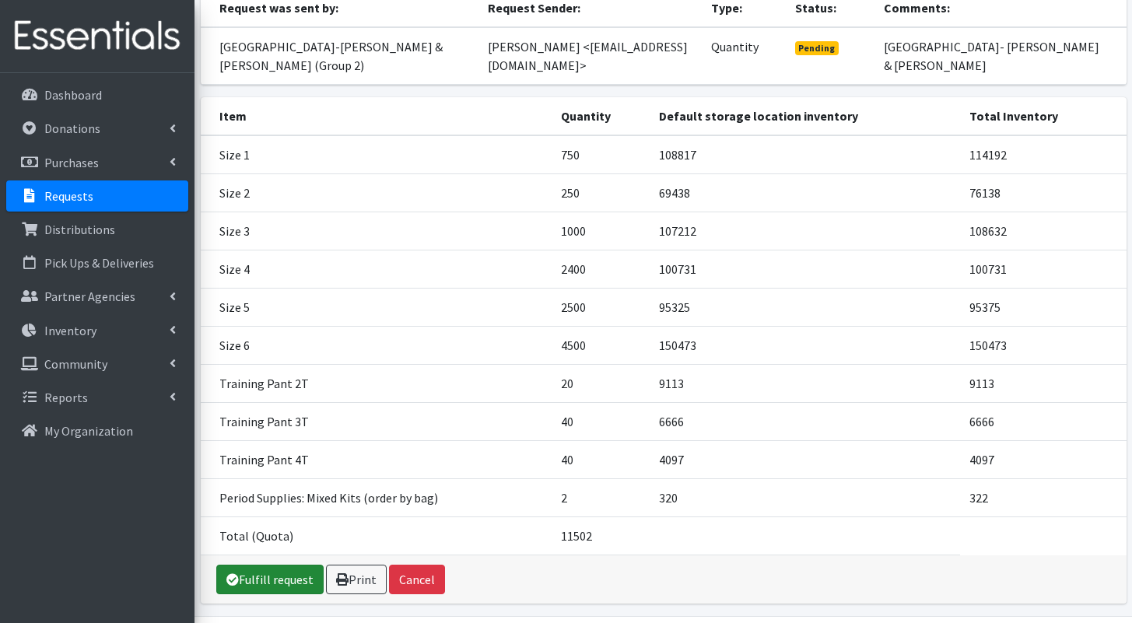
click at [277, 565] on link "Fulfill request" at bounding box center [269, 580] width 107 height 30
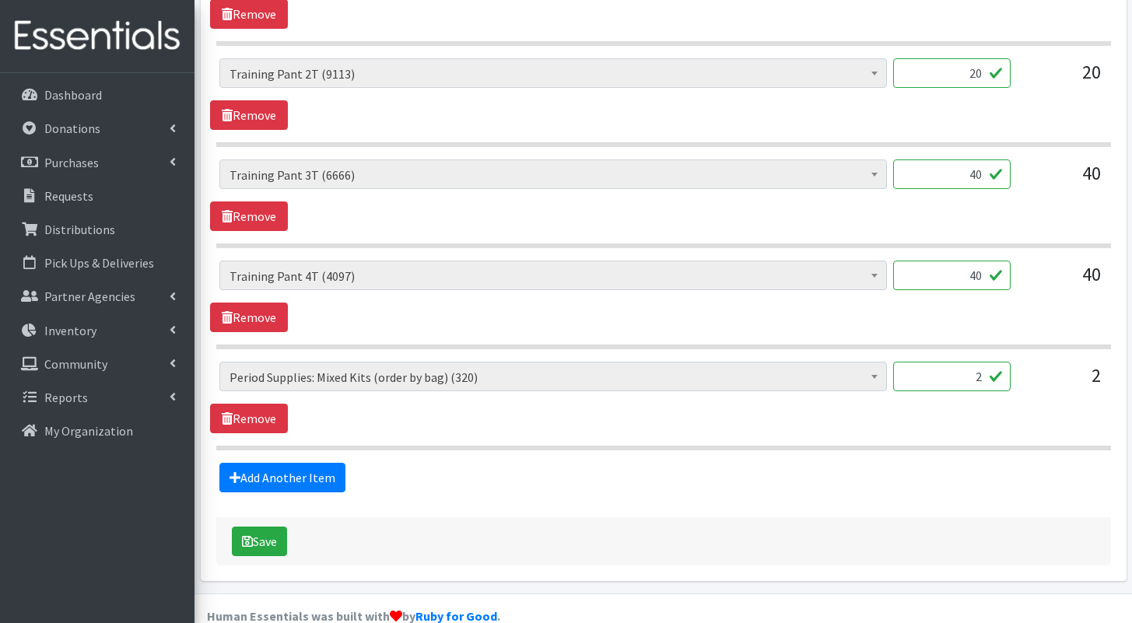
scroll to position [1330, 0]
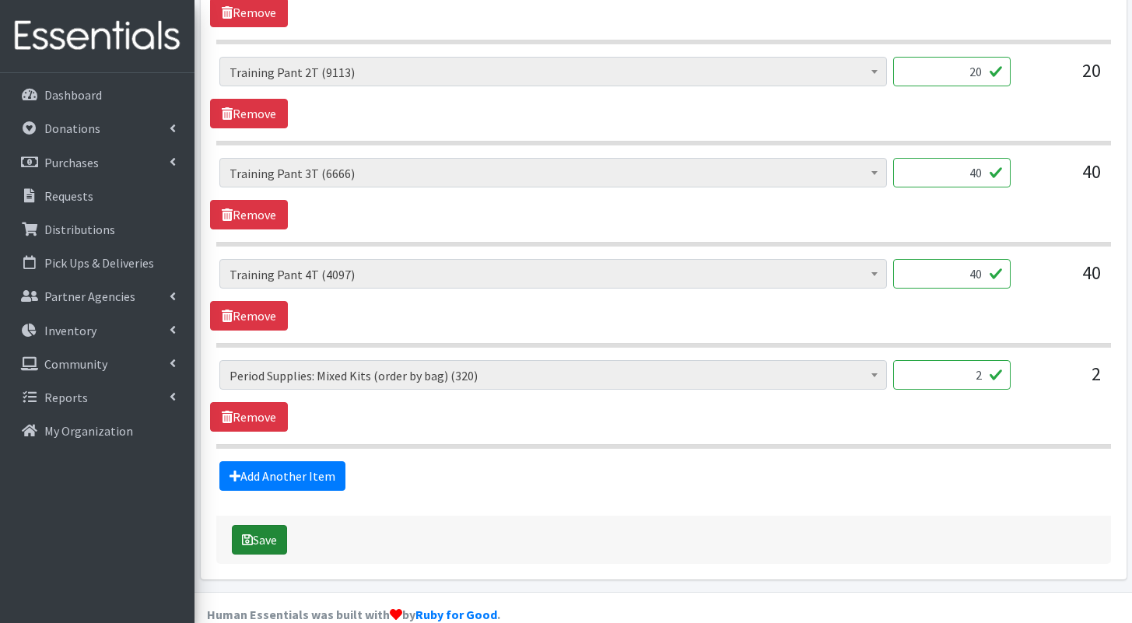
click at [268, 525] on button "Save" at bounding box center [259, 540] width 55 height 30
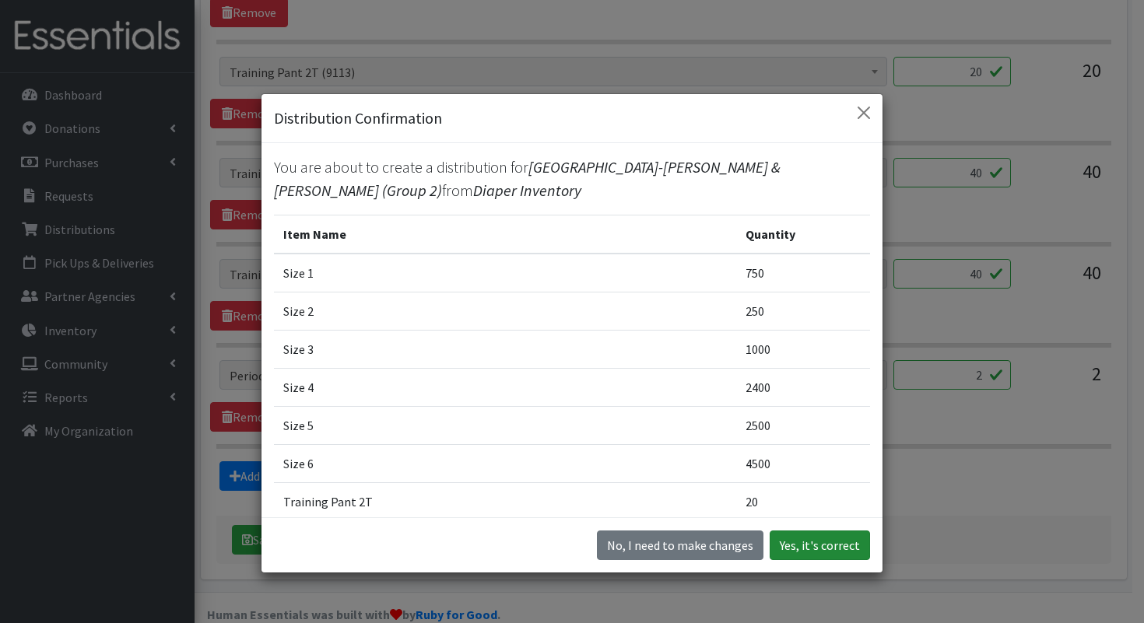
click at [829, 538] on button "Yes, it's correct" at bounding box center [819, 546] width 100 height 30
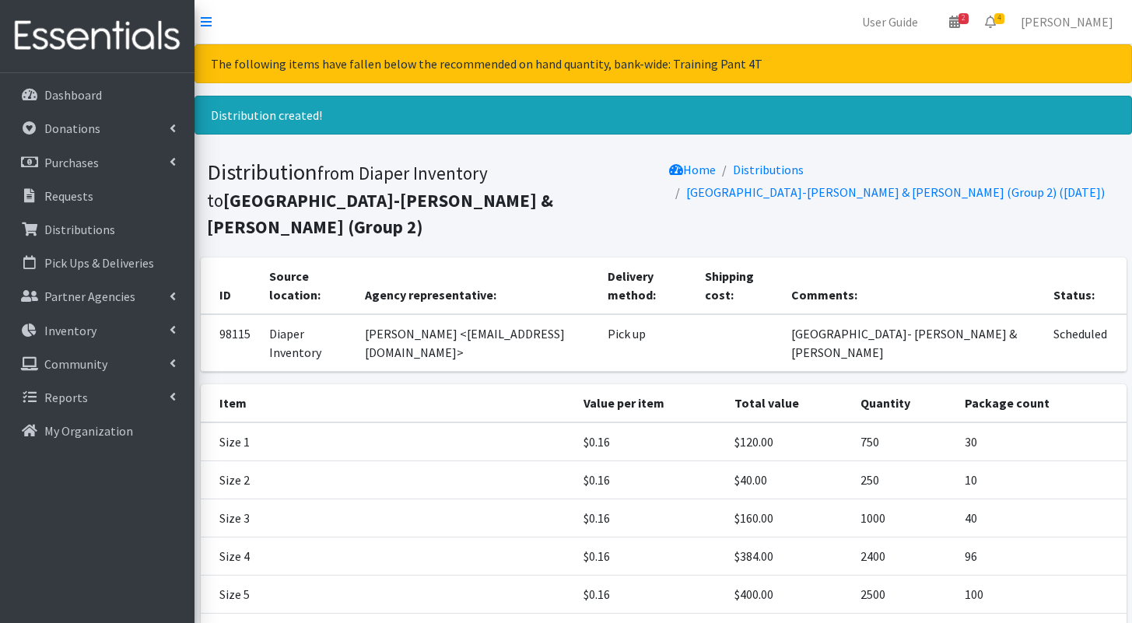
scroll to position [274, 0]
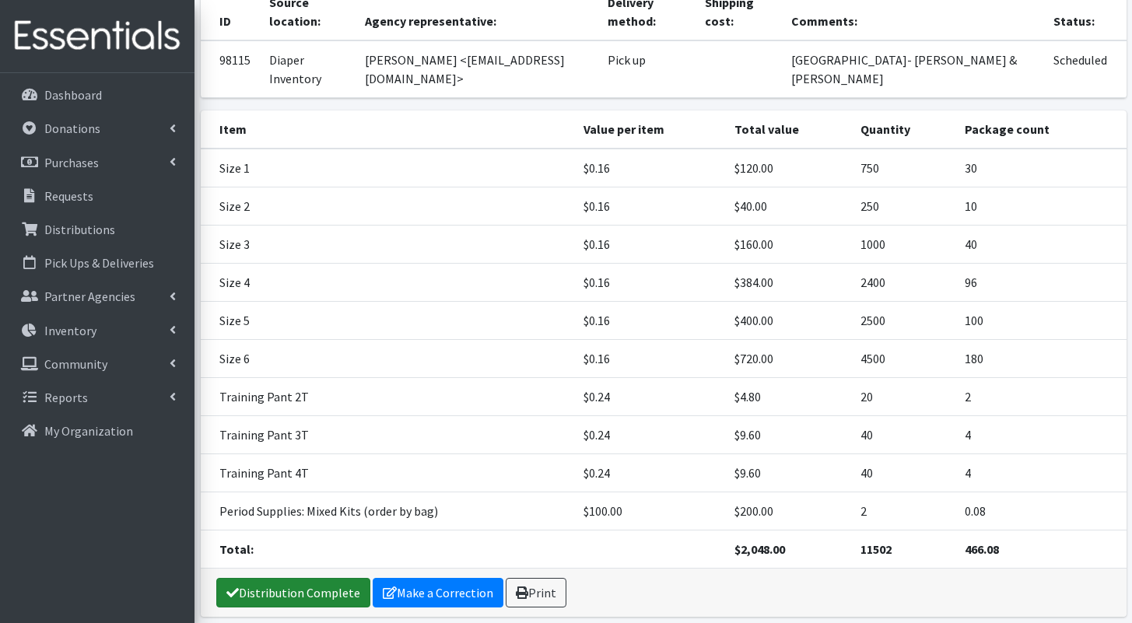
click at [322, 578] on link "Distribution Complete" at bounding box center [293, 593] width 154 height 30
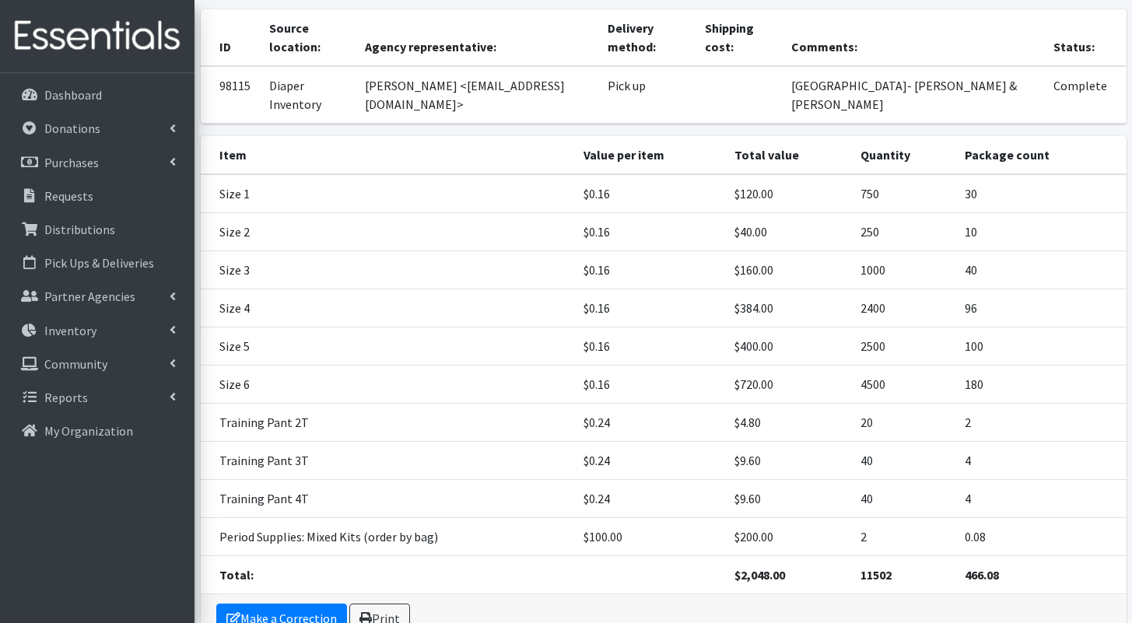
scroll to position [223, 0]
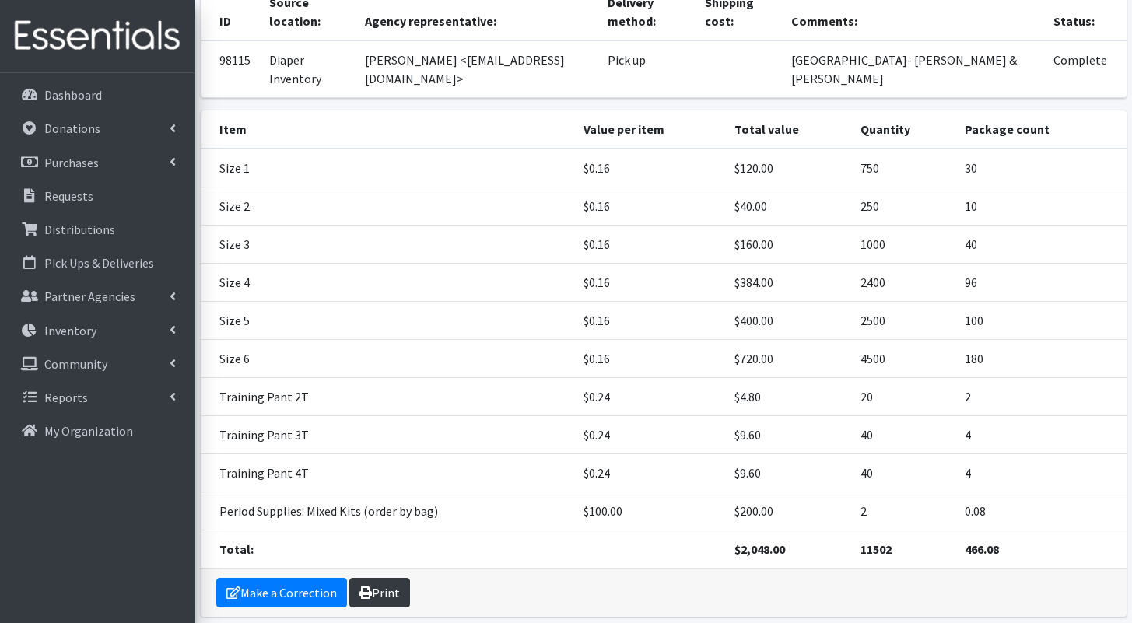
click at [374, 578] on link "Print" at bounding box center [379, 593] width 61 height 30
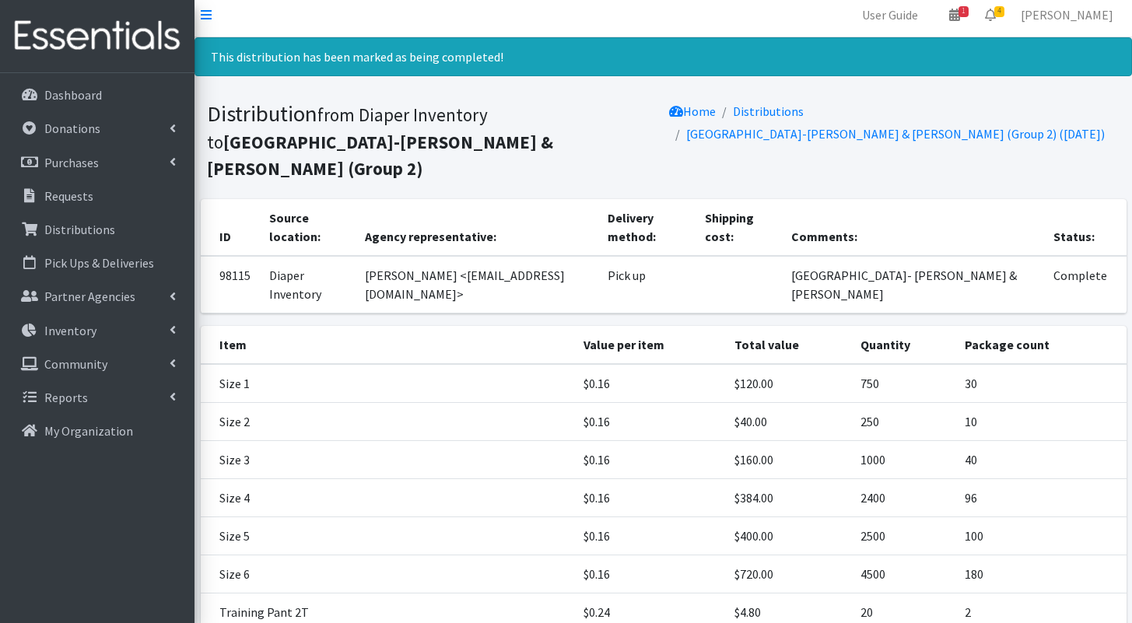
scroll to position [0, 0]
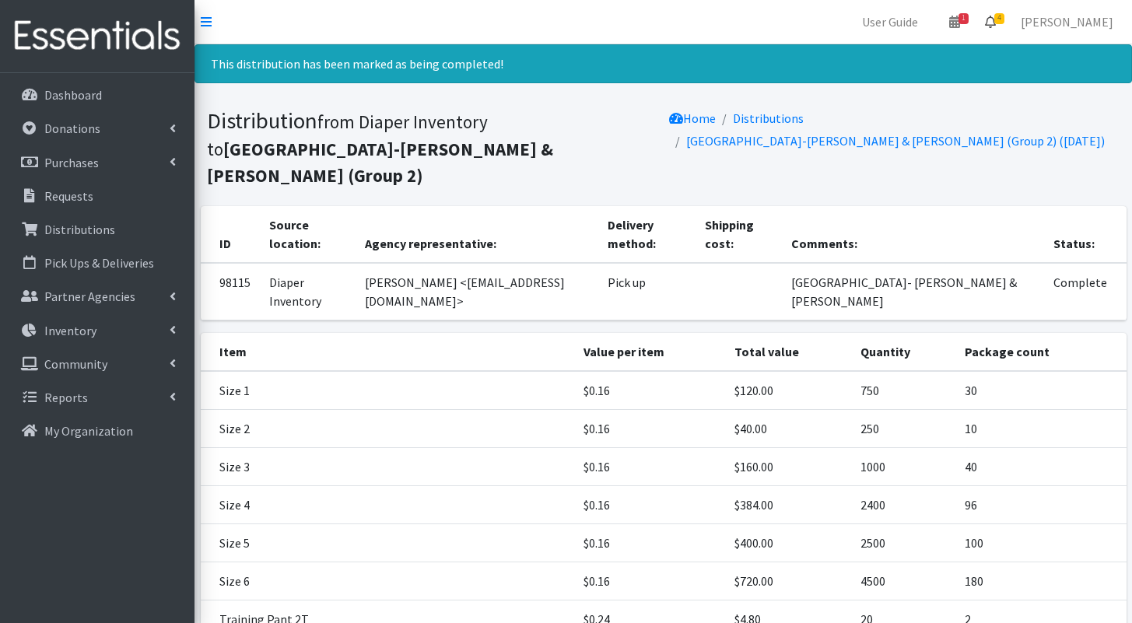
click at [996, 21] on icon at bounding box center [990, 22] width 11 height 12
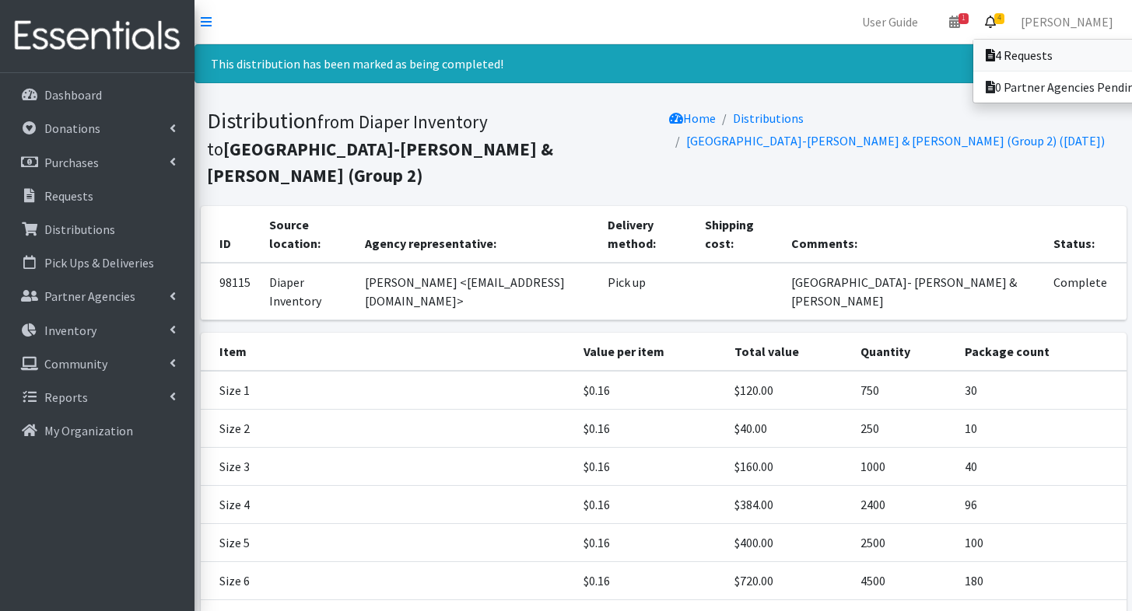
click at [1005, 51] on link "4 Requests" at bounding box center [1081, 55] width 216 height 31
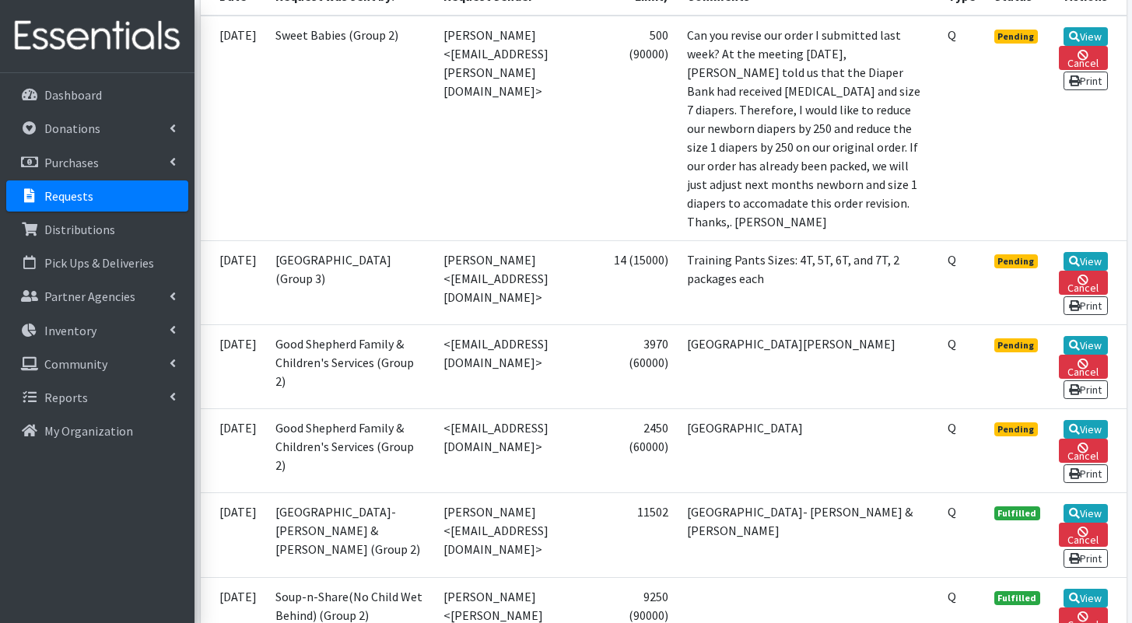
scroll to position [457, 0]
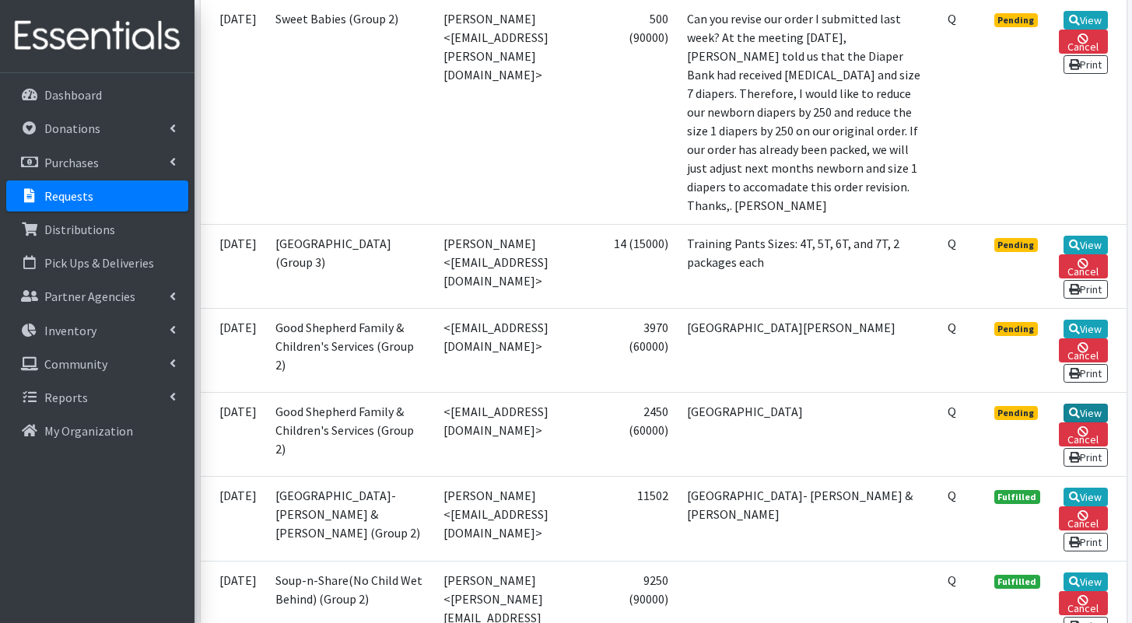
click at [1088, 422] on link "View" at bounding box center [1086, 413] width 44 height 19
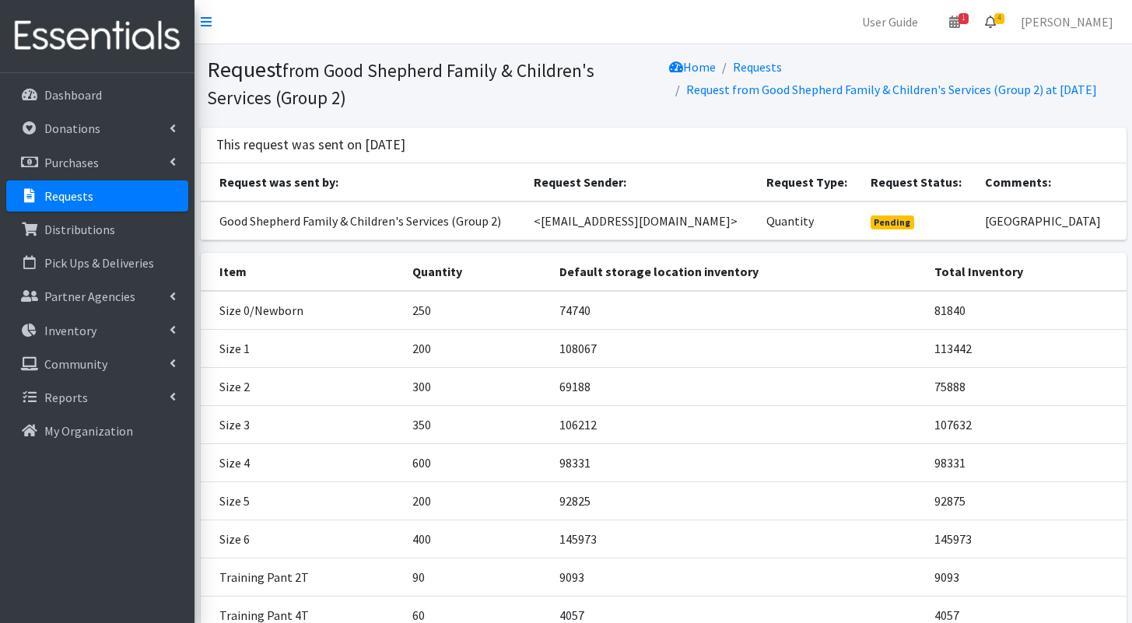
click at [996, 21] on icon at bounding box center [990, 22] width 11 height 12
click at [978, 48] on link "4 Requests" at bounding box center [897, 55] width 220 height 31
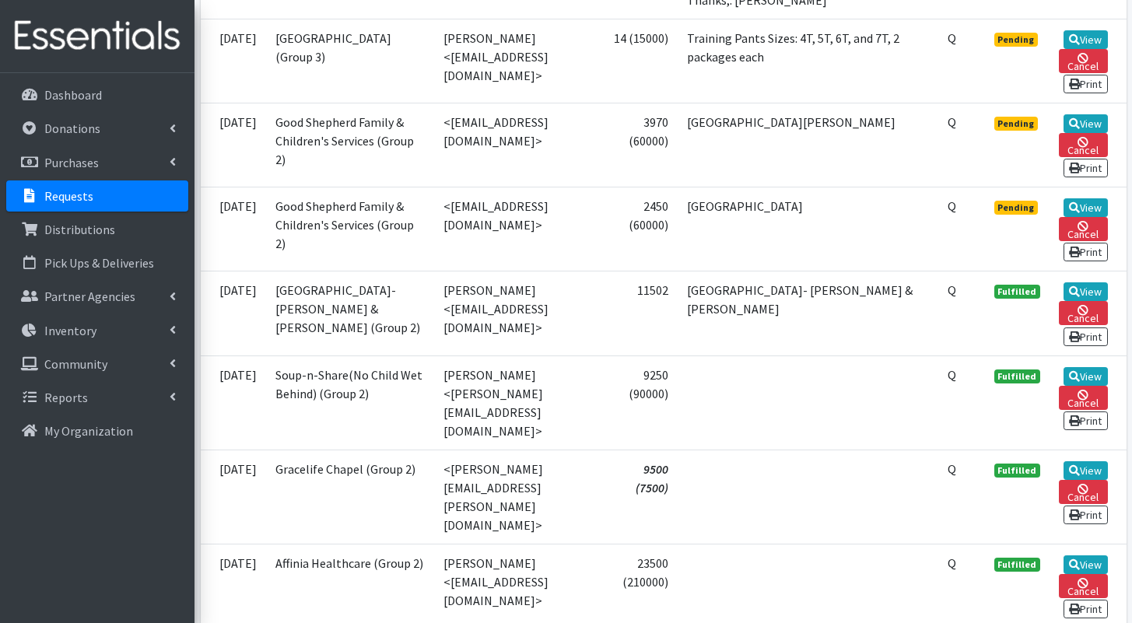
scroll to position [663, 0]
click at [1085, 114] on link "View" at bounding box center [1086, 123] width 44 height 19
click at [1064, 217] on link "View" at bounding box center [1086, 207] width 44 height 19
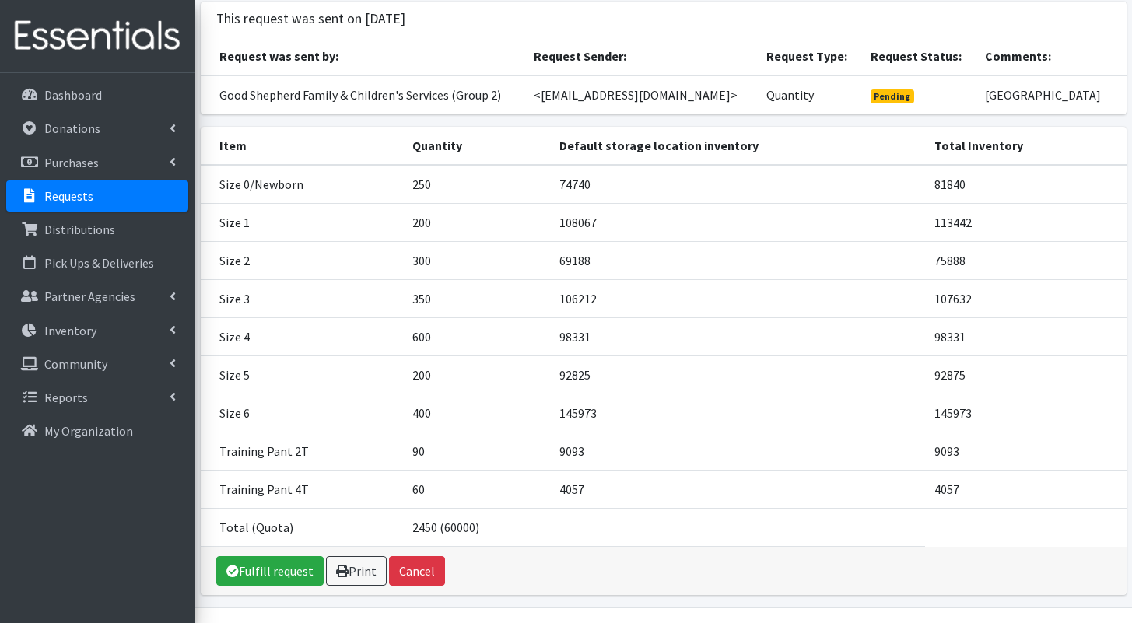
scroll to position [182, 0]
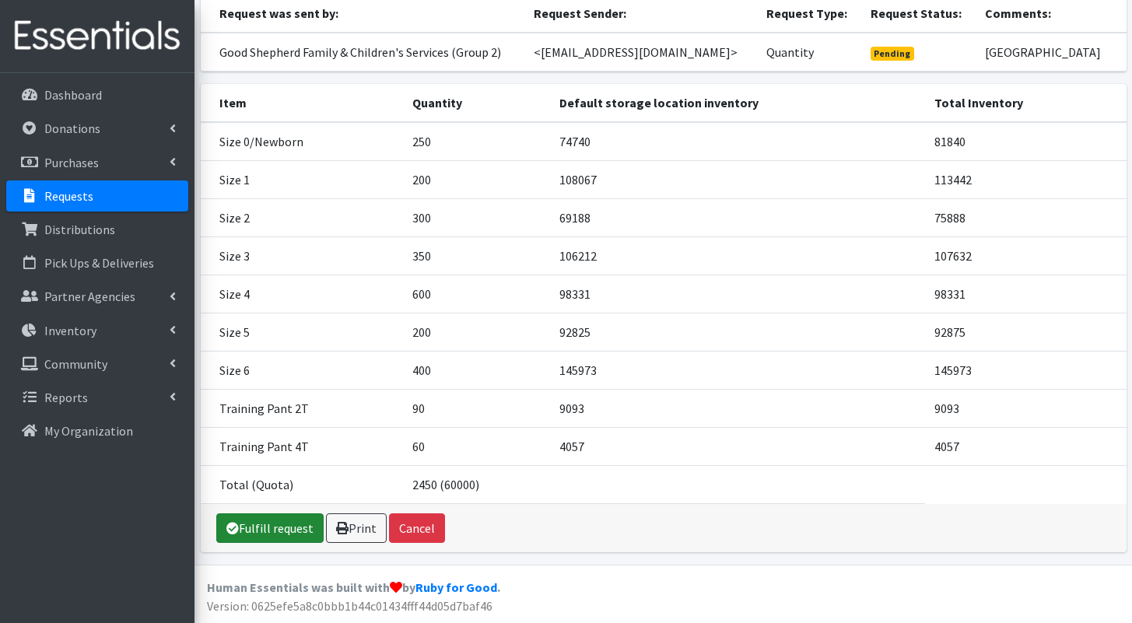
click at [265, 527] on link "Fulfill request" at bounding box center [269, 528] width 107 height 30
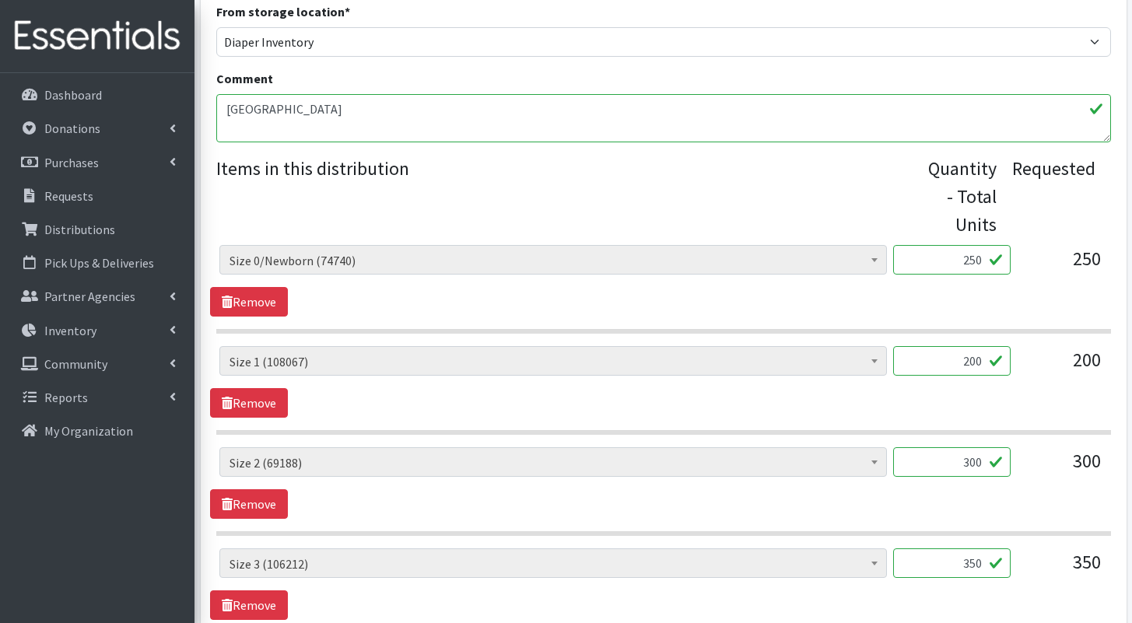
scroll to position [1229, 0]
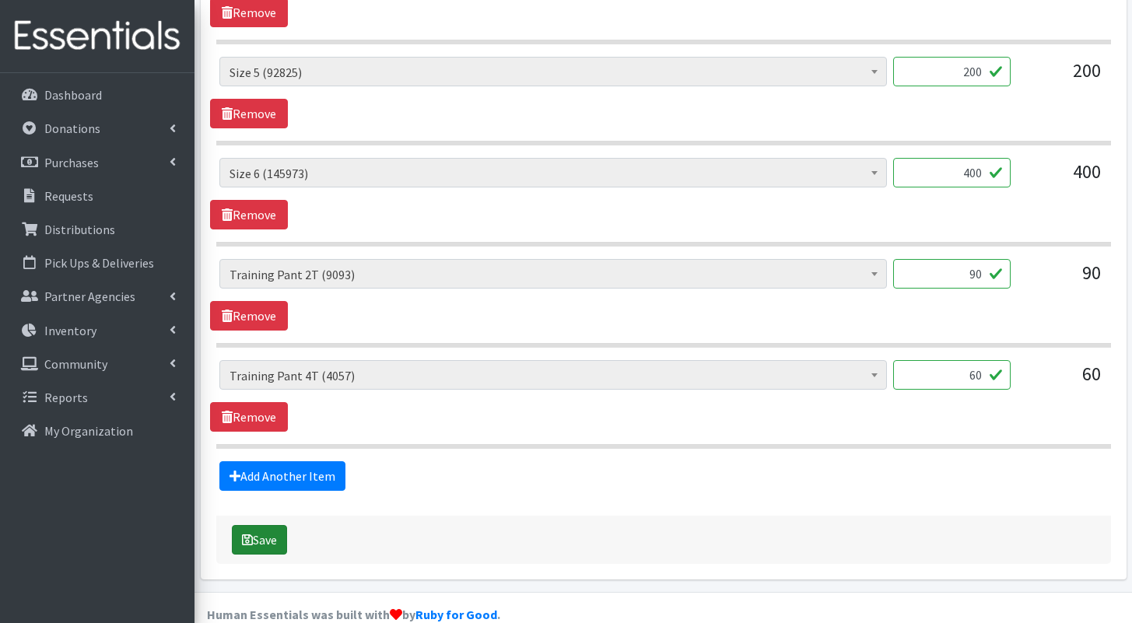
click at [244, 534] on icon "submit" at bounding box center [247, 540] width 11 height 12
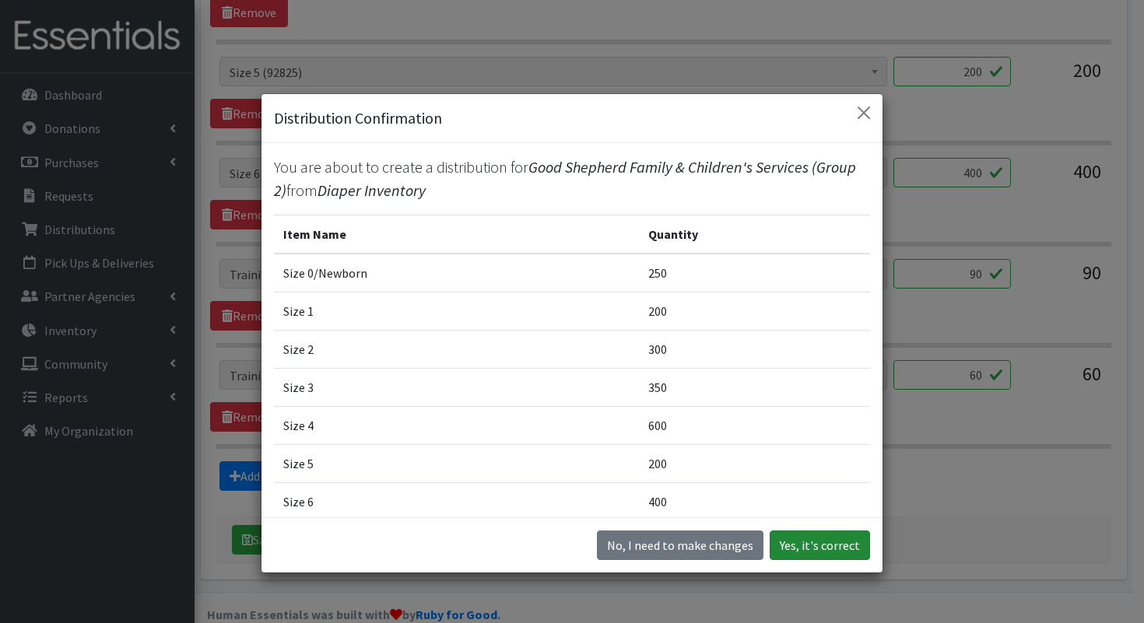
click at [790, 541] on button "Yes, it's correct" at bounding box center [819, 546] width 100 height 30
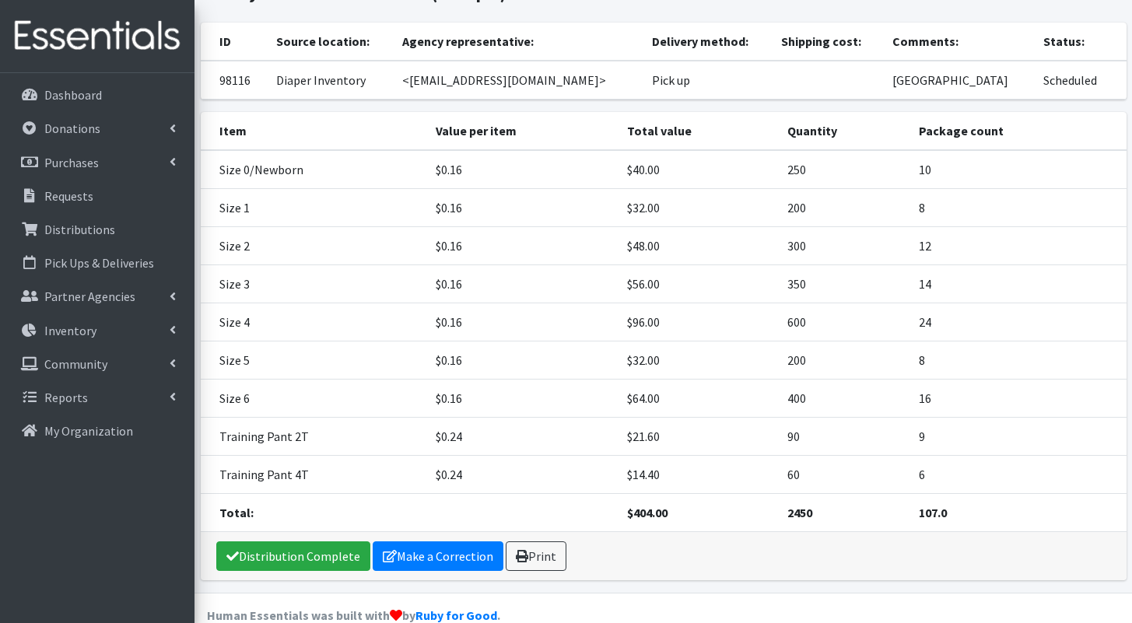
scroll to position [236, 0]
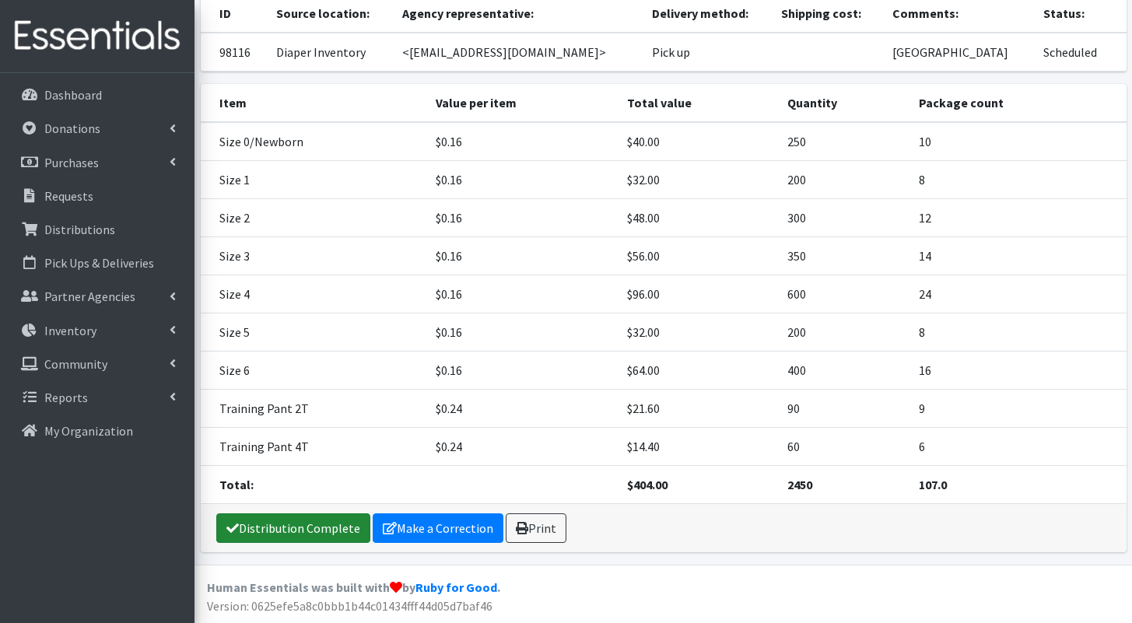
click at [329, 522] on link "Distribution Complete" at bounding box center [293, 528] width 154 height 30
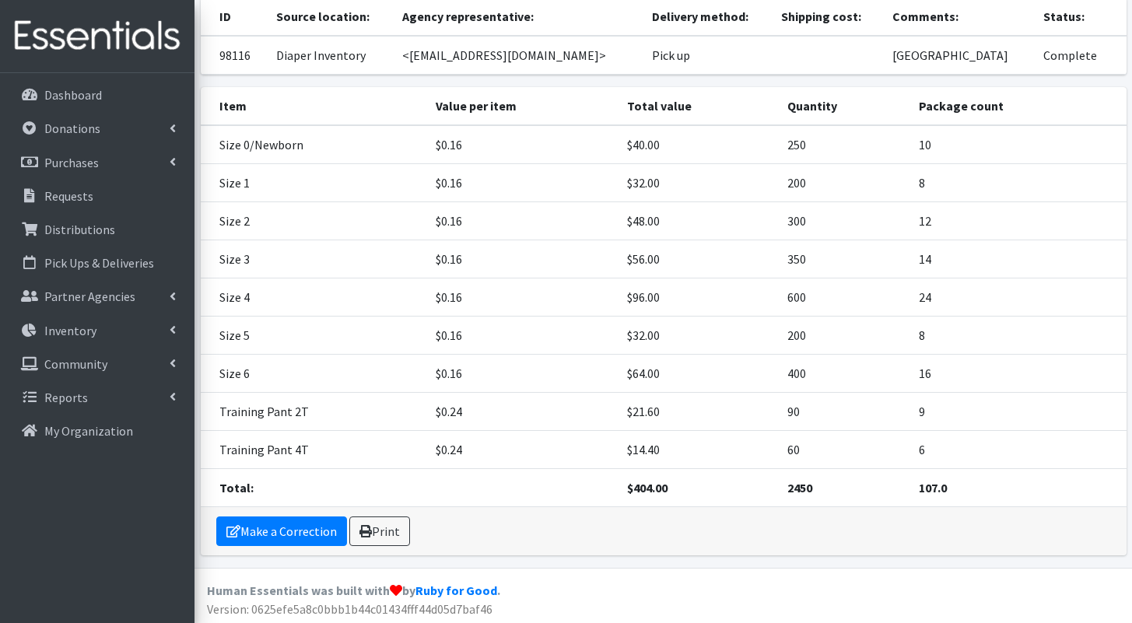
scroll to position [184, 0]
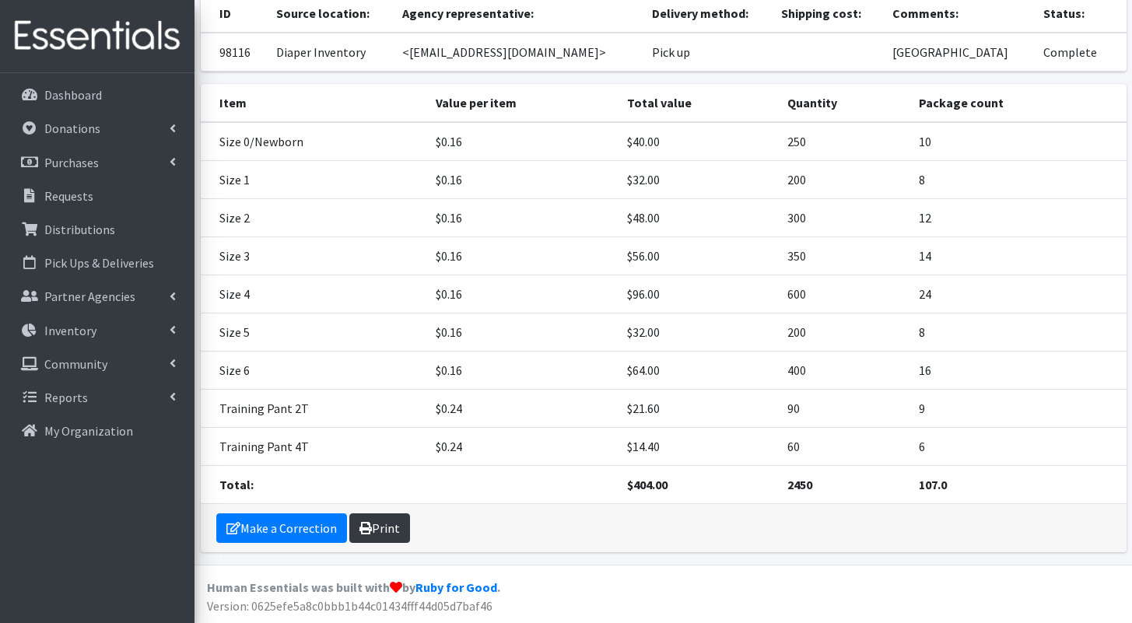
click at [398, 527] on link "Print" at bounding box center [379, 528] width 61 height 30
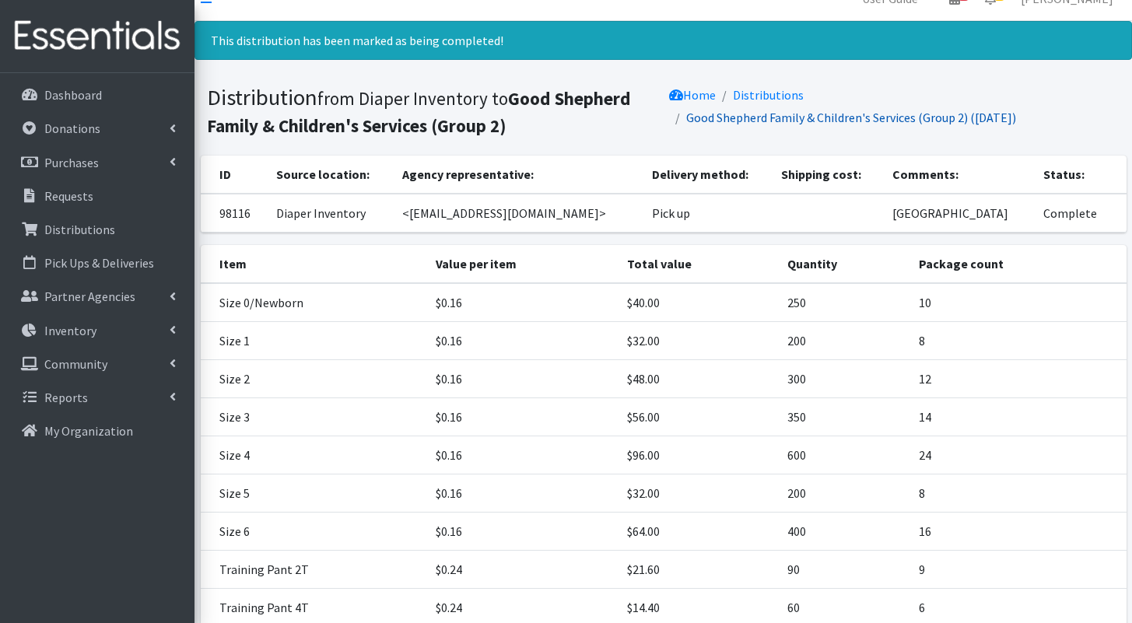
scroll to position [0, 0]
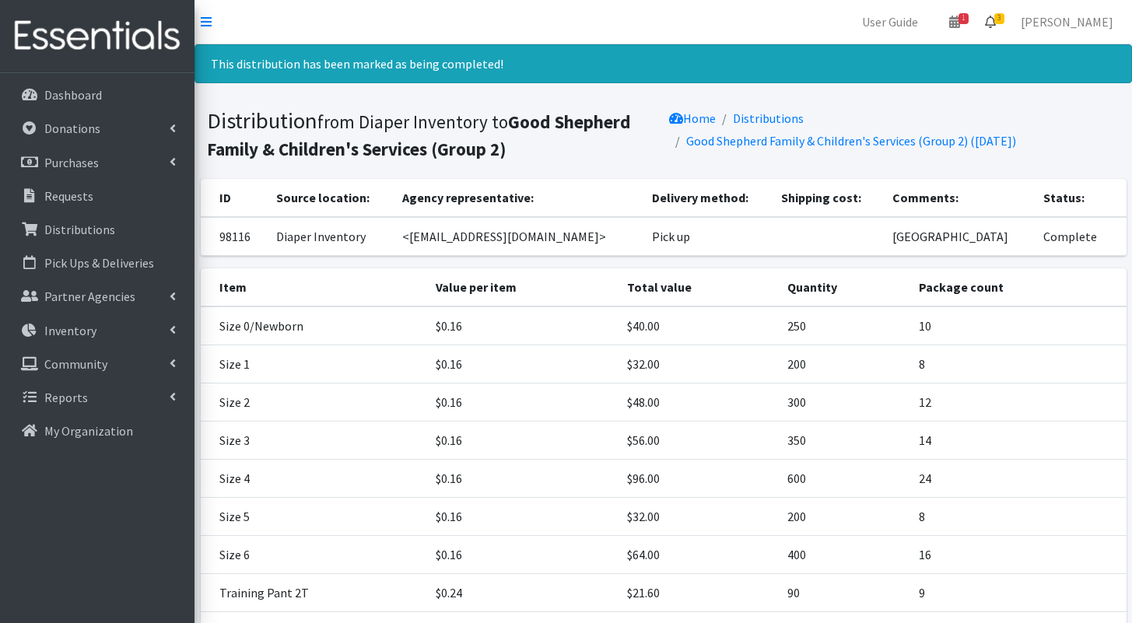
click at [993, 25] on link "3" at bounding box center [990, 21] width 36 height 31
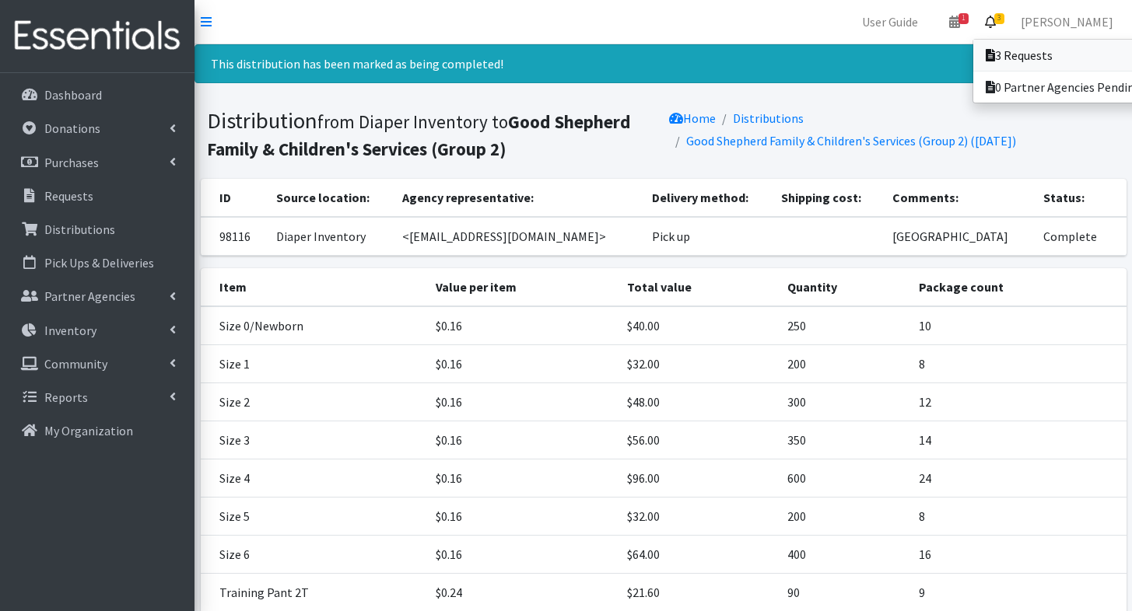
click at [990, 54] on link "3 Requests" at bounding box center [1081, 55] width 216 height 31
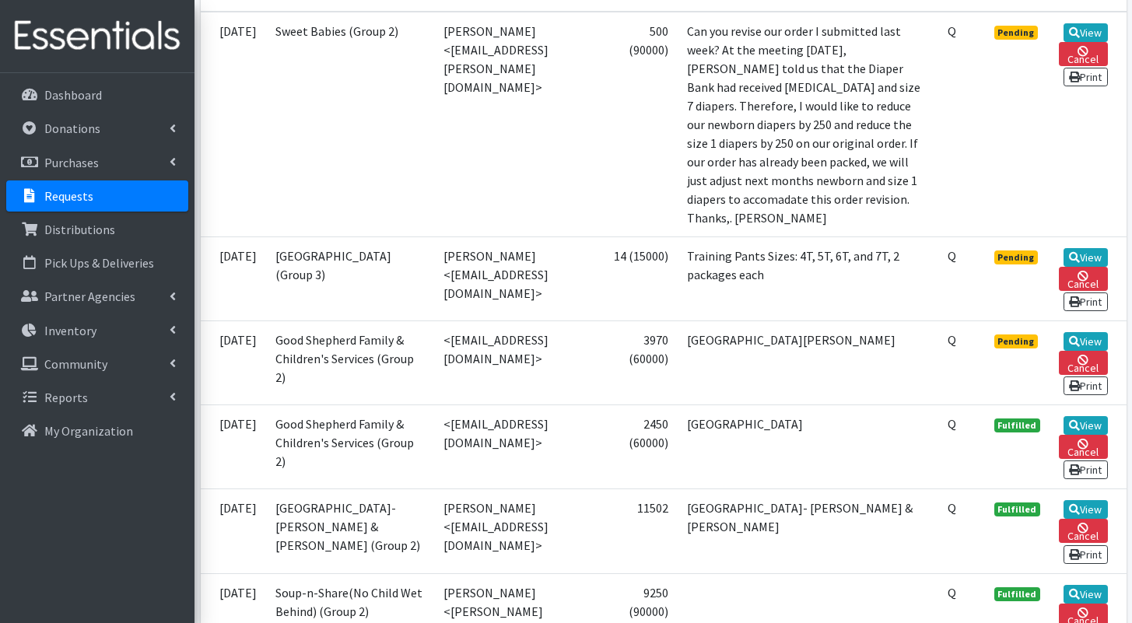
scroll to position [375, 0]
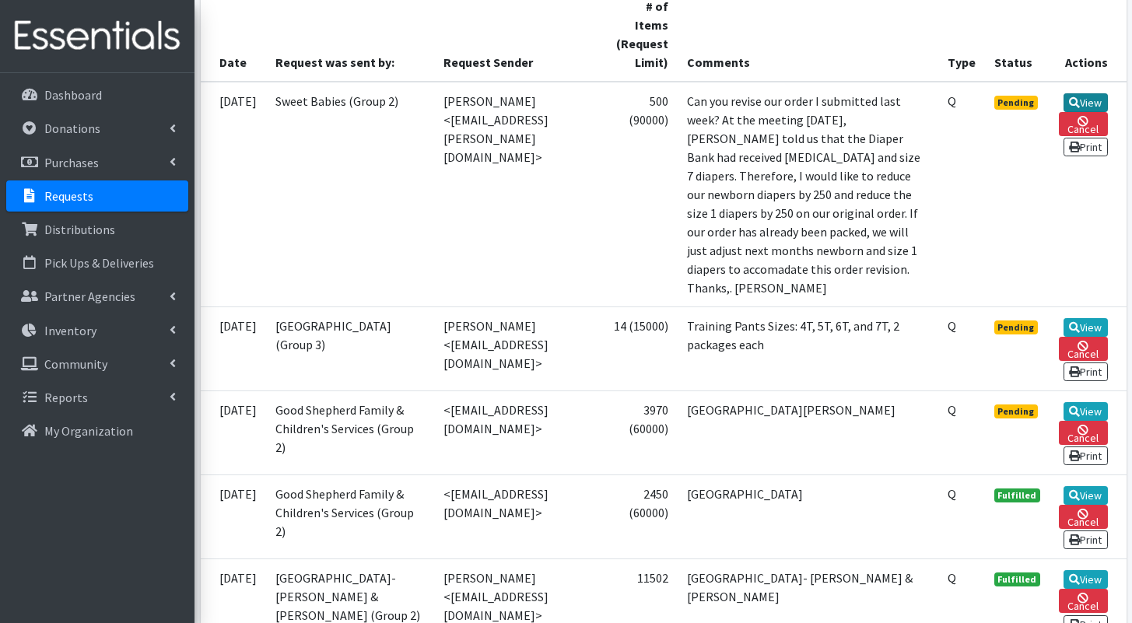
click at [1079, 93] on link "View" at bounding box center [1086, 102] width 44 height 19
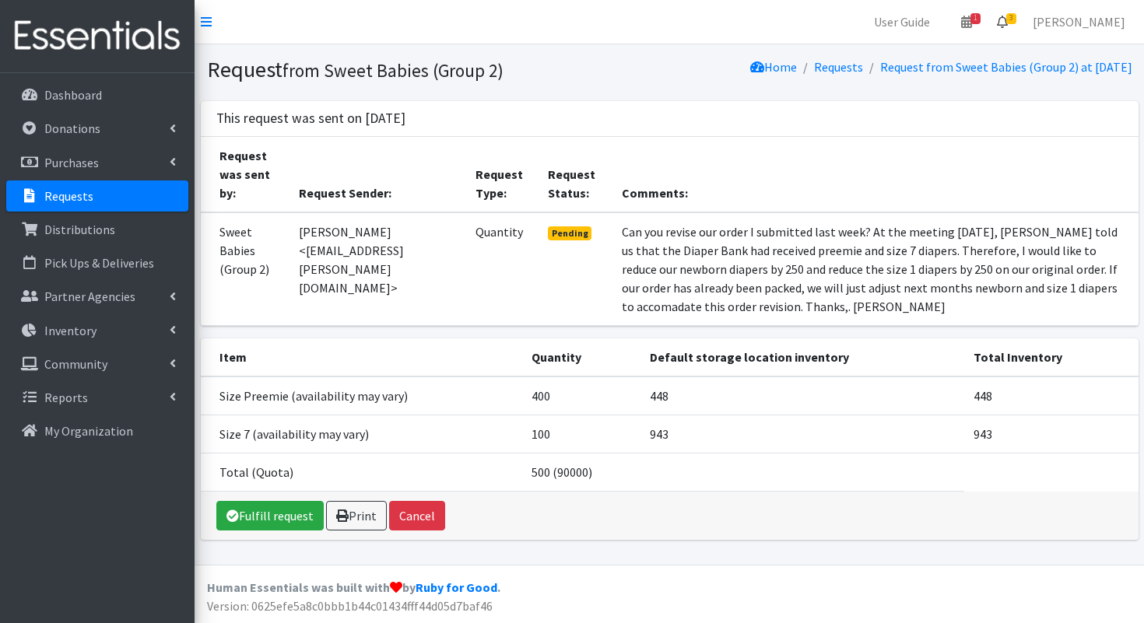
click at [1016, 29] on link "3" at bounding box center [1002, 21] width 36 height 31
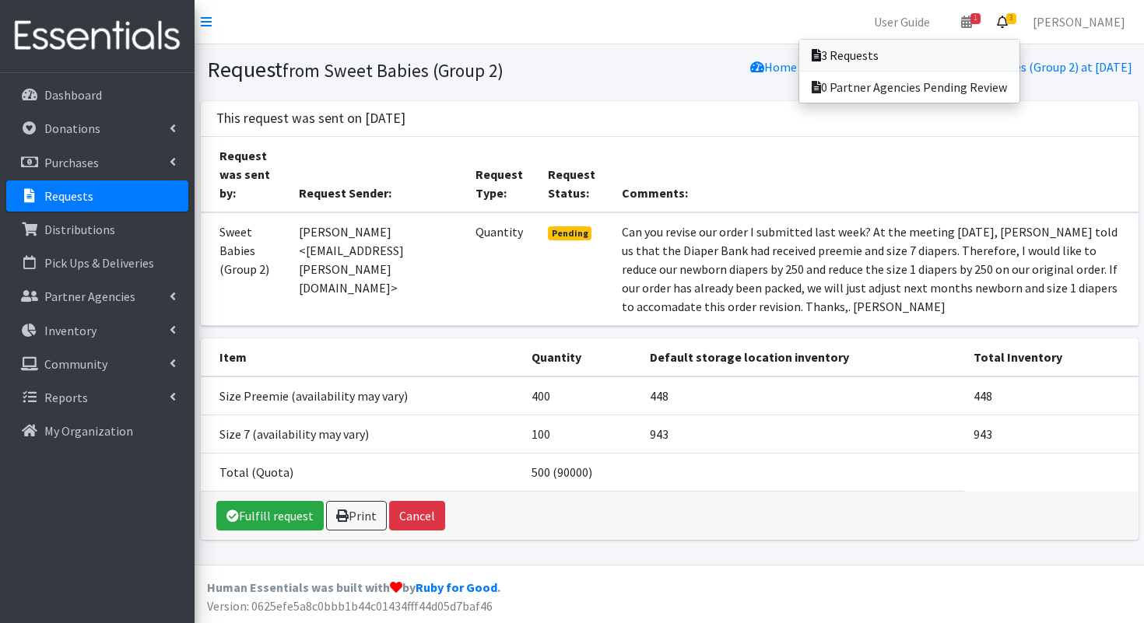
click at [1007, 50] on link "3 Requests" at bounding box center [909, 55] width 220 height 31
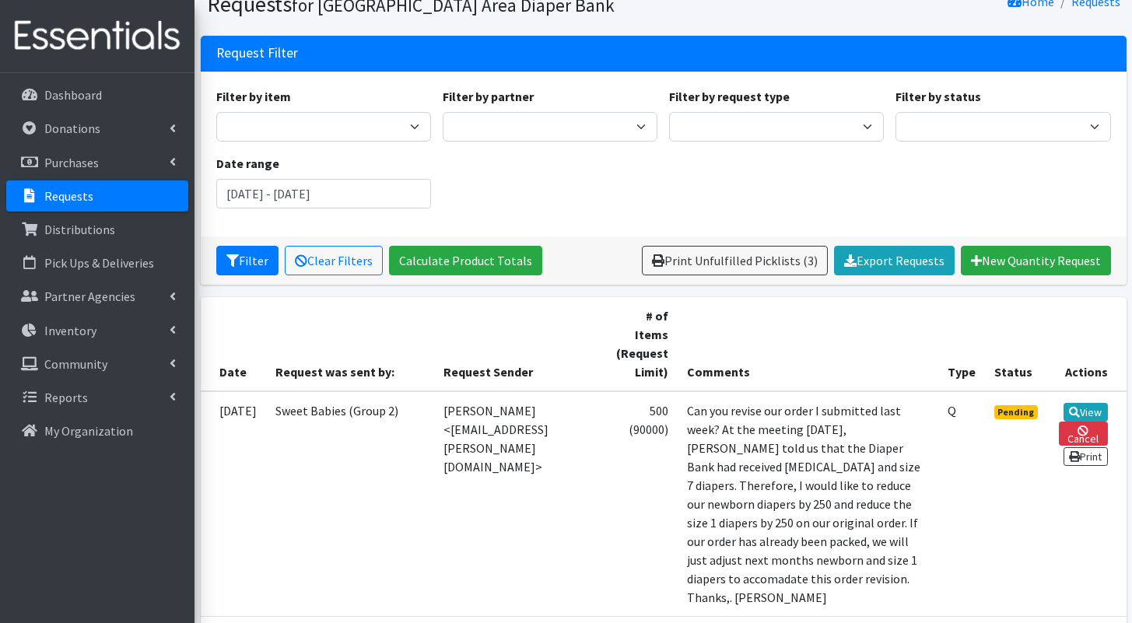
scroll to position [74, 0]
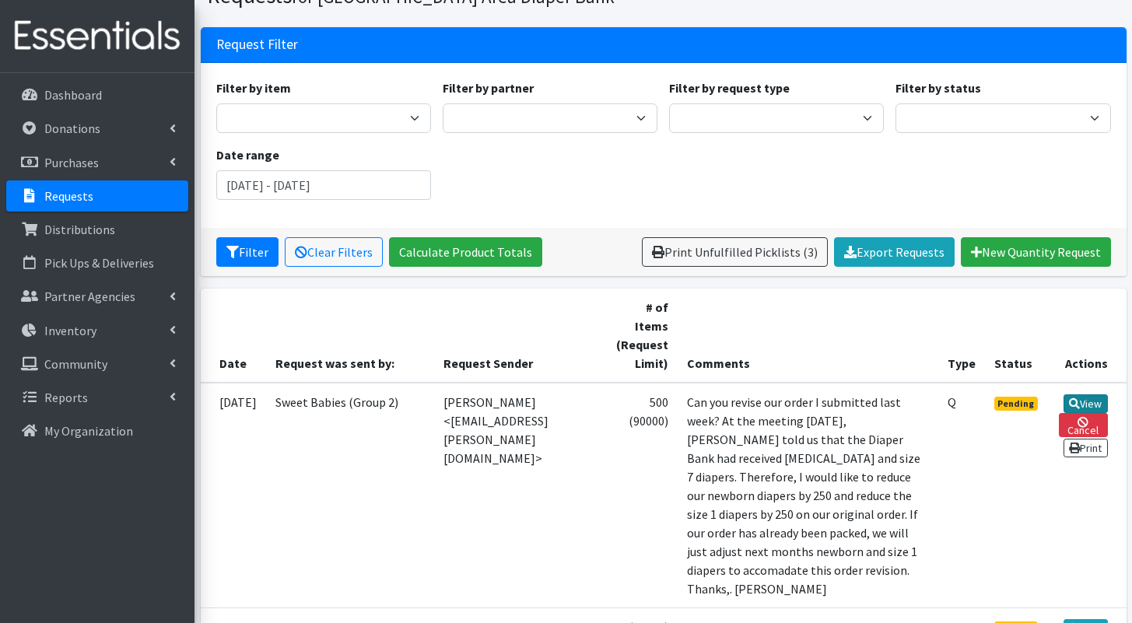
click at [1091, 394] on link "View" at bounding box center [1086, 403] width 44 height 19
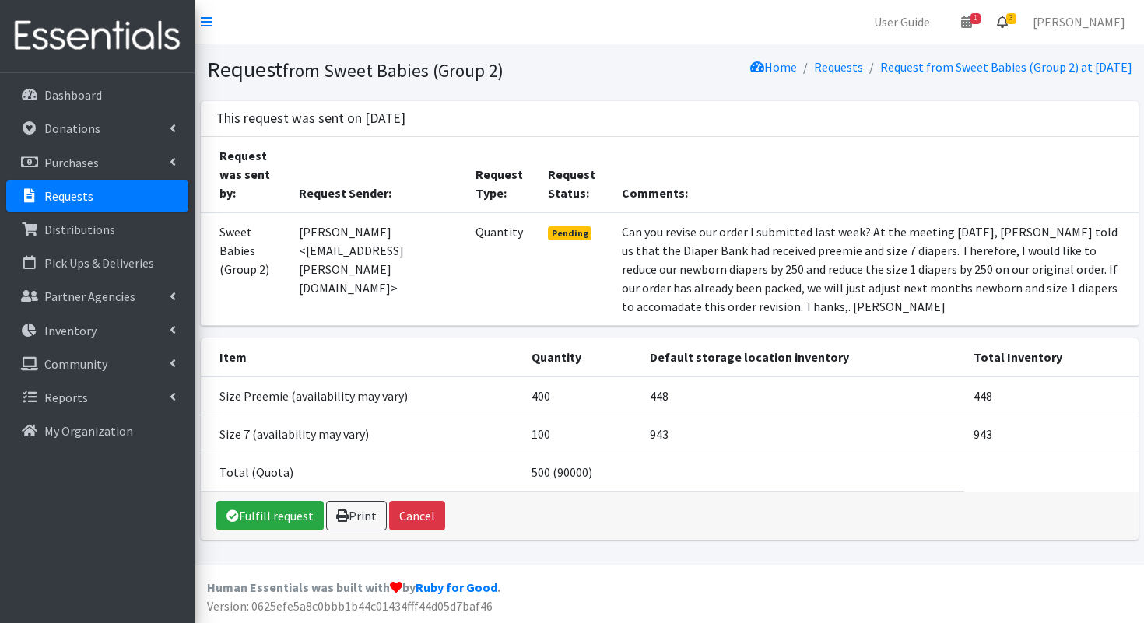
click at [1007, 25] on icon at bounding box center [1002, 22] width 11 height 12
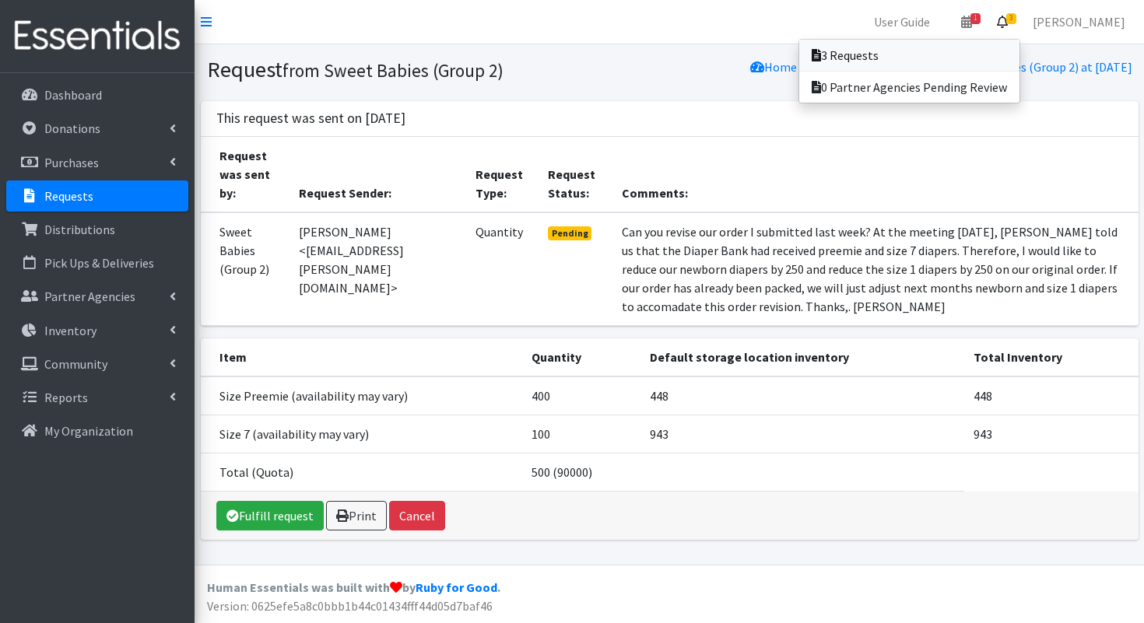
click at [1003, 49] on link "3 Requests" at bounding box center [909, 55] width 220 height 31
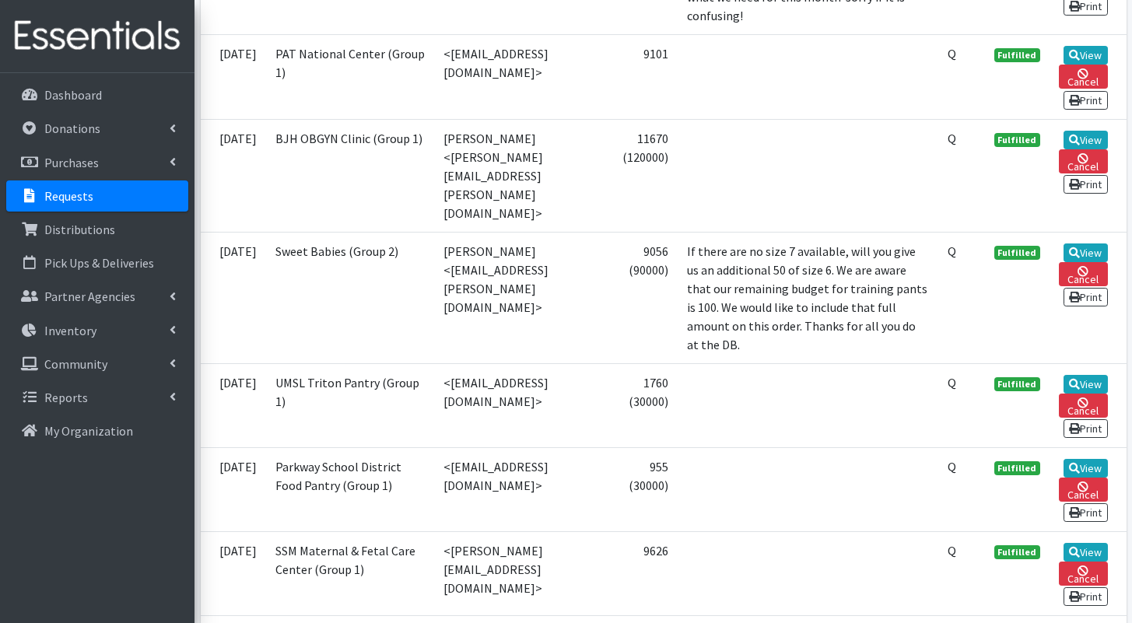
scroll to position [2849, 0]
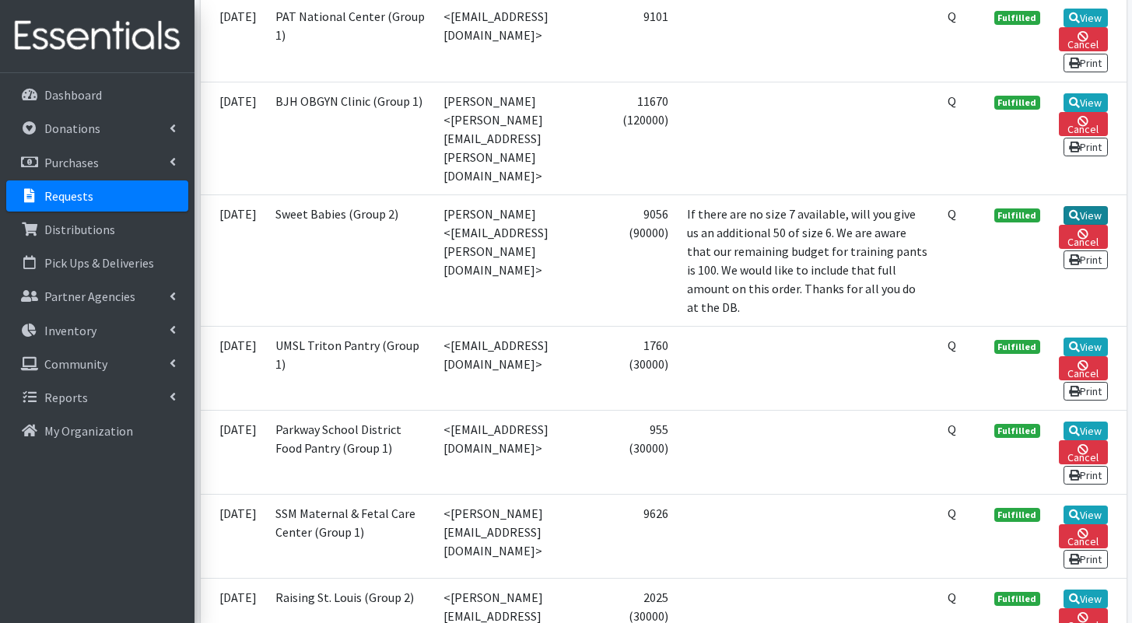
click at [1091, 225] on link "View" at bounding box center [1086, 215] width 44 height 19
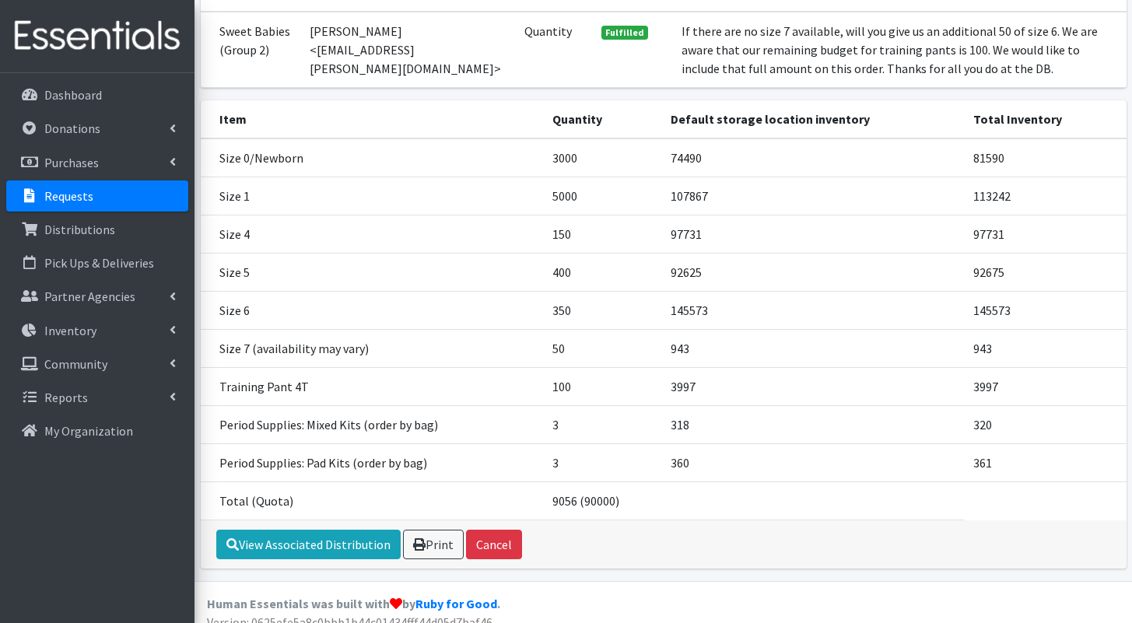
scroll to position [198, 0]
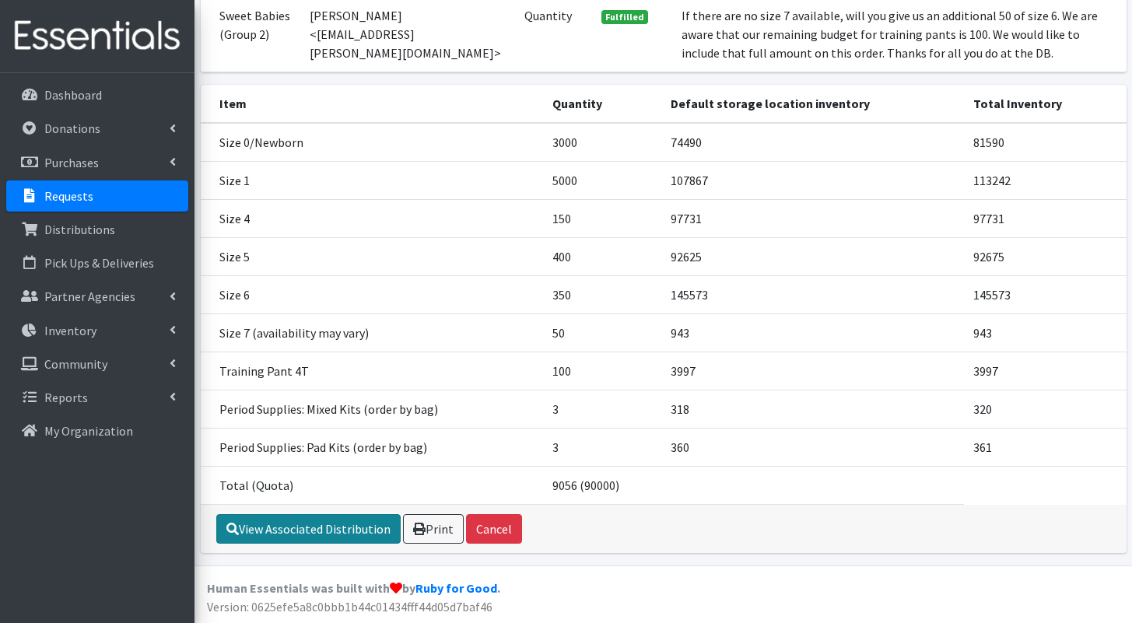
click at [359, 529] on link "View Associated Distribution" at bounding box center [308, 529] width 184 height 30
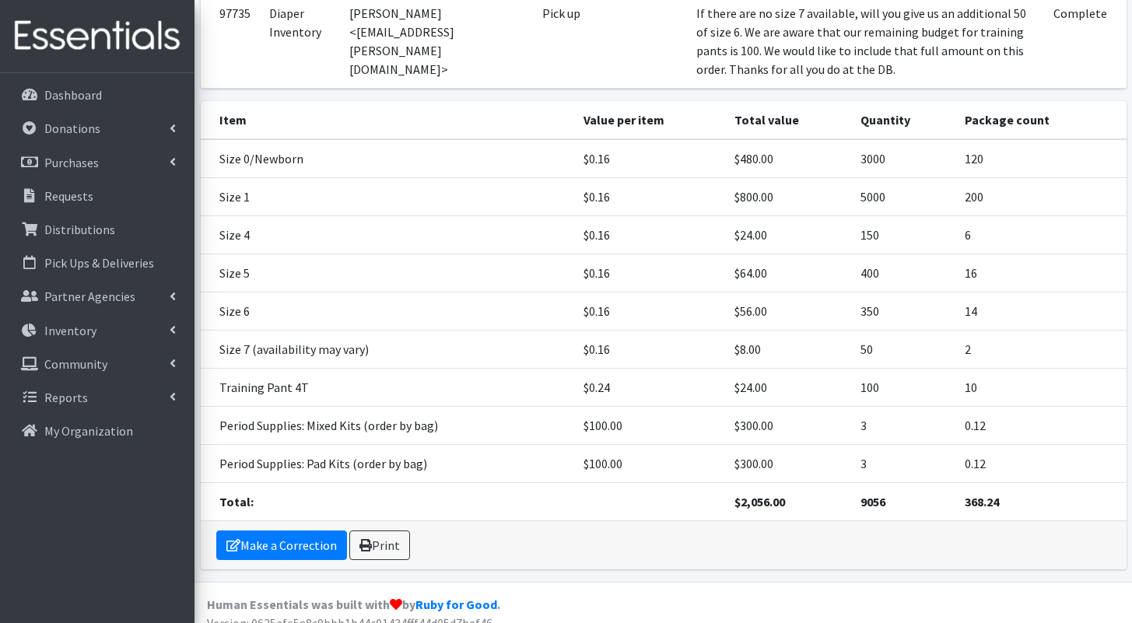
scroll to position [208, 0]
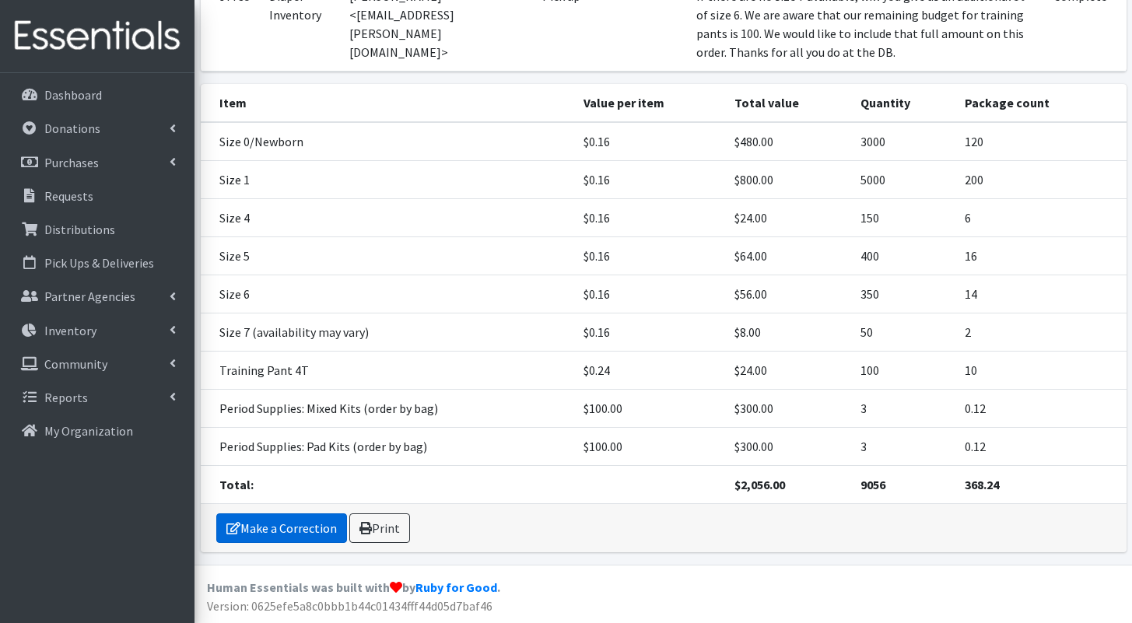
click at [303, 531] on link "Make a Correction" at bounding box center [281, 528] width 131 height 30
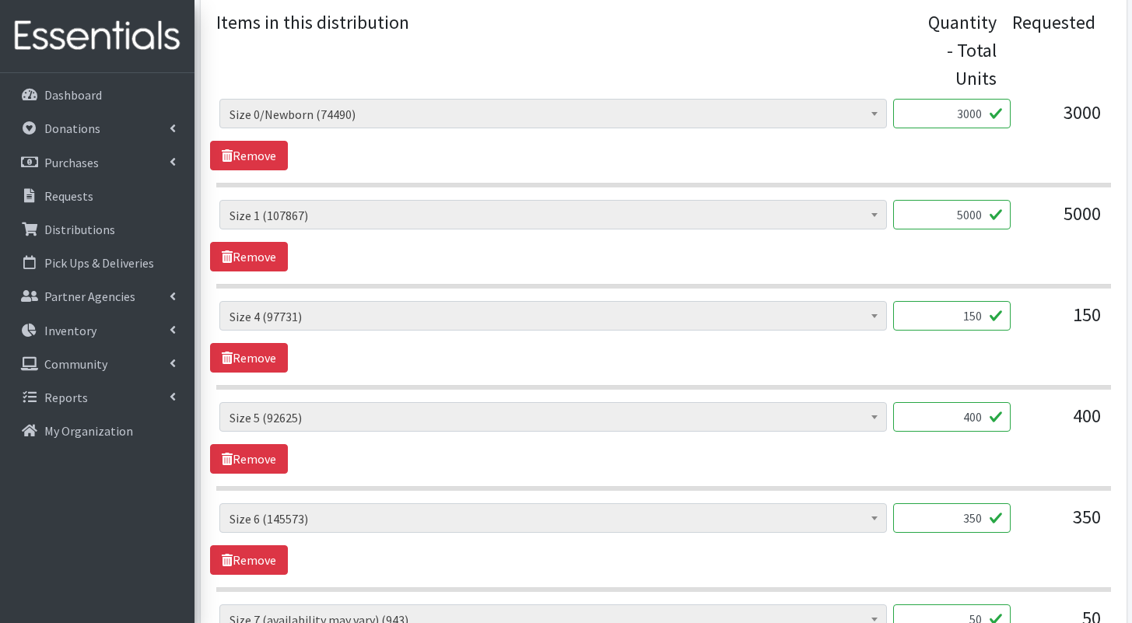
scroll to position [684, 0]
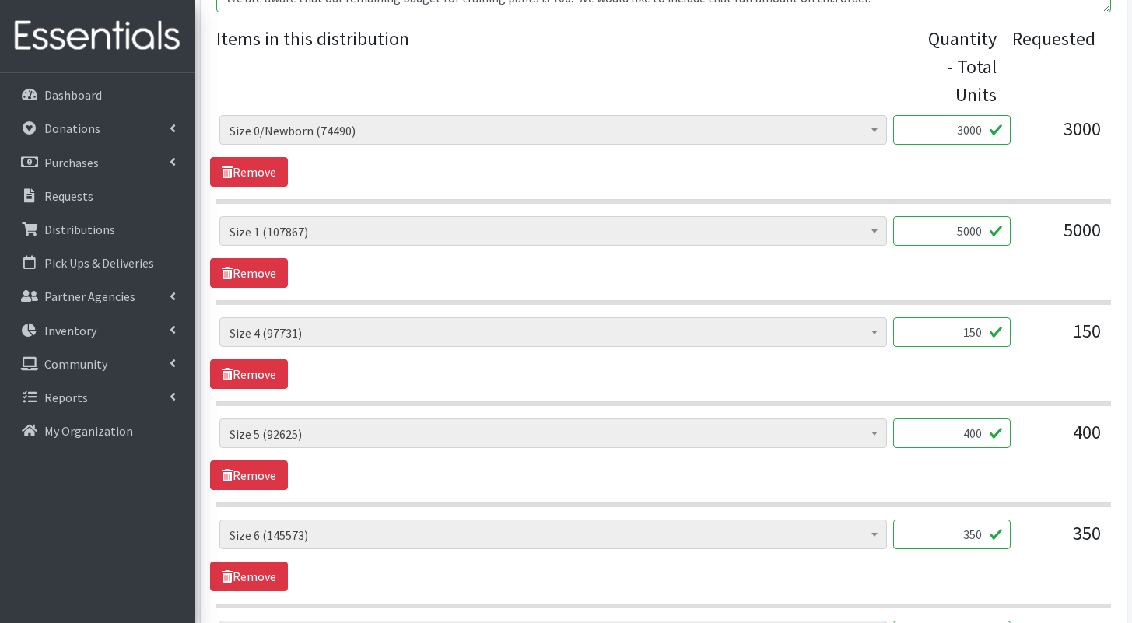
drag, startPoint x: 955, startPoint y: 89, endPoint x: 1002, endPoint y: 89, distance: 47.5
click at [1002, 115] on input "3000" at bounding box center [951, 130] width 117 height 30
type input "2750"
drag, startPoint x: 956, startPoint y: 184, endPoint x: 1018, endPoint y: 193, distance: 62.1
click at [1018, 216] on div "Period Supplies: Mixed Kits (order by bag) (318) Applicator-free tampon (8) BOR…" at bounding box center [663, 237] width 888 height 42
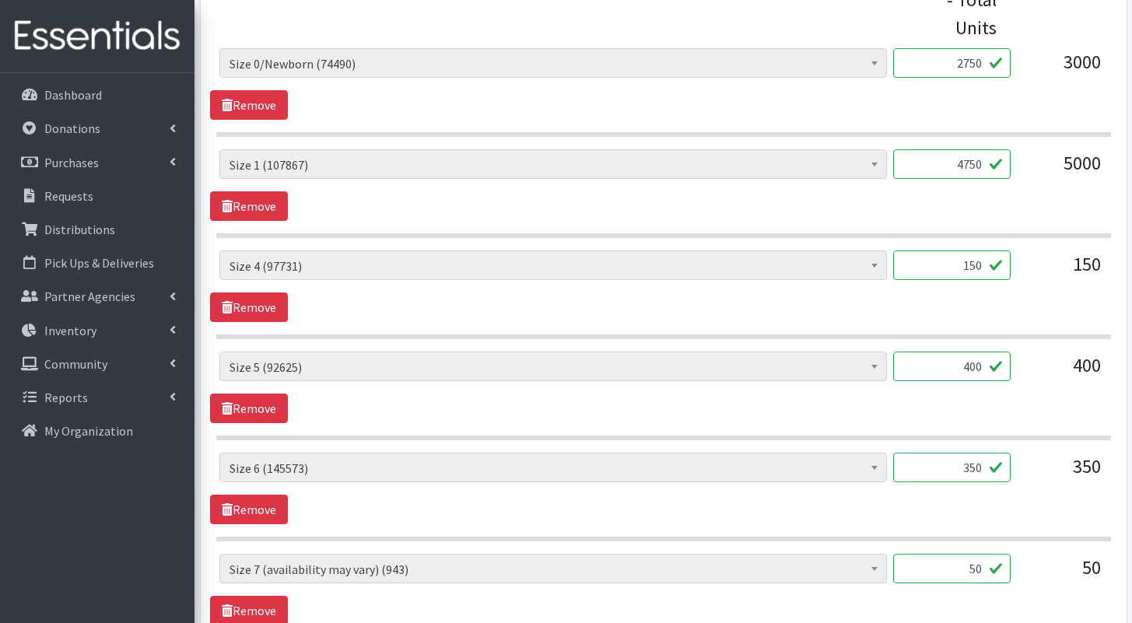
scroll to position [808, 0]
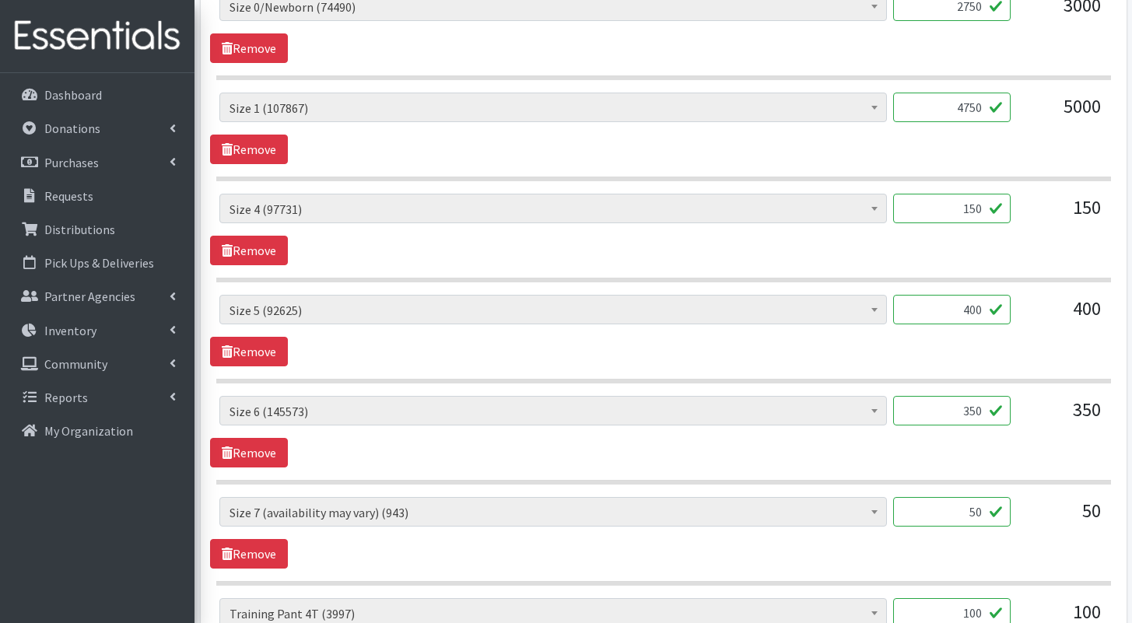
type input "4750"
click at [969, 497] on input "50" at bounding box center [951, 512] width 117 height 30
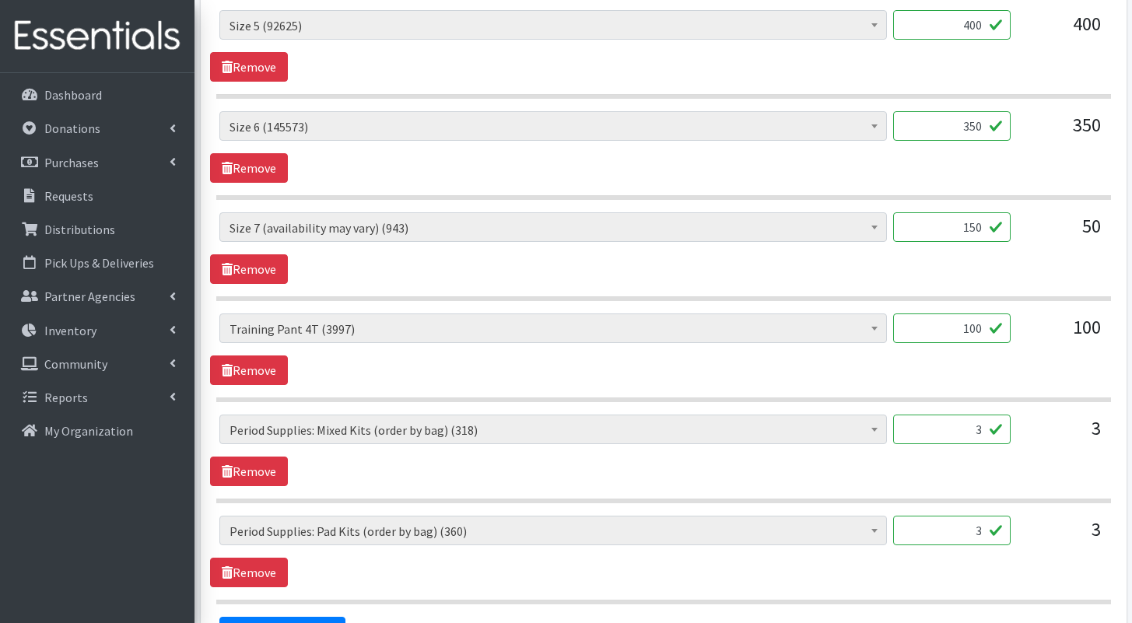
scroll to position [1095, 0]
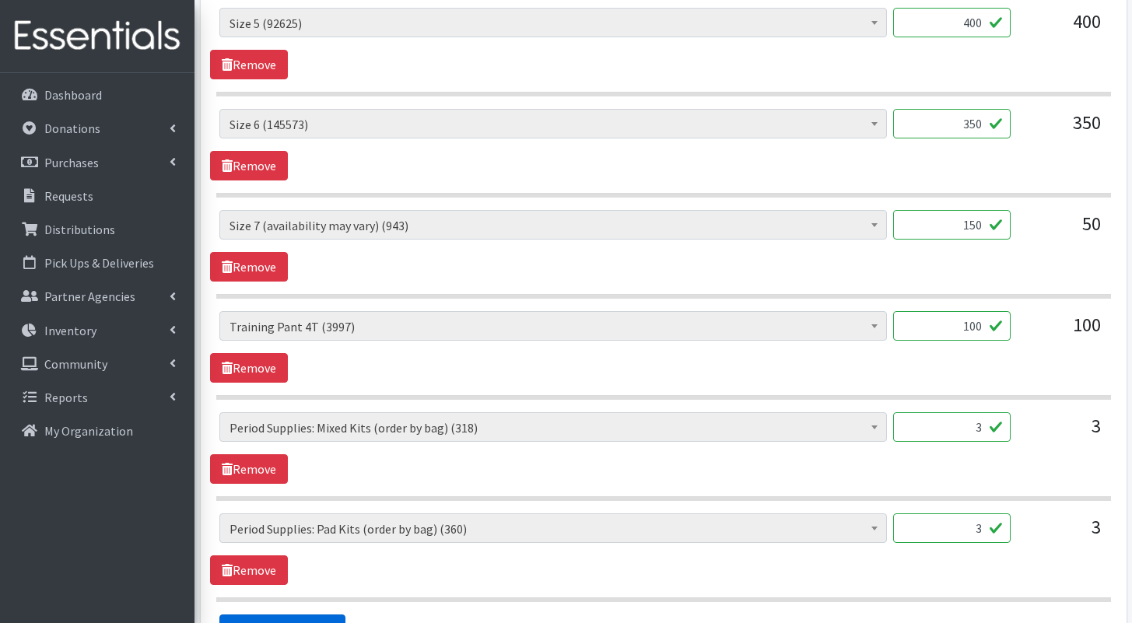
type input "150"
click at [338, 615] on link "Add Another Item" at bounding box center [282, 630] width 126 height 30
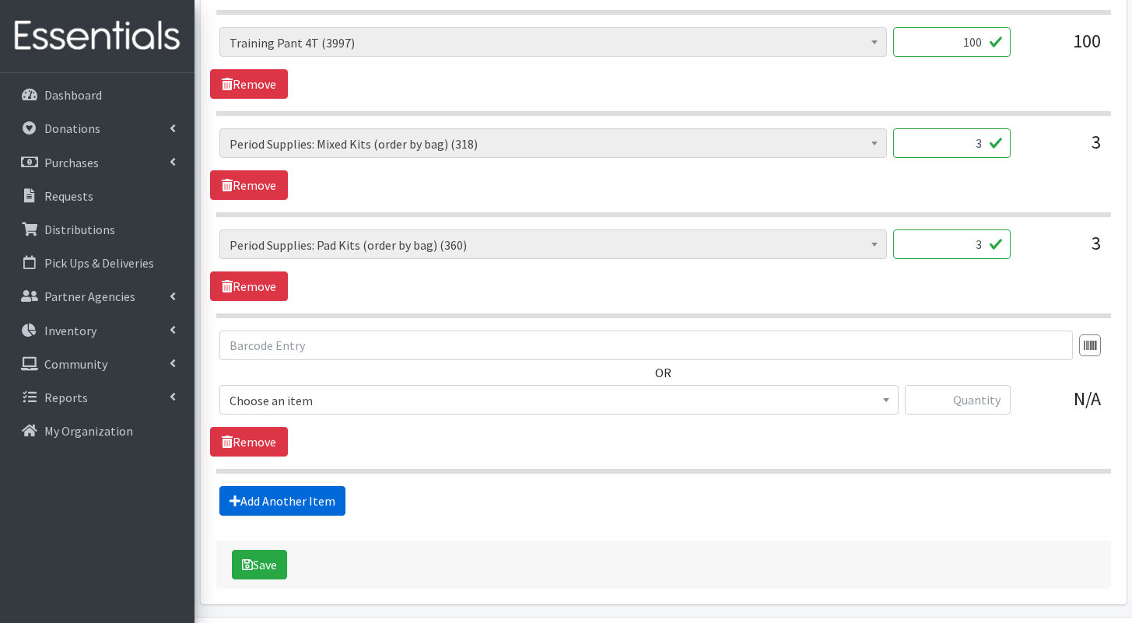
scroll to position [1385, 0]
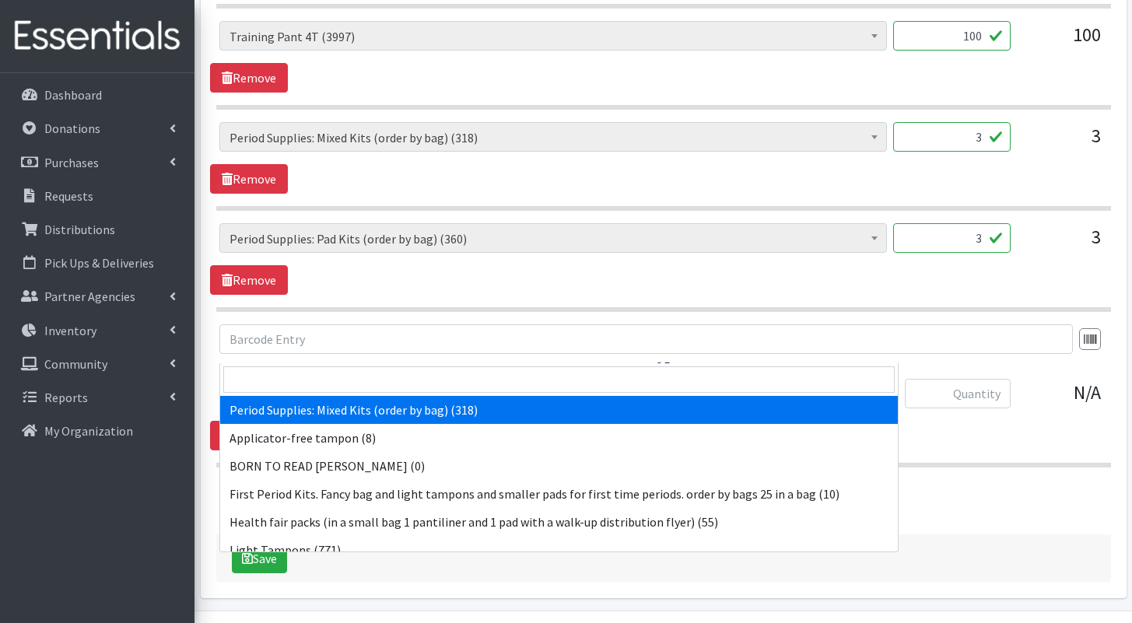
click at [593, 384] on span "Period Supplies: Mixed Kits (order by bag) (318)" at bounding box center [559, 395] width 659 height 22
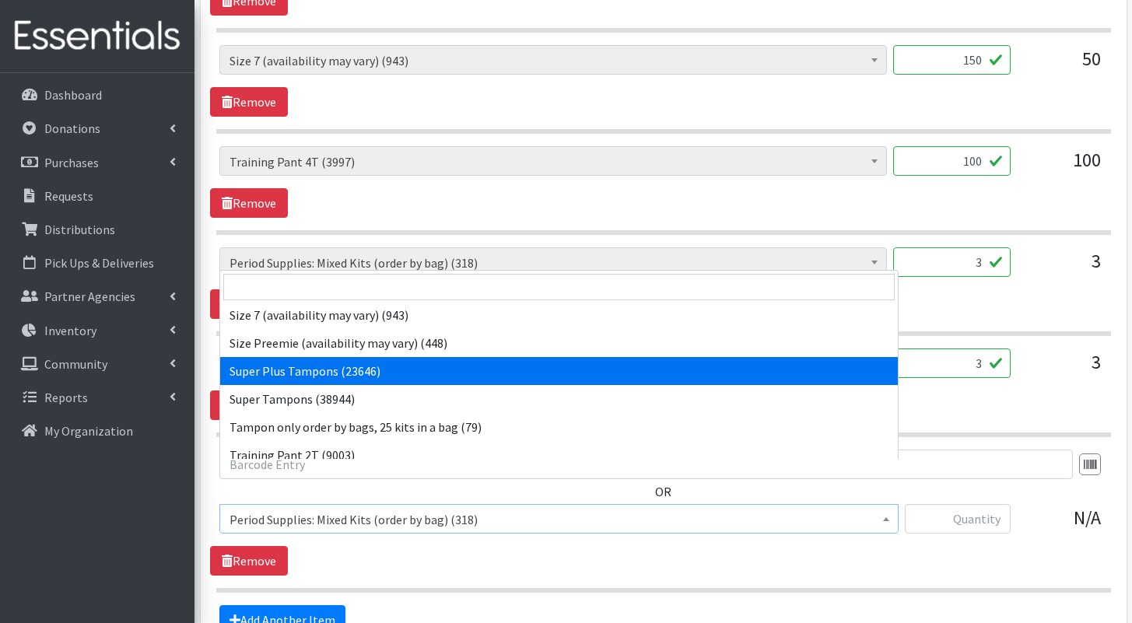
scroll to position [678, 0]
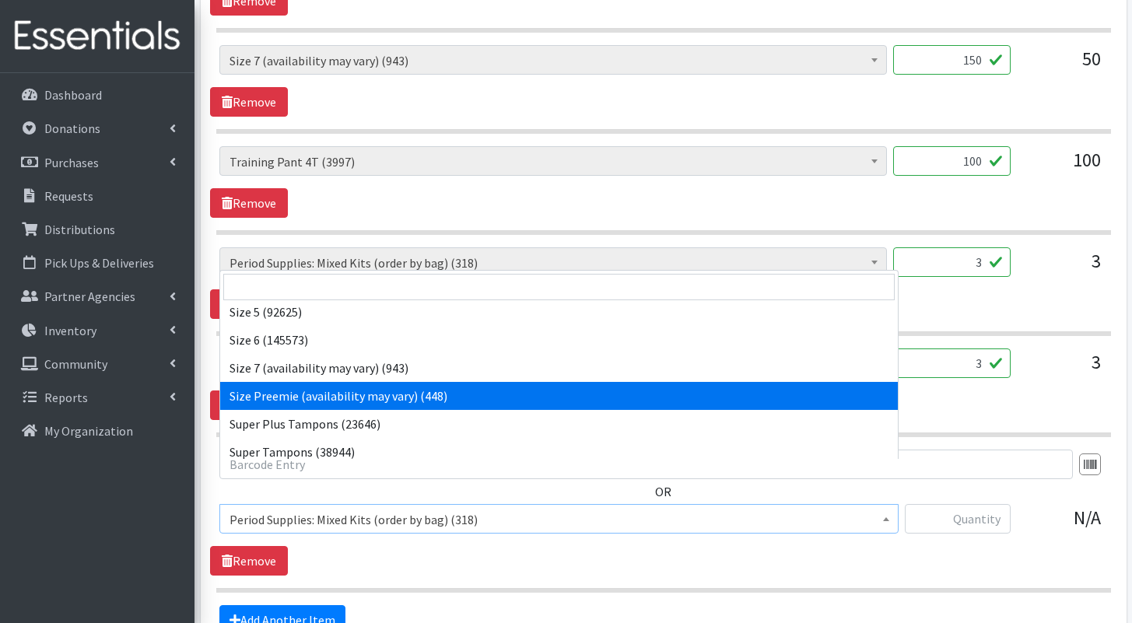
select select "1096"
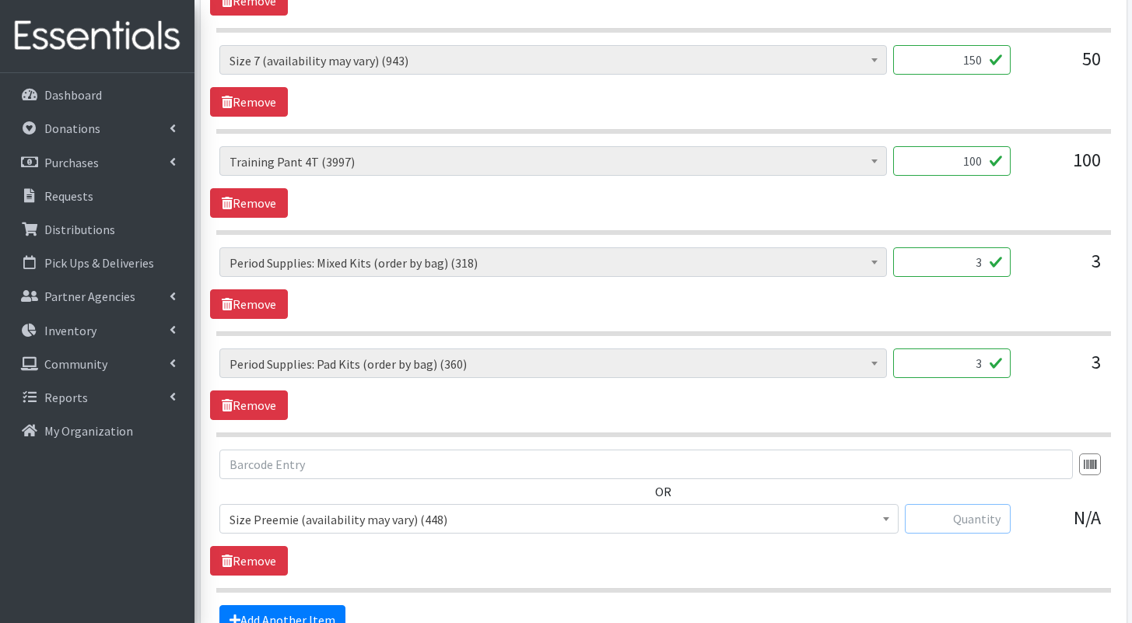
click at [962, 504] on input "text" at bounding box center [958, 519] width 106 height 30
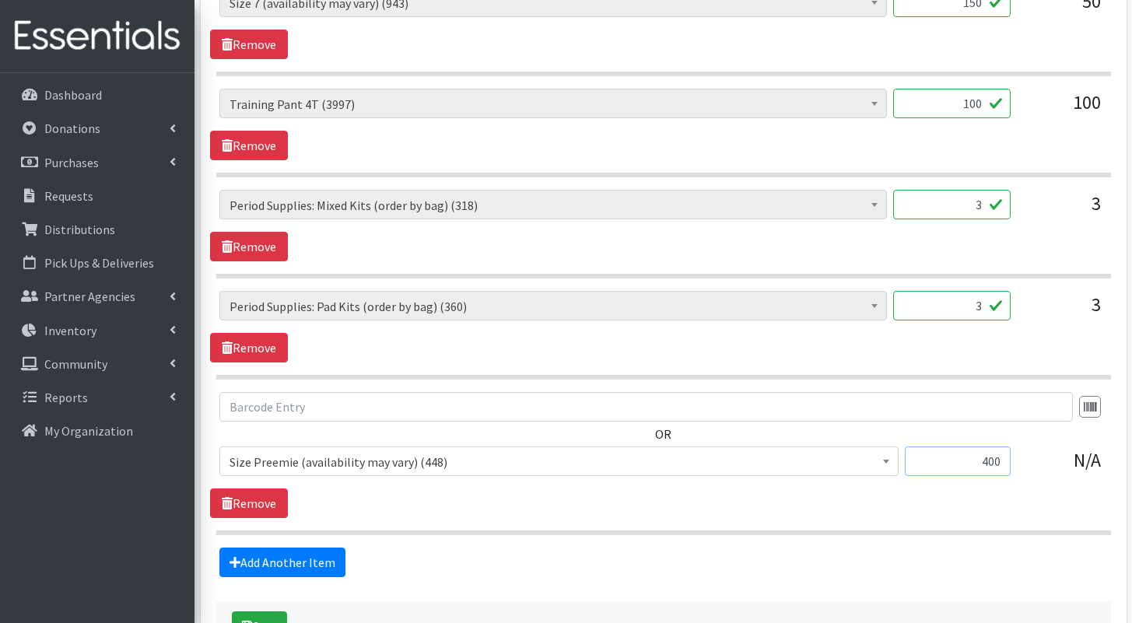
scroll to position [1385, 0]
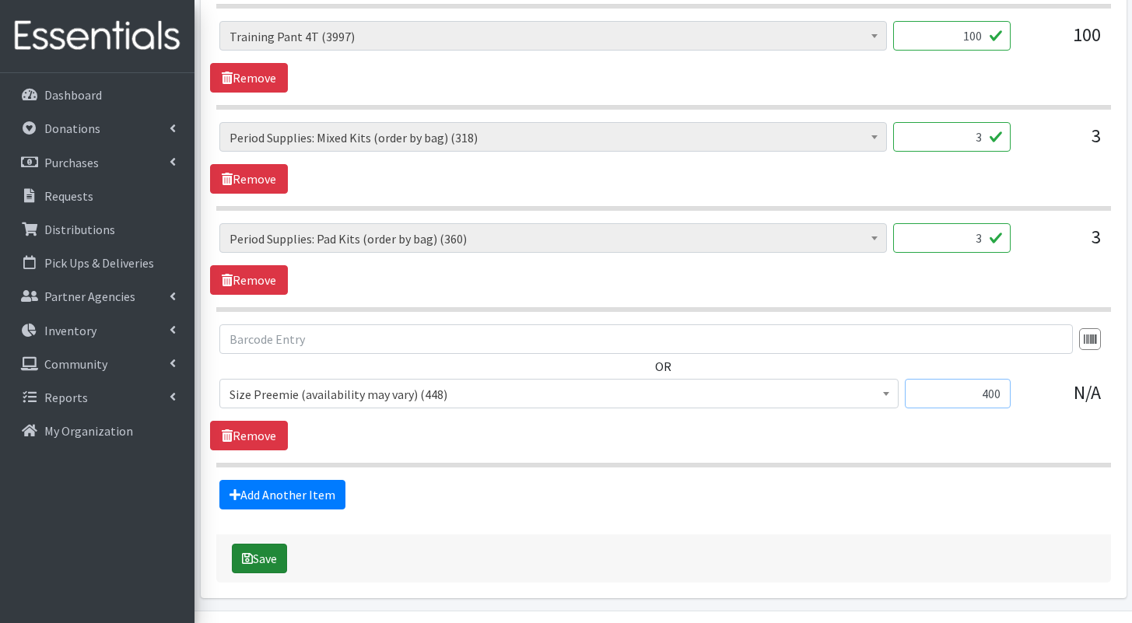
type input "400"
click at [268, 544] on button "Save" at bounding box center [259, 559] width 55 height 30
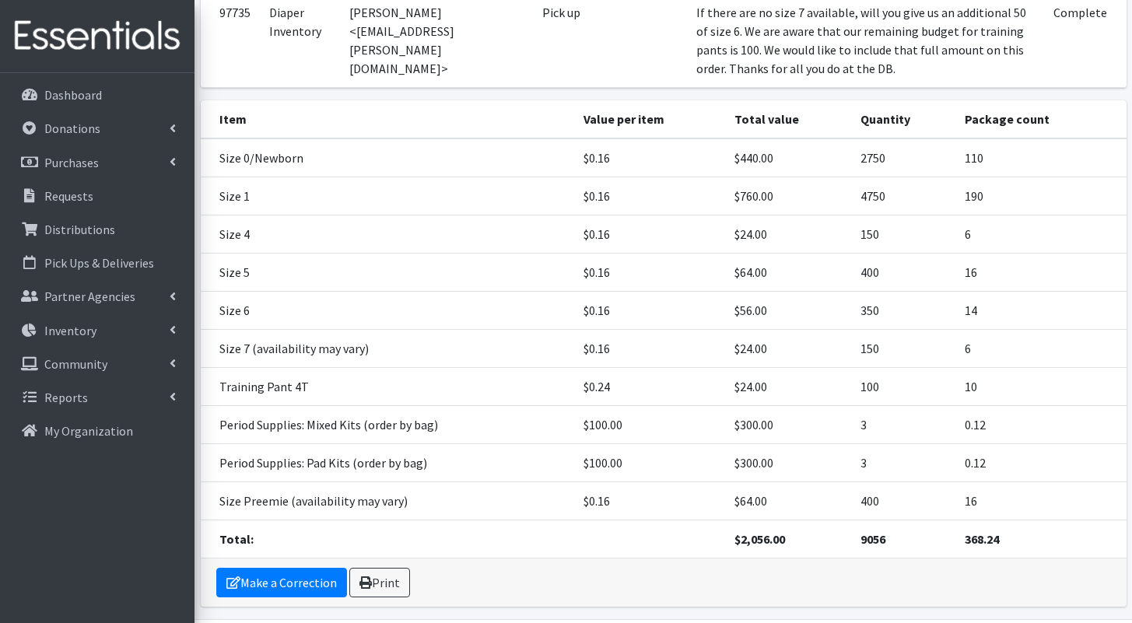
scroll to position [367, 0]
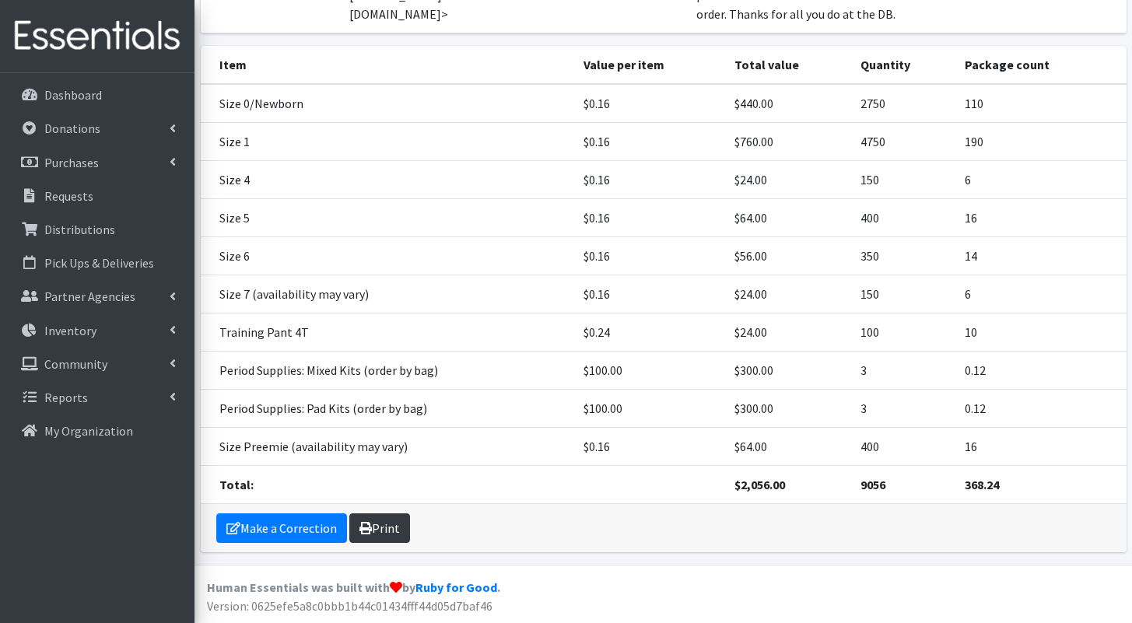
click at [376, 526] on link "Print" at bounding box center [379, 528] width 61 height 30
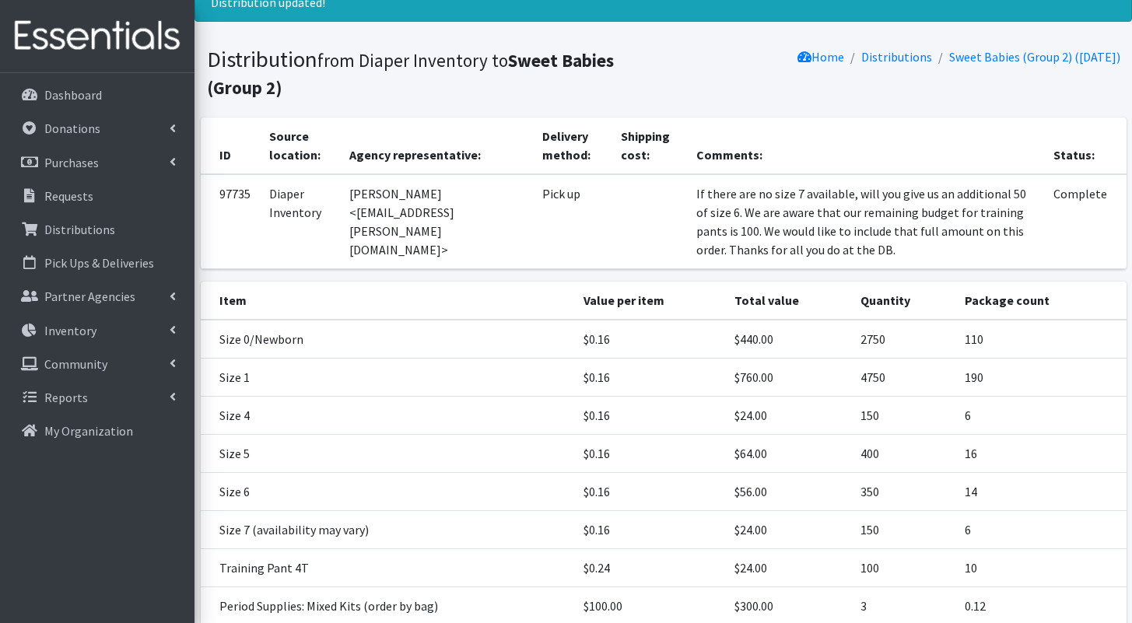
scroll to position [0, 0]
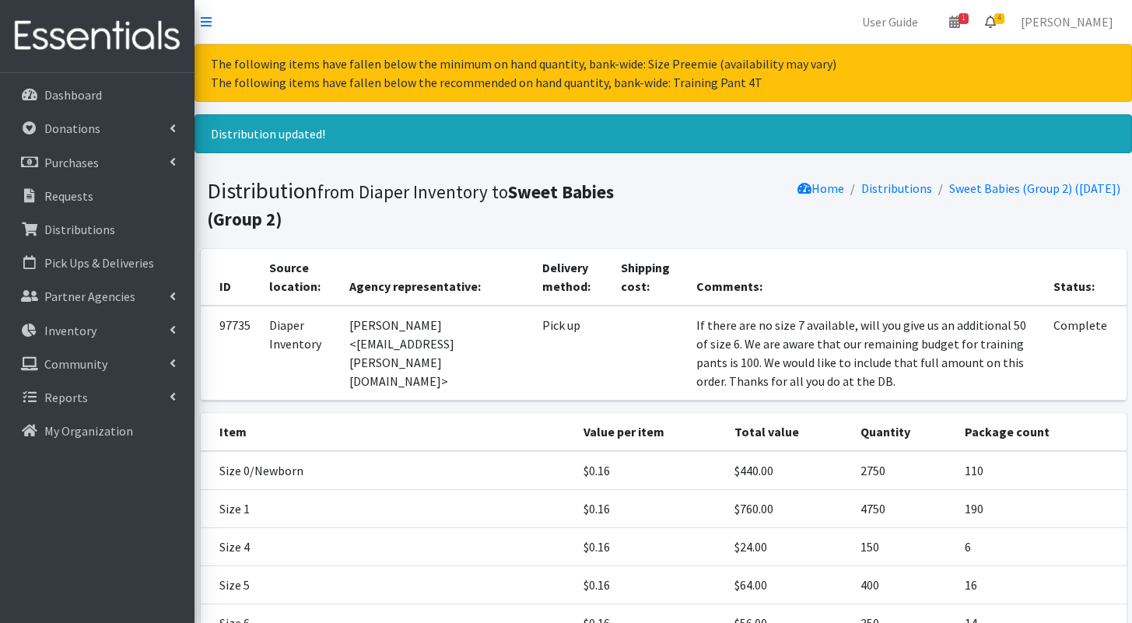
click at [996, 21] on icon at bounding box center [990, 22] width 11 height 12
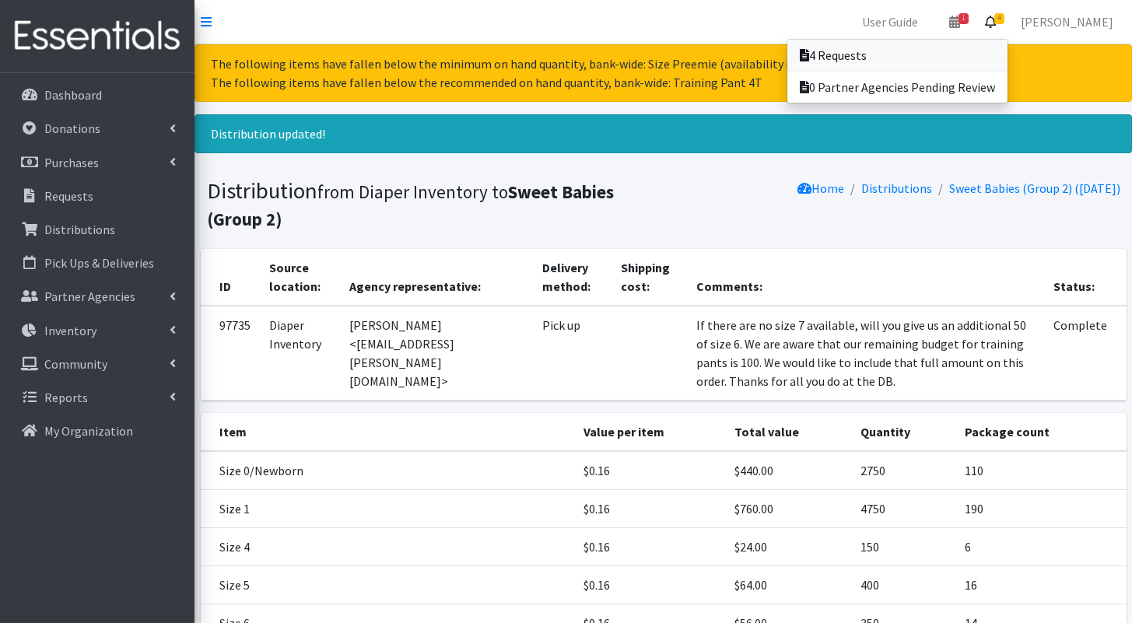
click at [1002, 46] on link "4 Requests" at bounding box center [897, 55] width 220 height 31
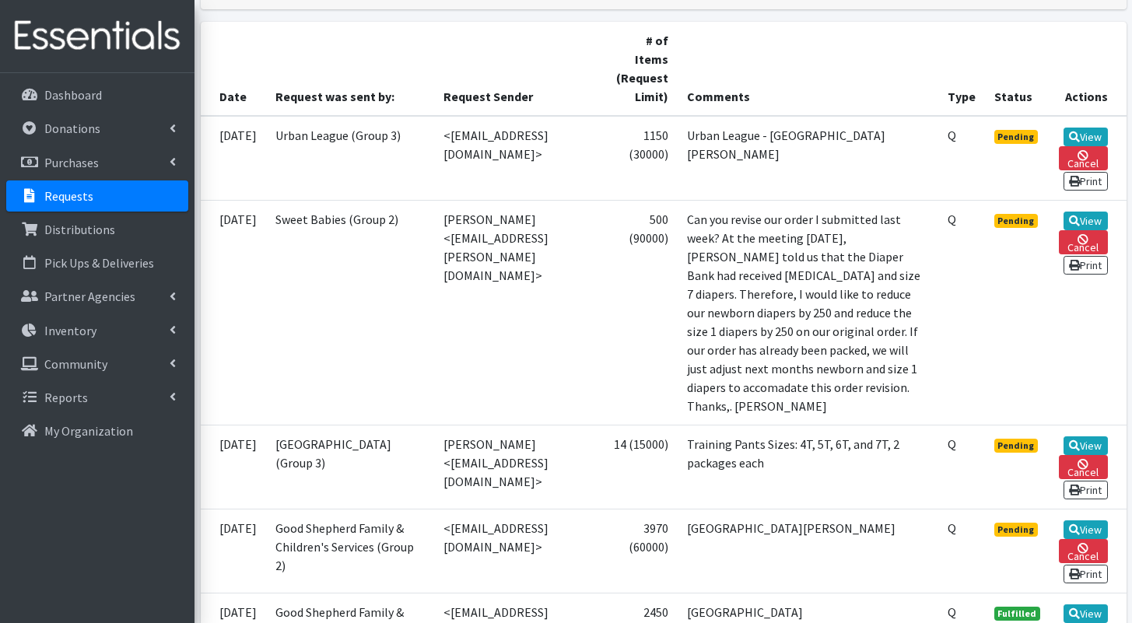
scroll to position [342, 0]
click at [1089, 230] on link "Cancel" at bounding box center [1083, 242] width 48 height 24
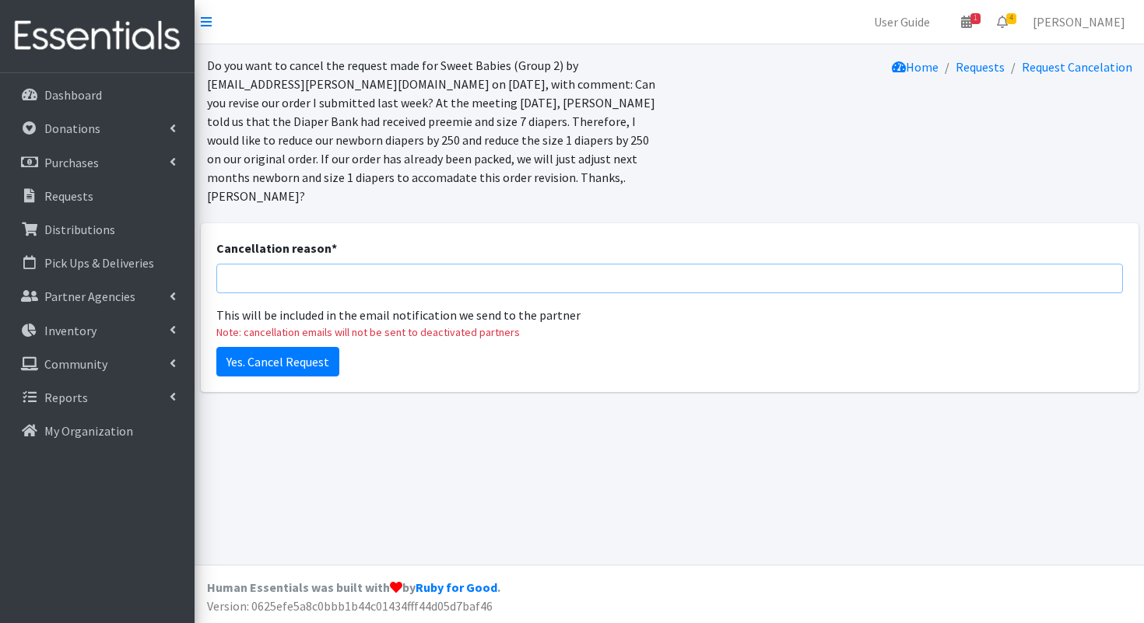
click at [539, 264] on input "Cancellation reason *" at bounding box center [669, 279] width 906 height 30
type input "A"
type input "I am adding your requests from this order to your previous order placed last we…"
click at [302, 347] on input "Yes. Cancel Request" at bounding box center [277, 362] width 123 height 30
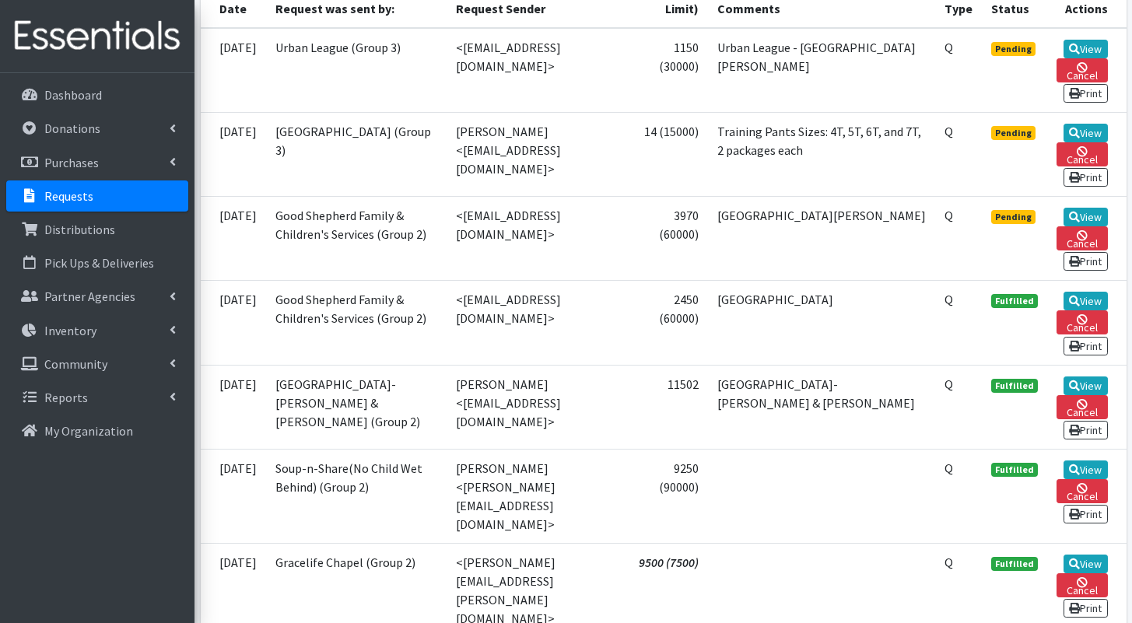
scroll to position [477, 0]
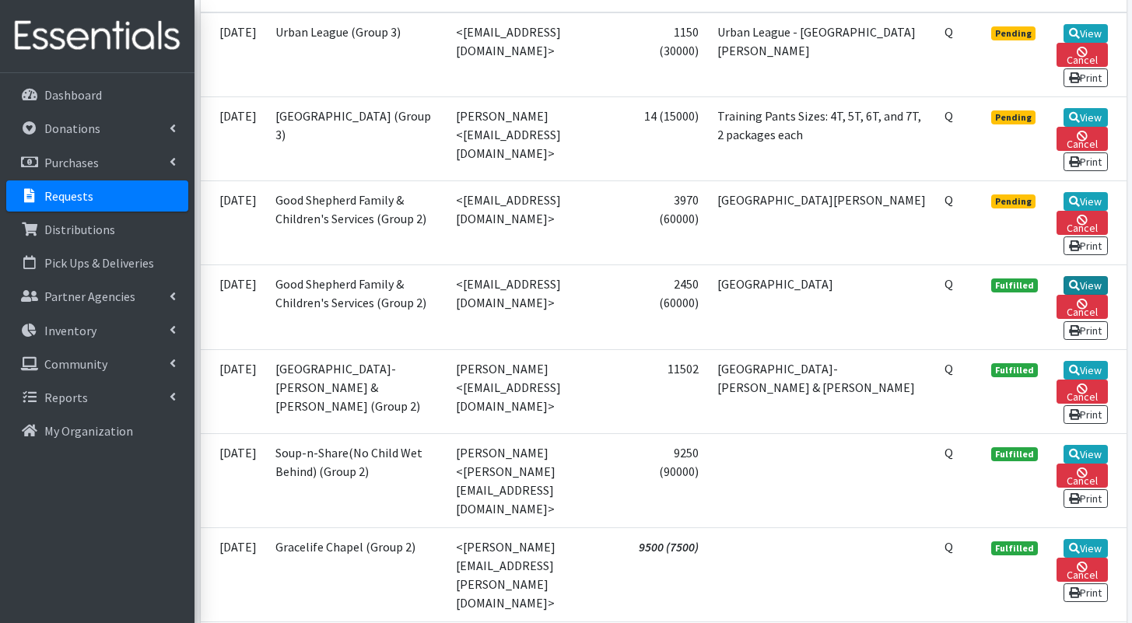
click at [1086, 295] on link "View" at bounding box center [1086, 285] width 44 height 19
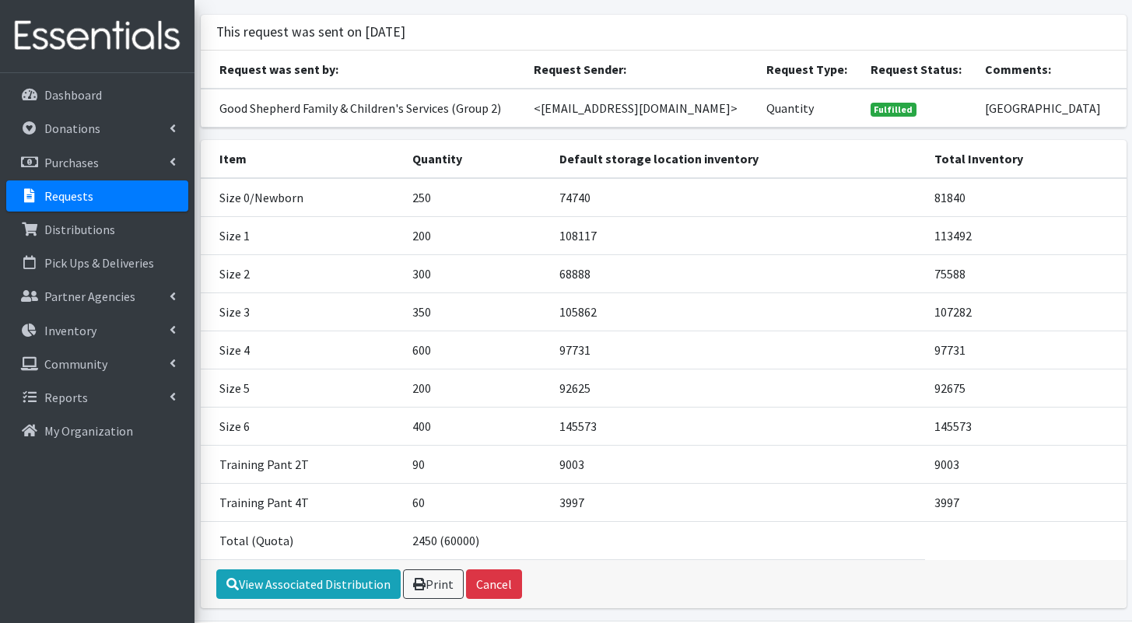
scroll to position [182, 0]
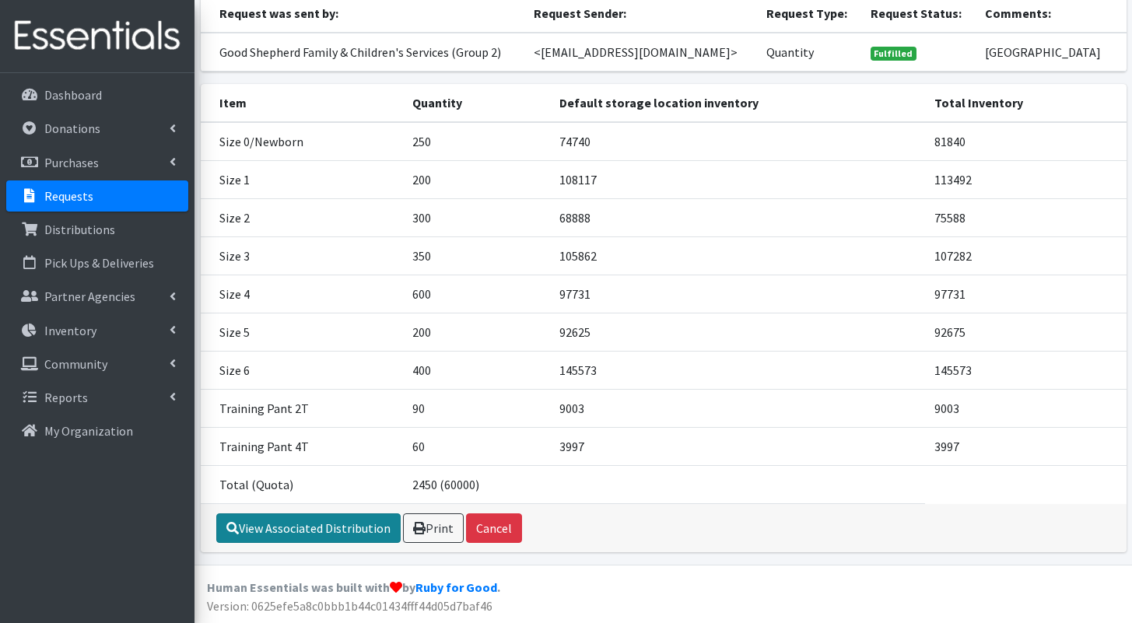
click at [308, 524] on link "View Associated Distribution" at bounding box center [308, 528] width 184 height 30
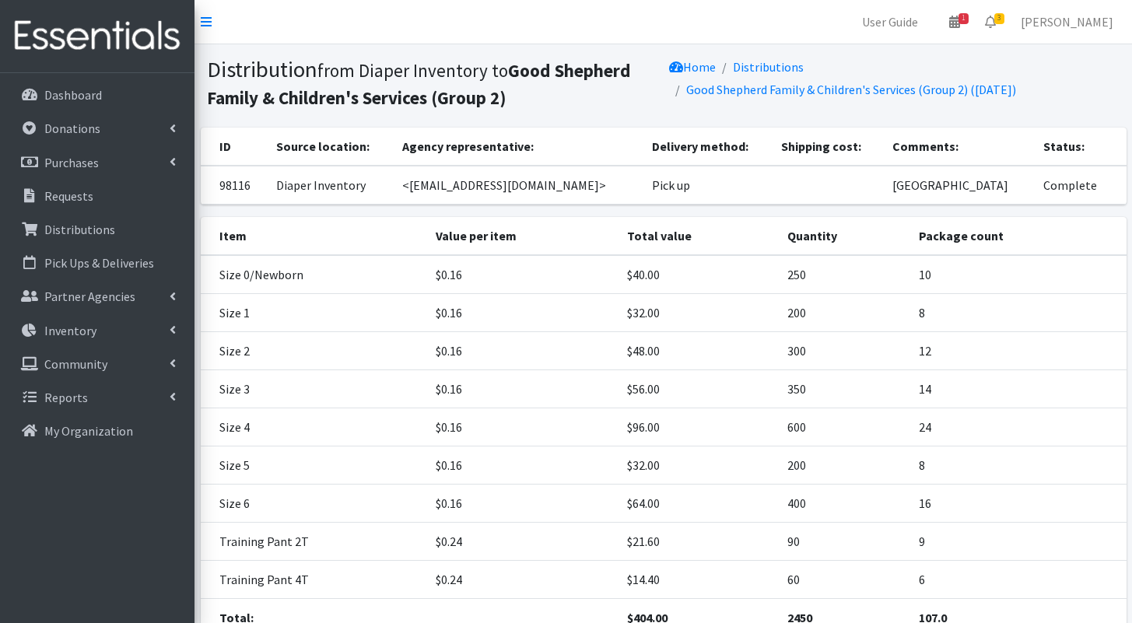
scroll to position [133, 0]
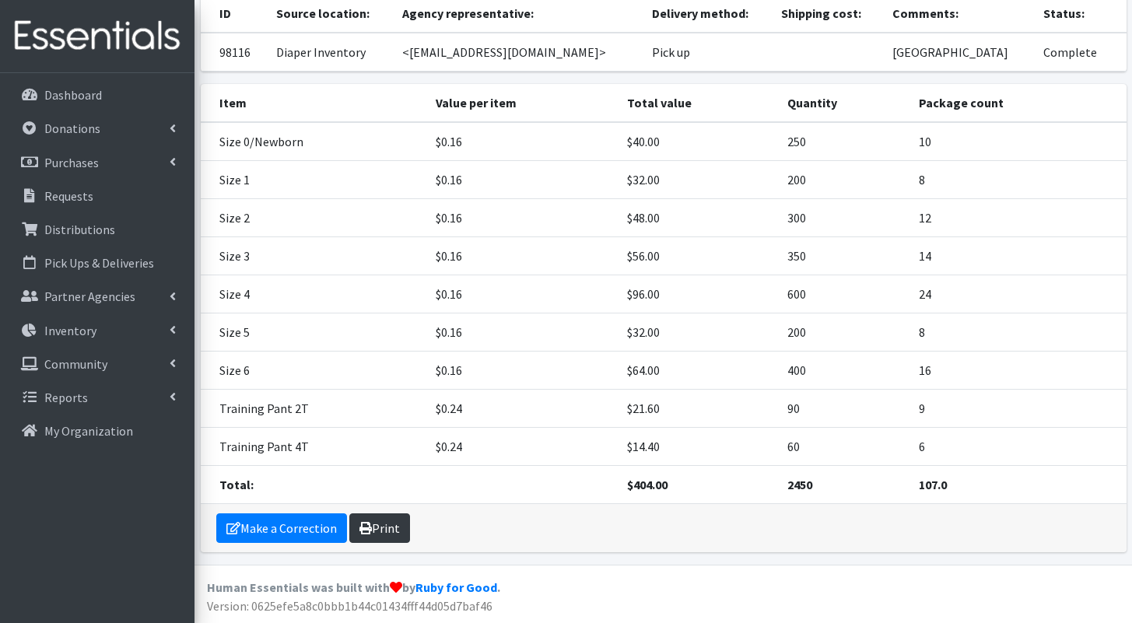
click at [391, 522] on link "Print" at bounding box center [379, 528] width 61 height 30
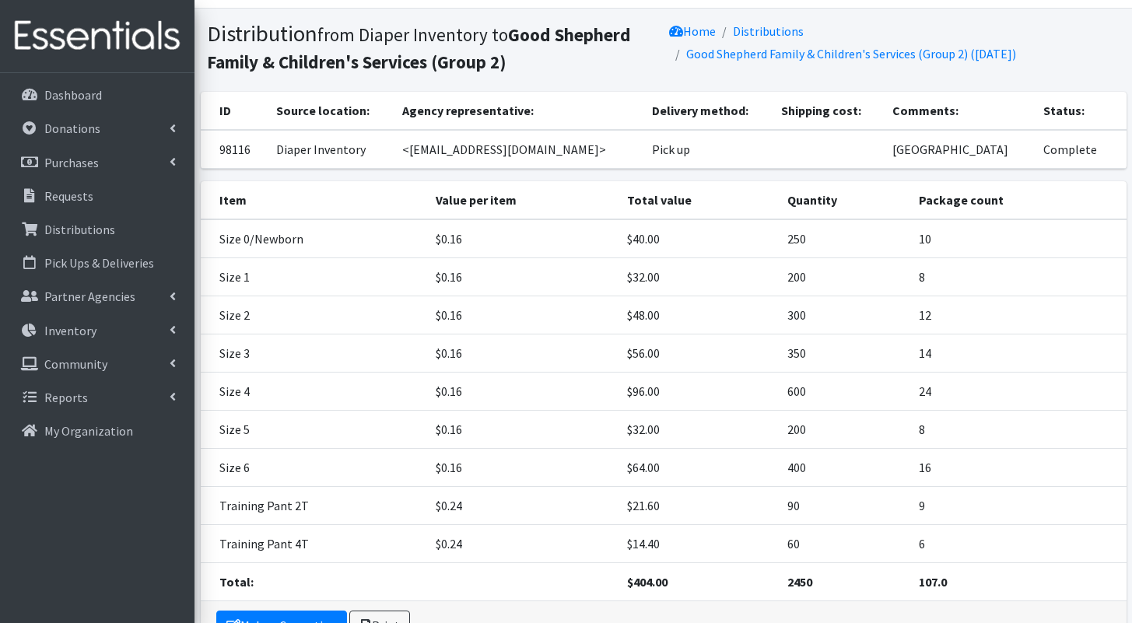
scroll to position [0, 0]
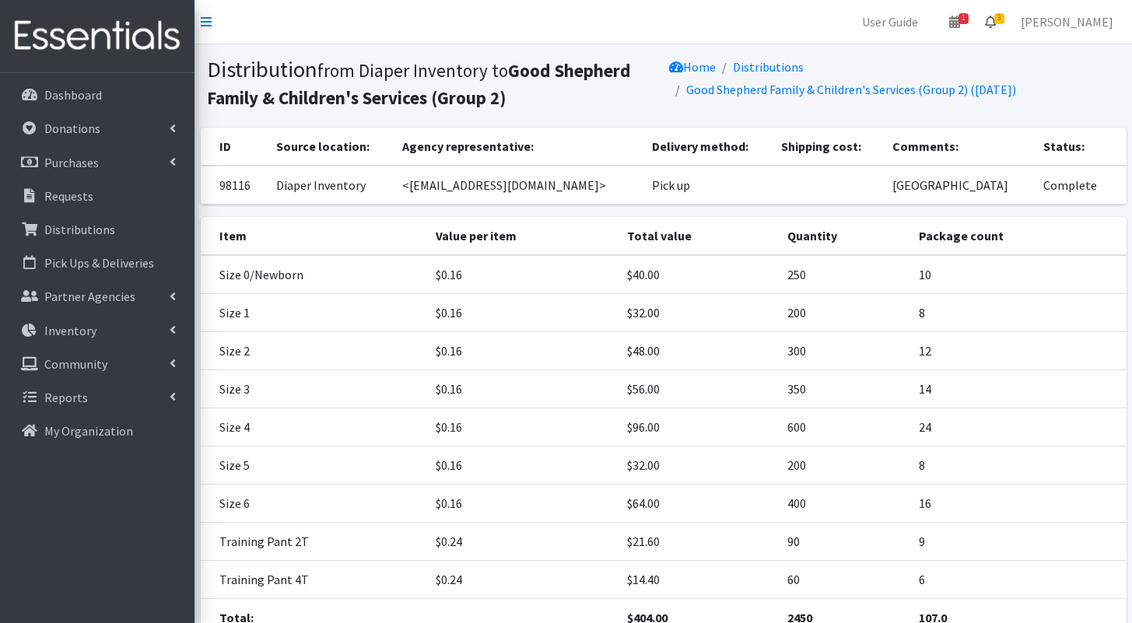
click at [996, 20] on icon at bounding box center [990, 22] width 11 height 12
click at [972, 49] on link "3 Requests" at bounding box center [897, 55] width 220 height 31
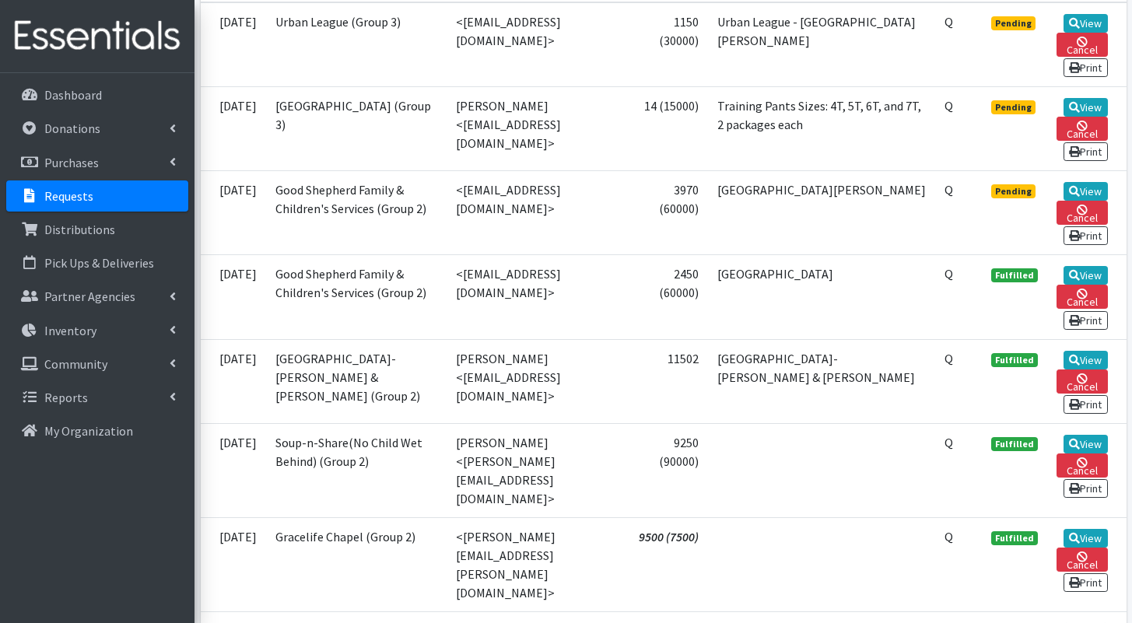
scroll to position [439, 0]
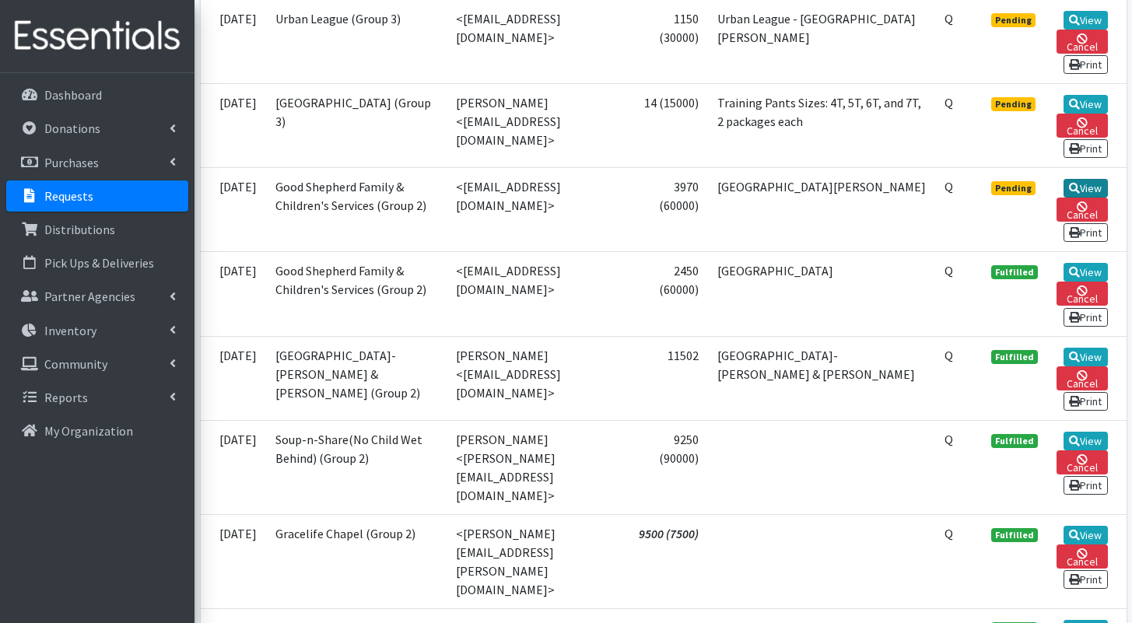
click at [1087, 191] on link "View" at bounding box center [1086, 188] width 44 height 19
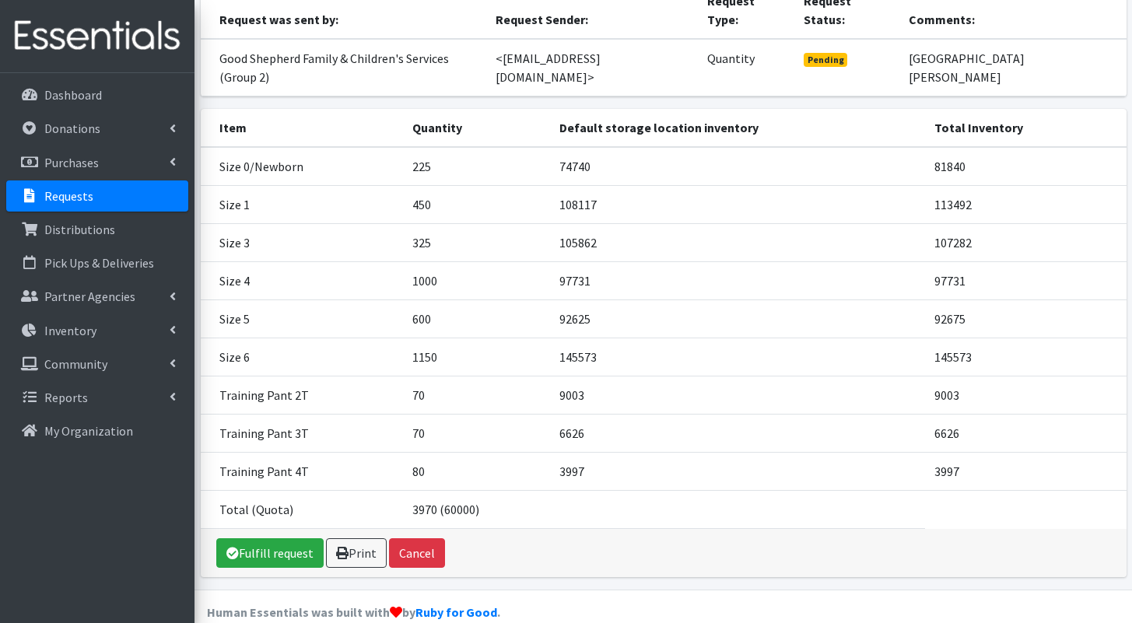
scroll to position [182, 0]
click at [278, 538] on link "Fulfill request" at bounding box center [269, 553] width 107 height 30
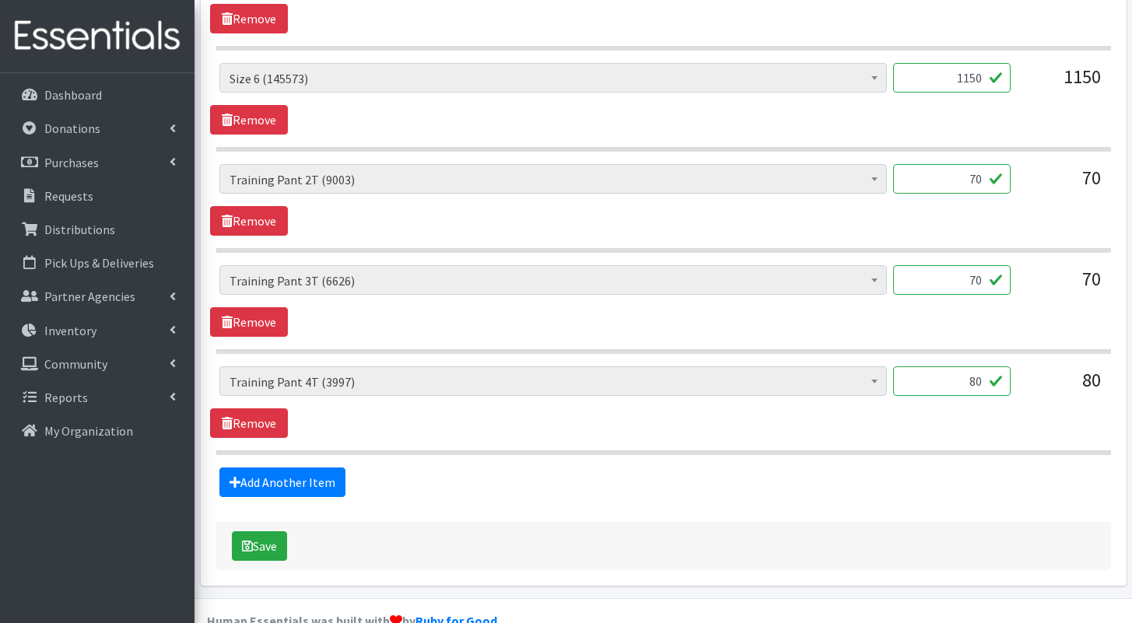
scroll to position [1229, 0]
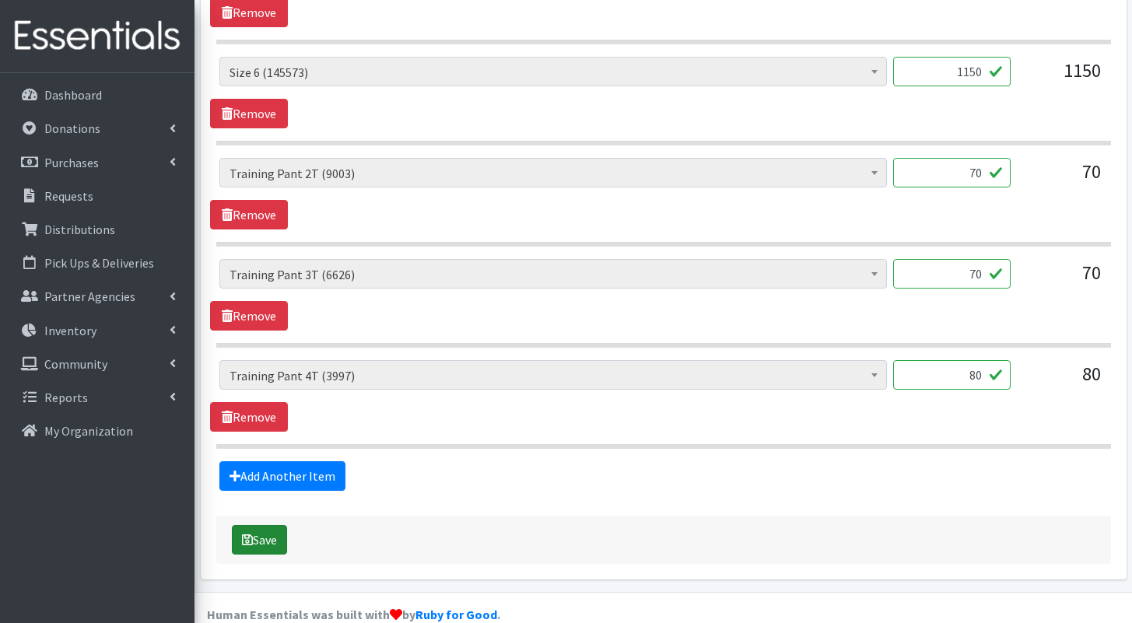
click at [281, 525] on button "Save" at bounding box center [259, 540] width 55 height 30
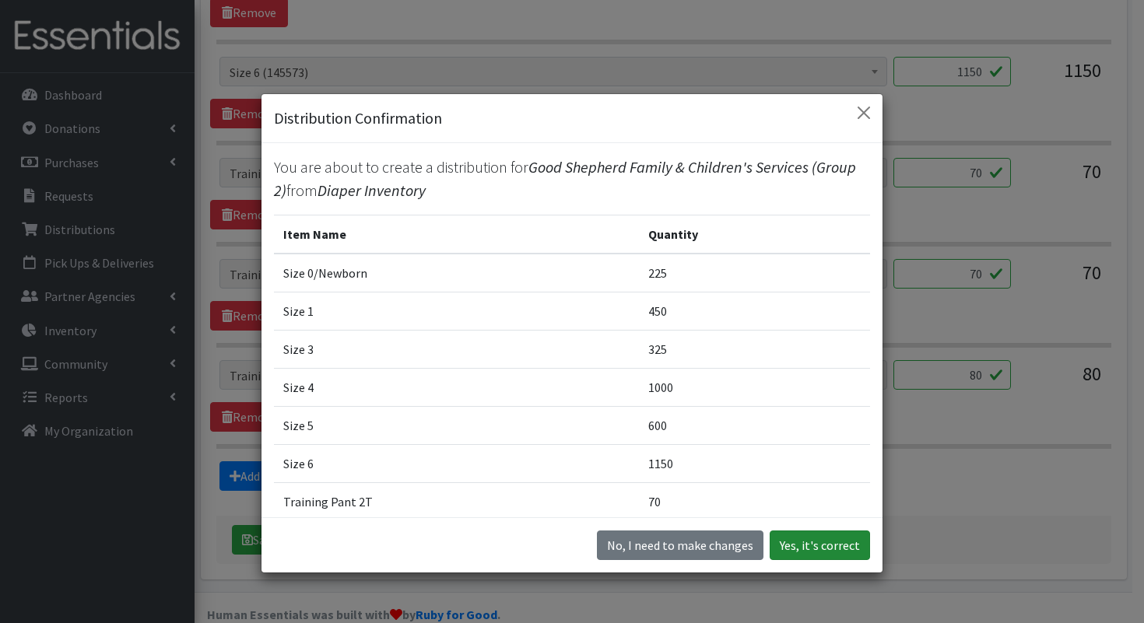
click at [826, 544] on button "Yes, it's correct" at bounding box center [819, 546] width 100 height 30
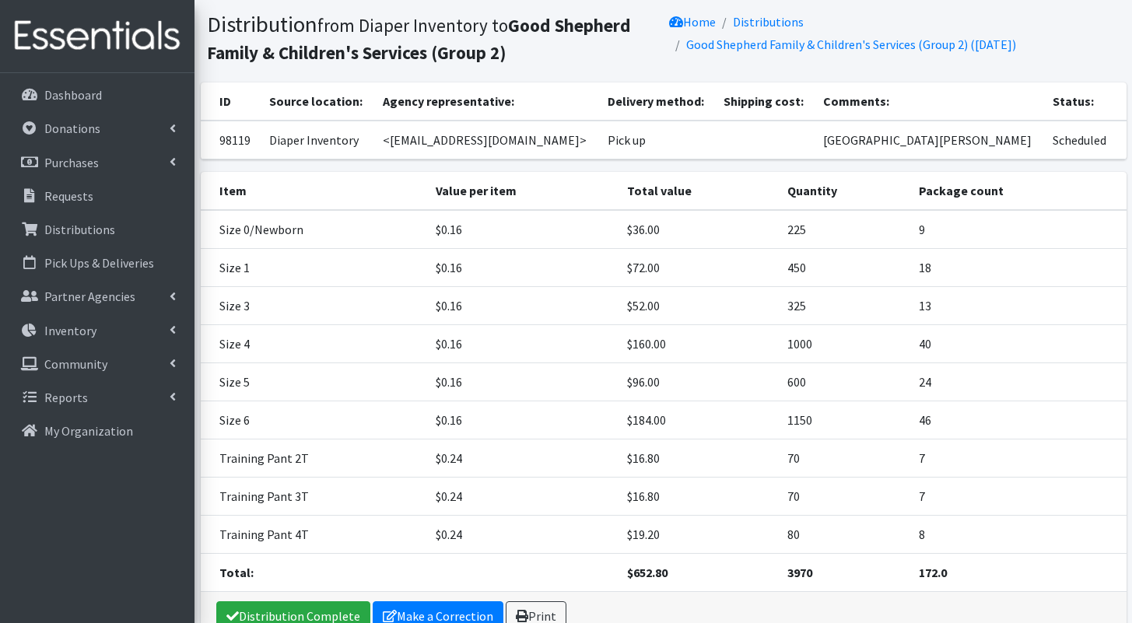
scroll to position [236, 0]
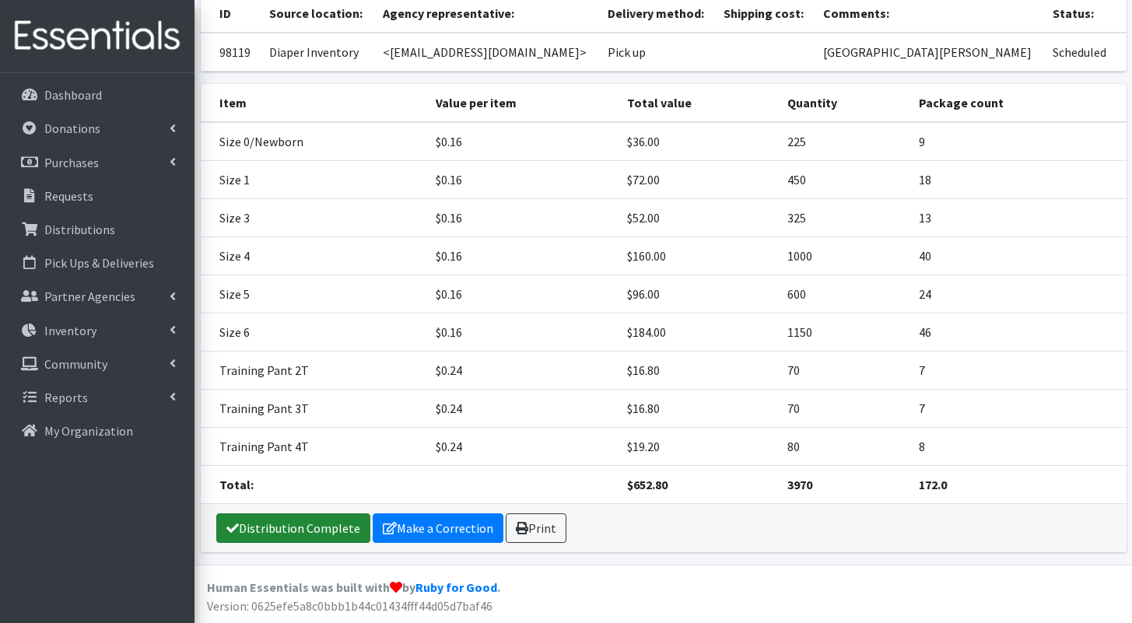
click at [278, 528] on link "Distribution Complete" at bounding box center [293, 528] width 154 height 30
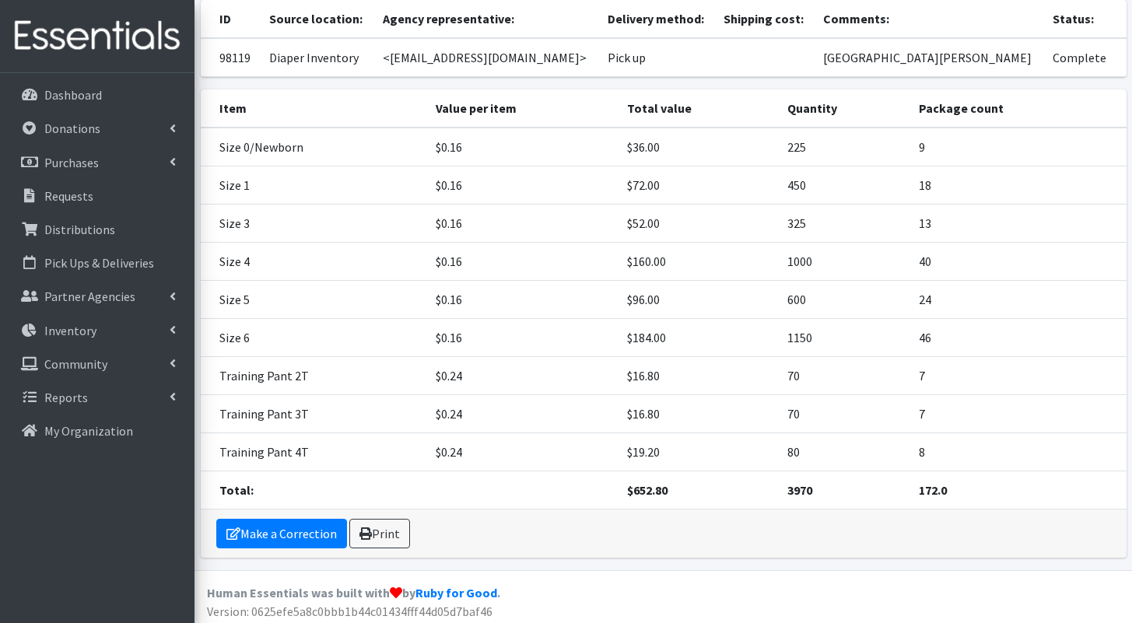
scroll to position [184, 0]
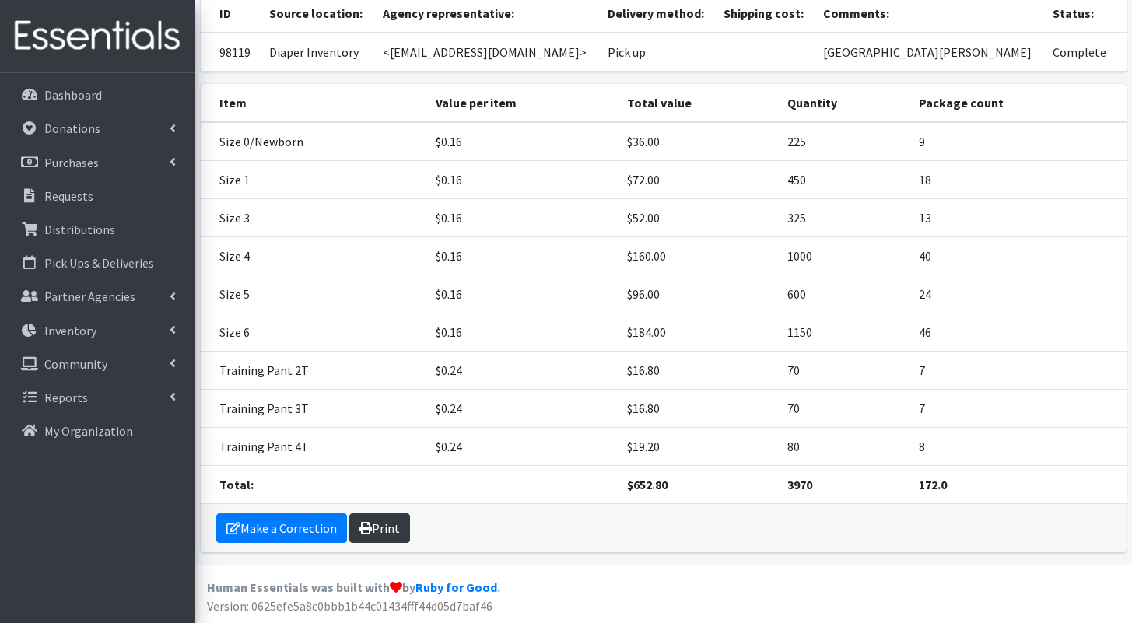
click at [392, 527] on link "Print" at bounding box center [379, 528] width 61 height 30
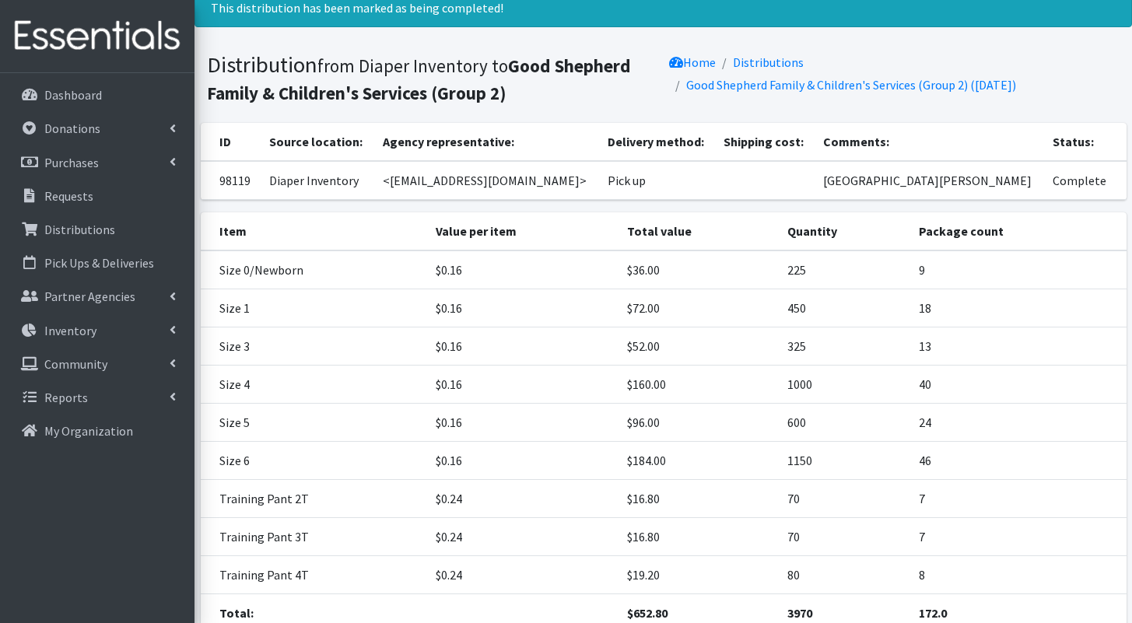
scroll to position [0, 0]
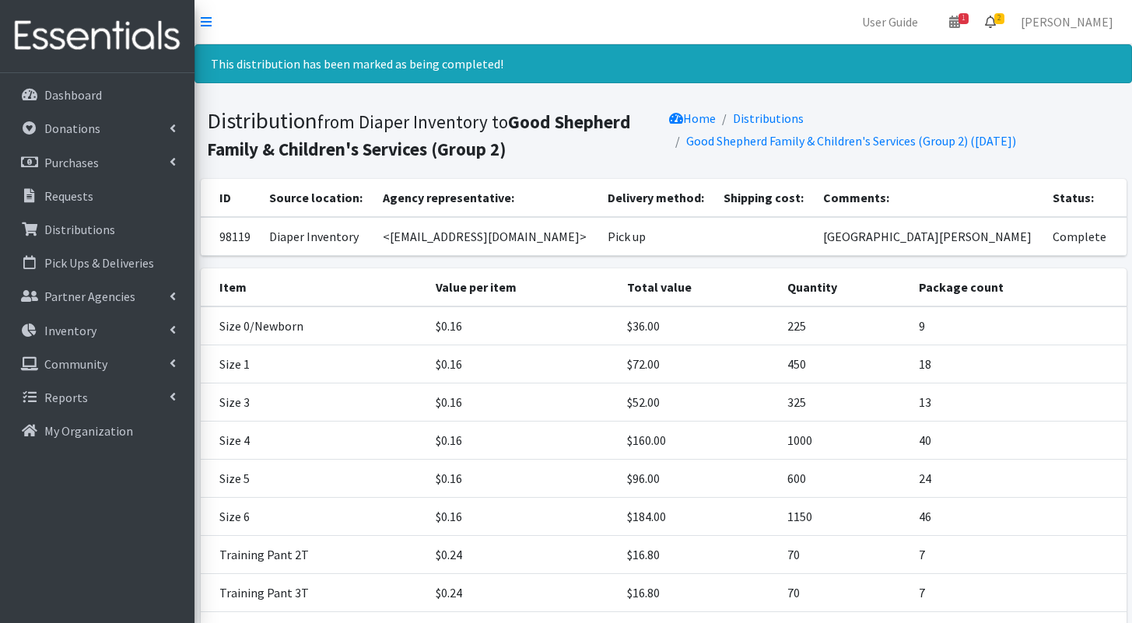
click at [1004, 20] on span "2" at bounding box center [999, 18] width 10 height 11
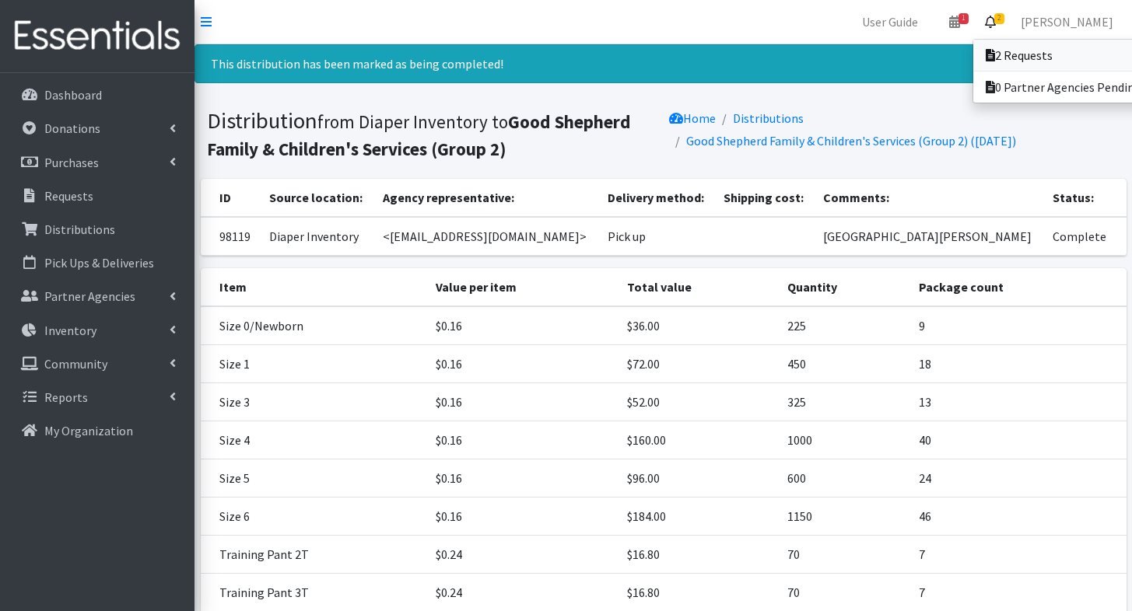
click at [999, 40] on link "2 Requests" at bounding box center [1081, 55] width 216 height 31
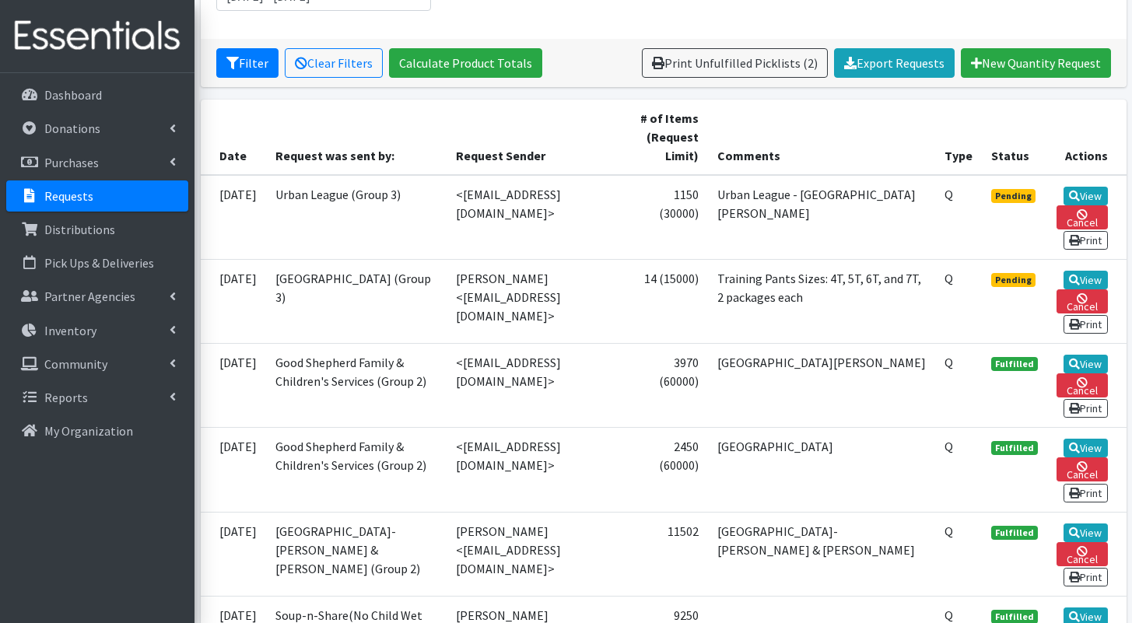
scroll to position [266, 0]
